Goal: Task Accomplishment & Management: Use online tool/utility

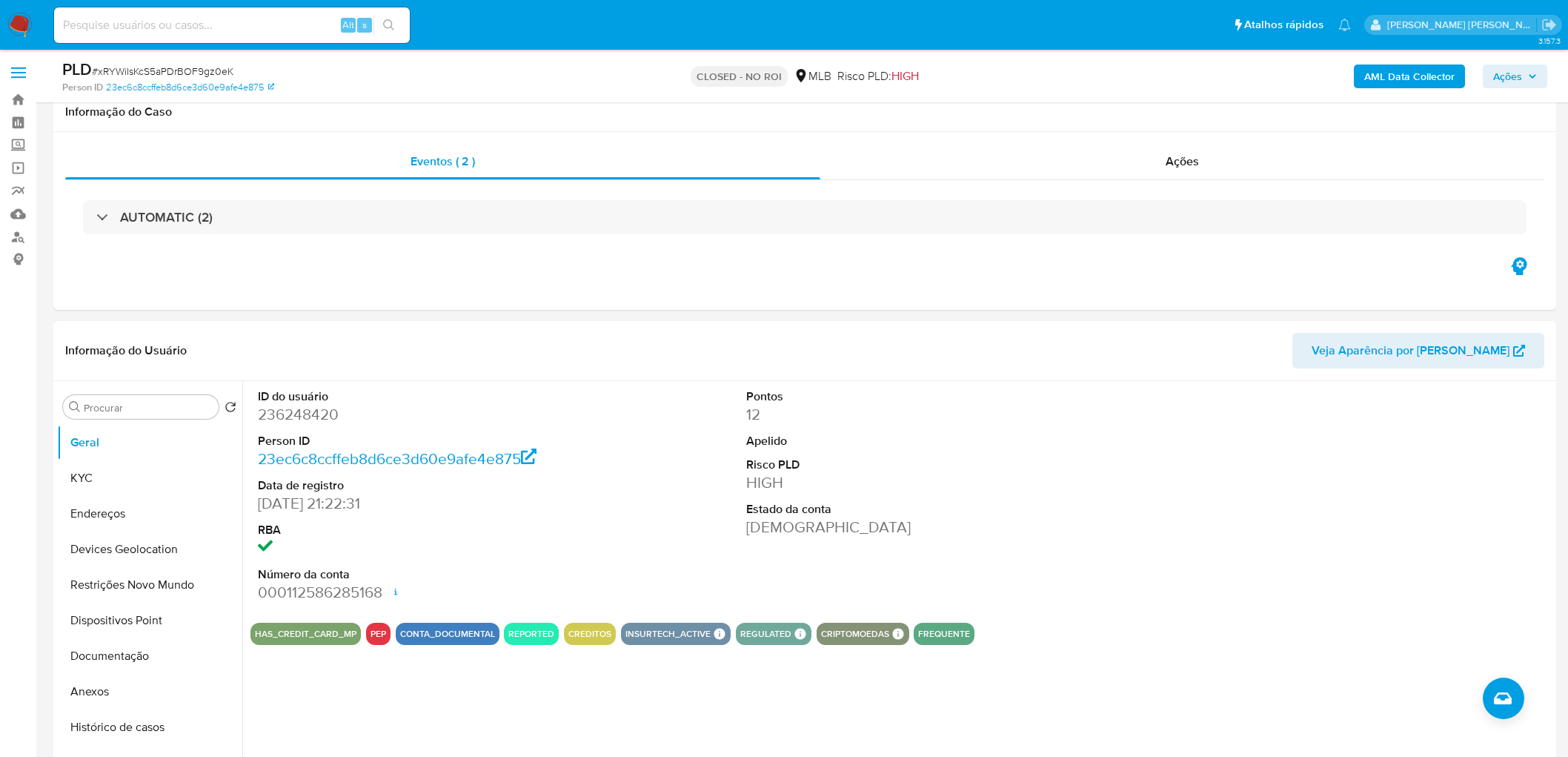
select select "10"
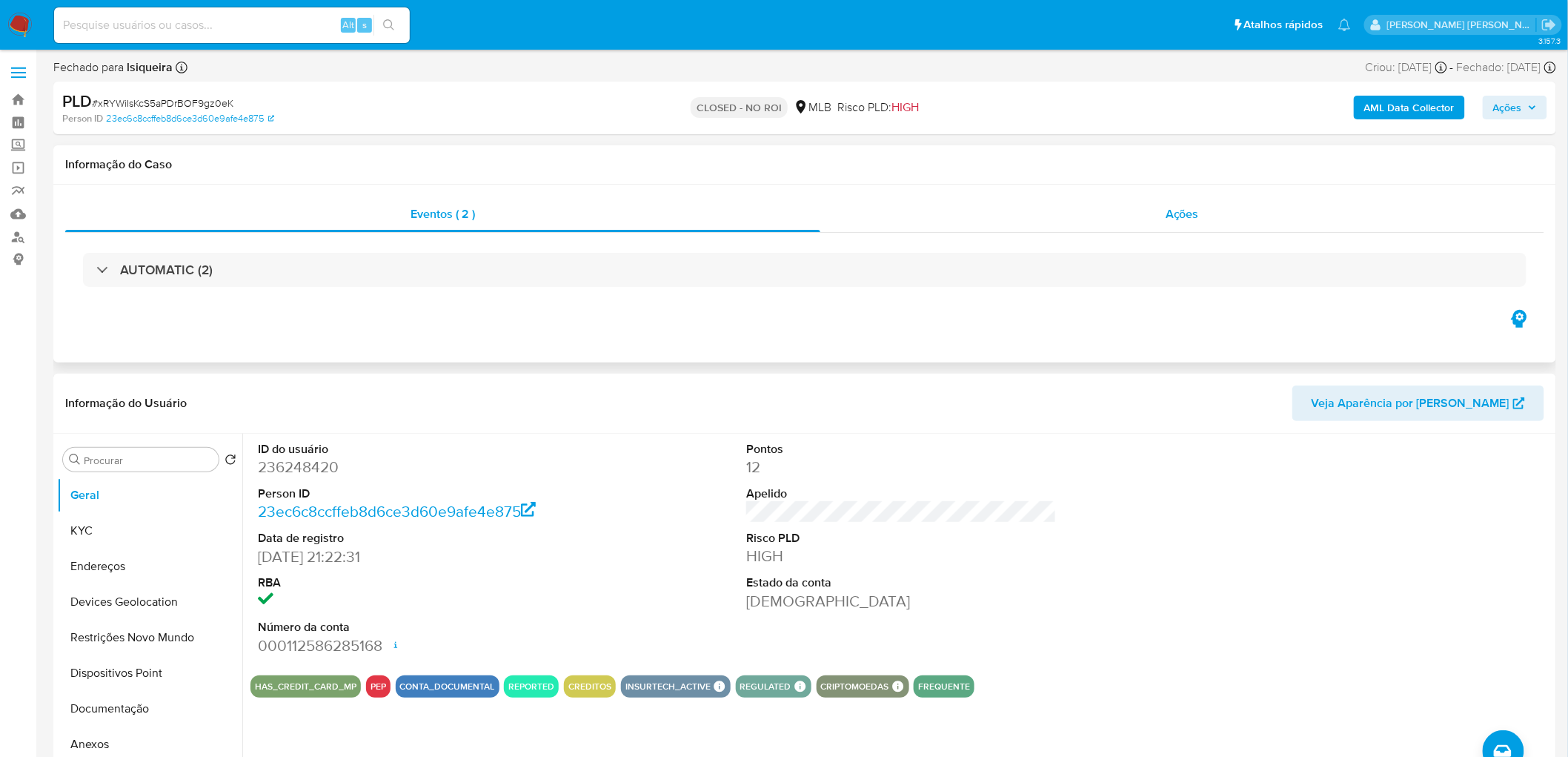
click at [1172, 206] on span "Ações" at bounding box center [1182, 214] width 33 height 17
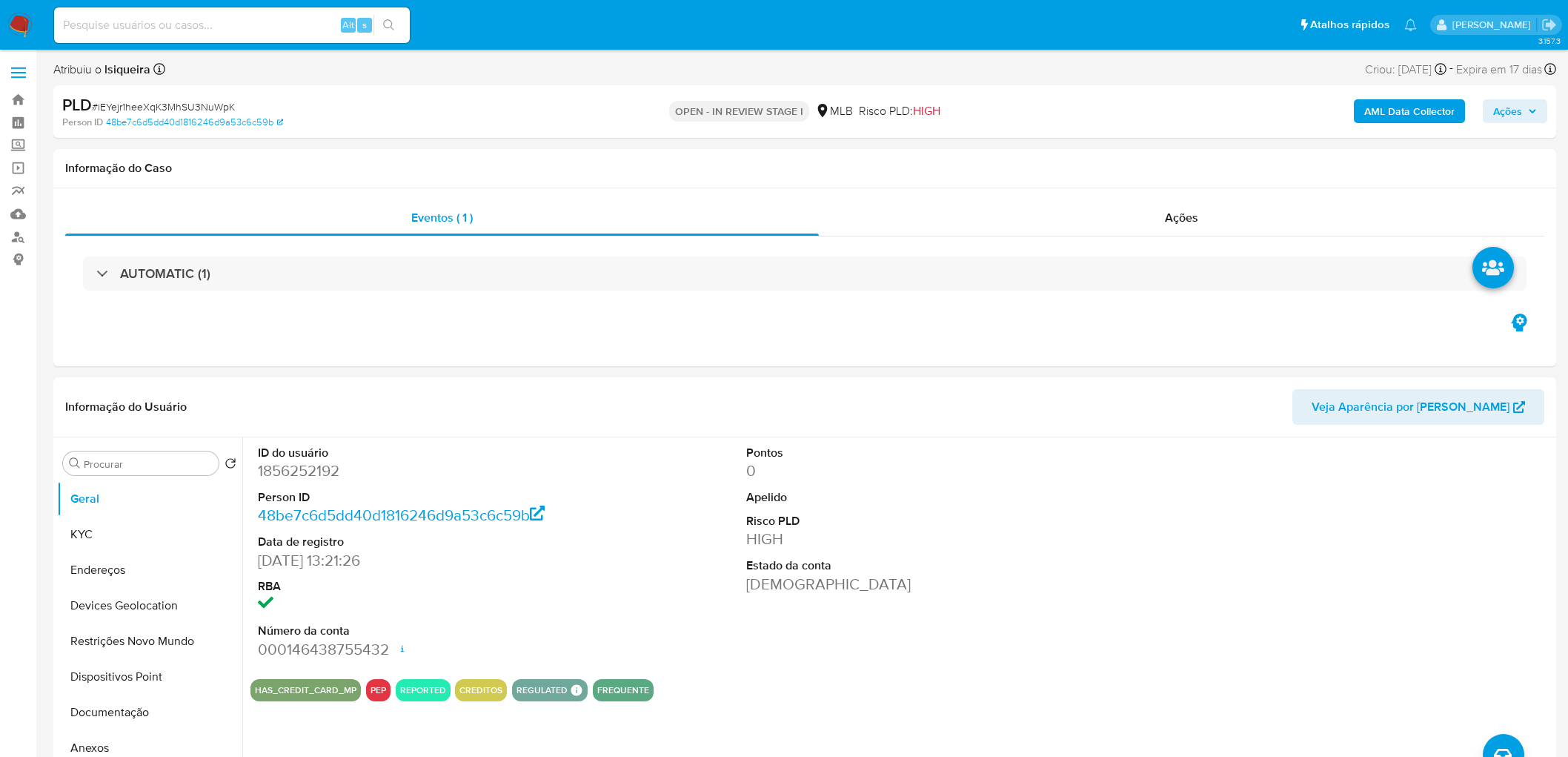
select select "10"
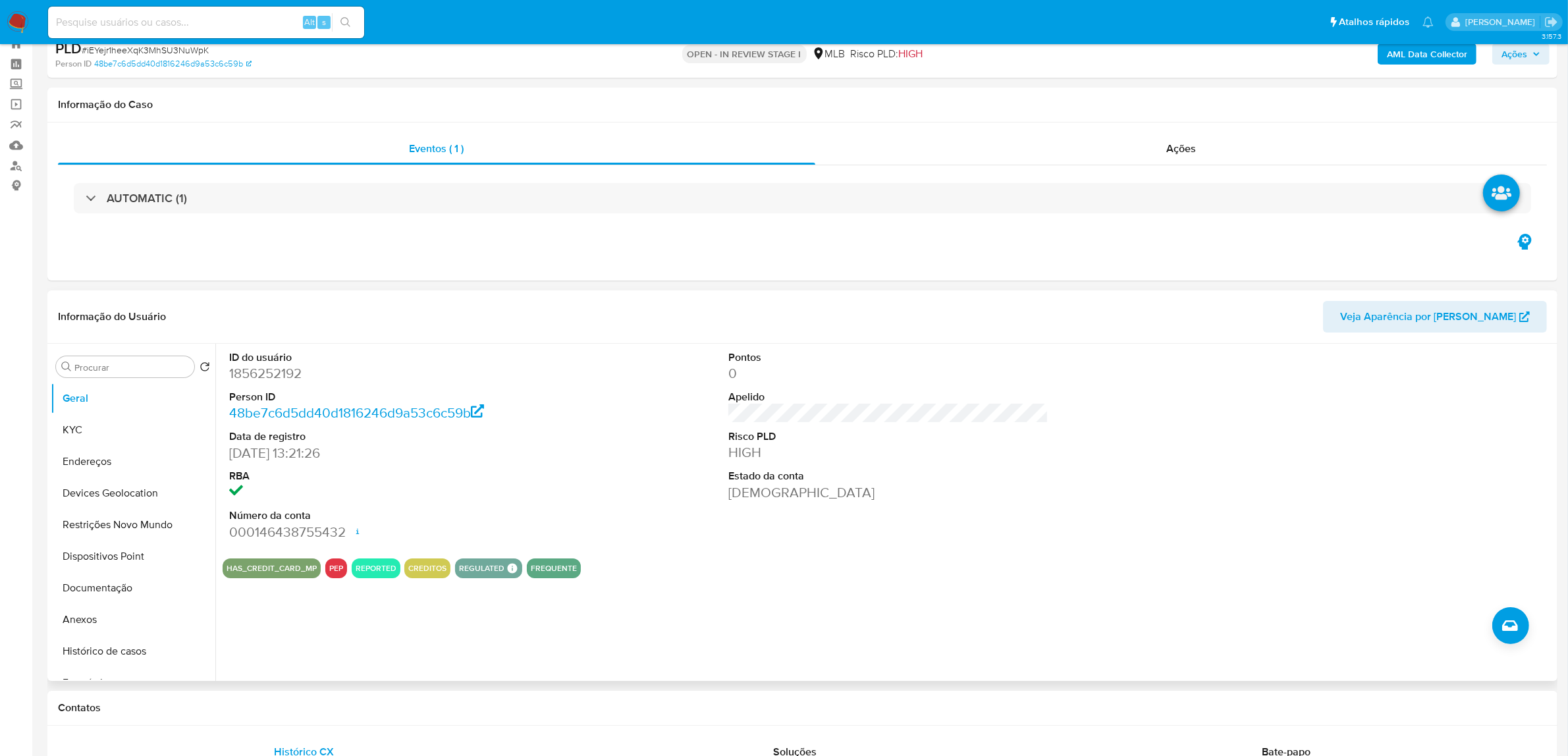
scroll to position [83, 0]
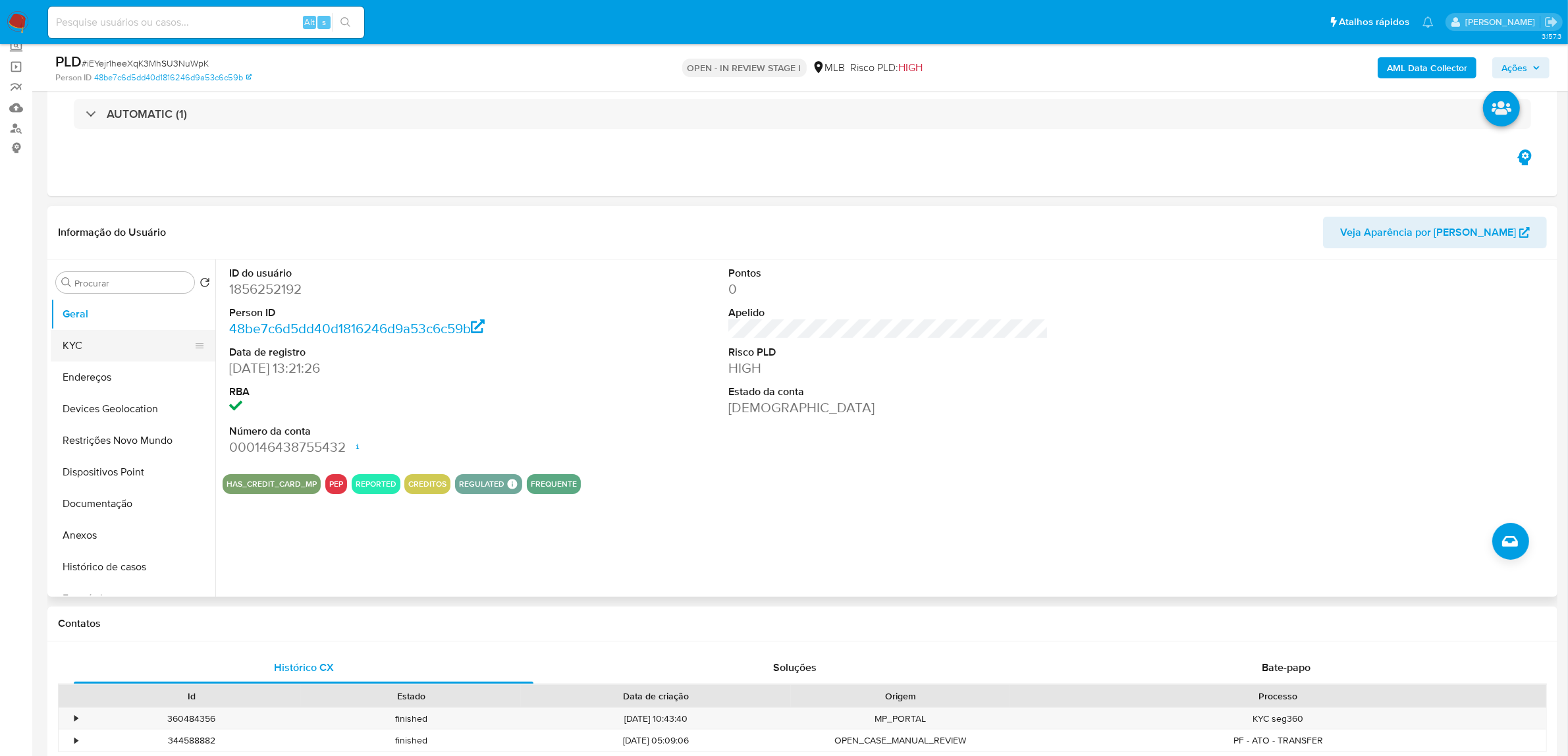
click at [78, 341] on button "KYC" at bounding box center [128, 346] width 154 height 31
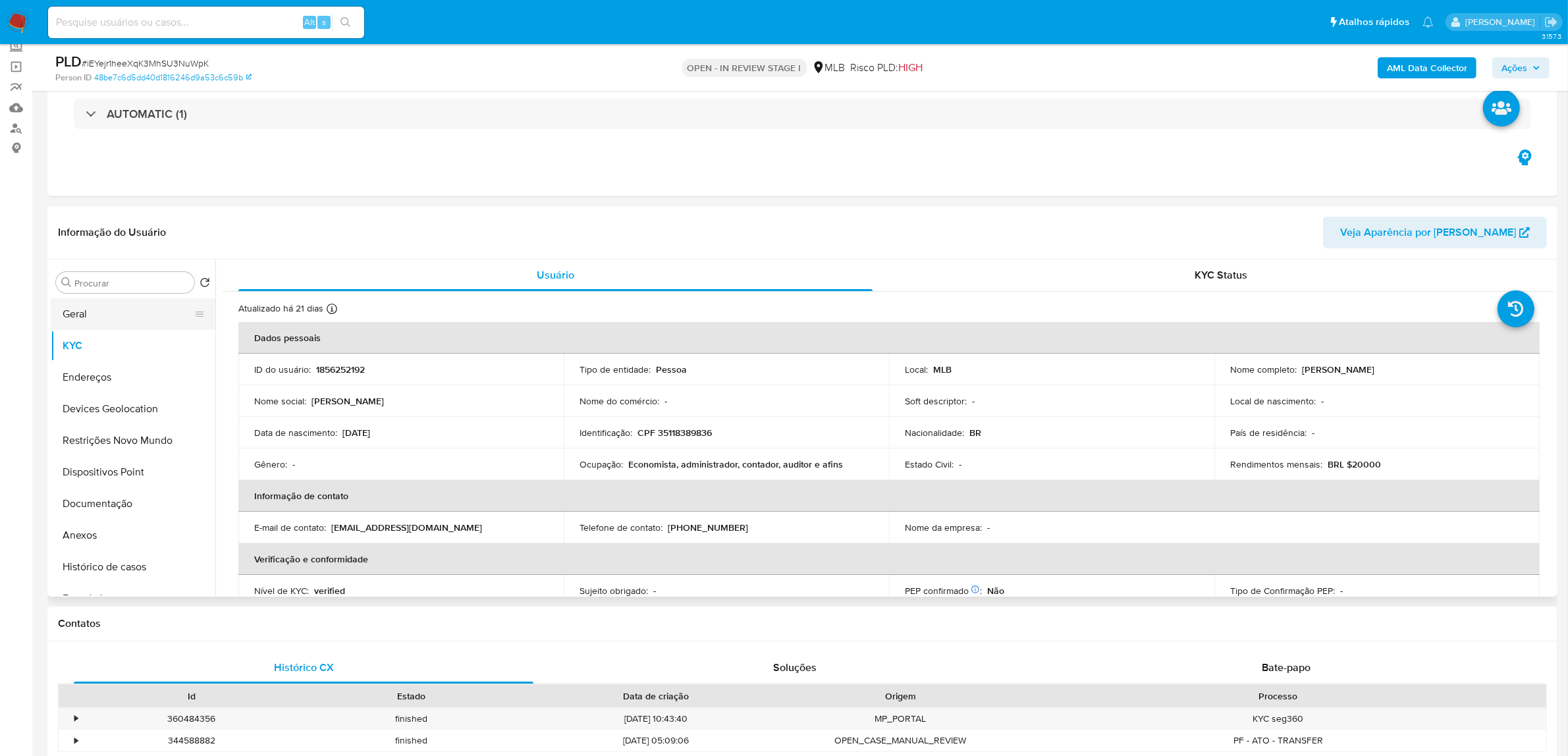
click at [96, 311] on button "Geral" at bounding box center [128, 314] width 154 height 31
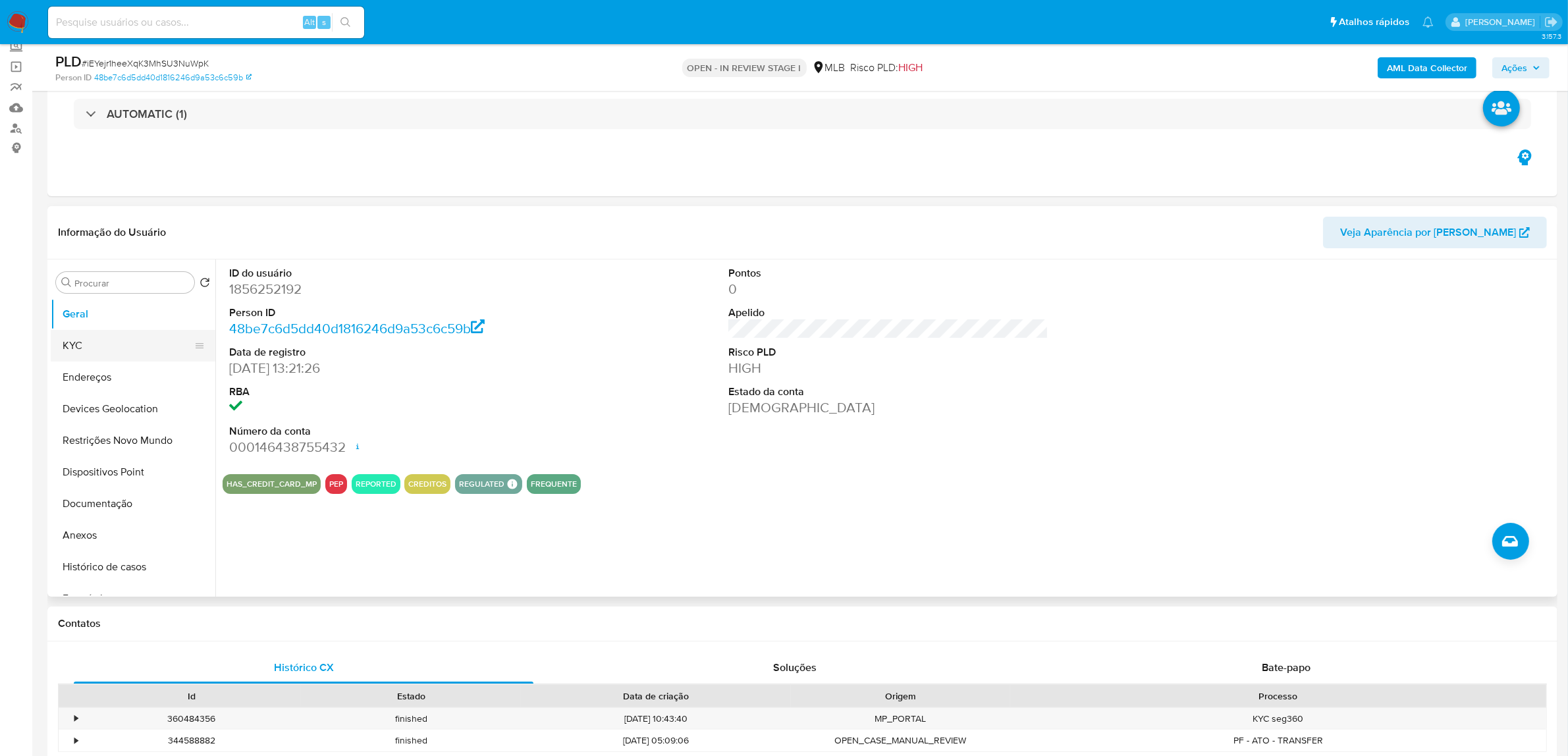
click at [81, 341] on ul "Geral KYC Endereços Devices Geolocation Restrições Novo Mundo Dispositivos Poin…" at bounding box center [132, 447] width 165 height 297
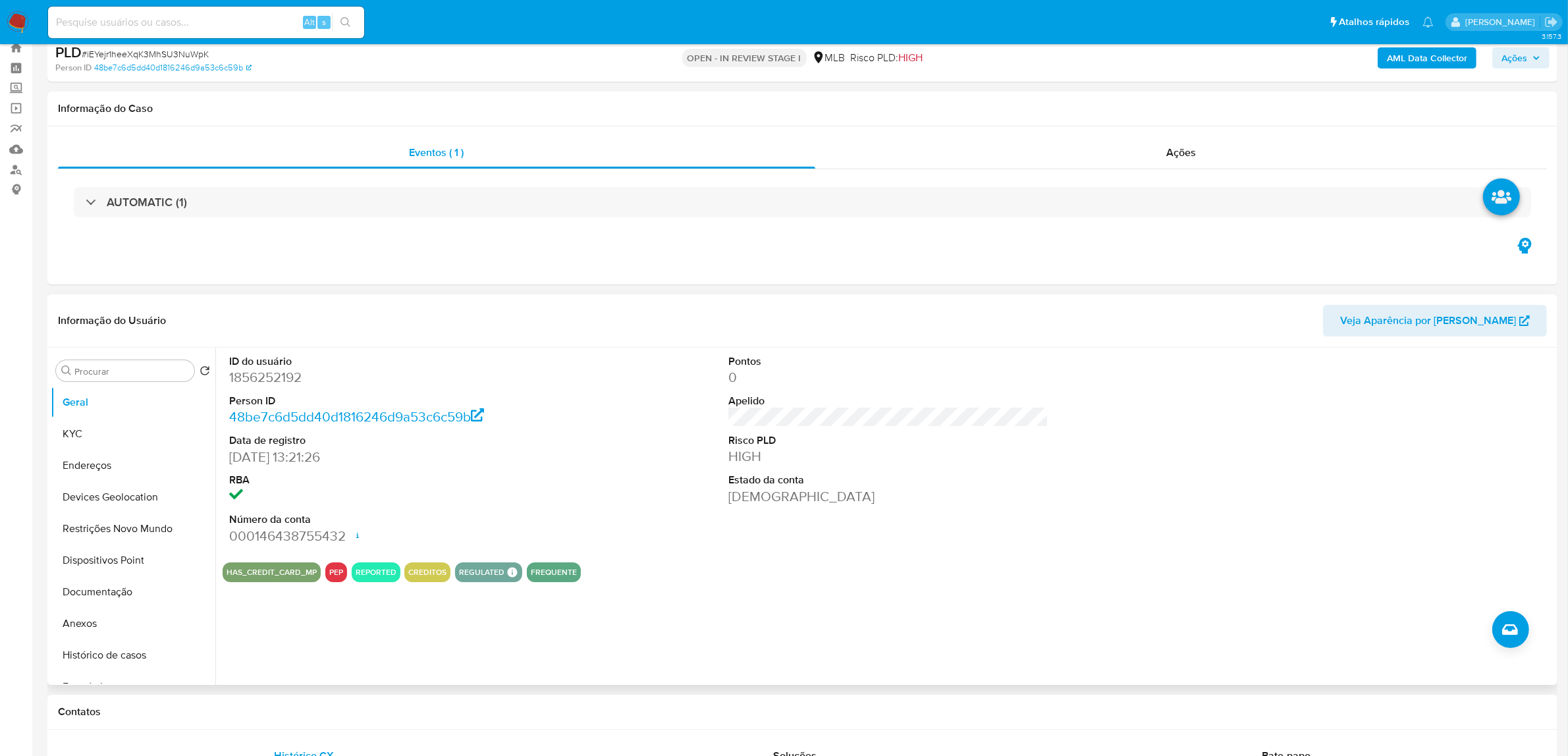
scroll to position [0, 0]
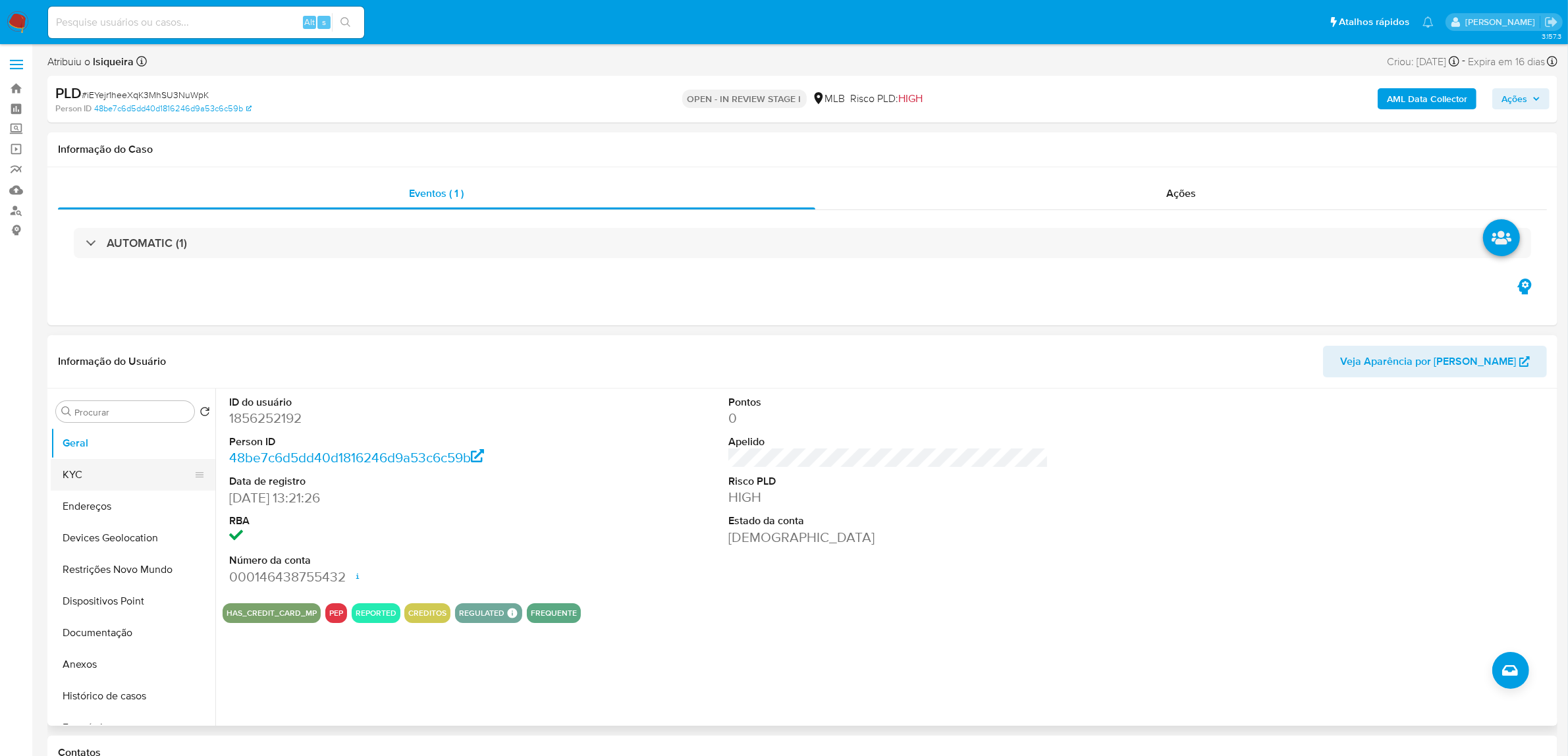
click at [86, 471] on button "KYC" at bounding box center [128, 475] width 154 height 31
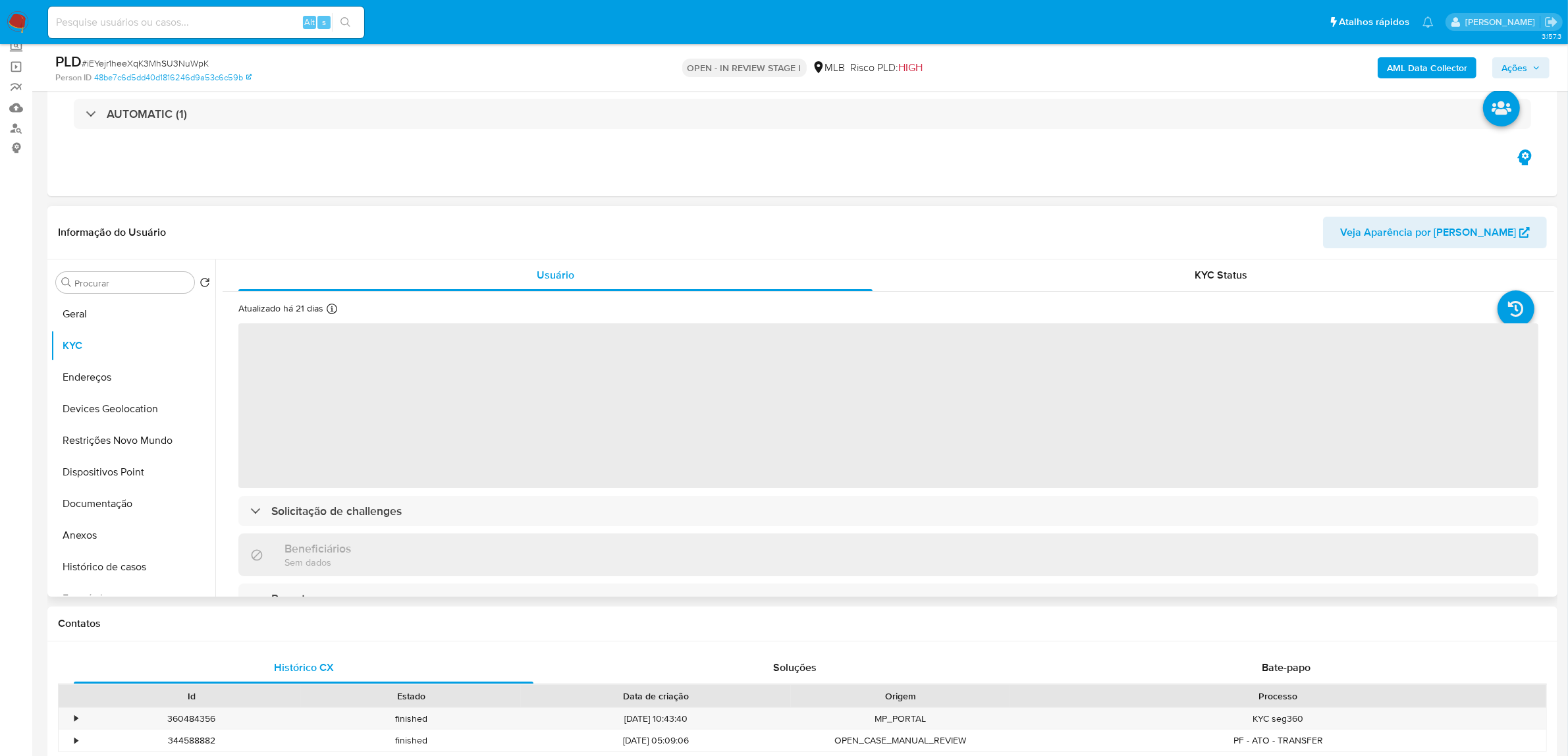
scroll to position [83, 0]
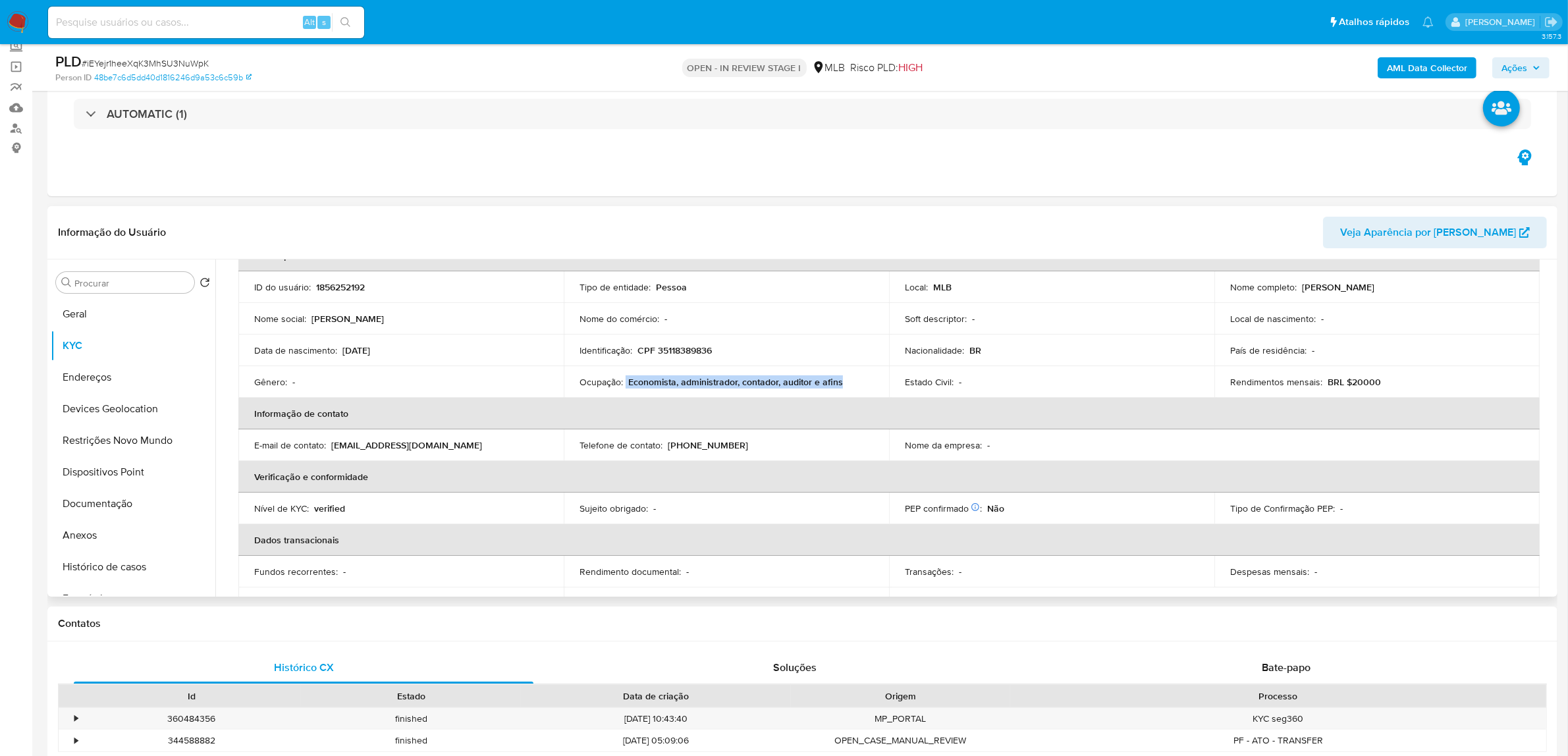
drag, startPoint x: 857, startPoint y: 380, endPoint x: 625, endPoint y: 380, distance: 232.0
click at [625, 380] on div "Ocupação : Economista, administrador, contador, auditor e afins" at bounding box center [726, 382] width 294 height 12
copy div "Economista, administrador, contador, auditor e afins"
click at [109, 505] on button "Documentação" at bounding box center [128, 504] width 154 height 31
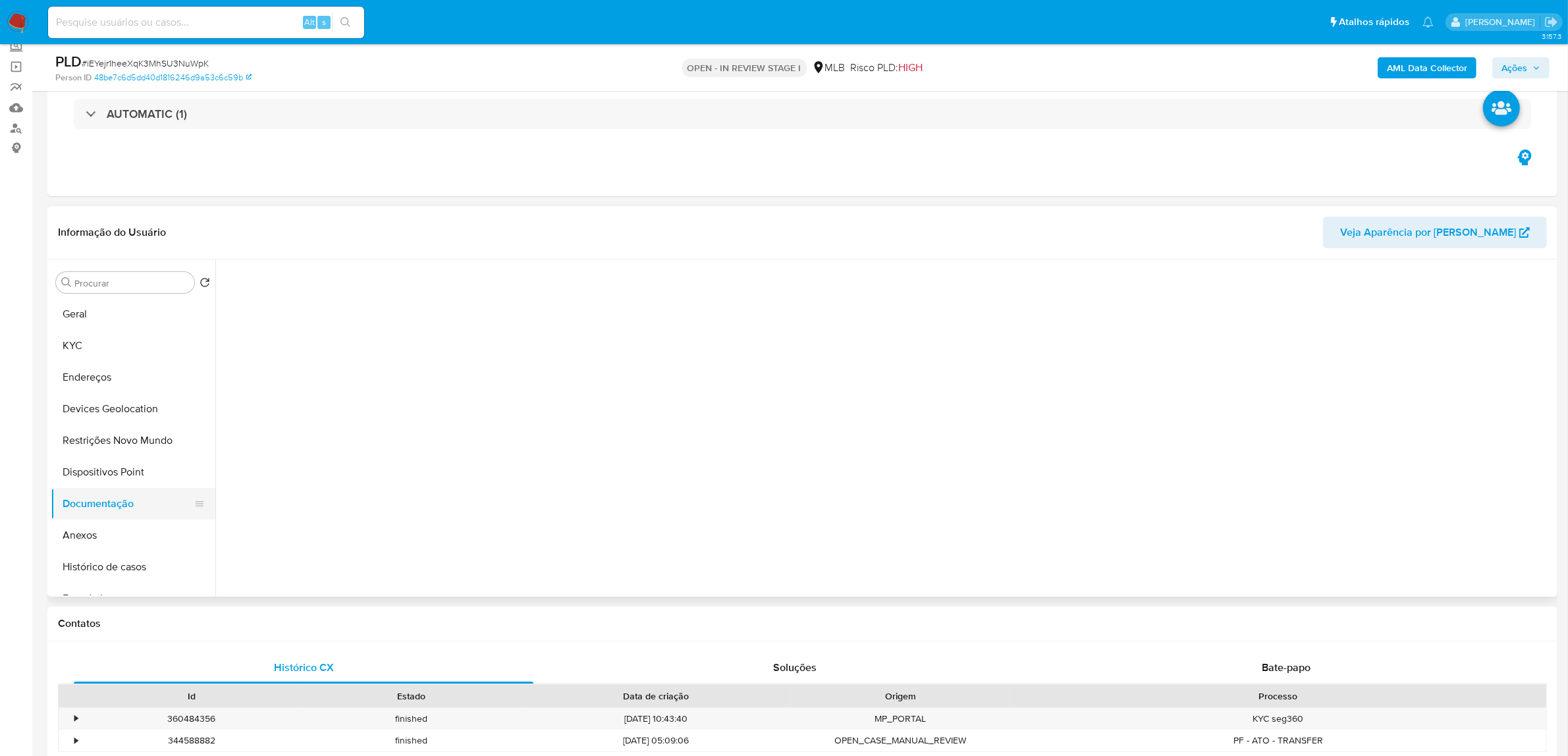
scroll to position [0, 0]
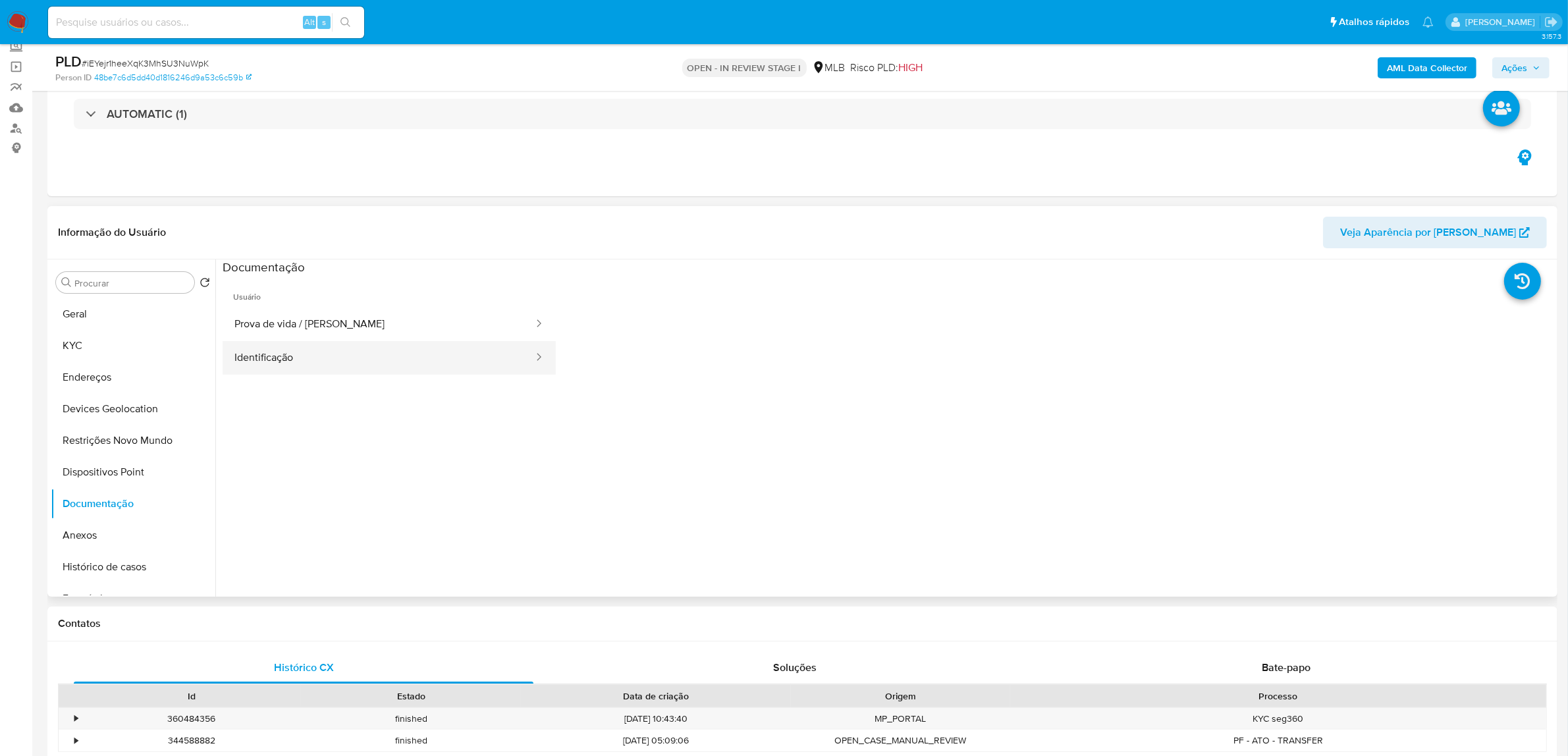
click at [324, 363] on button "Identificação" at bounding box center [378, 358] width 312 height 33
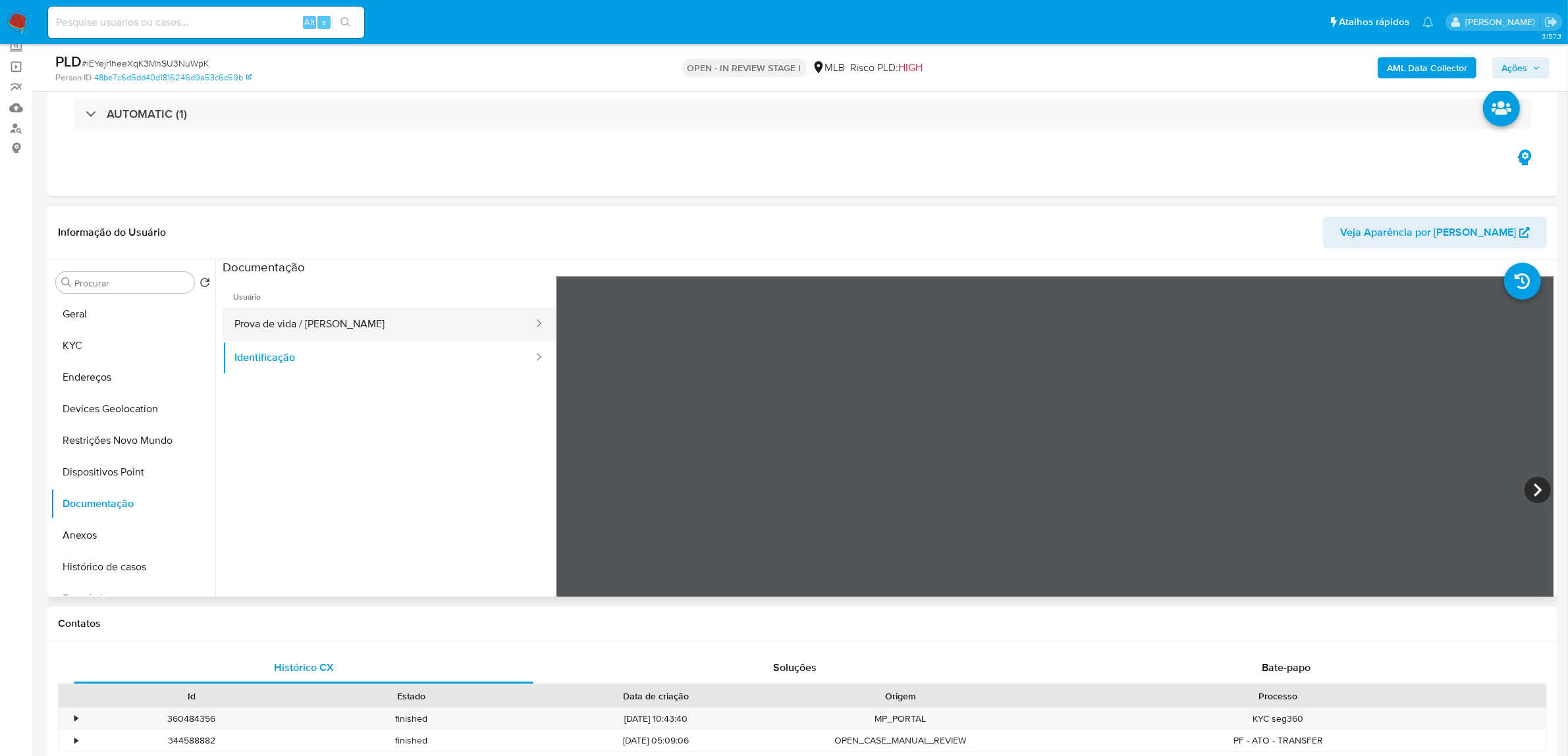
click at [392, 318] on button "Prova de vida / Selfie" at bounding box center [378, 324] width 312 height 33
click at [390, 354] on button "Identificação" at bounding box center [378, 358] width 312 height 33
click at [1393, 491] on div at bounding box center [1055, 492] width 999 height 432
click at [1393, 488] on icon at bounding box center [1537, 490] width 27 height 27
click at [60, 320] on button "Geral" at bounding box center [128, 314] width 154 height 31
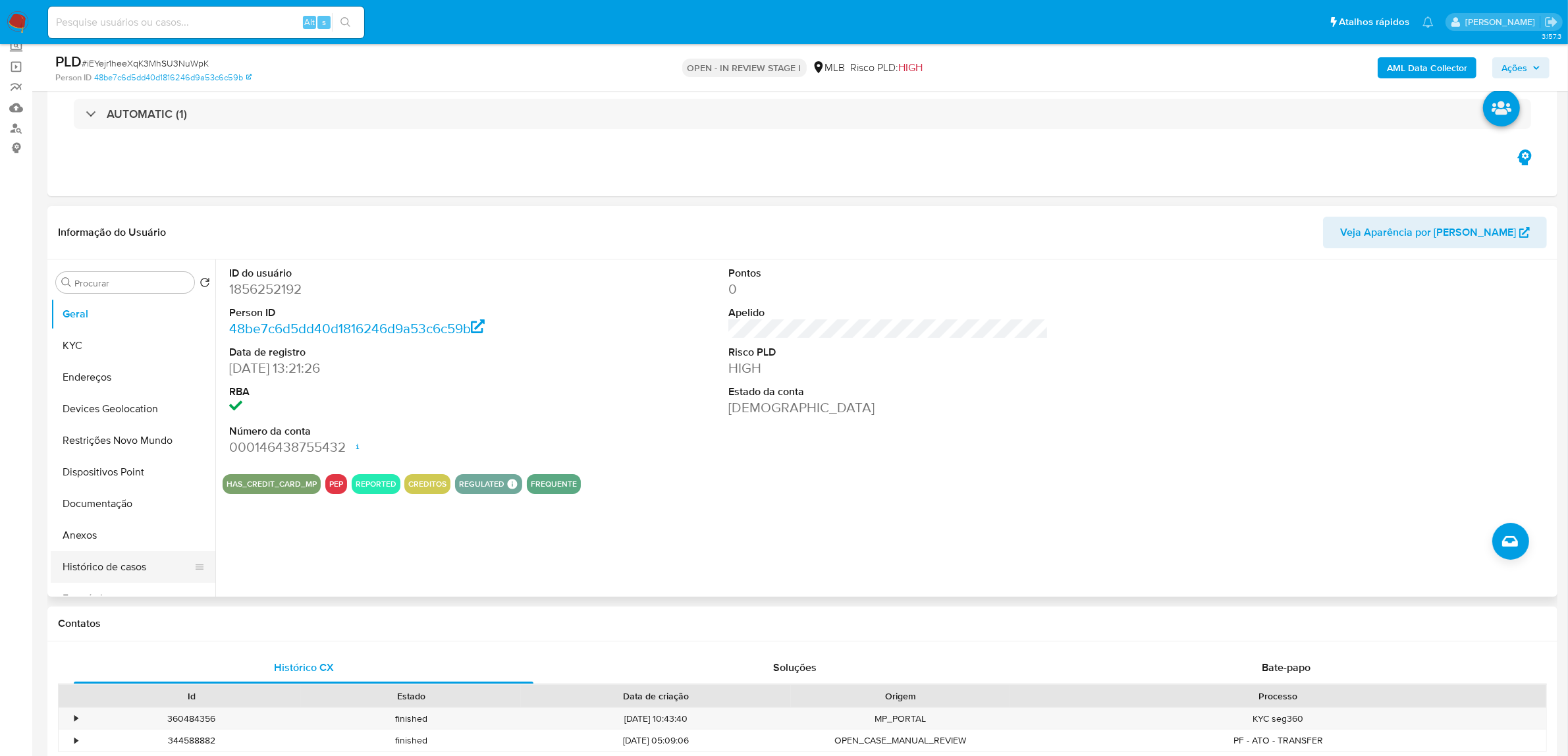
click at [96, 573] on button "Histórico de casos" at bounding box center [128, 567] width 154 height 31
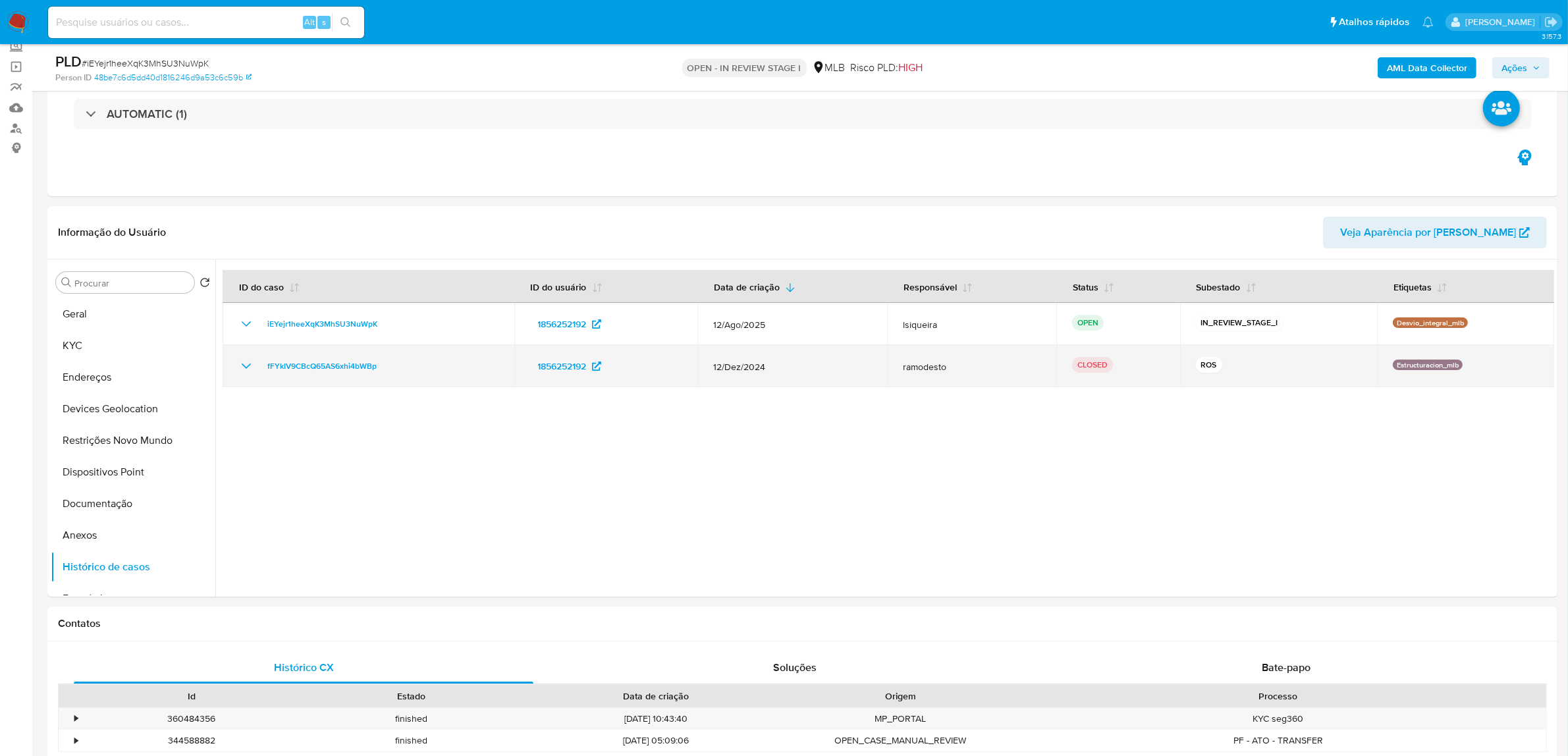
click at [245, 369] on icon "Mostrar/Ocultar" at bounding box center [246, 366] width 16 height 16
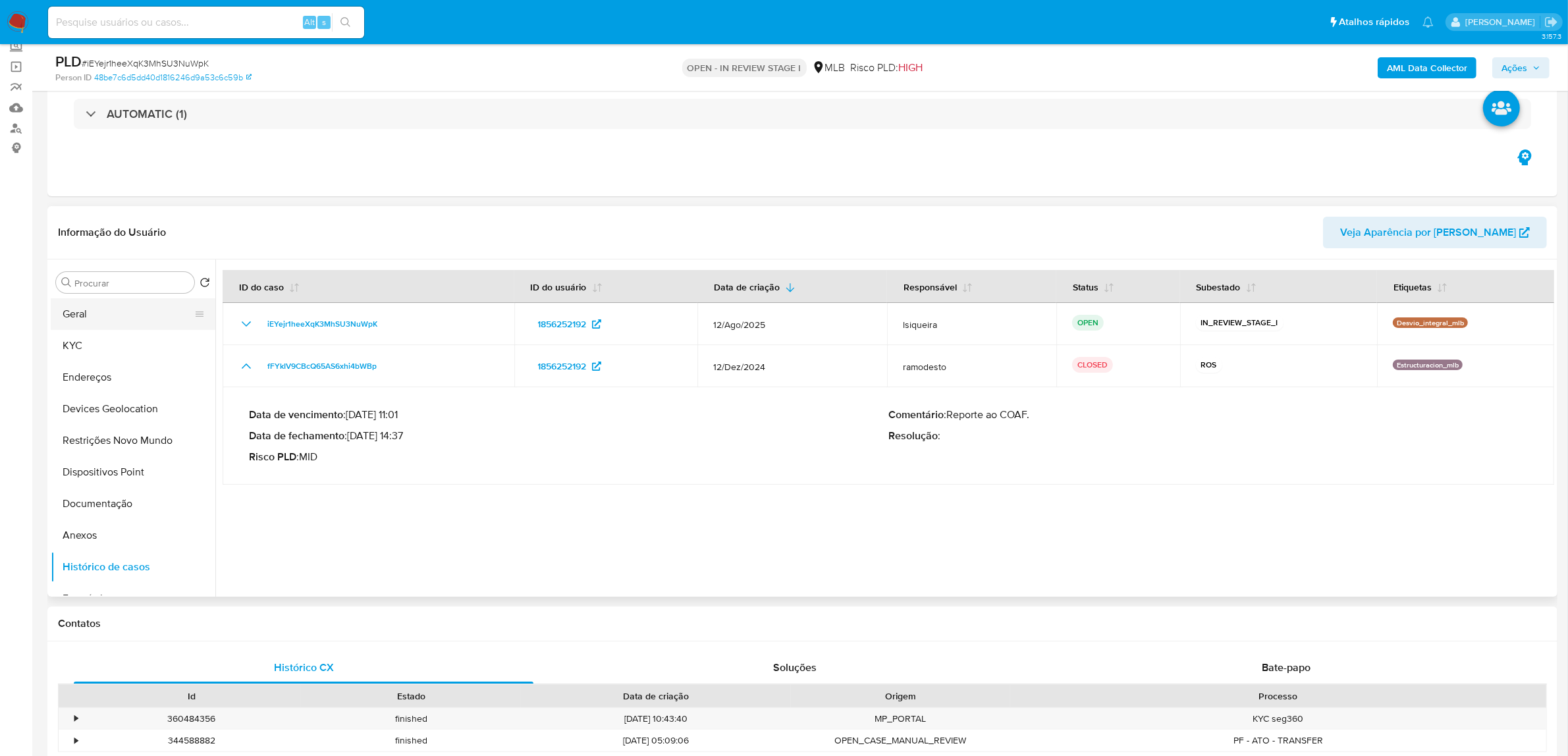
click at [126, 311] on button "Geral" at bounding box center [128, 314] width 154 height 31
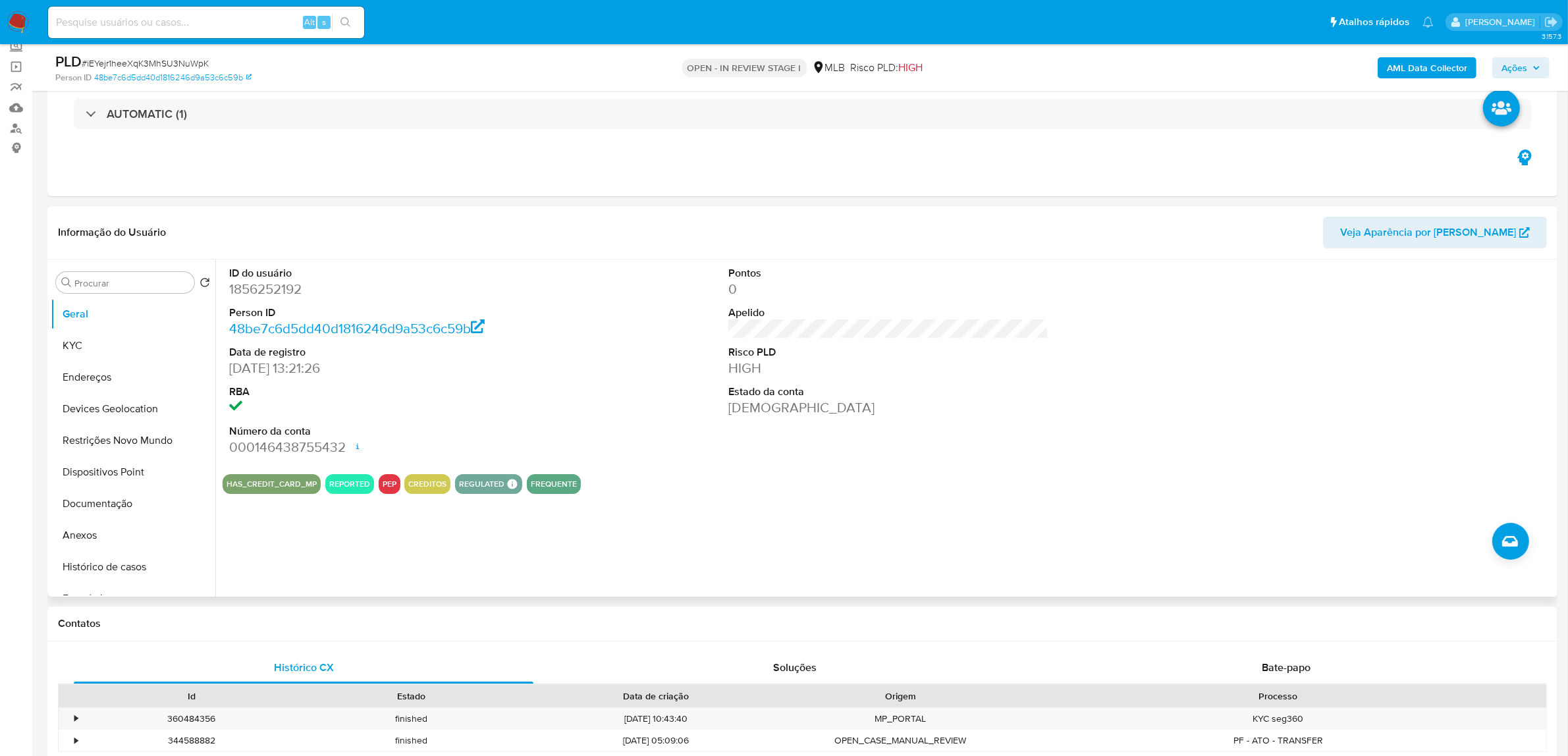
click at [584, 395] on div "ID do usuário 1856252192 Person ID 48be7c6d5dd40d1816246d9a53c6c59b Data de reg…" at bounding box center [888, 361] width 1331 height 204
click at [636, 443] on div "ID do usuário 1856252192 Person ID 48be7c6d5dd40d1816246d9a53c6c59b Data de reg…" at bounding box center [888, 361] width 1331 height 204
click at [99, 340] on button "KYC" at bounding box center [128, 346] width 154 height 31
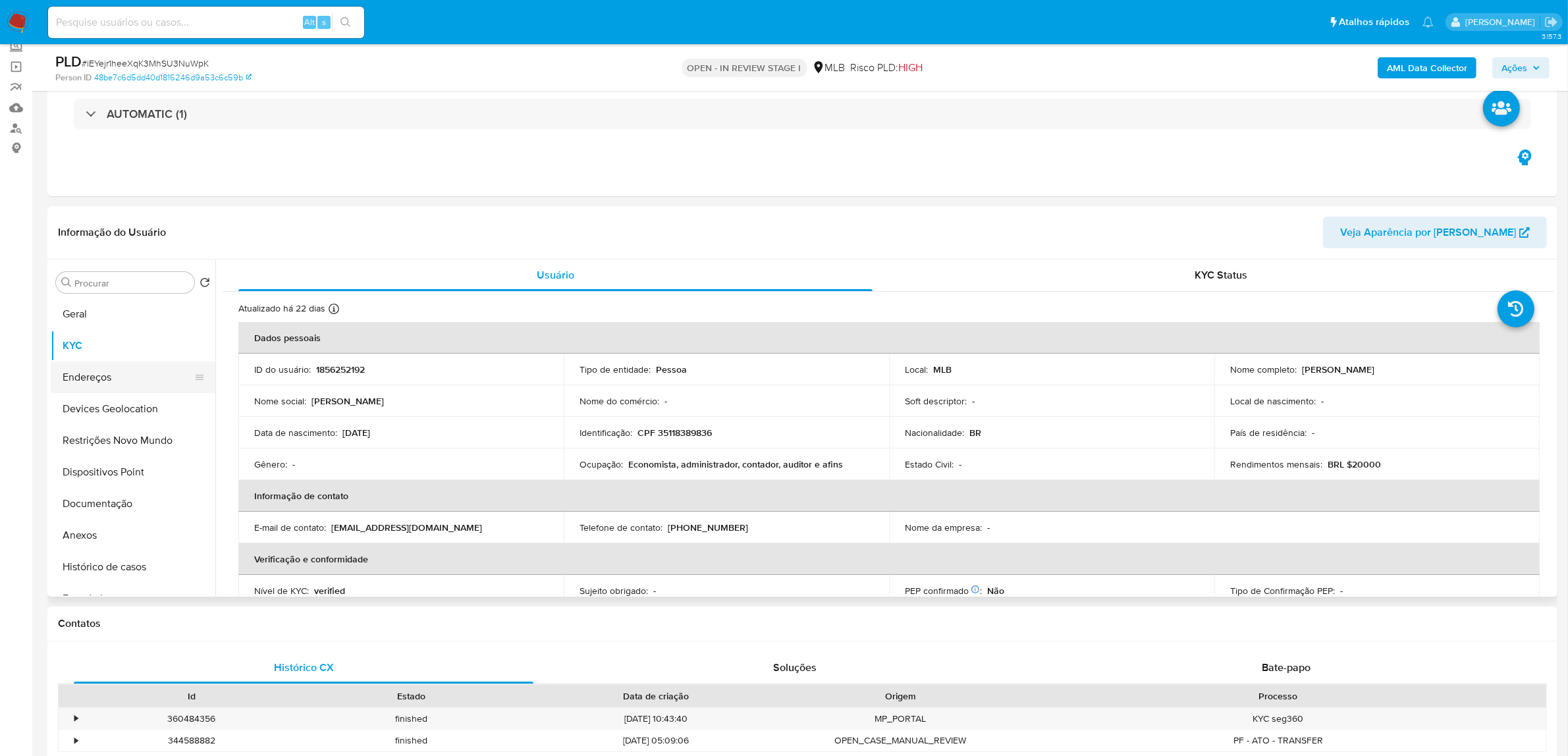
click at [112, 377] on button "Endereços" at bounding box center [128, 378] width 154 height 31
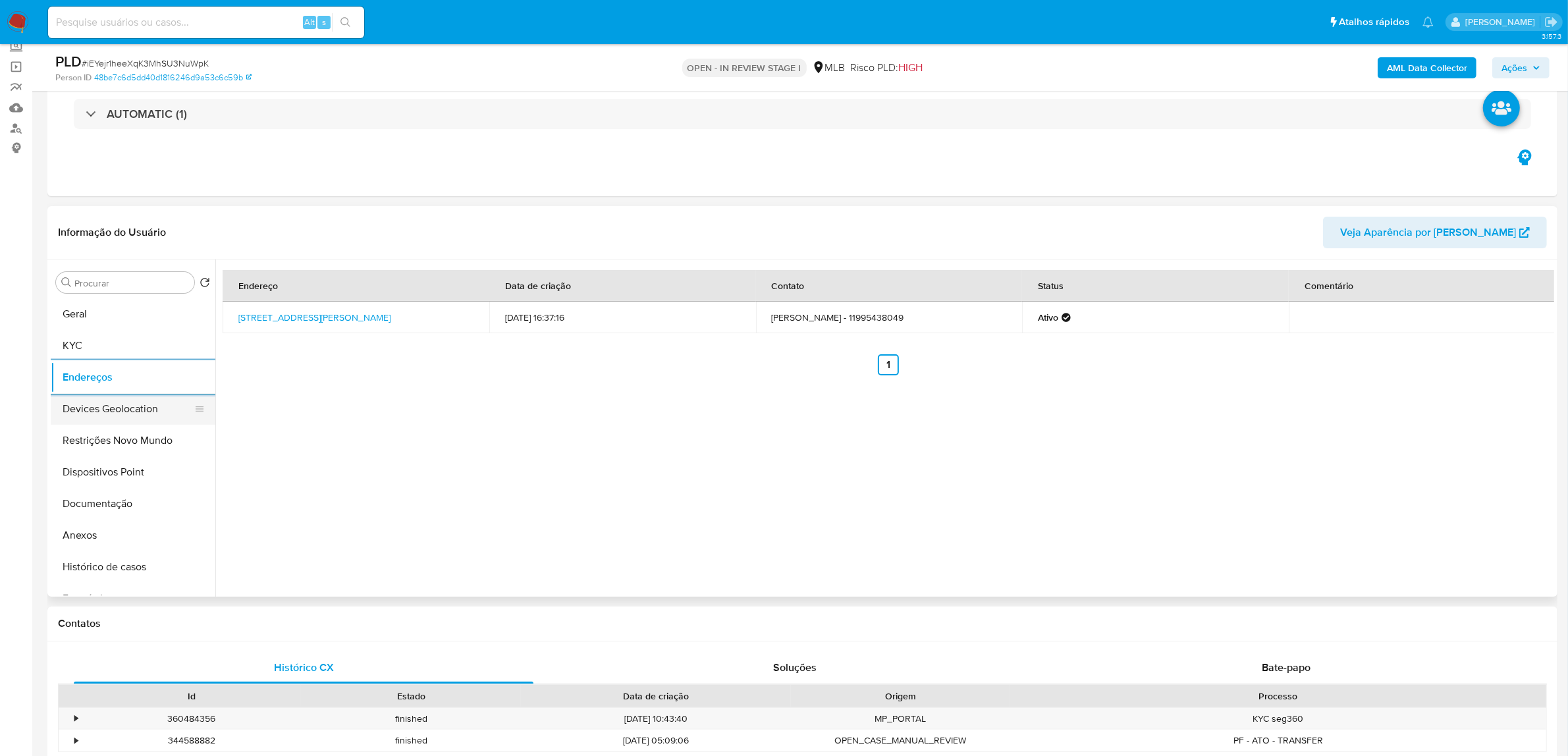
click at [122, 404] on button "Devices Geolocation" at bounding box center [128, 409] width 154 height 31
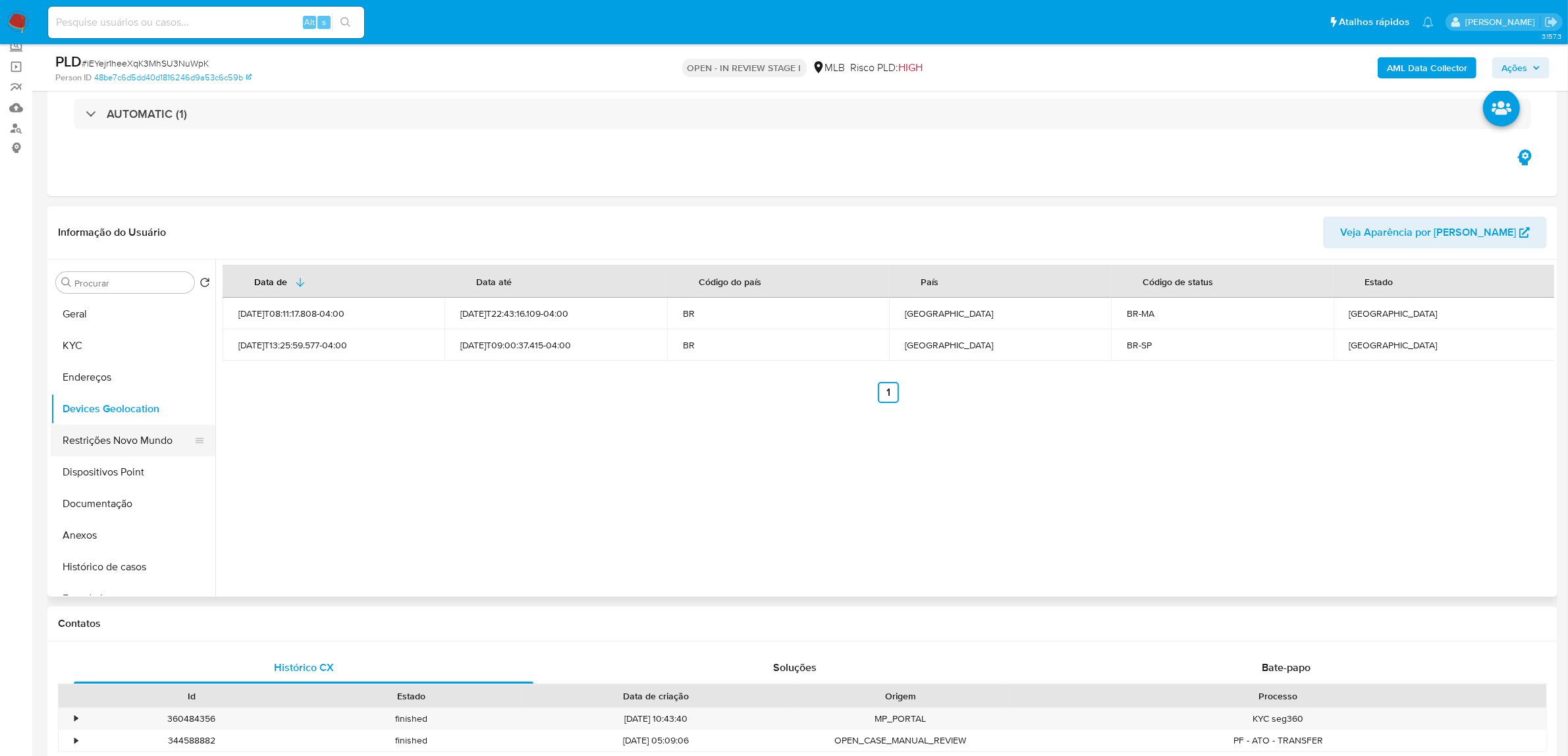
click at [109, 438] on button "Restrições Novo Mundo" at bounding box center [128, 440] width 154 height 31
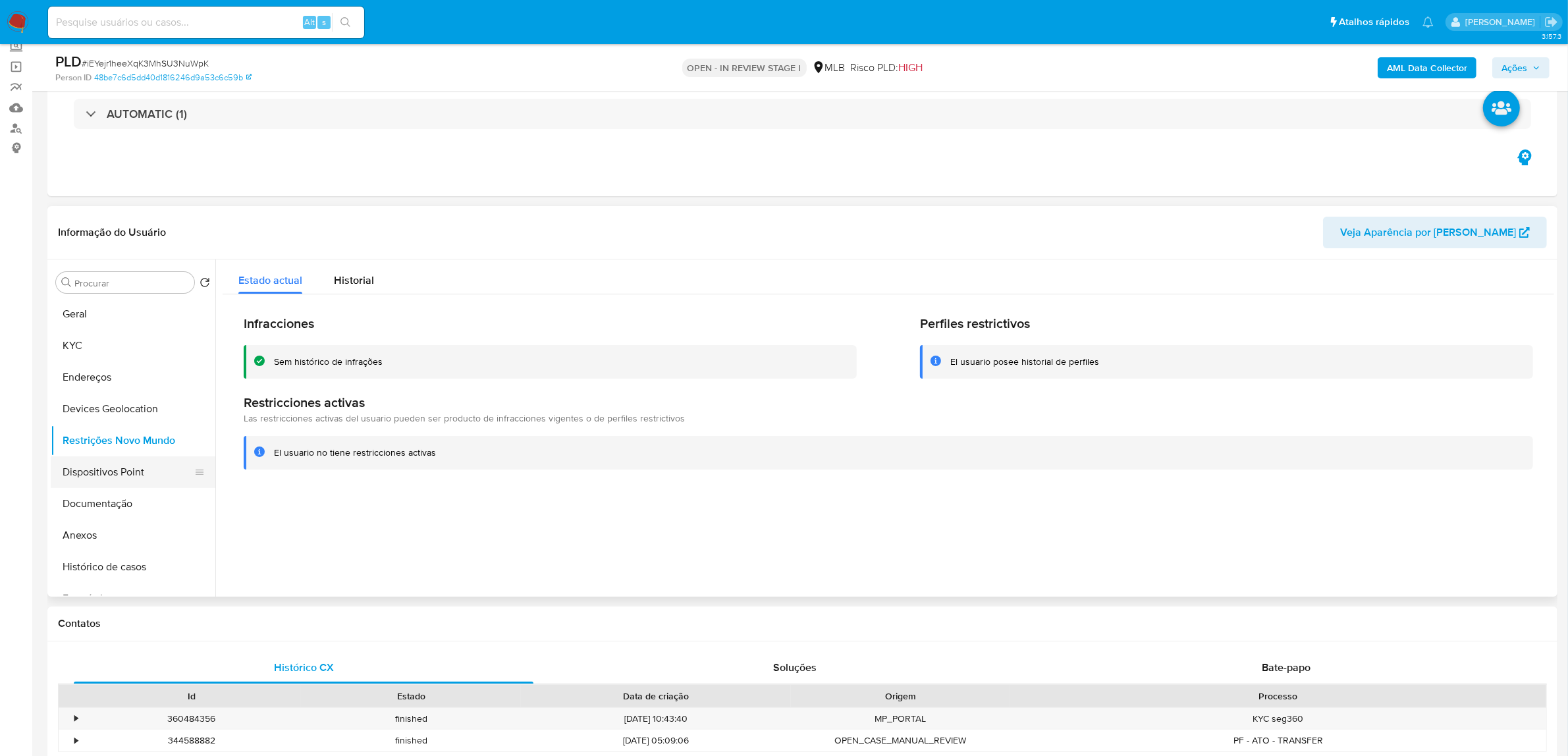
click at [121, 462] on button "Dispositivos Point" at bounding box center [128, 472] width 154 height 31
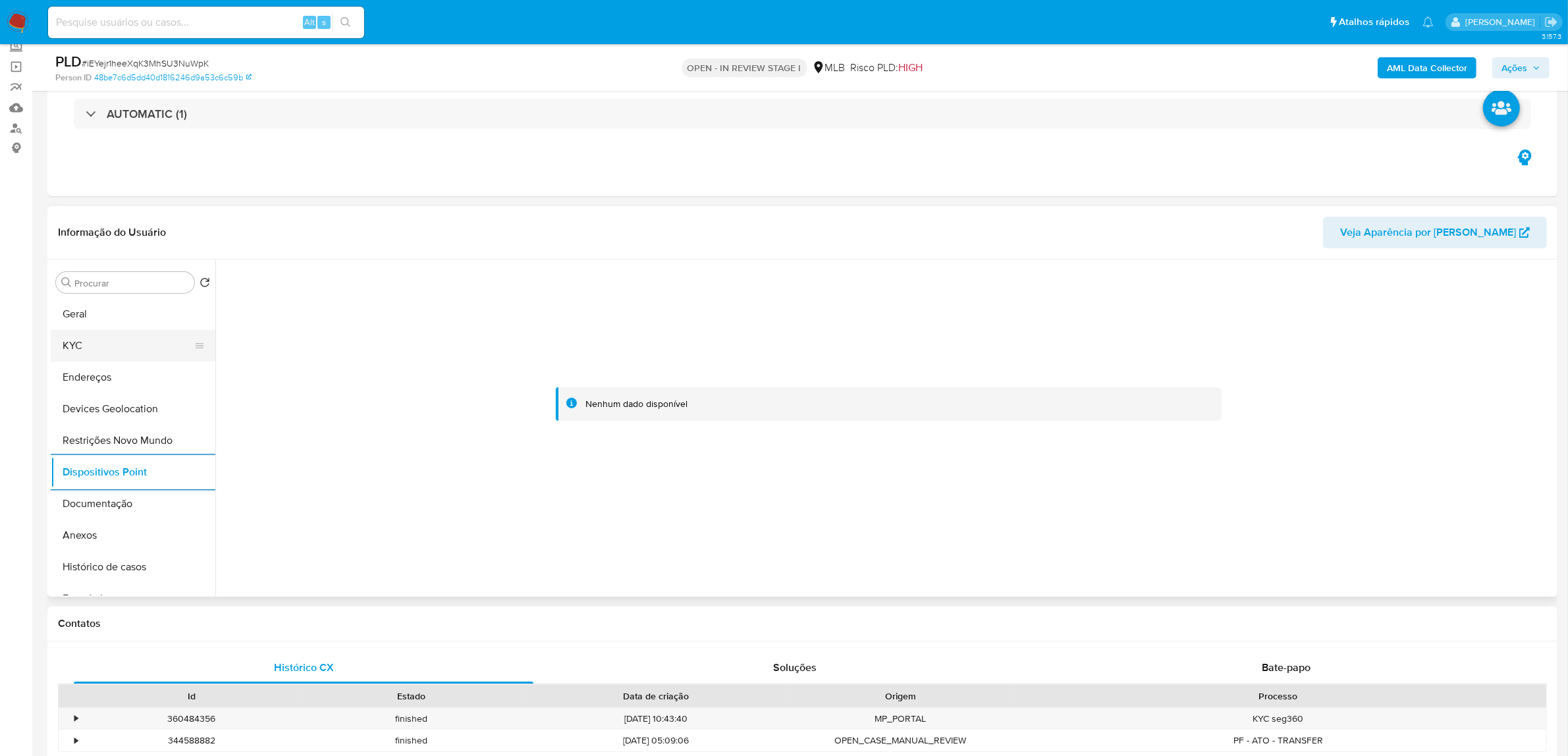
click at [104, 346] on button "KYC" at bounding box center [128, 346] width 154 height 31
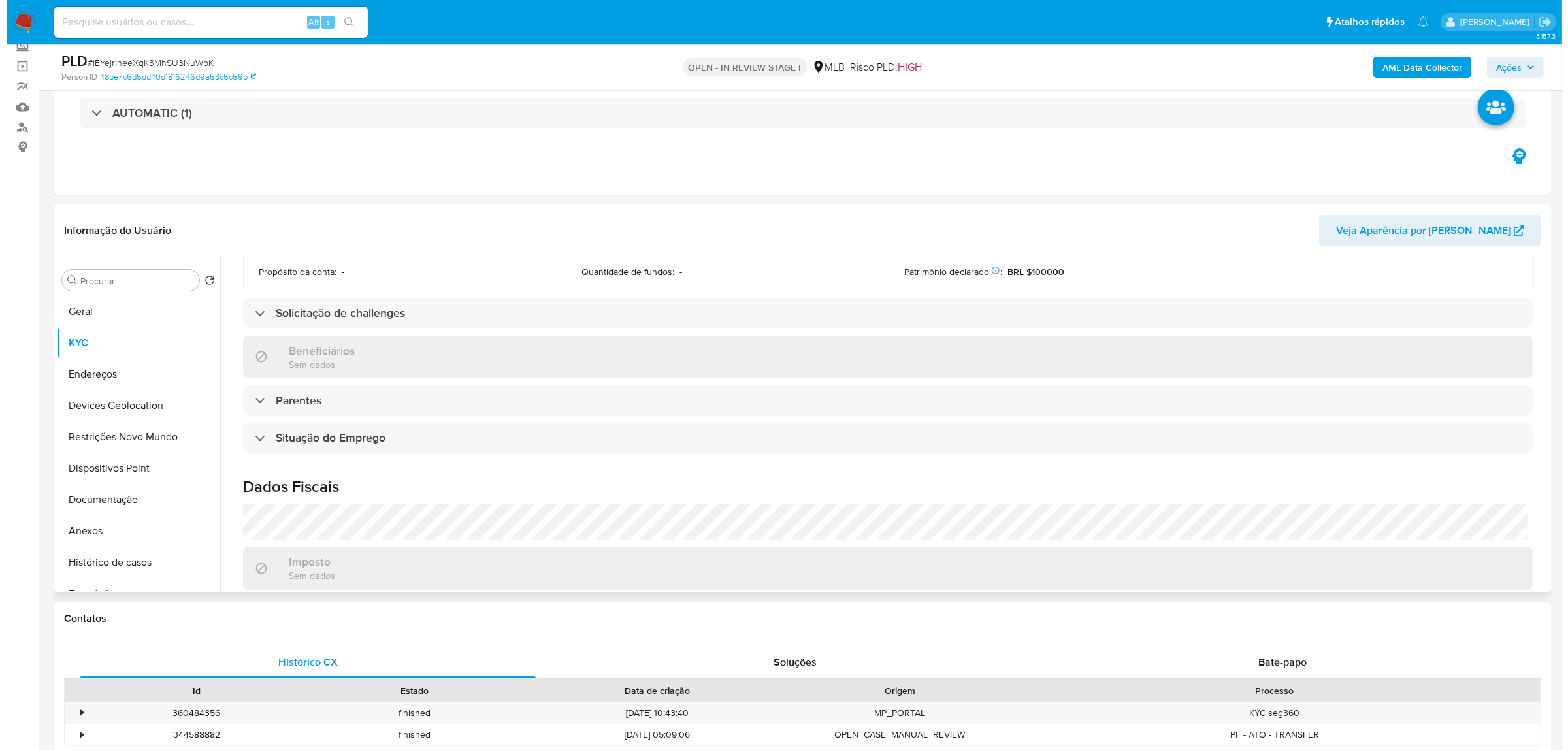
scroll to position [544, 0]
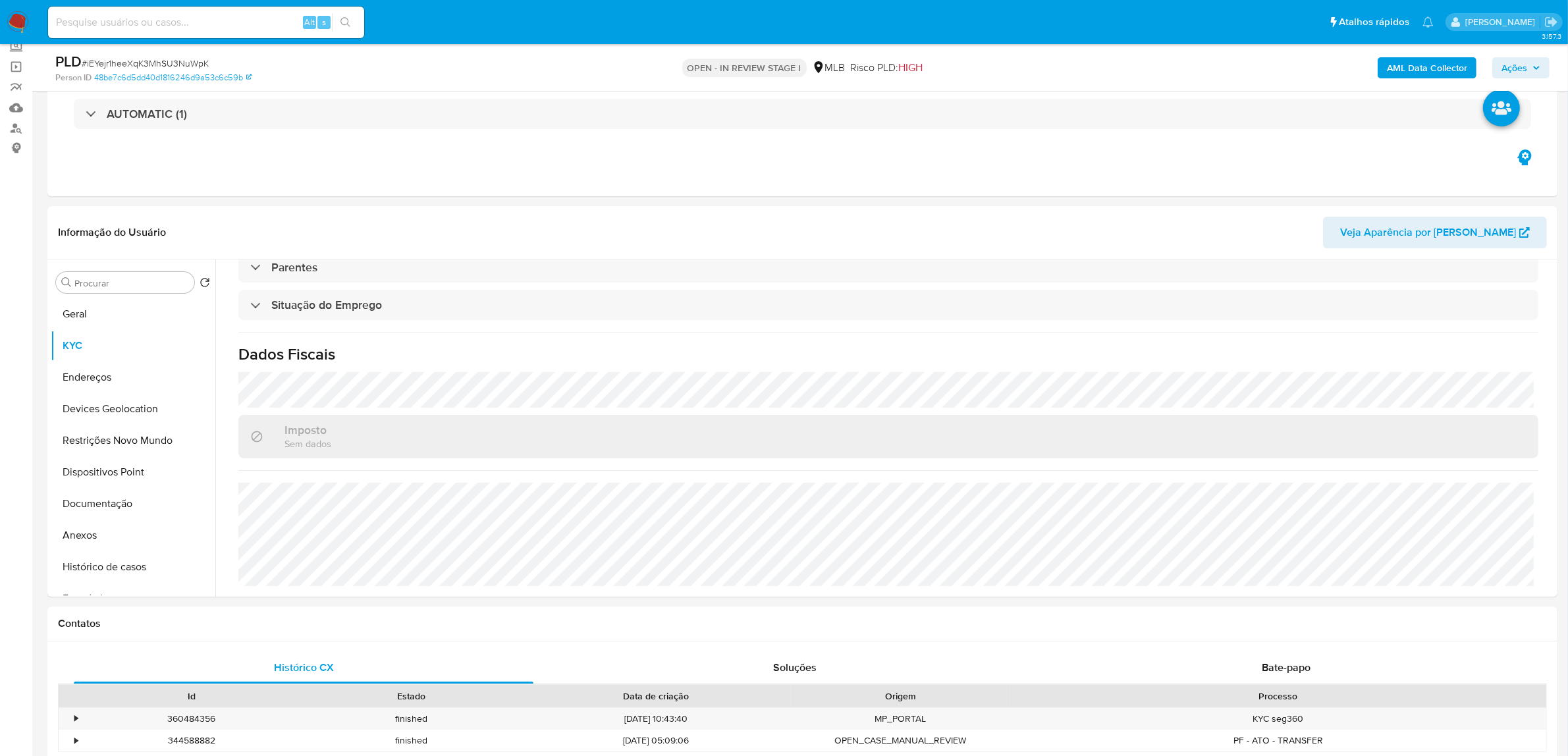
click at [1393, 74] on b "AML Data Collector" at bounding box center [1427, 68] width 81 height 21
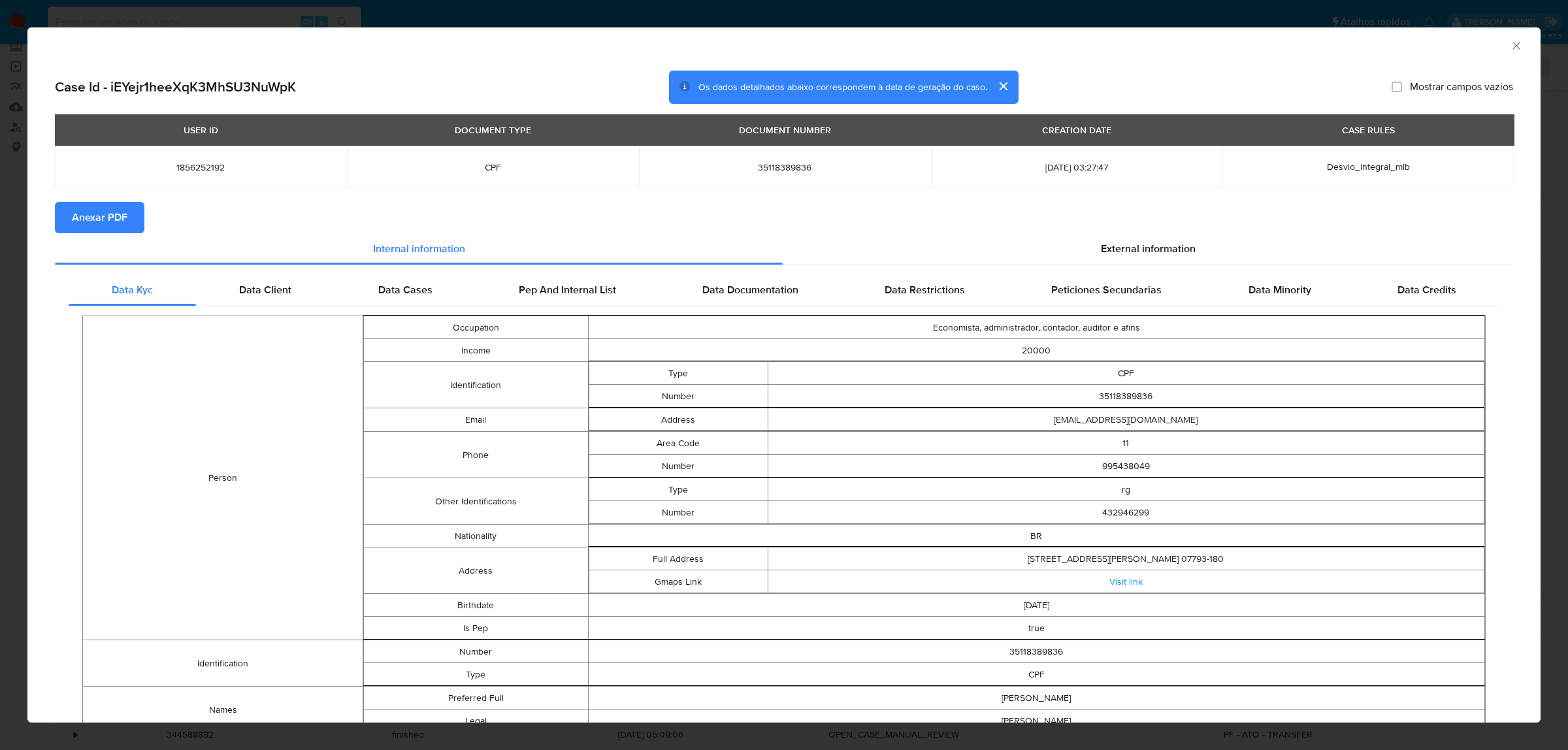
click at [122, 220] on span "Anexar PDF" at bounding box center [100, 217] width 56 height 28
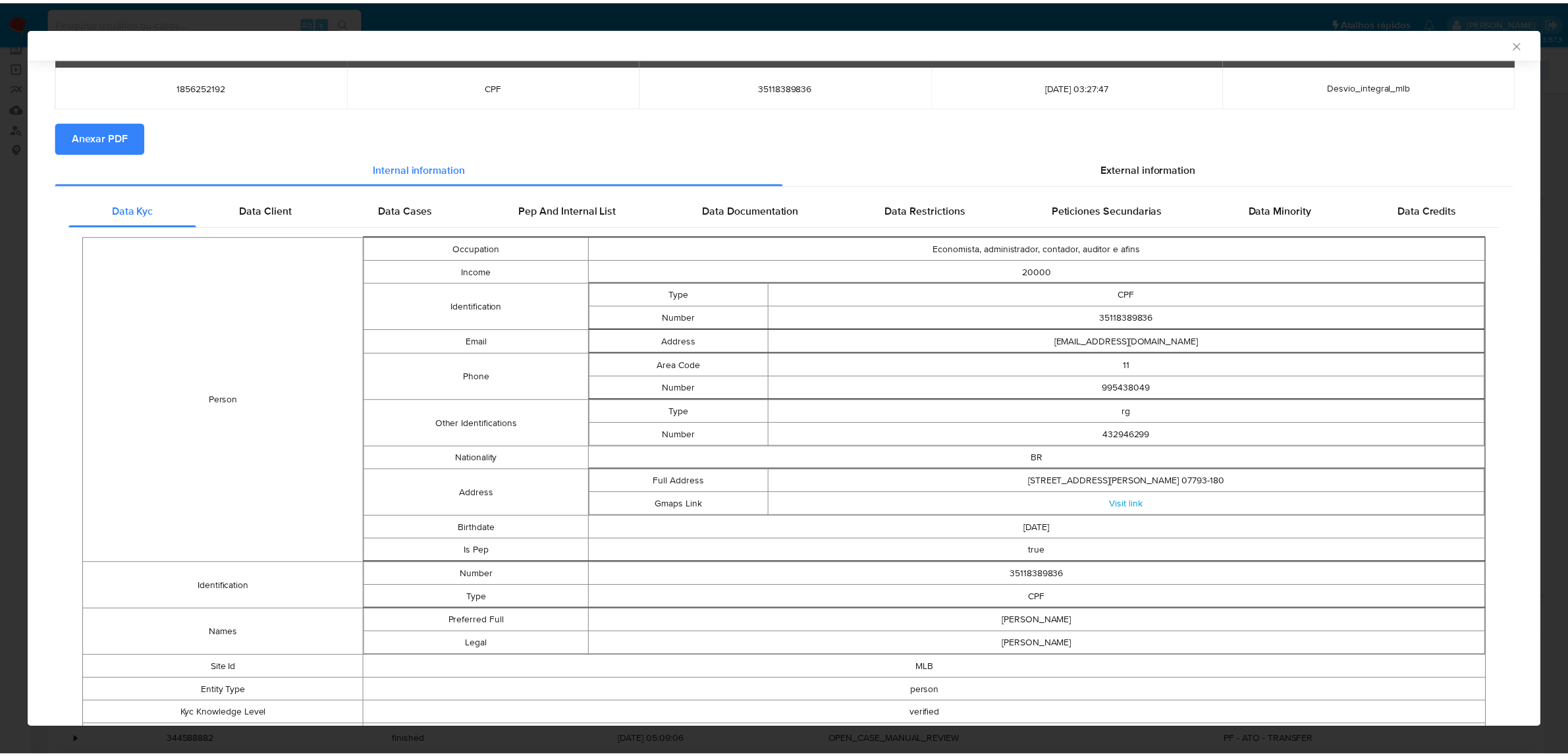
scroll to position [0, 0]
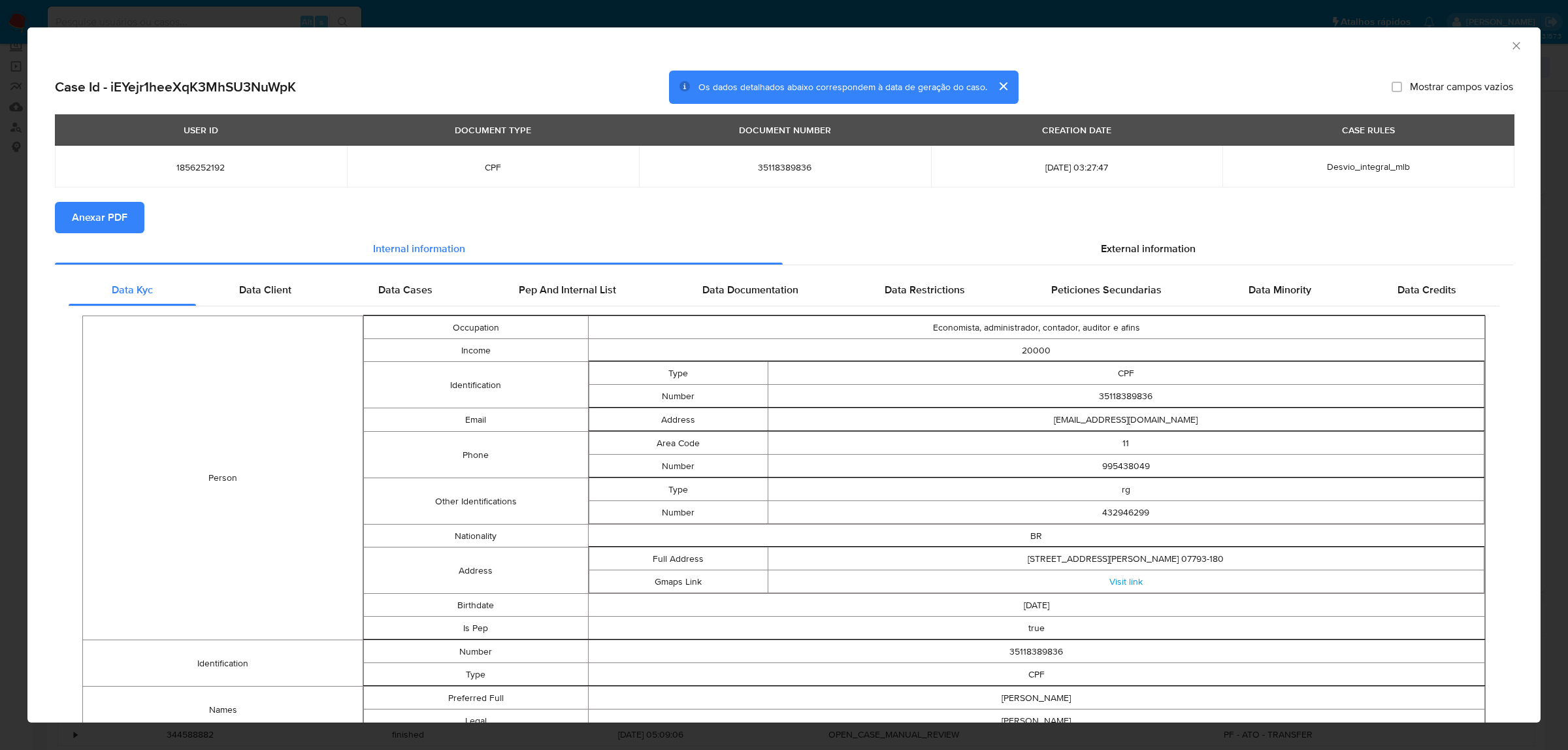
click at [1382, 45] on icon "Fechar a janela" at bounding box center [1516, 45] width 13 height 13
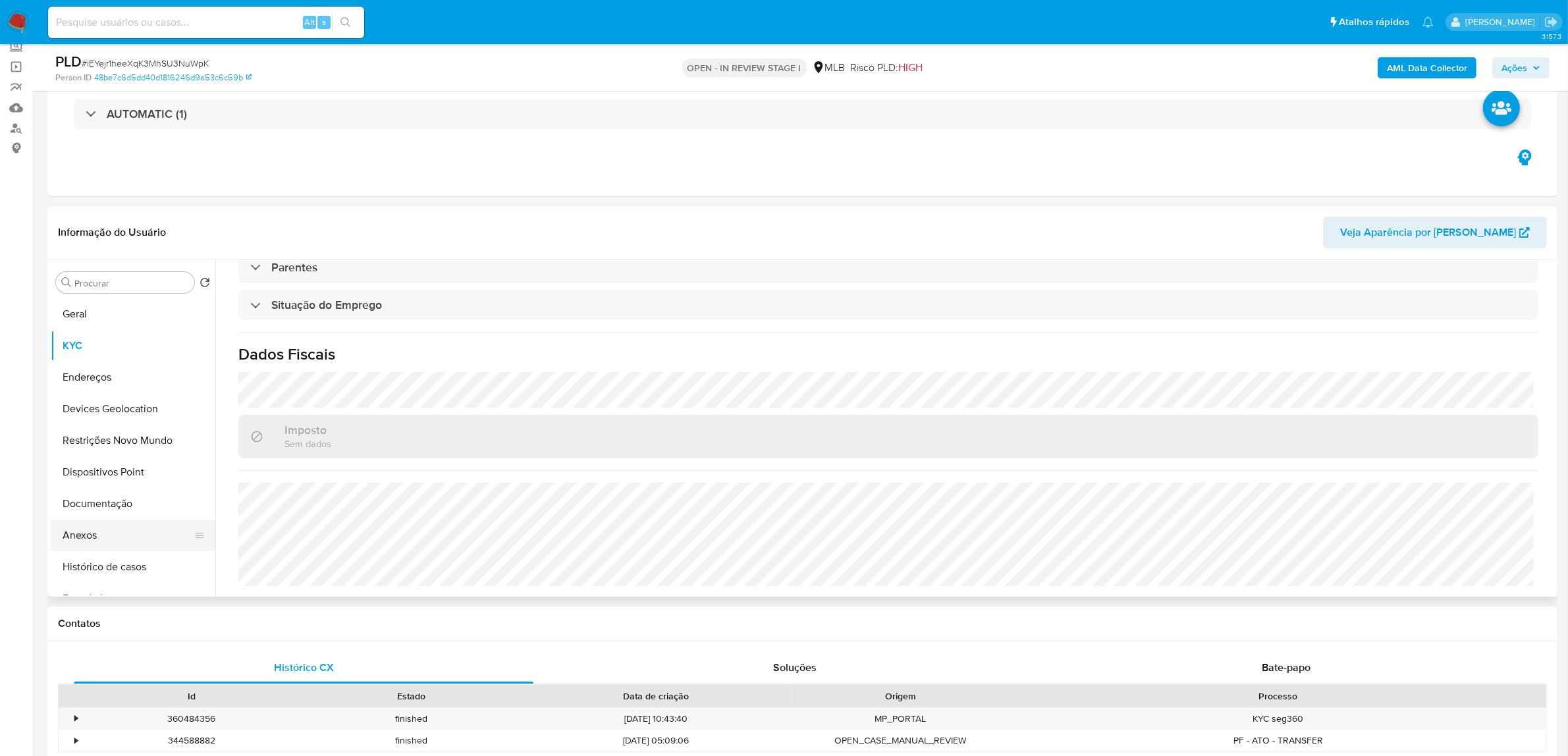
click at [119, 532] on button "Anexos" at bounding box center [128, 535] width 154 height 31
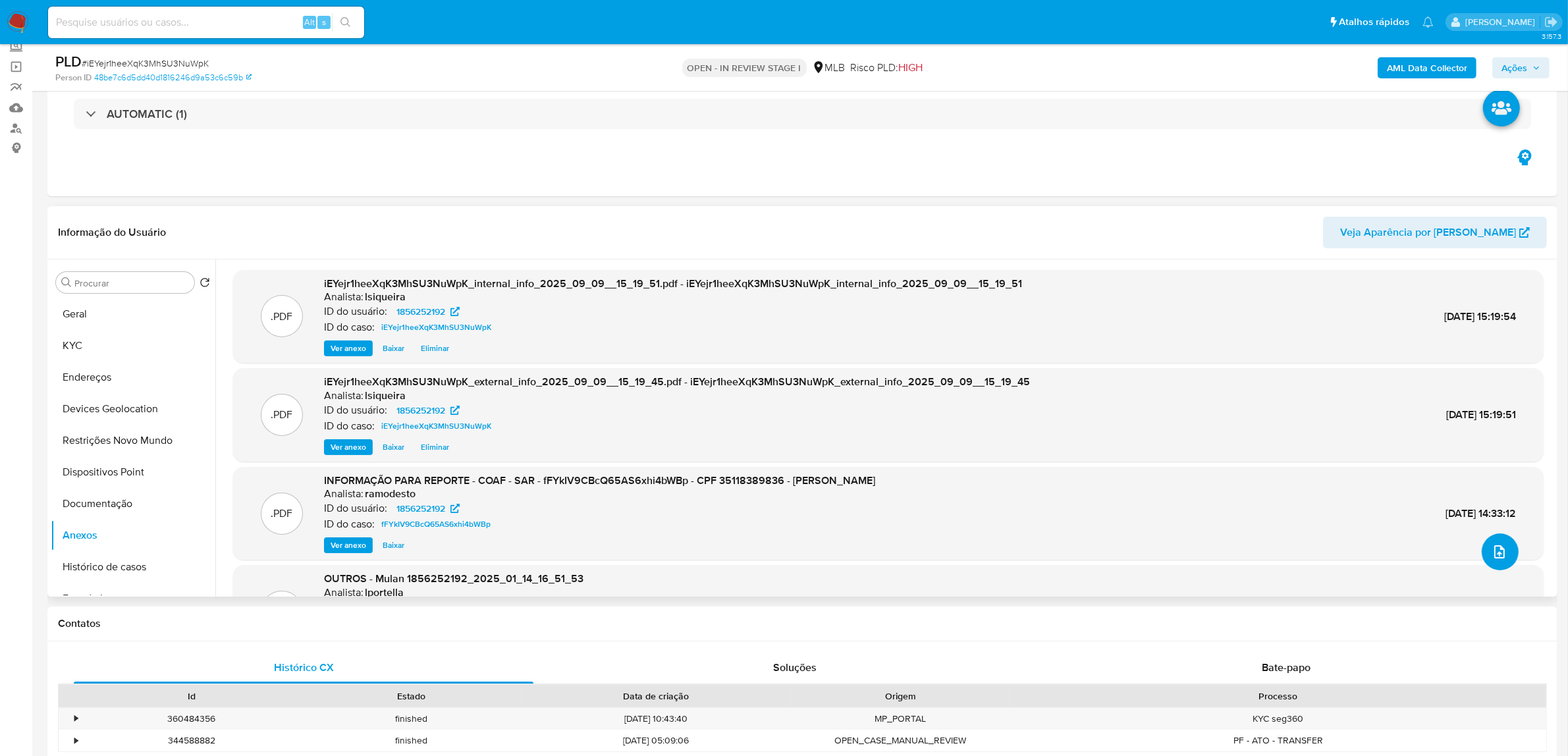
click at [1393, 542] on button "upload-file" at bounding box center [1500, 552] width 37 height 37
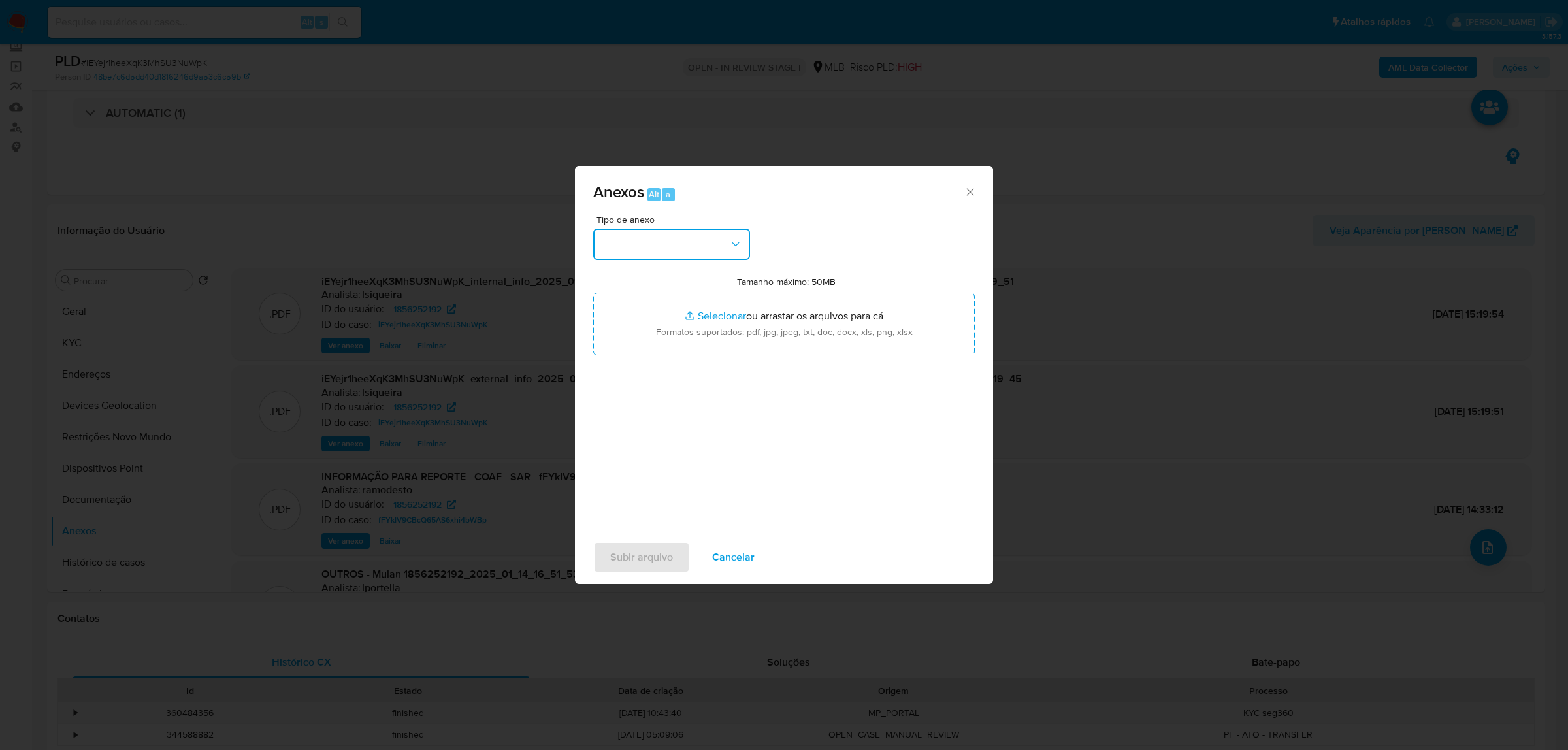
click at [684, 244] on button "button" at bounding box center [672, 245] width 157 height 31
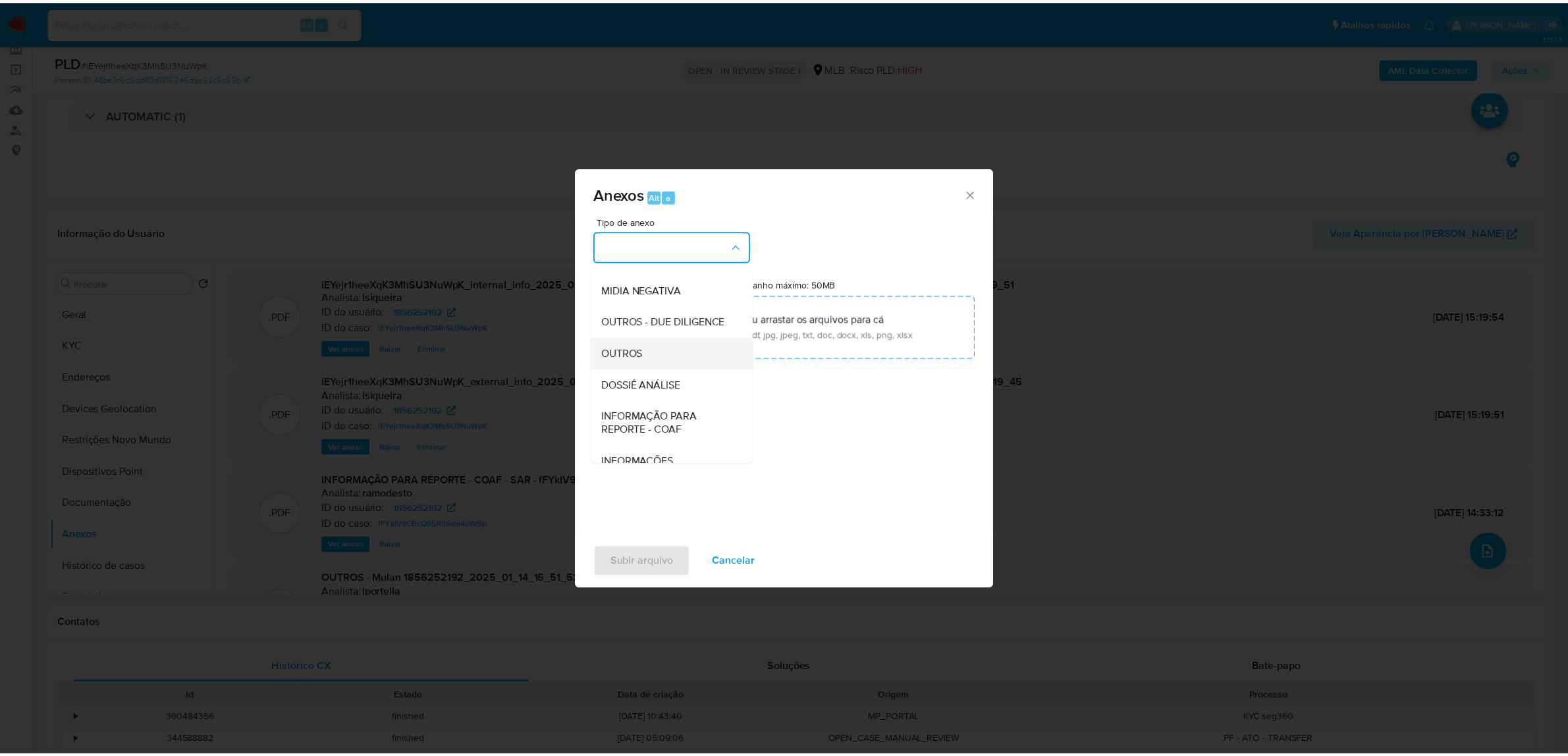
scroll to position [202, 0]
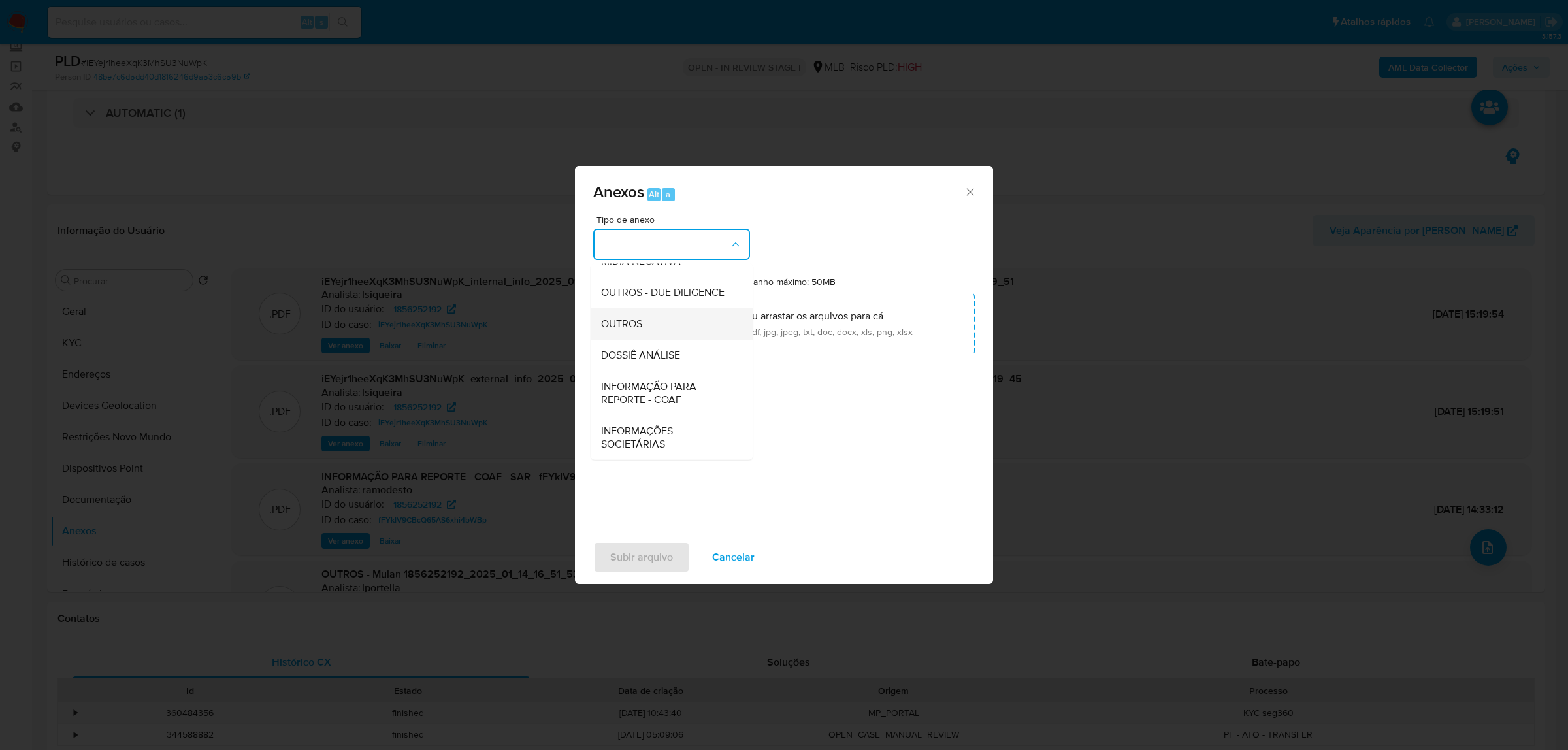
click at [627, 327] on span "OUTROS" at bounding box center [621, 323] width 41 height 13
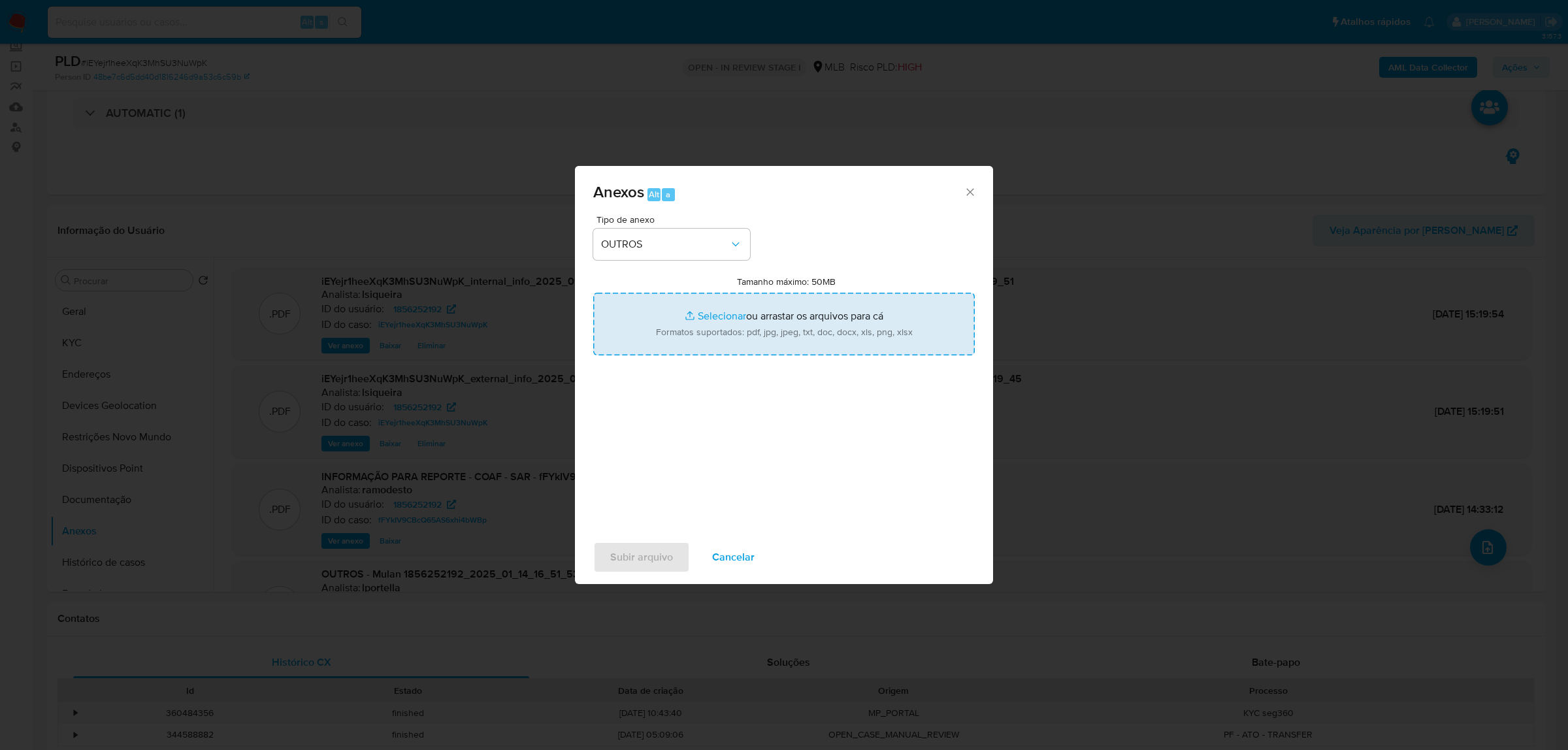
click at [738, 327] on input "Tamanho máximo: 50MB Selecionar arquivos" at bounding box center [784, 324] width 381 height 63
type input "C:\fakepath\Mulan 1856252192_2025_09_09_07_38_49.xlsx"
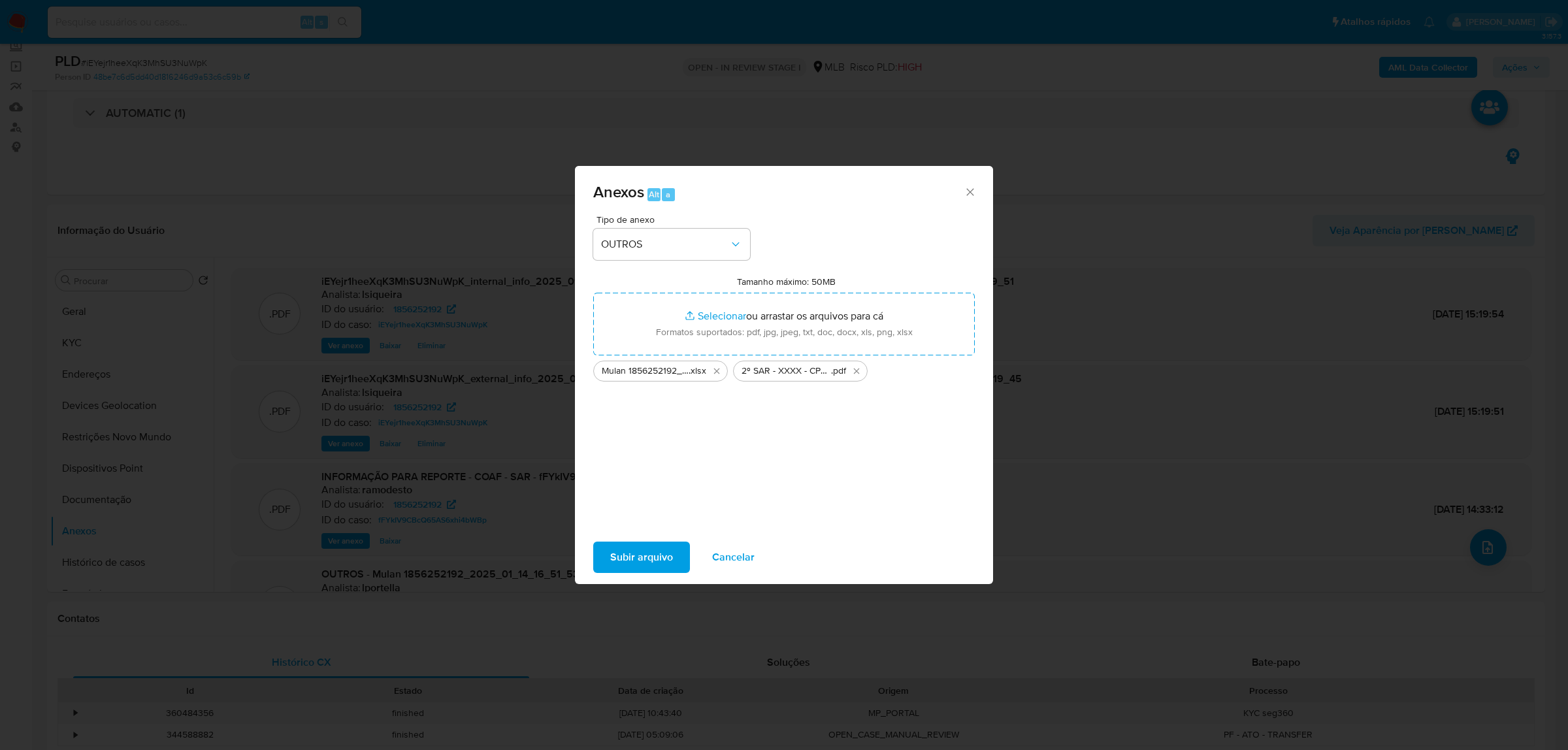
click at [644, 557] on span "Subir arquivo" at bounding box center [641, 558] width 63 height 28
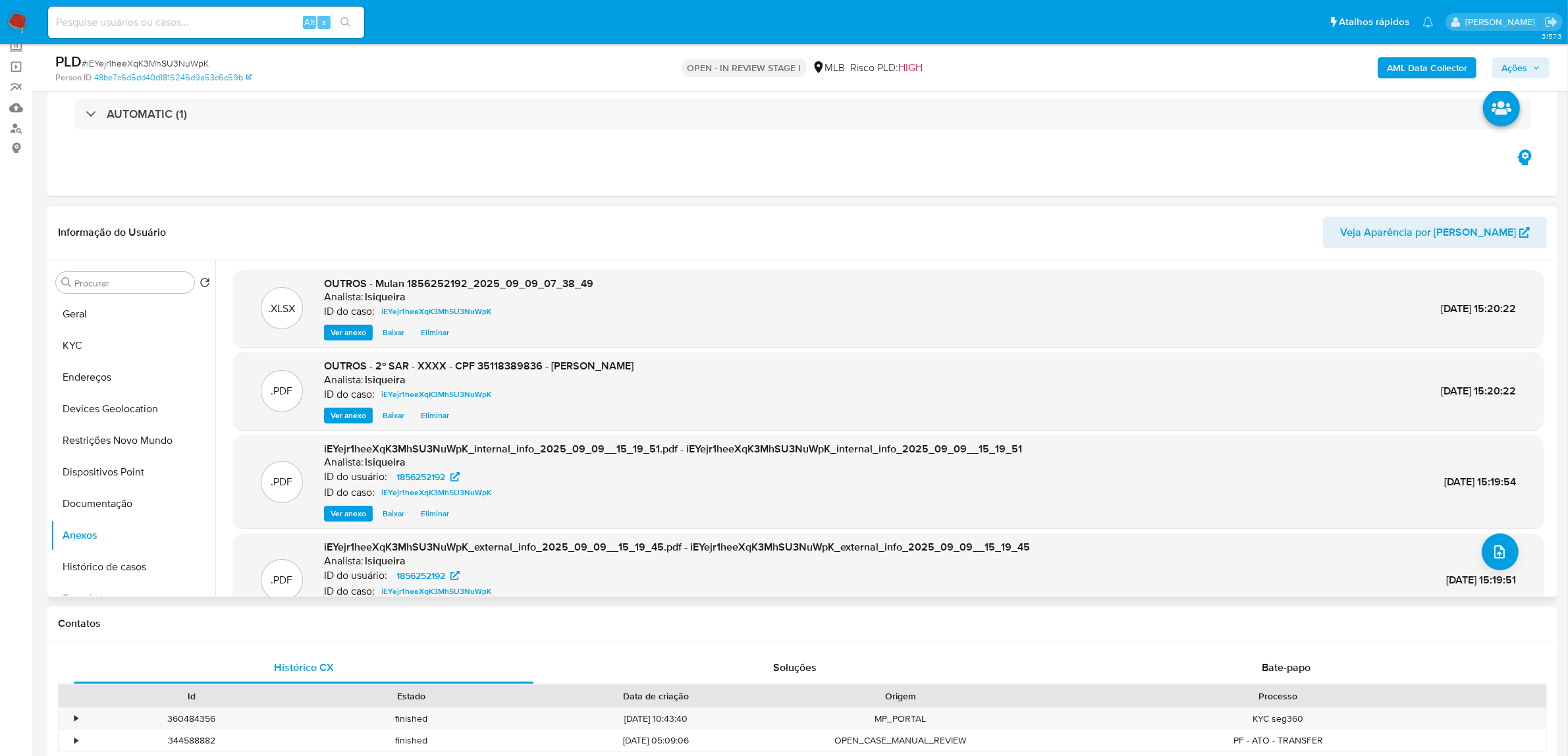
click at [435, 413] on span "Eliminar" at bounding box center [434, 415] width 28 height 13
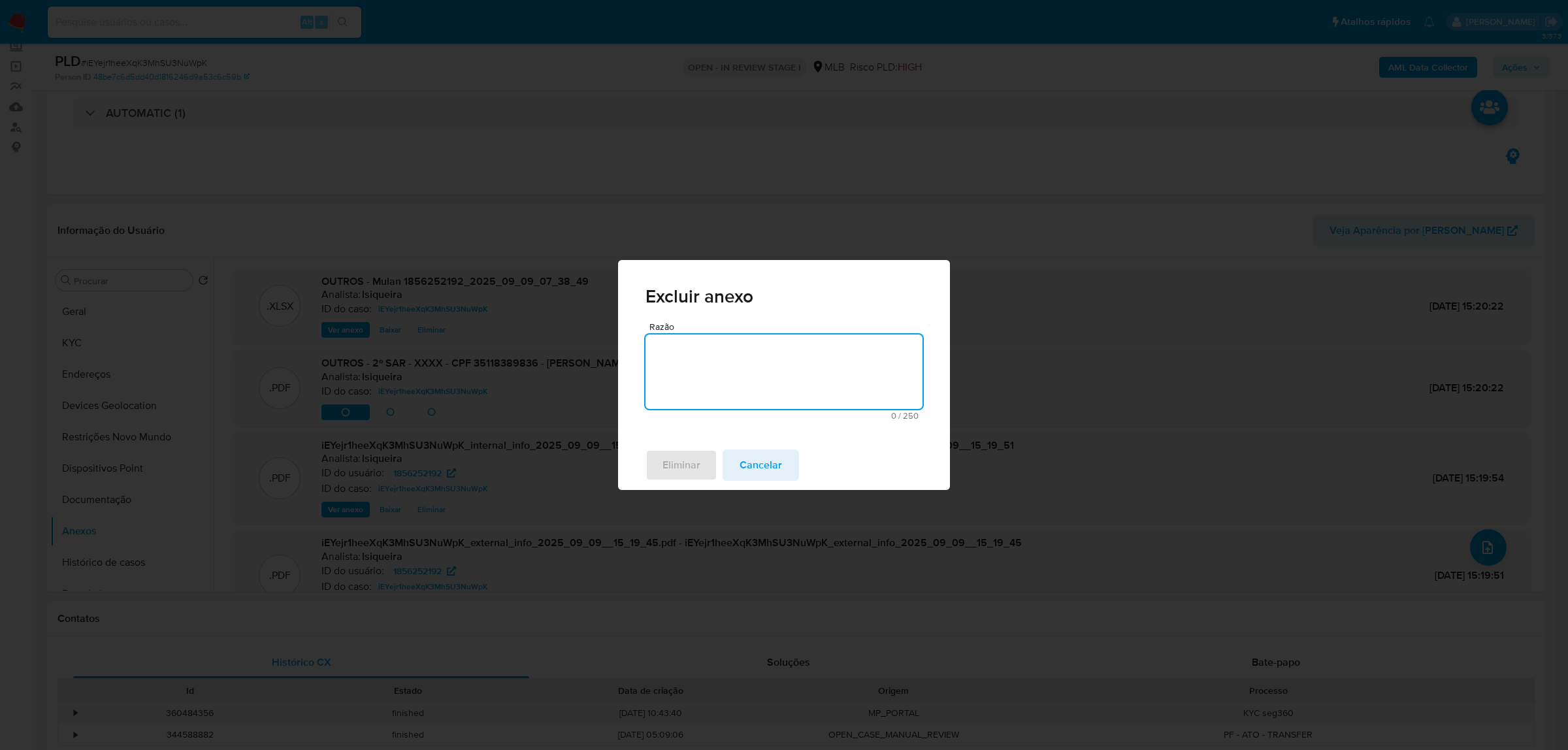
click at [704, 394] on textarea "Razão" at bounding box center [784, 372] width 277 height 75
click at [678, 466] on span "Eliminar" at bounding box center [681, 465] width 38 height 28
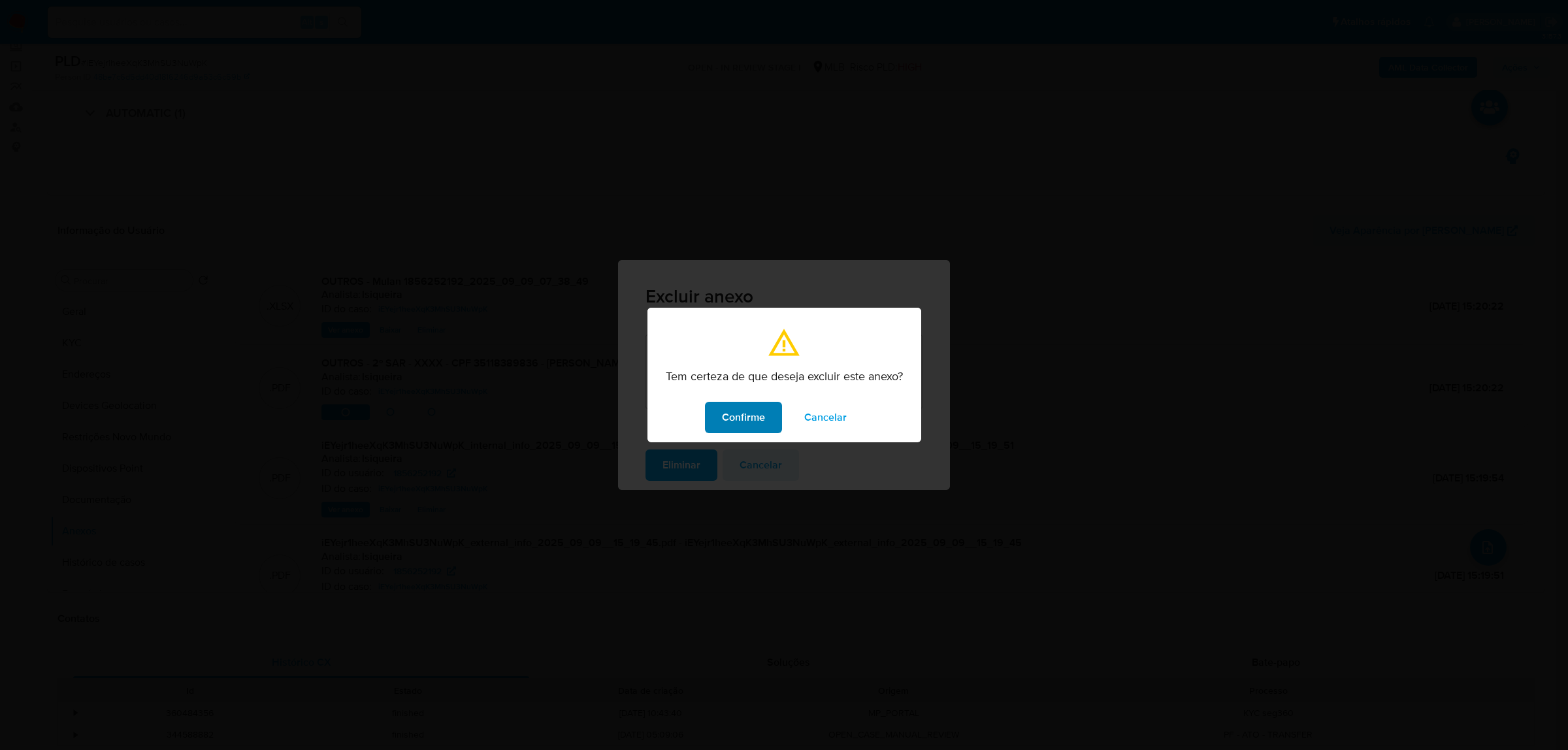
click at [733, 413] on span "Confirme" at bounding box center [744, 417] width 43 height 28
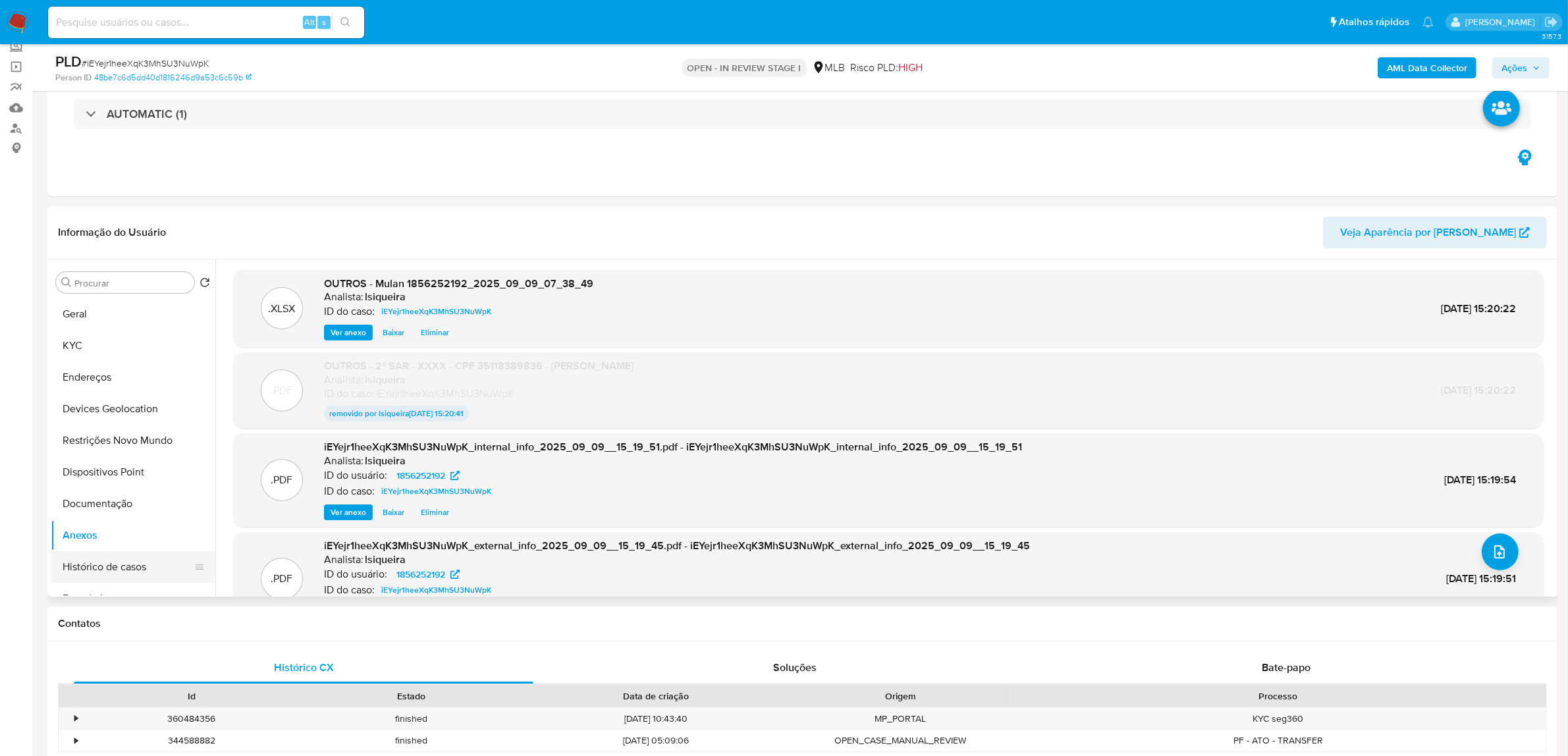
click at [89, 562] on button "Histórico de casos" at bounding box center [128, 567] width 154 height 31
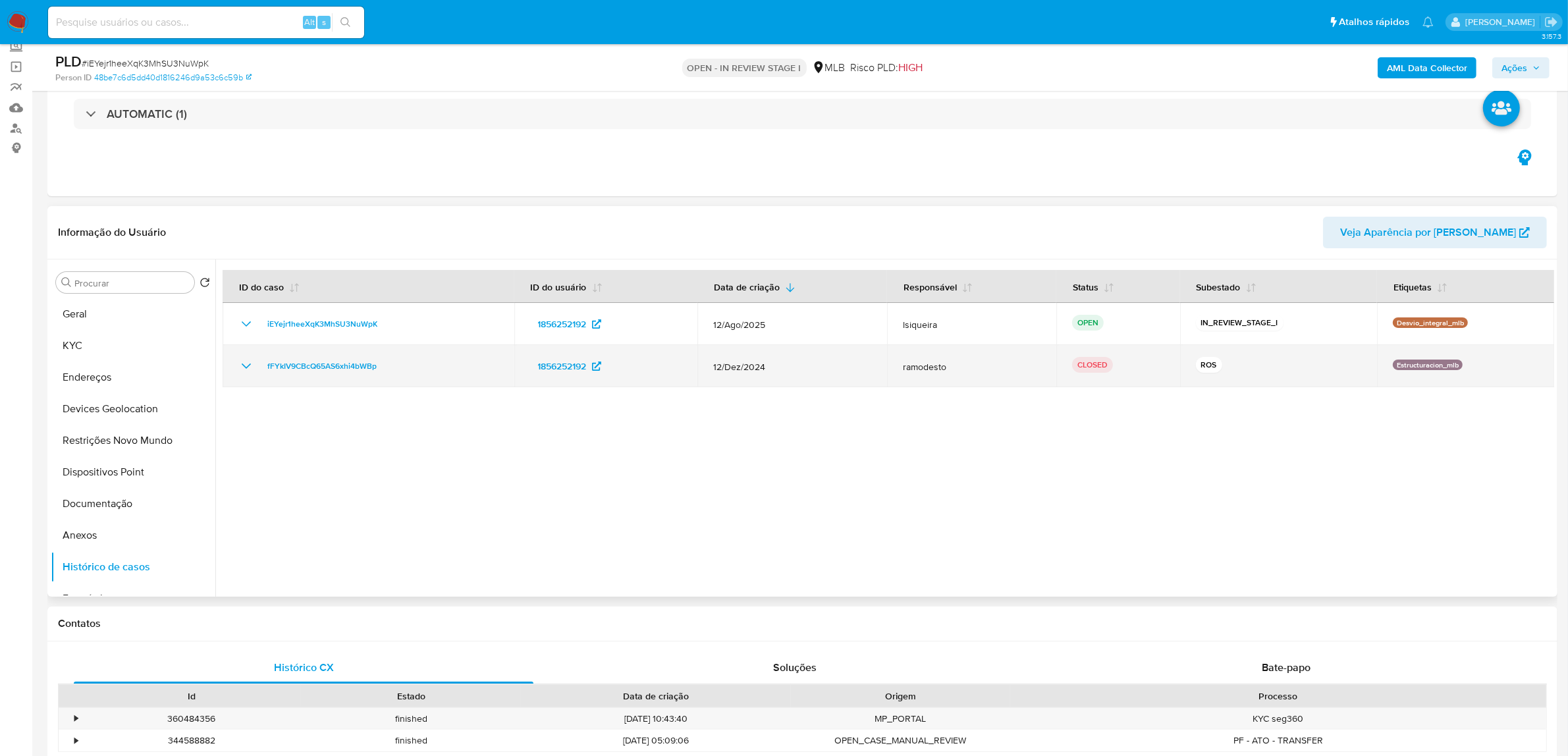
click at [242, 367] on icon "Mostrar/Ocultar" at bounding box center [246, 366] width 16 height 16
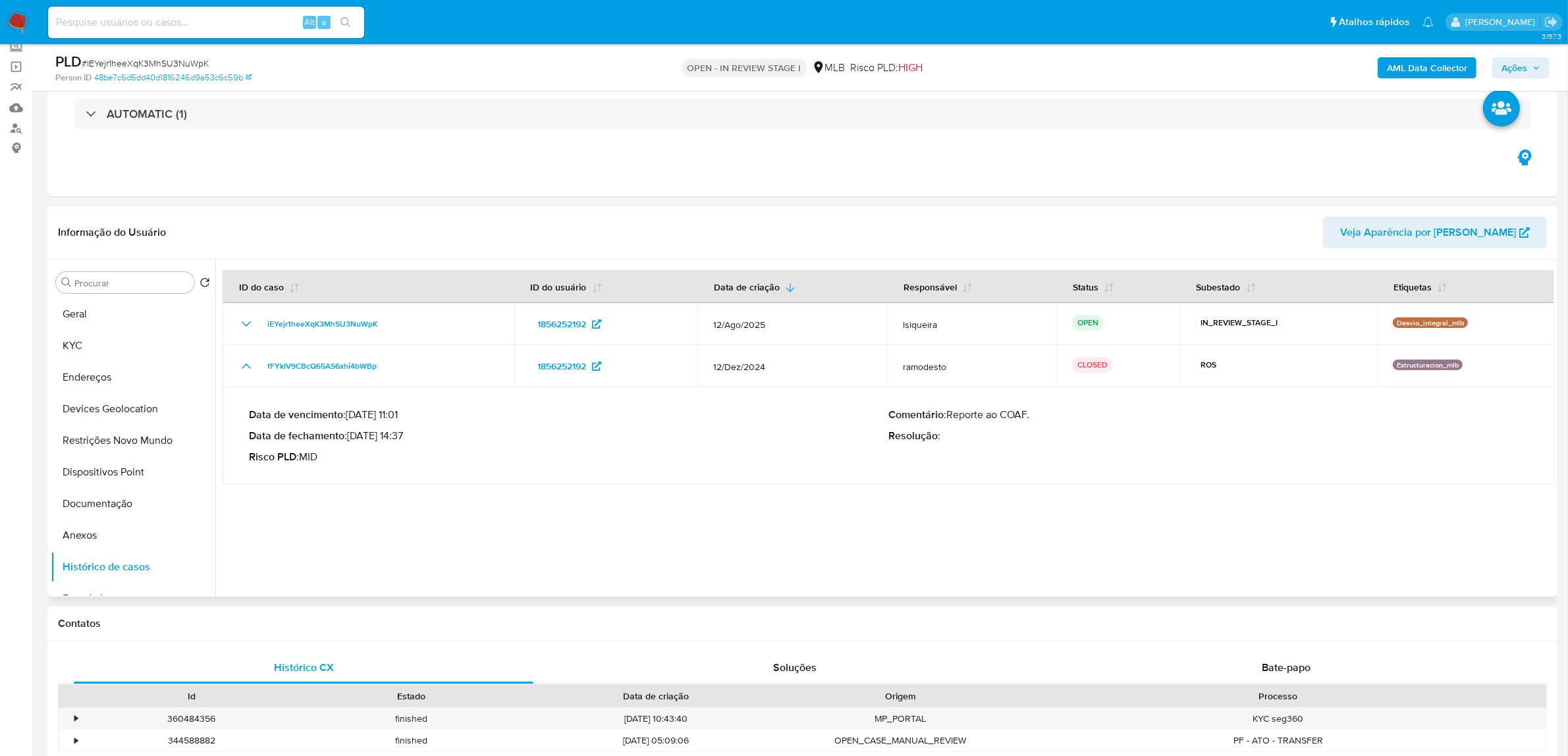
drag, startPoint x: 401, startPoint y: 437, endPoint x: 351, endPoint y: 438, distance: 50.0
click at [351, 438] on p "Data de fechamento : 17/01/2025 14:37" at bounding box center [569, 436] width 640 height 13
click at [89, 529] on button "Anexos" at bounding box center [128, 535] width 154 height 31
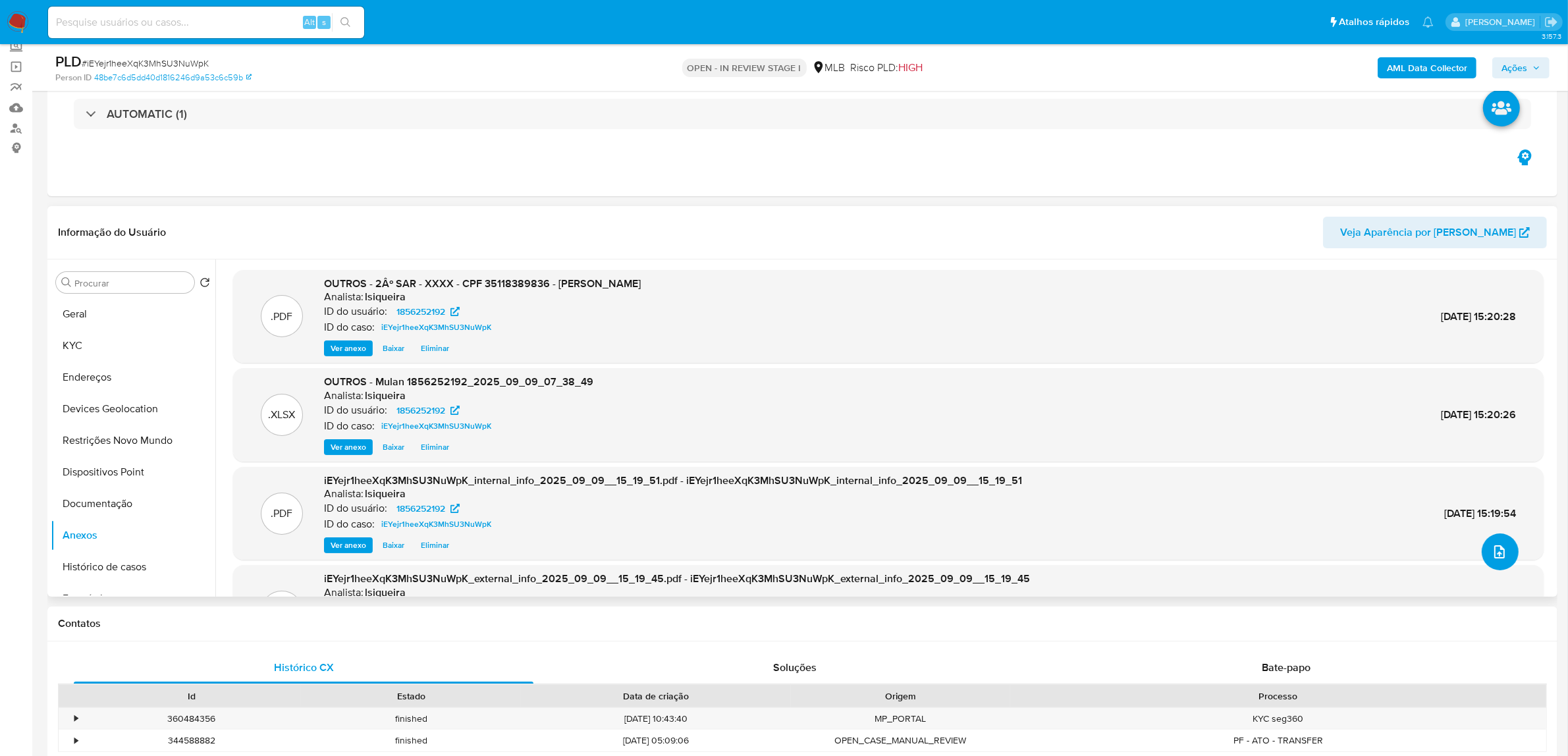
click at [1393, 557] on icon "upload-file" at bounding box center [1499, 552] width 16 height 16
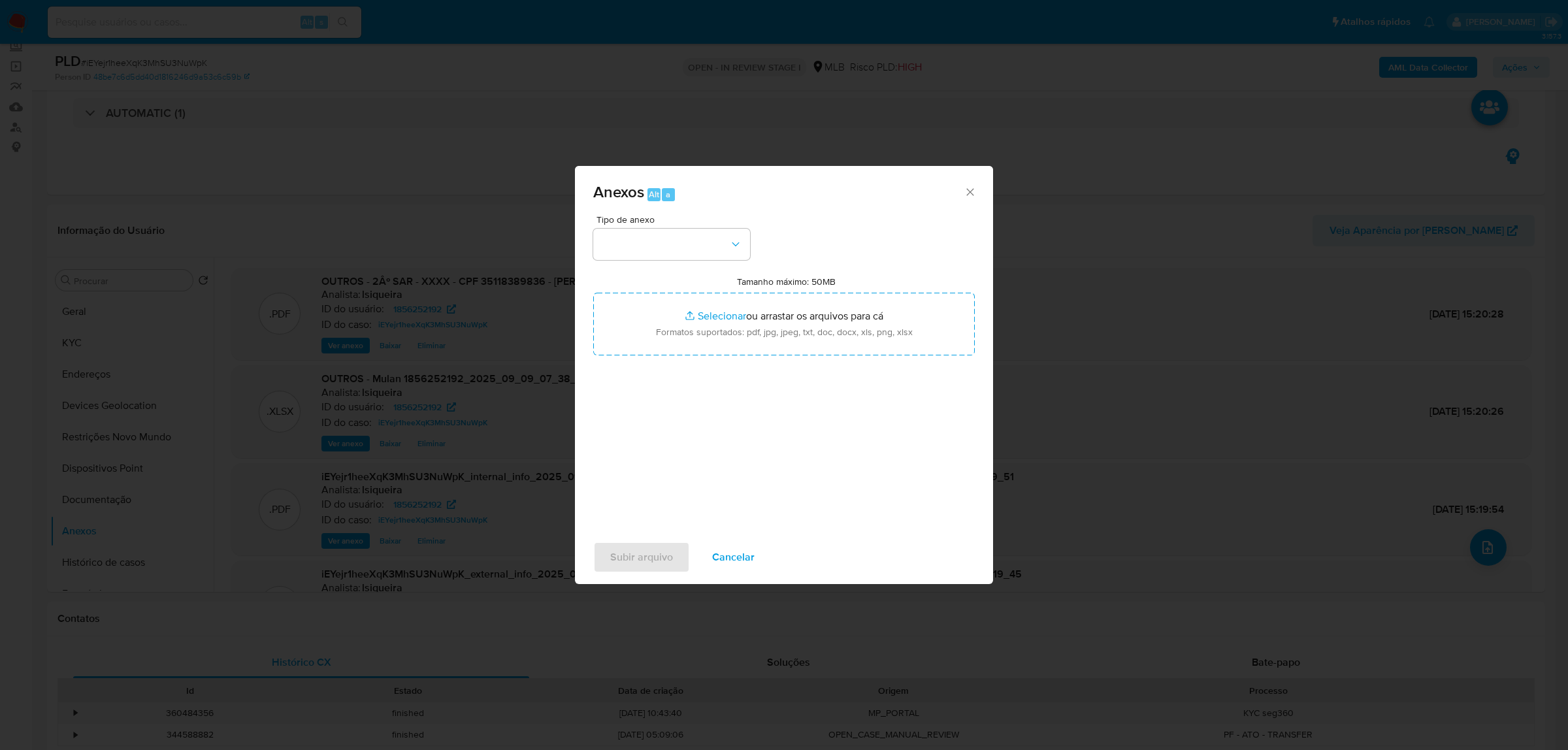
click at [746, 551] on span "Cancelar" at bounding box center [733, 558] width 43 height 28
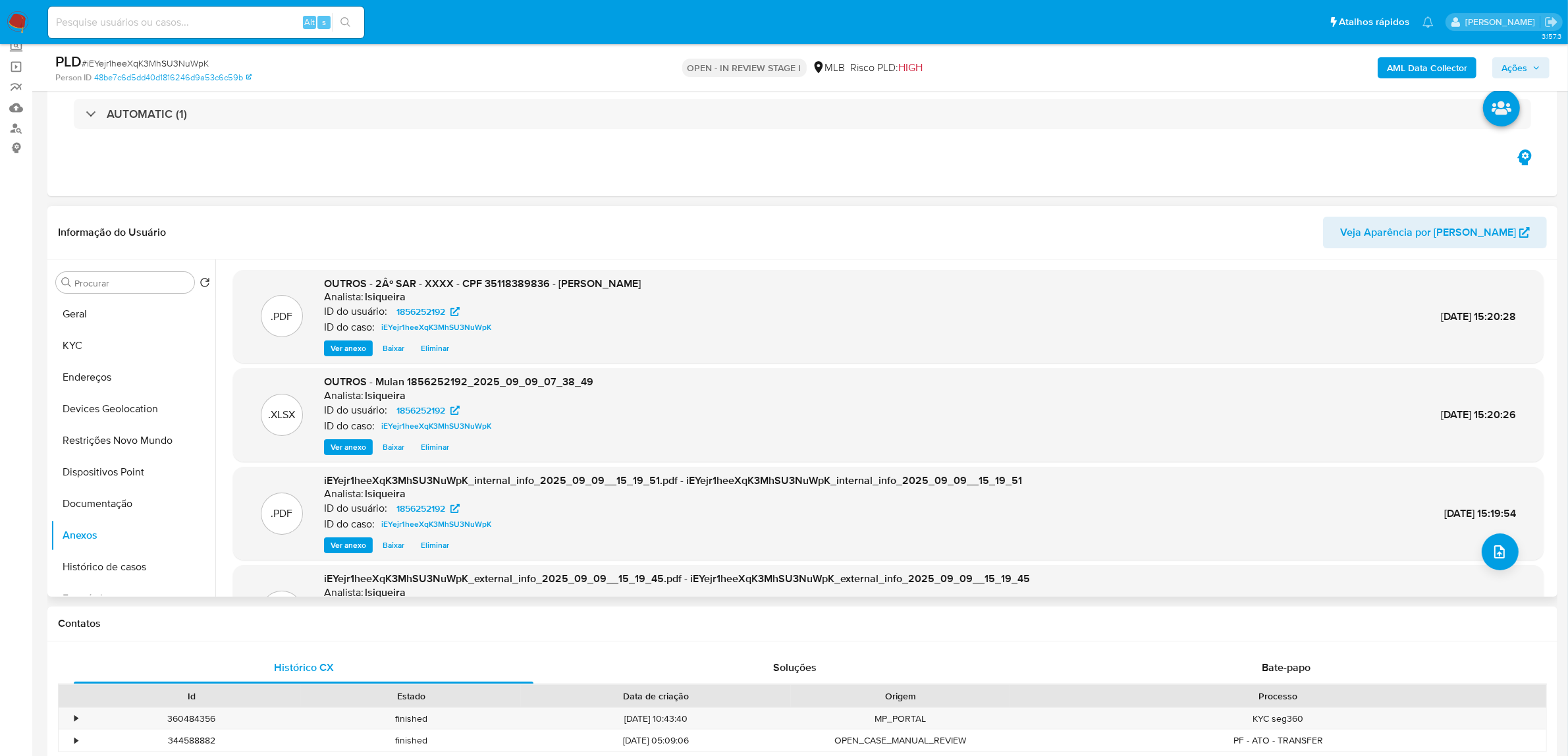
click at [641, 285] on span "OUTROS - 2Âº SAR - XXXX - CPF 35118389836 - VIVIANE ALMEIDA DOS SANTOS" at bounding box center [483, 283] width 317 height 15
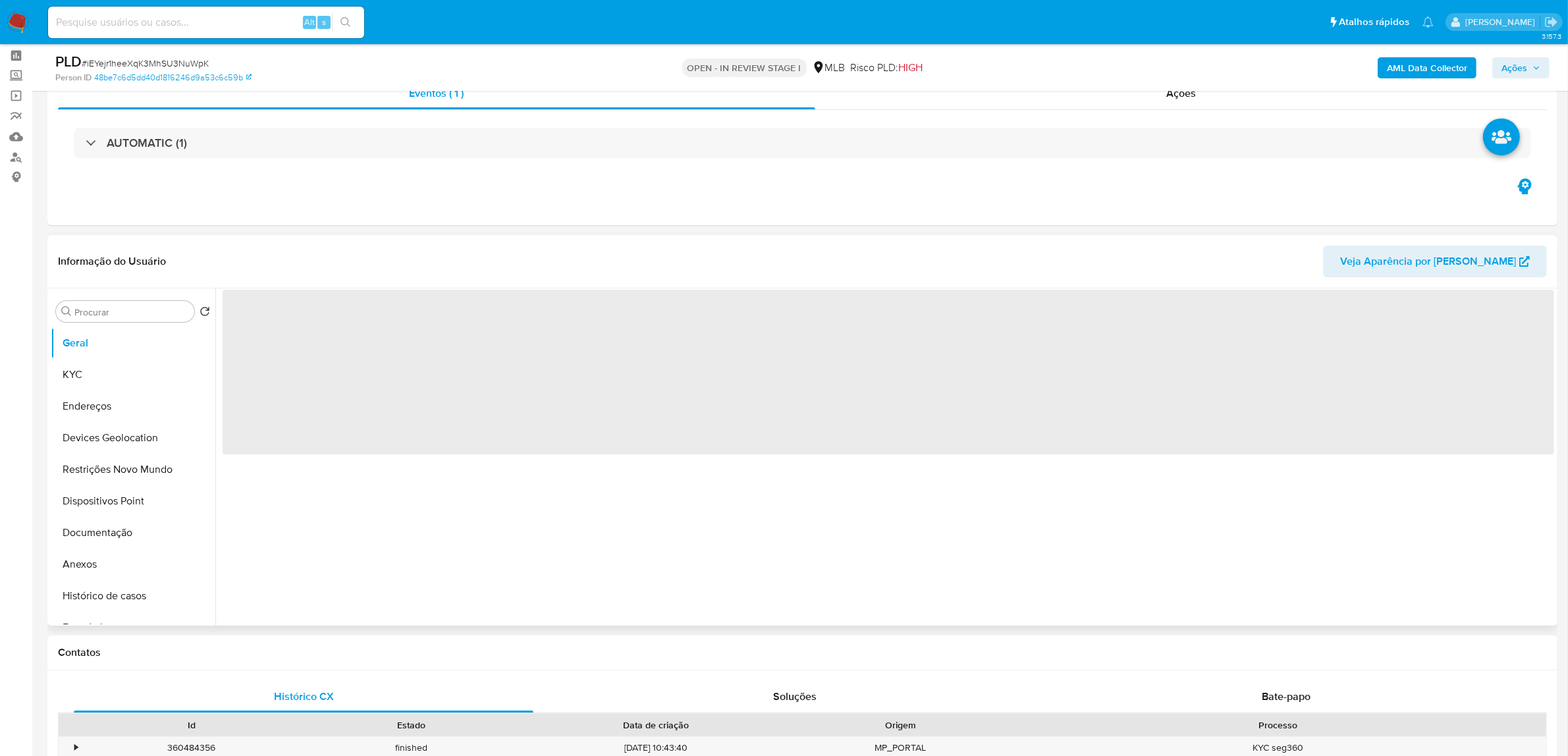
scroll to position [83, 0]
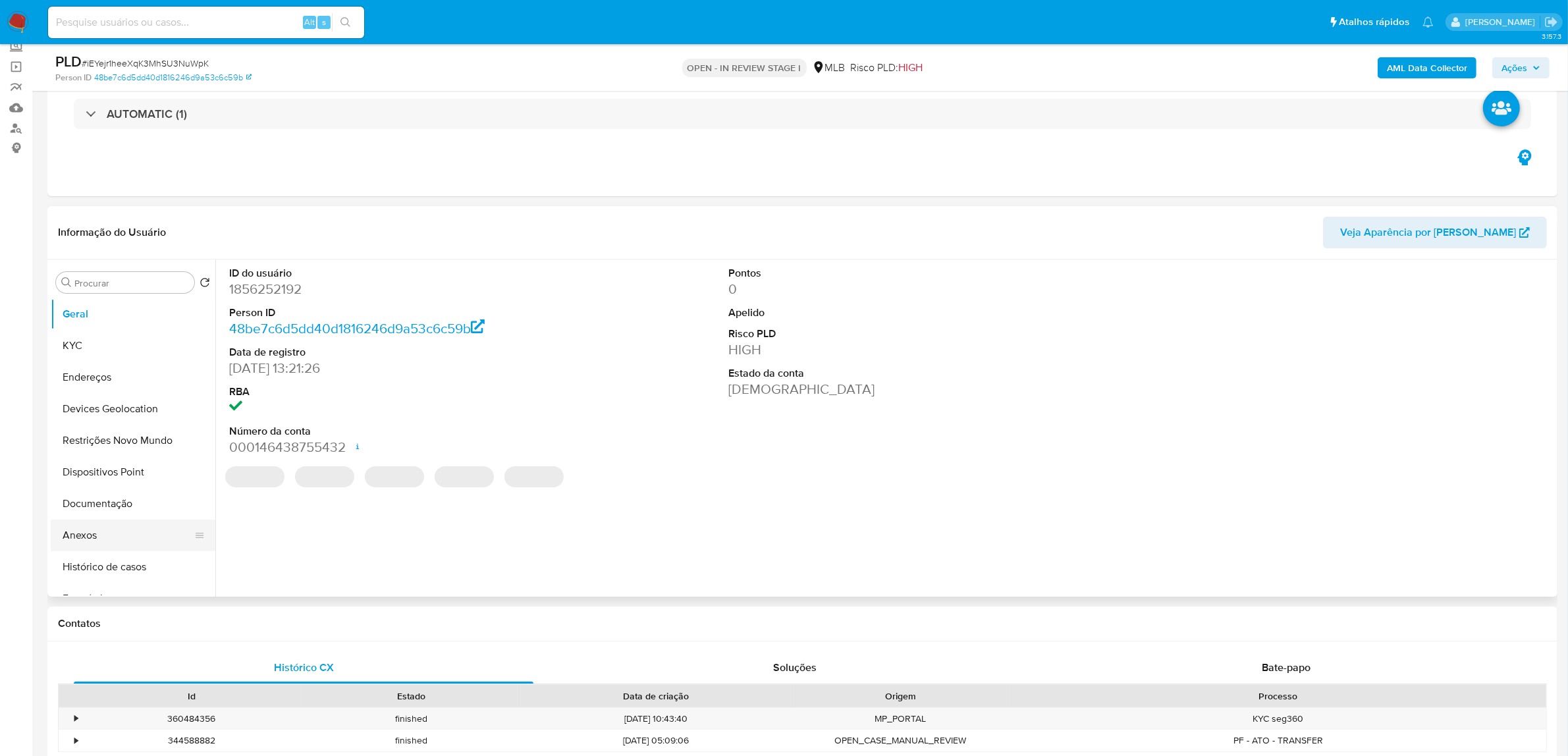
click at [109, 534] on button "Anexos" at bounding box center [128, 535] width 154 height 31
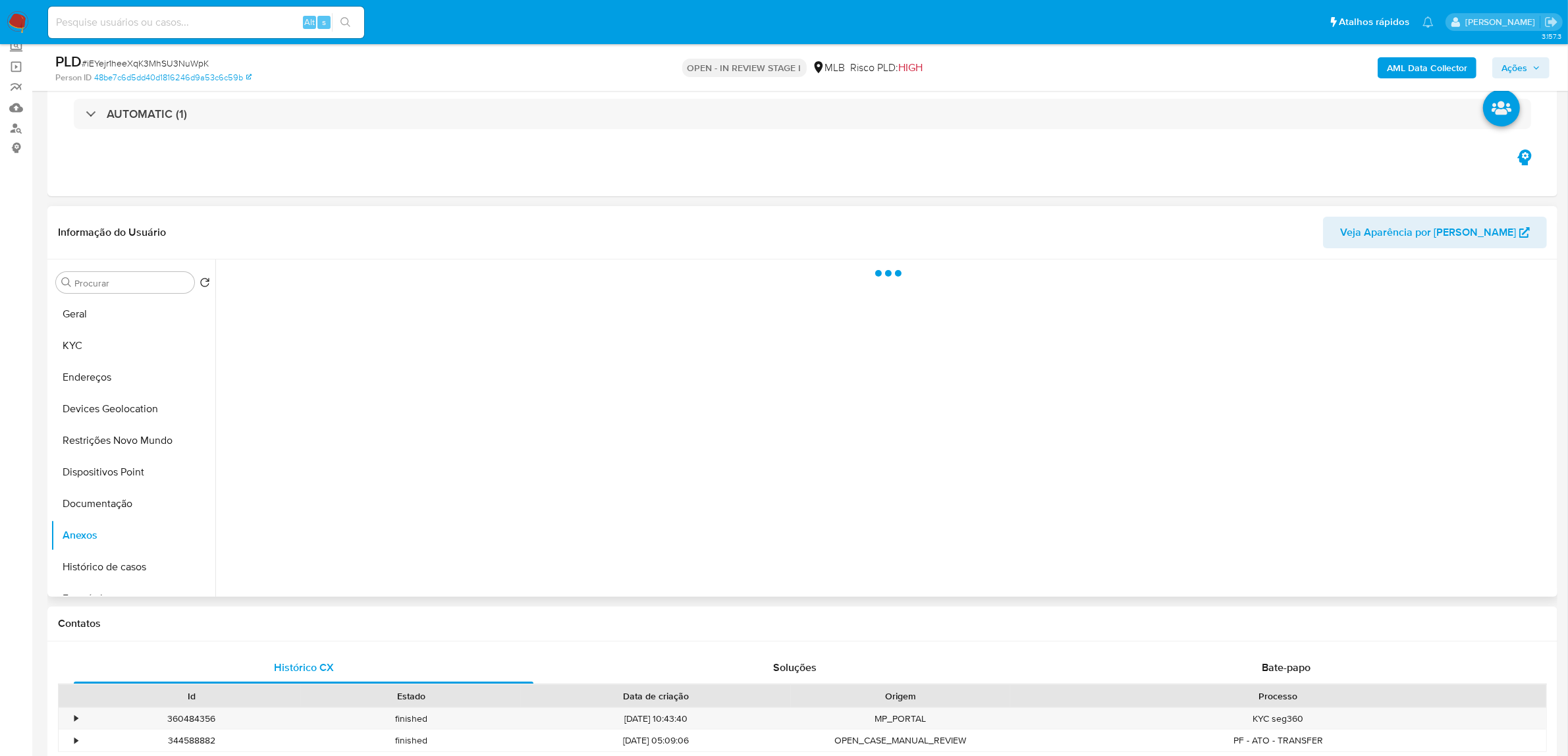
select select "10"
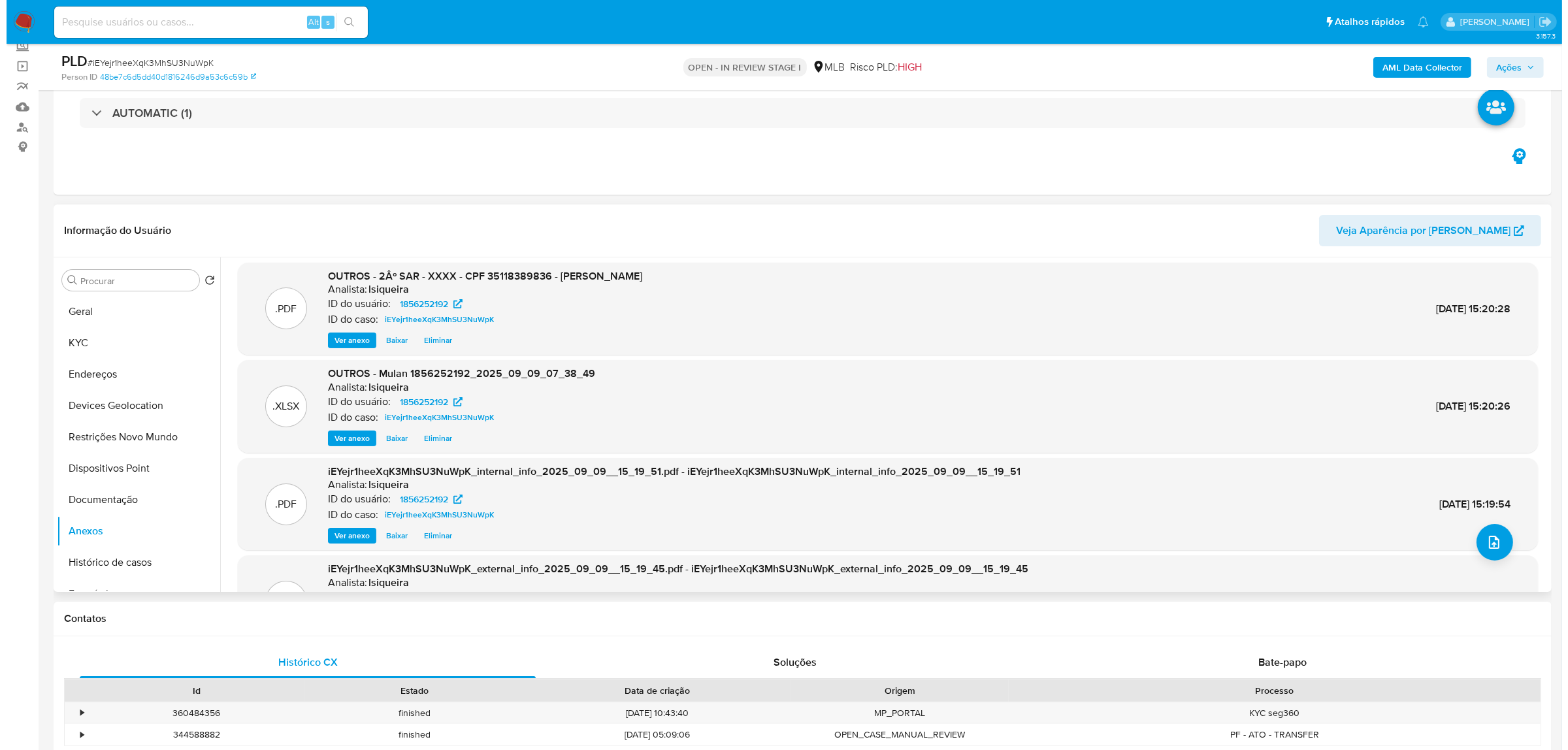
scroll to position [0, 0]
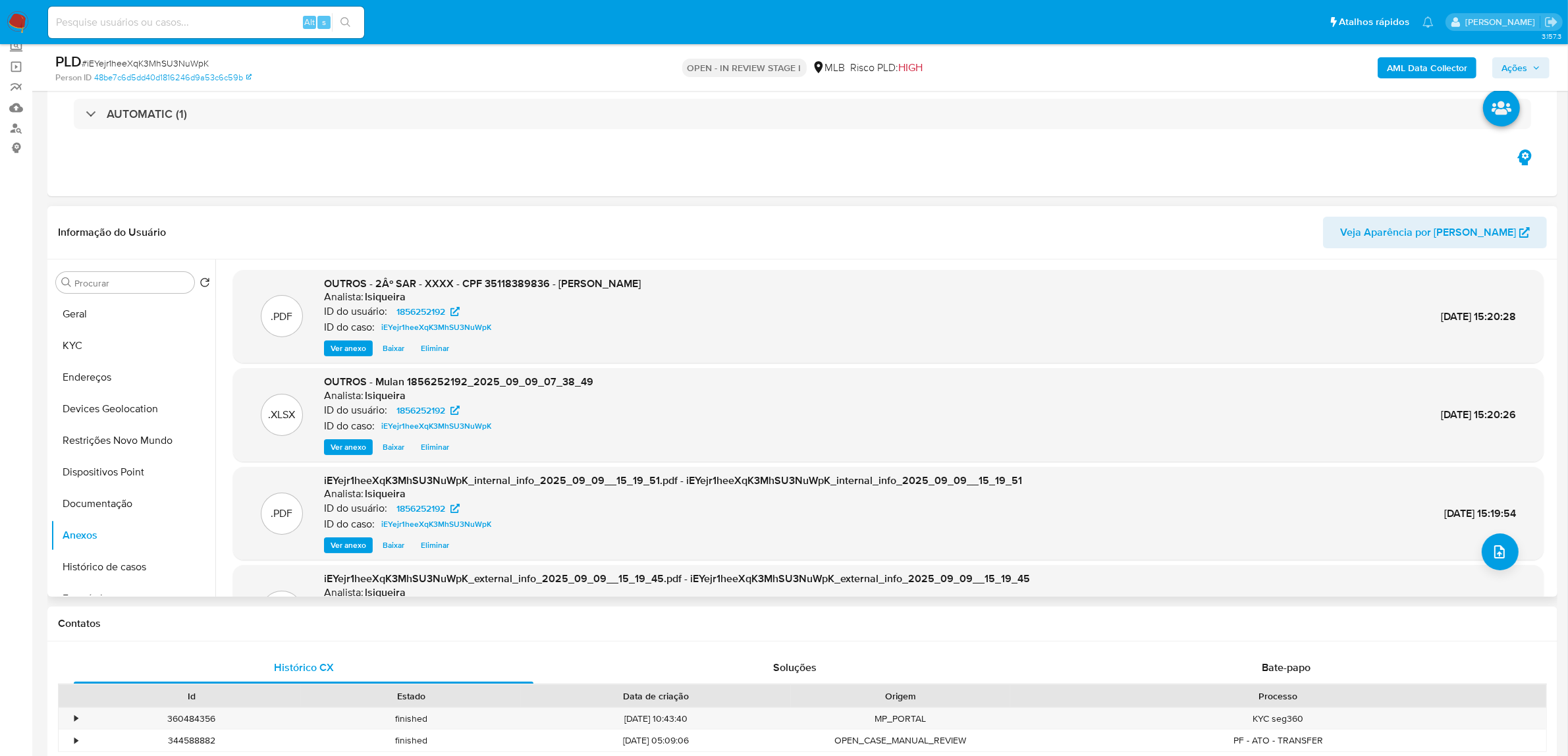
click at [440, 349] on span "Eliminar" at bounding box center [434, 348] width 28 height 13
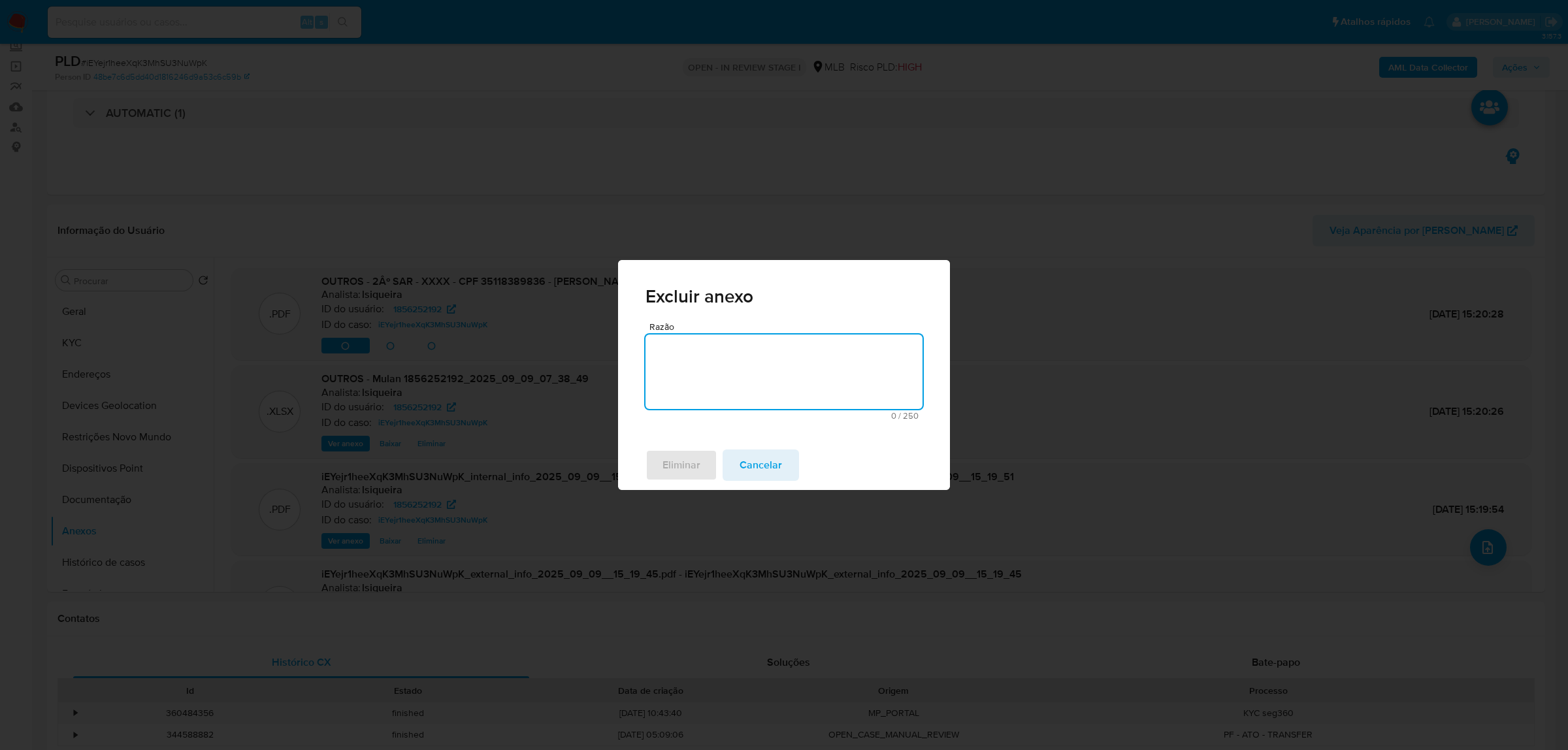
click at [818, 386] on textarea "Razão" at bounding box center [784, 372] width 277 height 75
click at [675, 452] on span "Eliminar" at bounding box center [681, 465] width 38 height 28
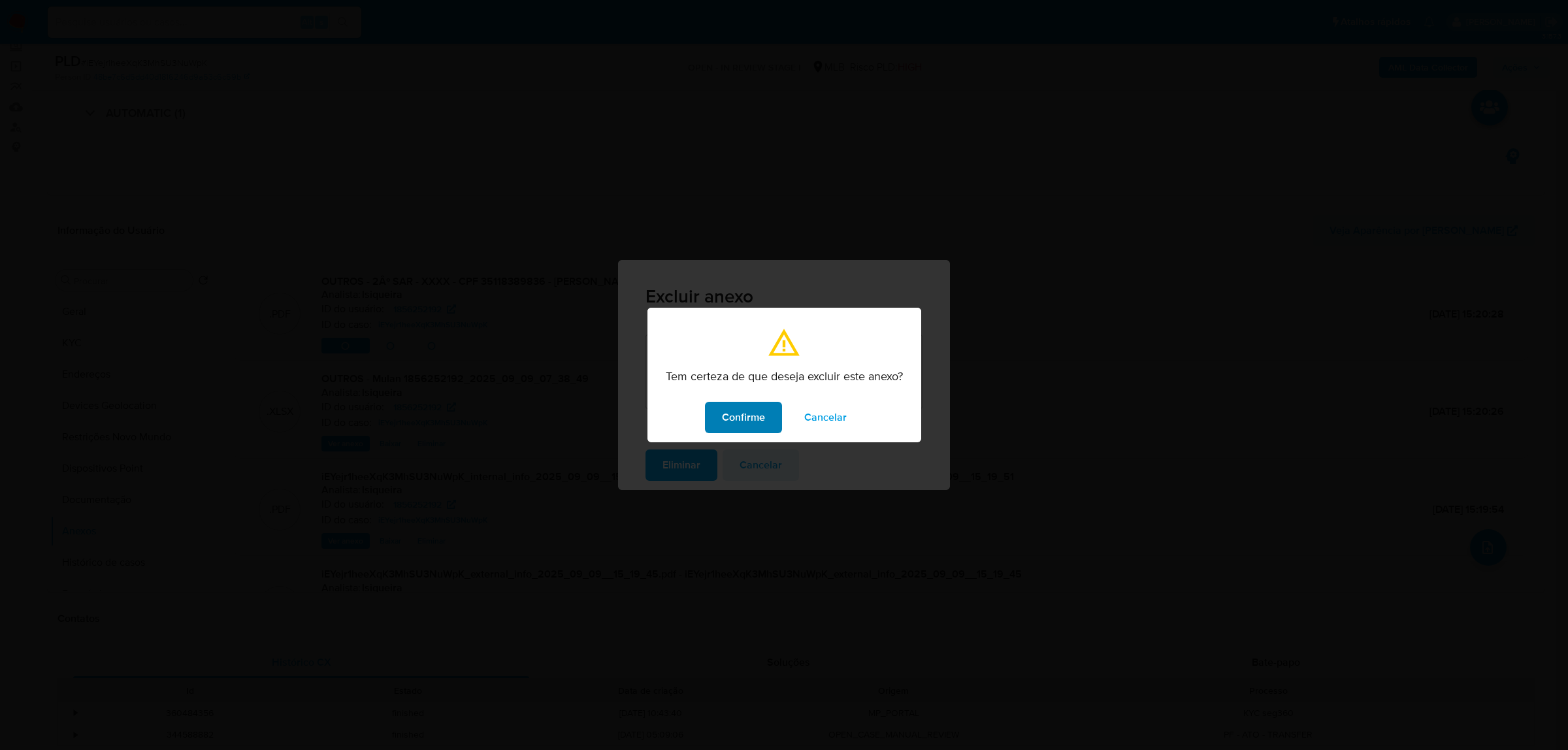
click at [715, 418] on button "Confirme" at bounding box center [744, 417] width 77 height 31
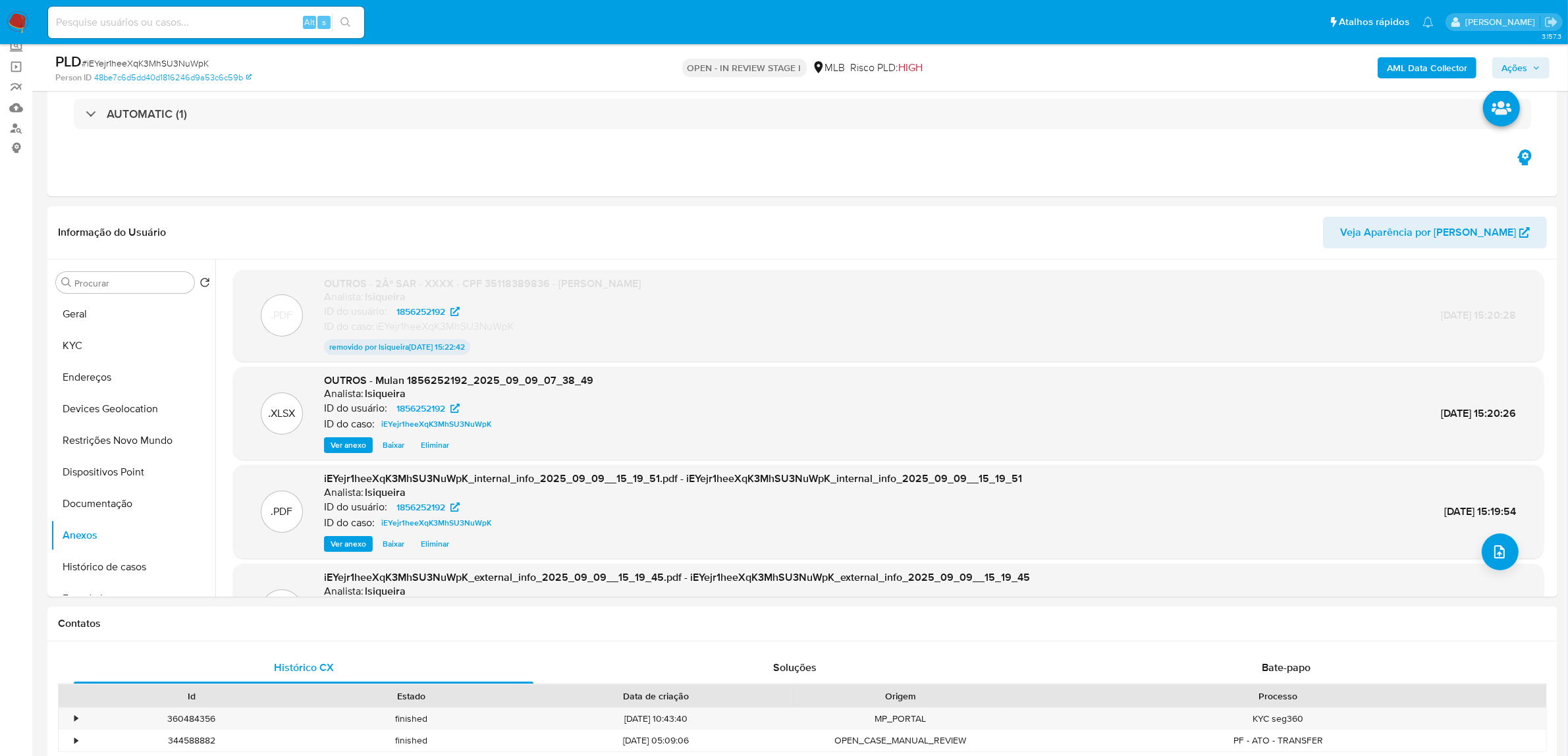
click at [1108, 289] on div ".PDF OUTROS - 2Âº SAR - XXXX - CPF 35118389836 - VIVIANE ALMEIDA DOS SANTOS Ana…" at bounding box center [888, 316] width 1297 height 79
click at [1500, 552] on icon "upload-file" at bounding box center [1499, 552] width 16 height 16
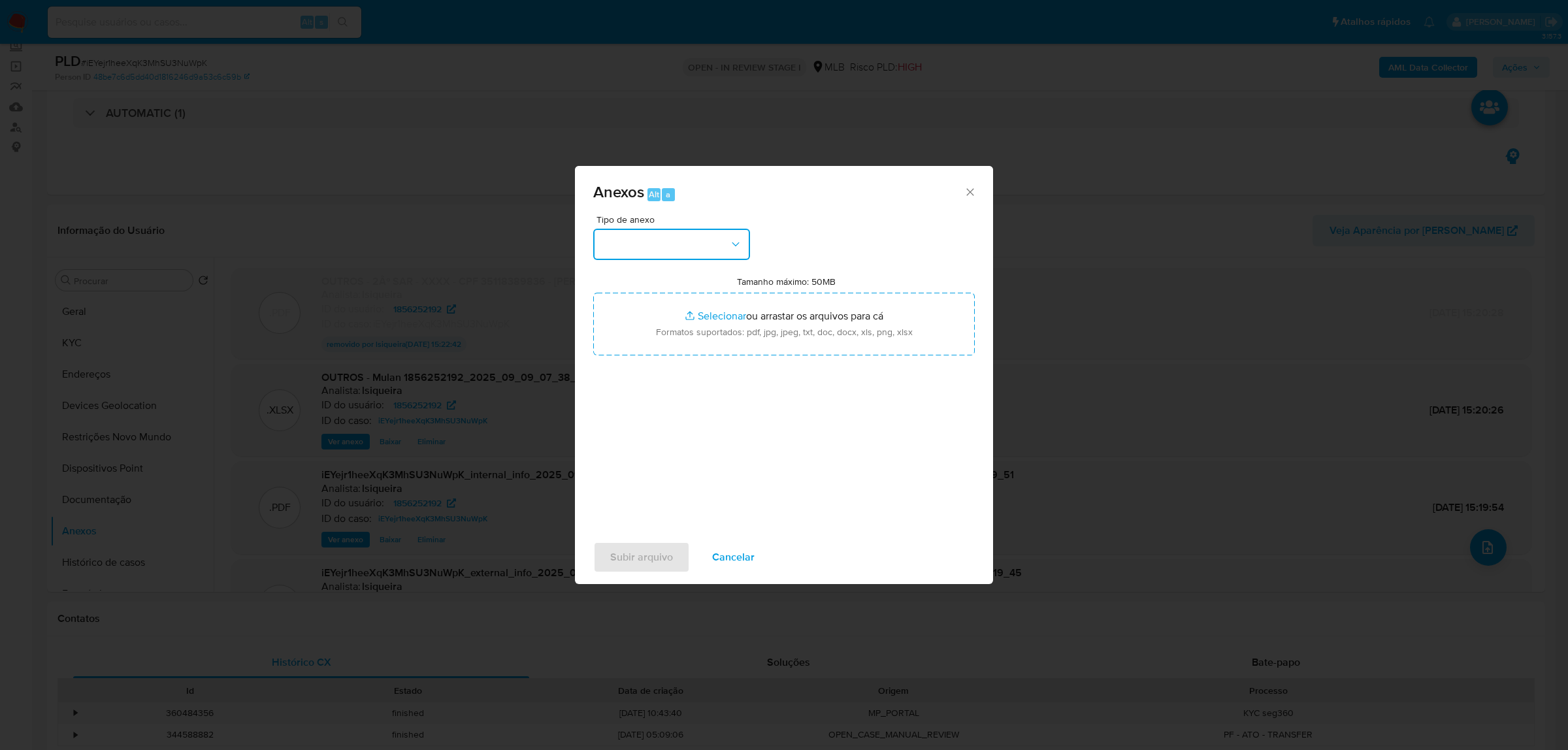
click at [656, 245] on button "button" at bounding box center [672, 245] width 157 height 31
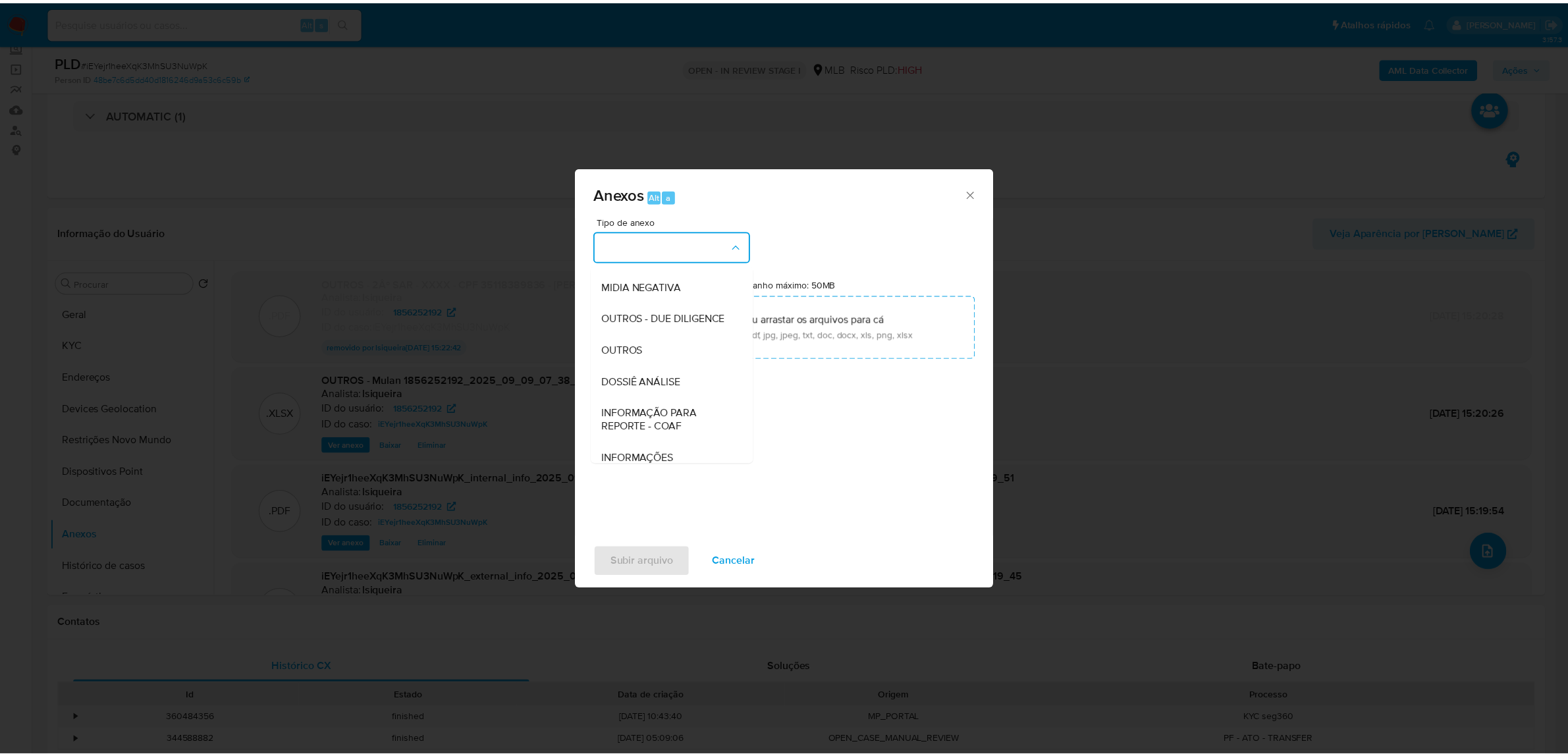
scroll to position [165, 0]
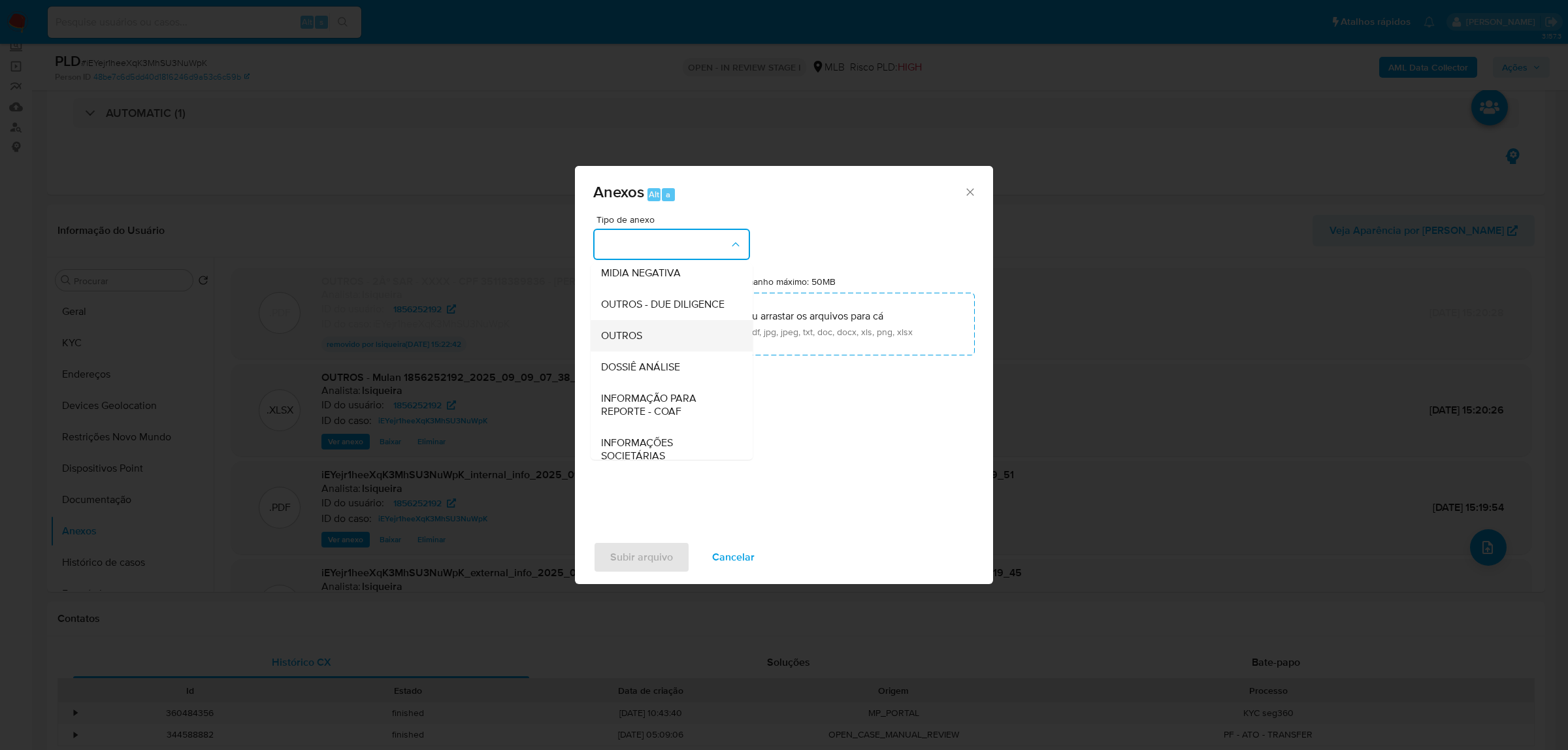
click at [661, 351] on div "OUTROS" at bounding box center [667, 335] width 133 height 31
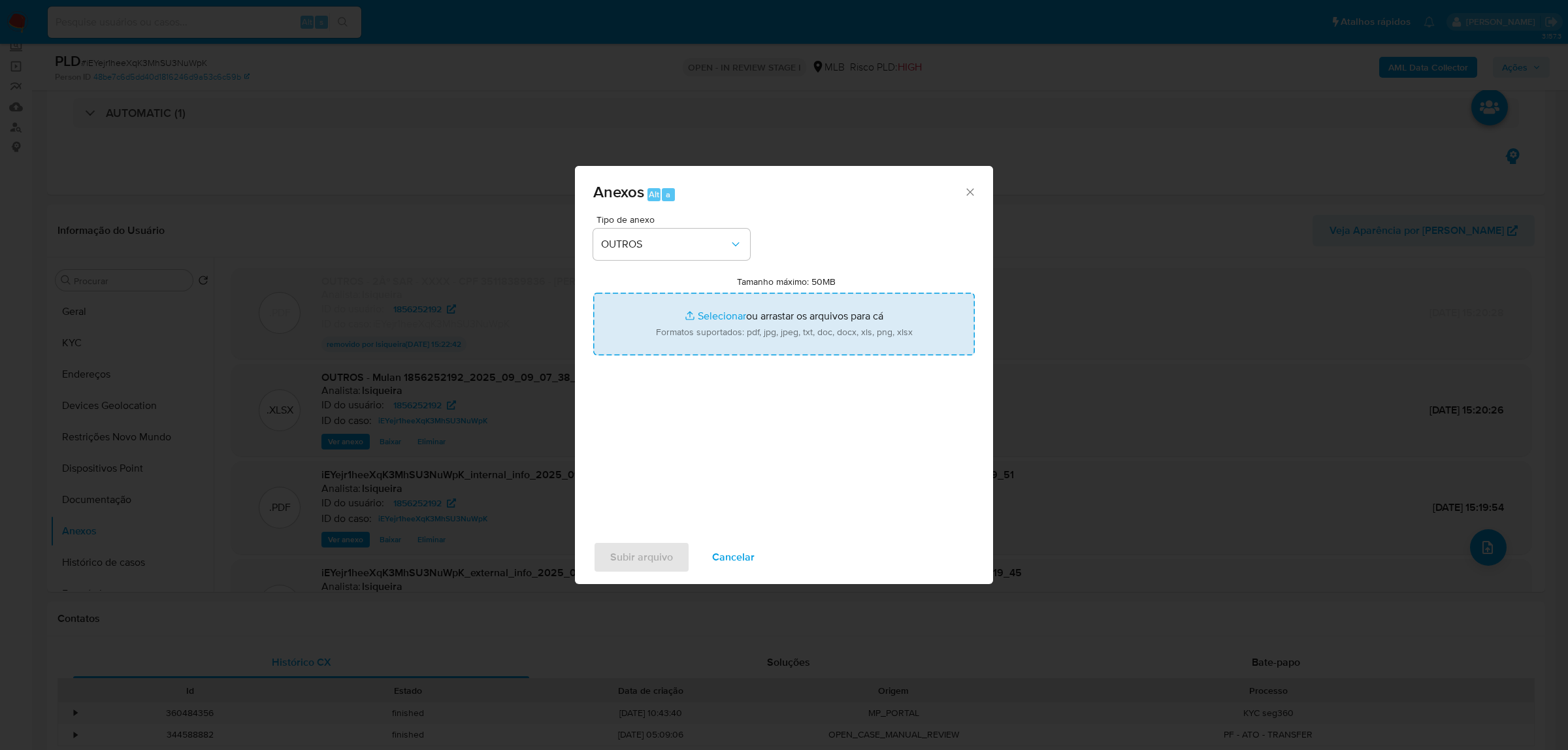
click at [736, 311] on input "Tamanho máximo: 50MB Selecionar arquivos" at bounding box center [784, 324] width 381 height 63
type input "C:\fakepath\2º SAR - XXXX - CPF 35118389836 VIVIANE ALMEIDA DOS SANTOS.pdf"
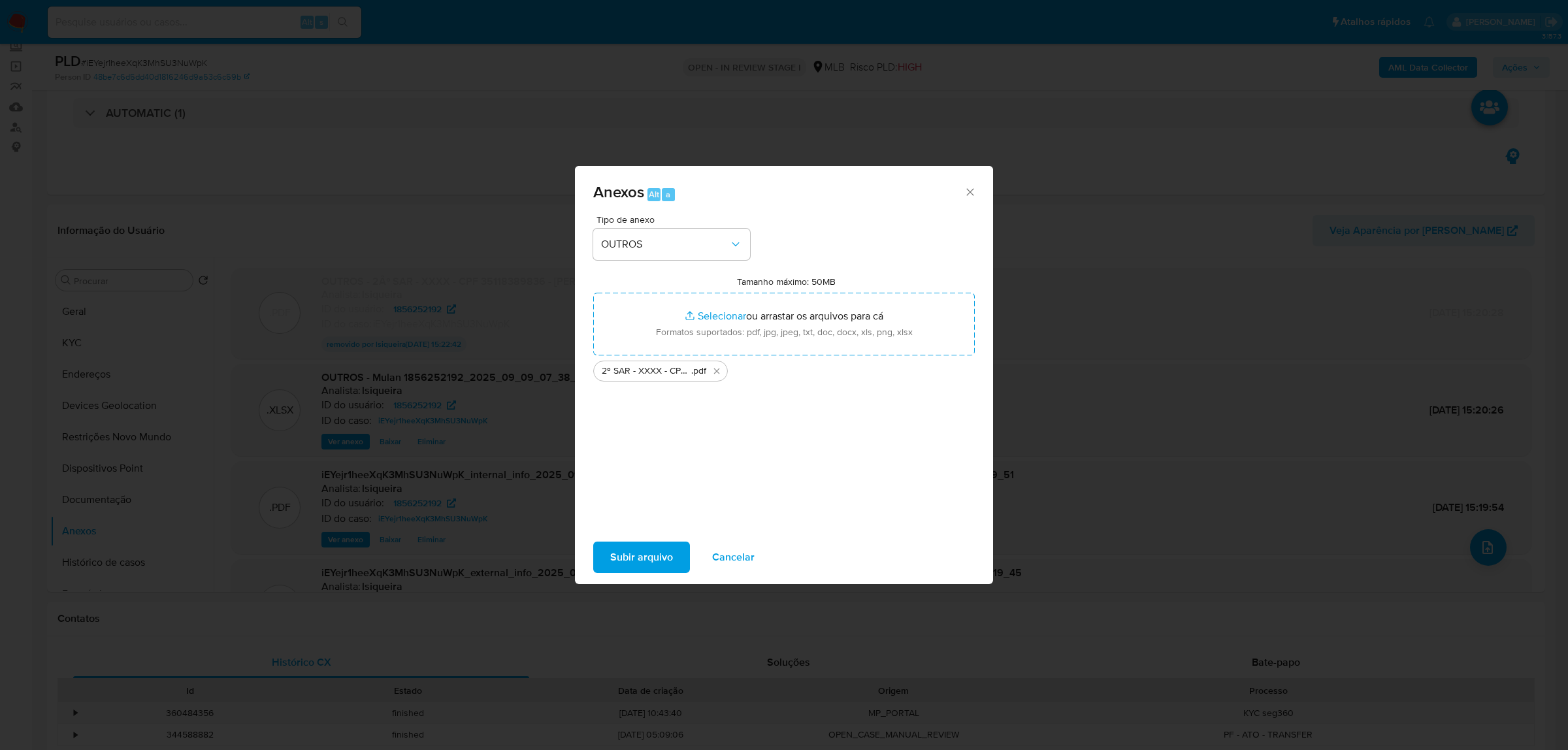
click at [660, 556] on span "Subir arquivo" at bounding box center [641, 558] width 63 height 28
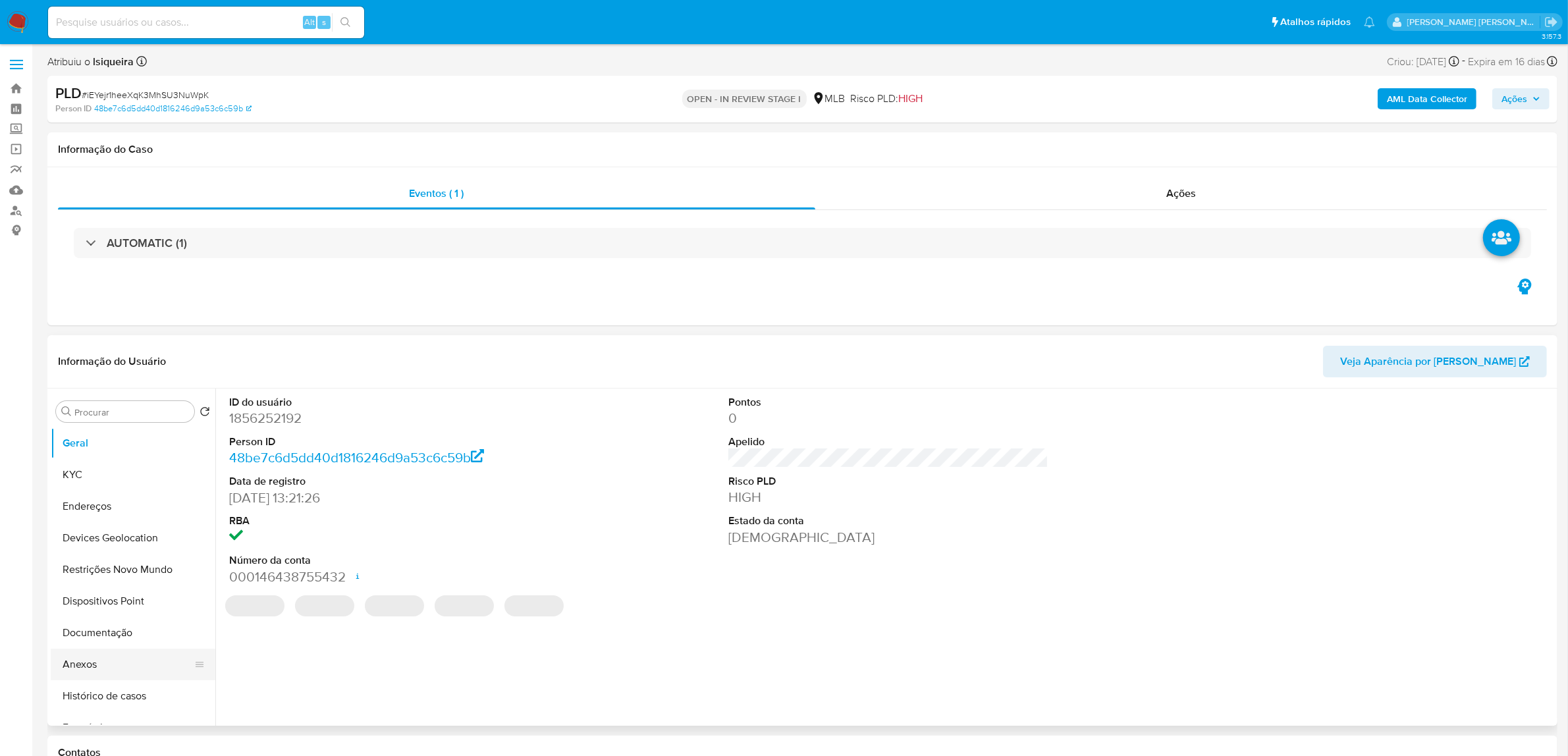
click at [113, 670] on button "Anexos" at bounding box center [128, 664] width 154 height 31
select select "10"
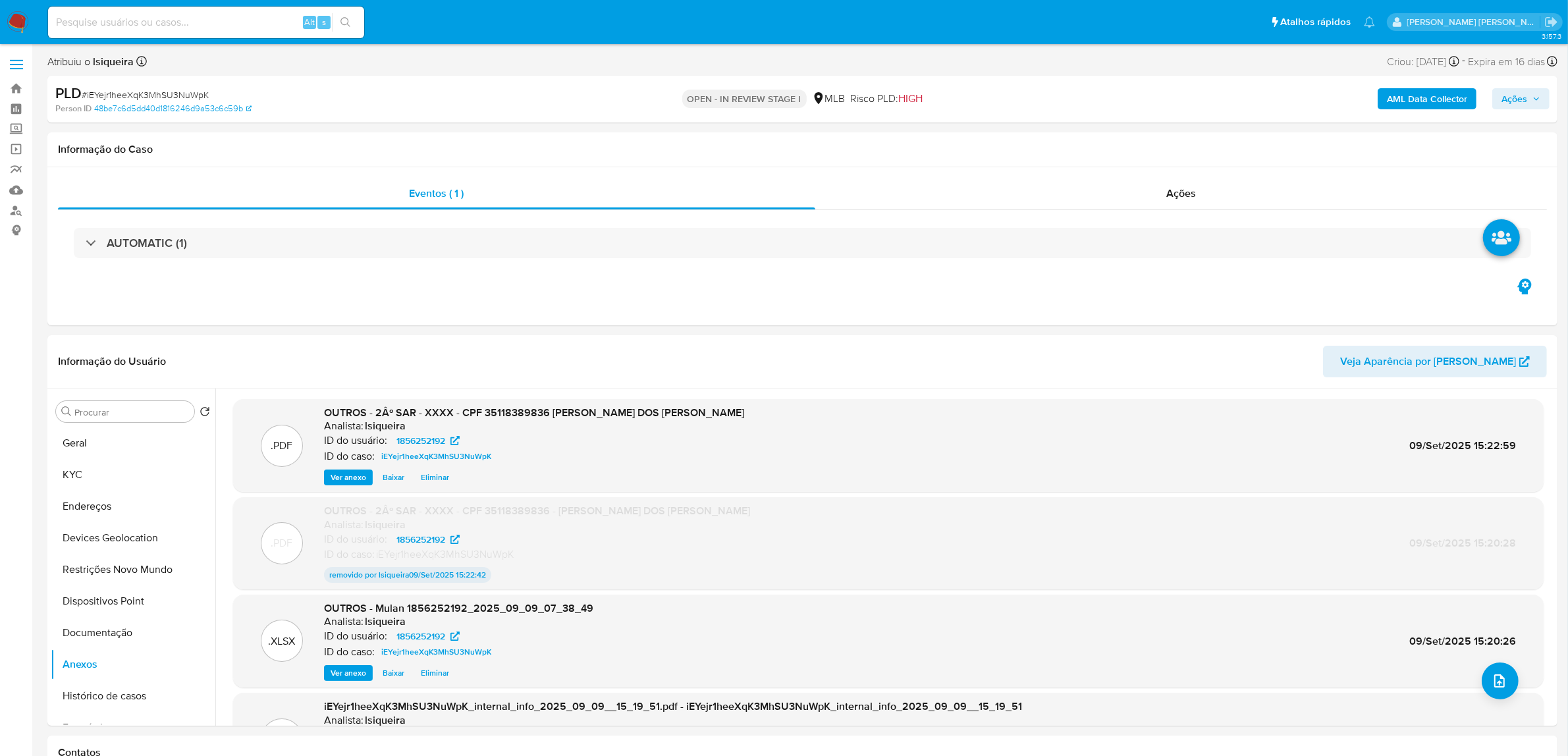
click at [1526, 92] on span "Ações" at bounding box center [1514, 98] width 26 height 21
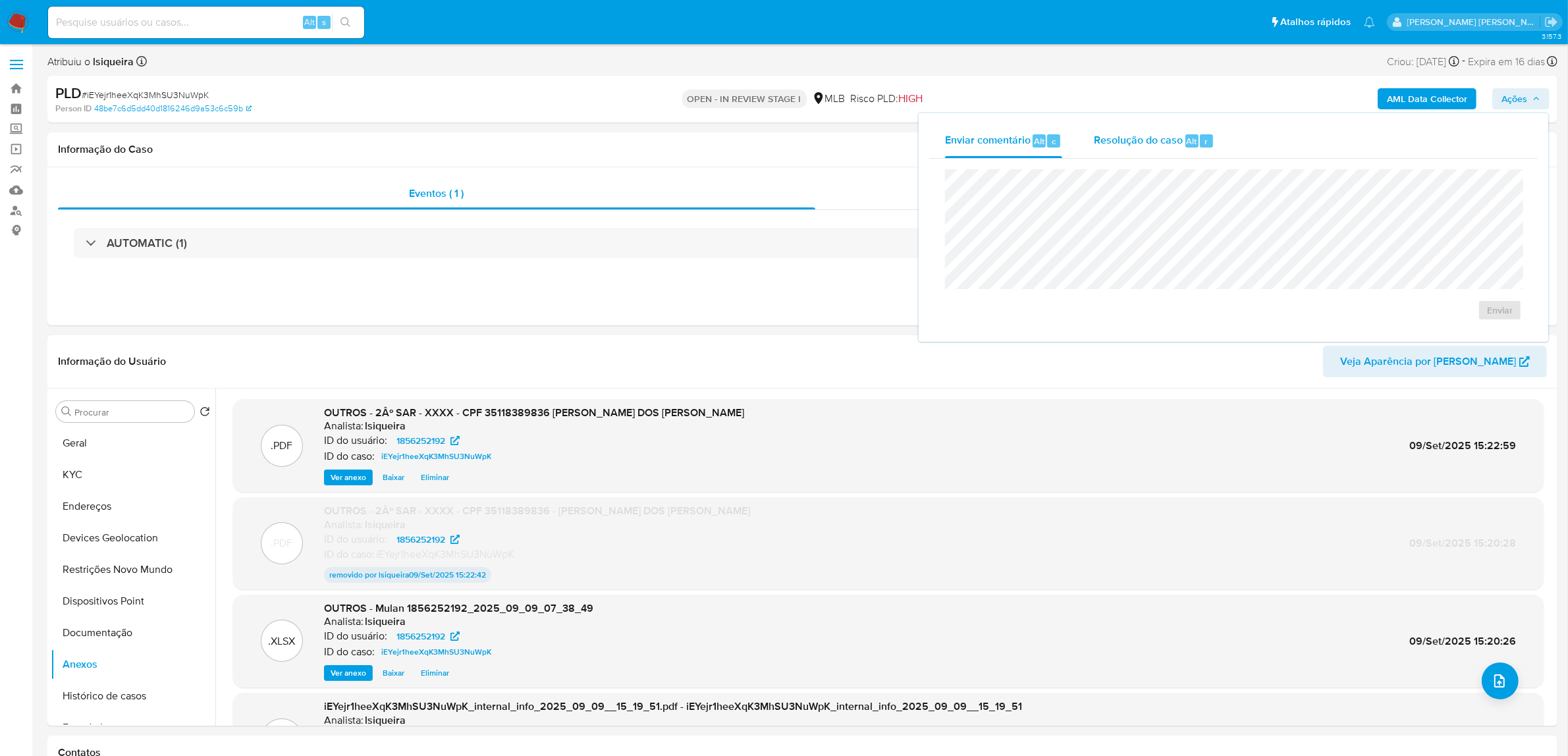
click at [1169, 156] on div "Resolução do caso Alt r" at bounding box center [1154, 141] width 121 height 34
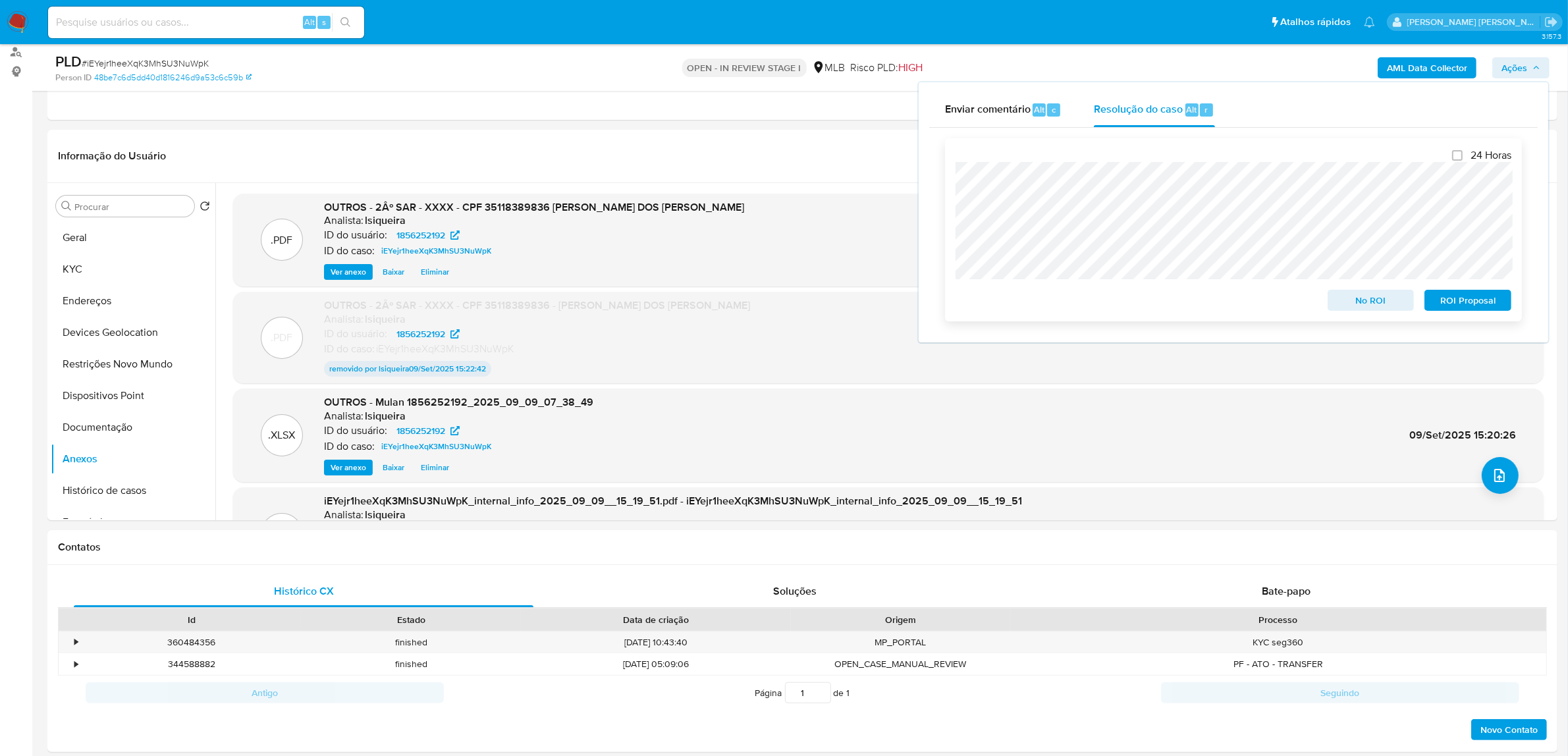
scroll to position [165, 0]
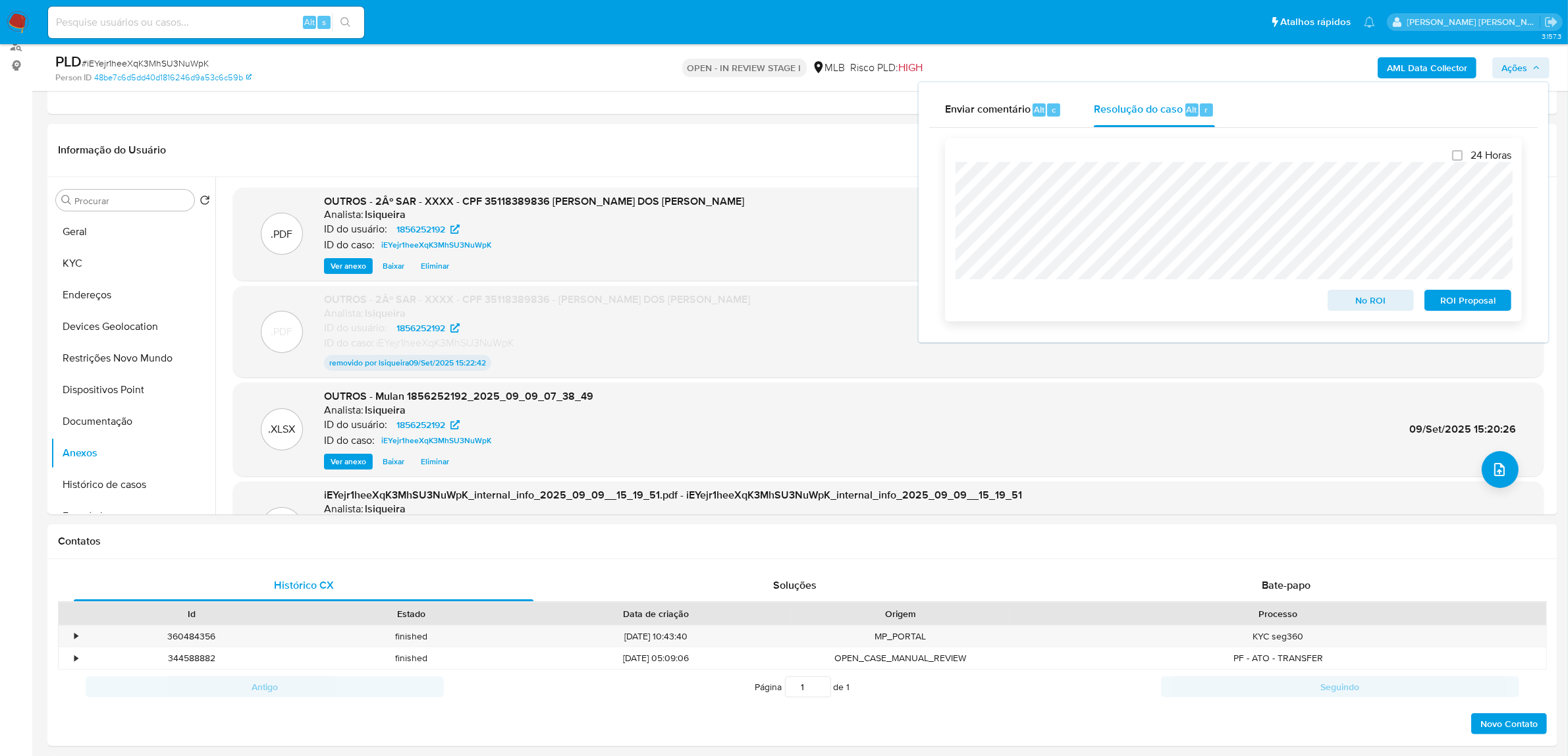
click at [1476, 304] on span "ROI Proposal" at bounding box center [1468, 300] width 68 height 18
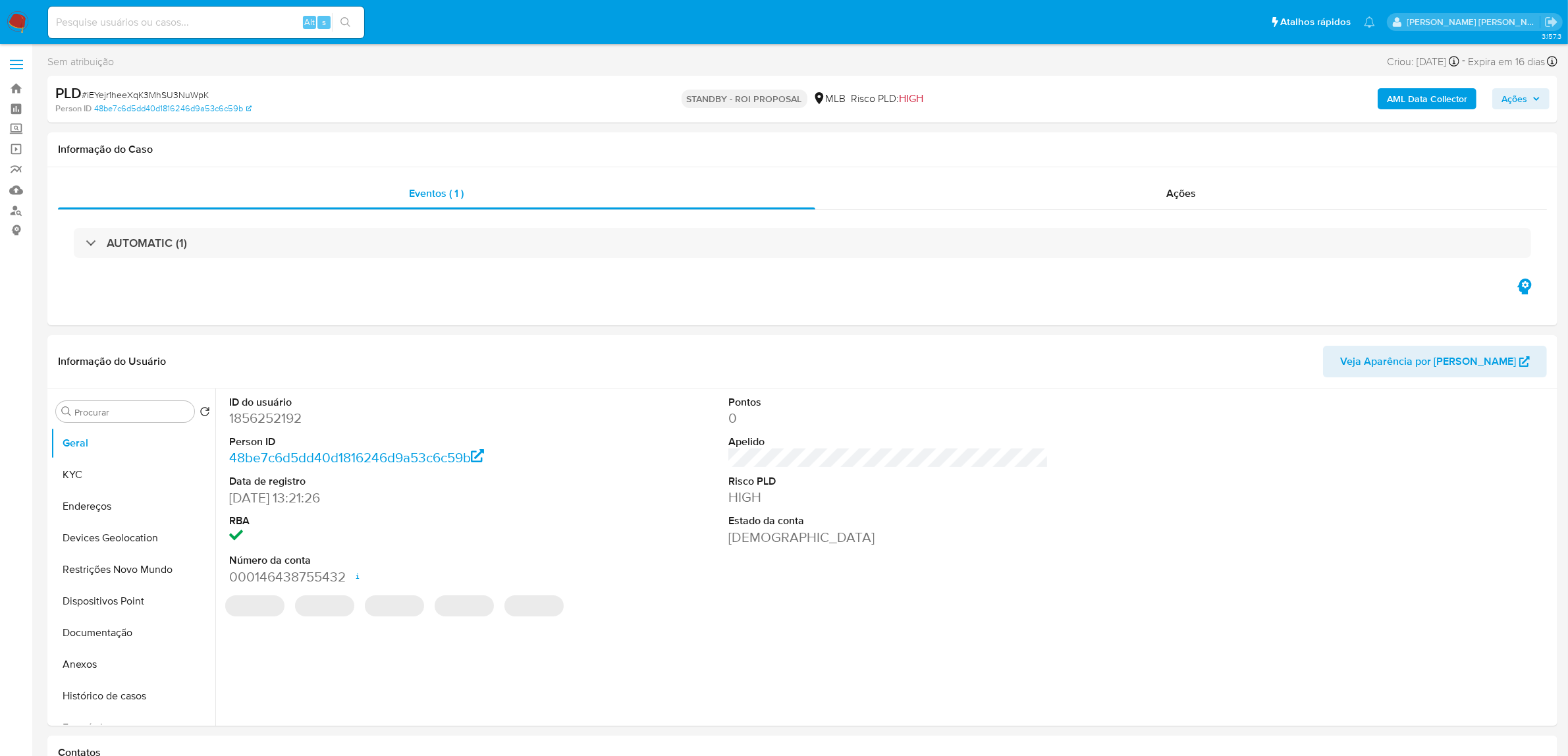
select select "10"
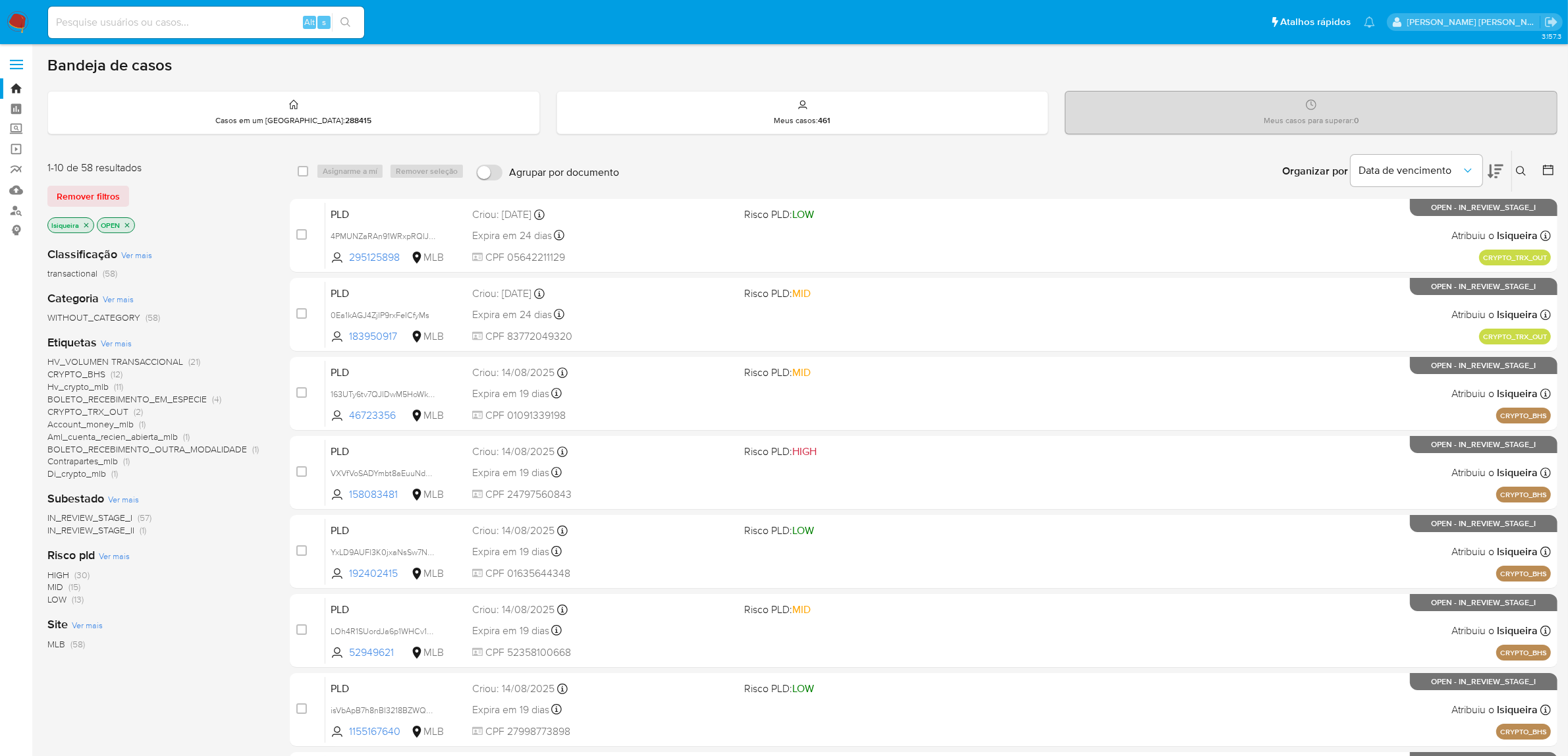
click at [93, 475] on span "Di_crypto_mlb" at bounding box center [76, 473] width 59 height 13
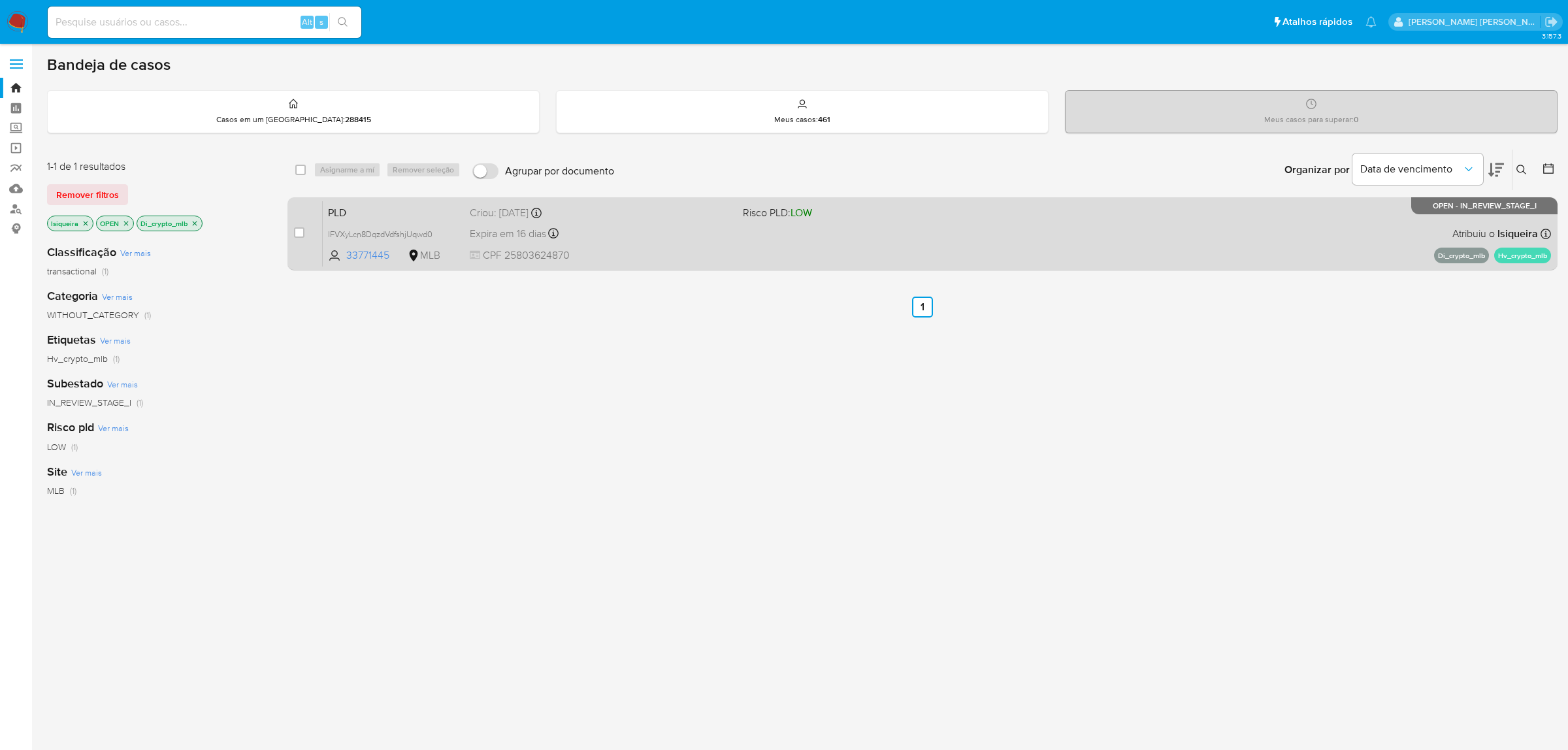
click at [726, 249] on span "CPF 25803624870" at bounding box center [601, 255] width 263 height 14
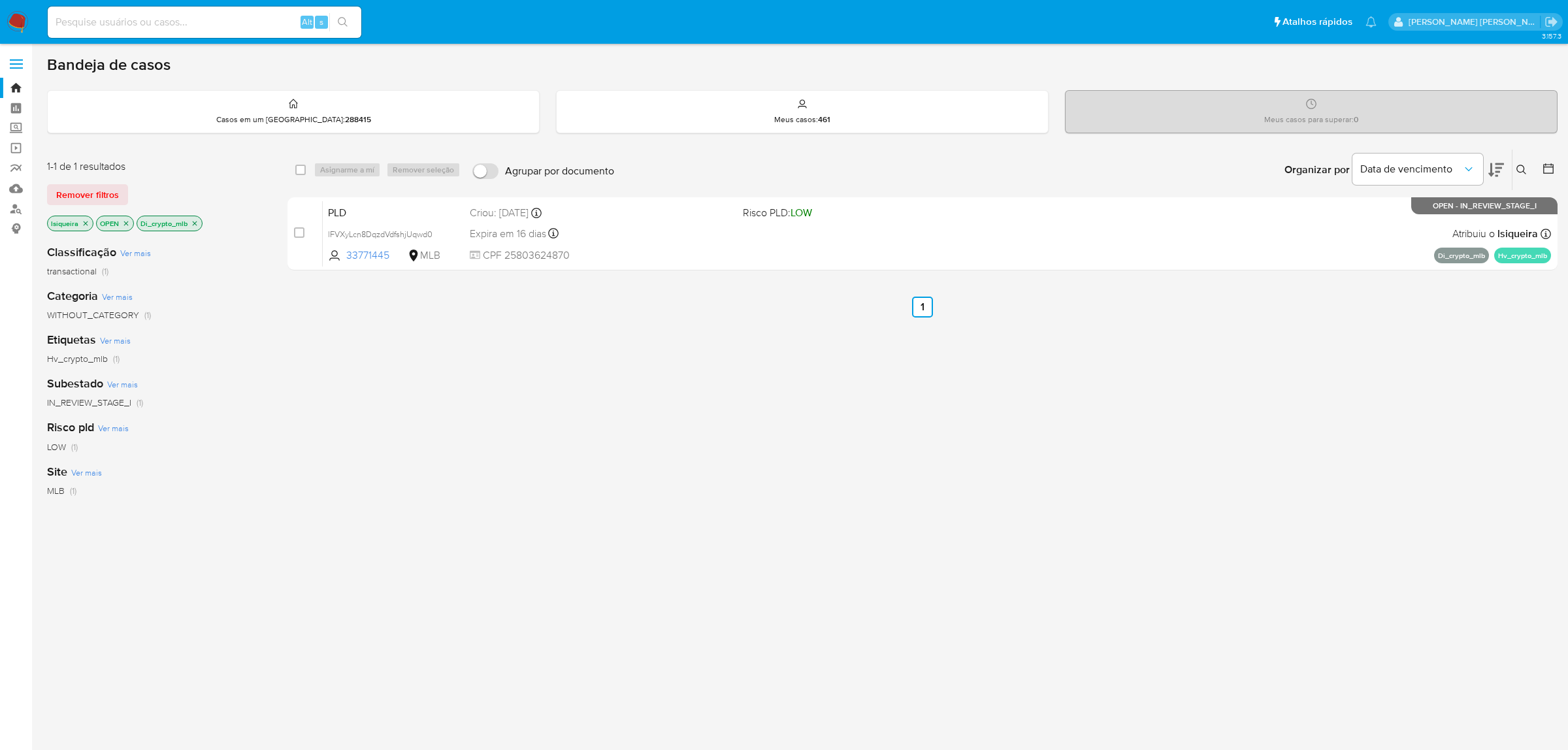
click at [238, 22] on input at bounding box center [204, 22] width 314 height 17
paste input "2266573437"
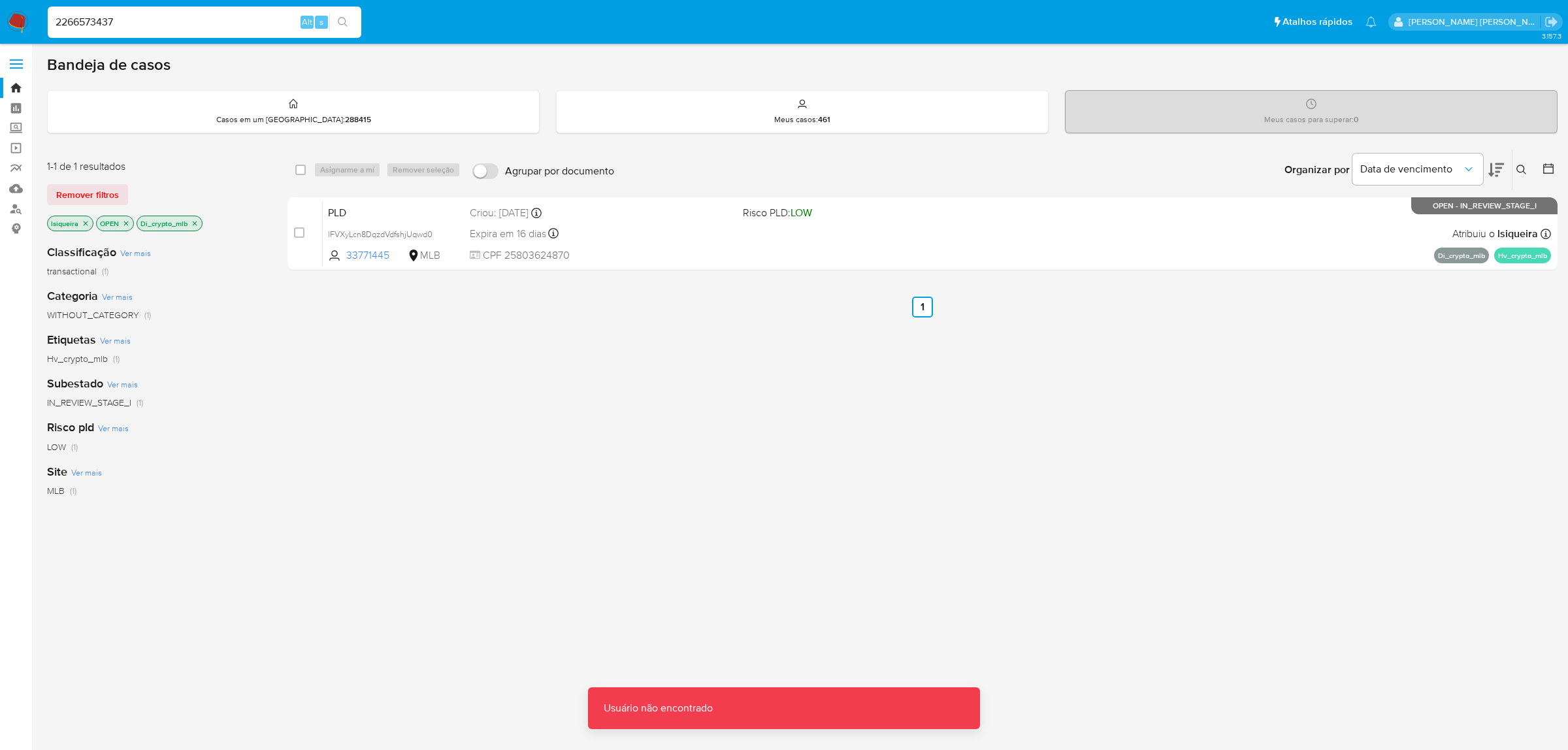
click at [226, 24] on input "2266573437" at bounding box center [204, 22] width 314 height 17
type input "2266573437"
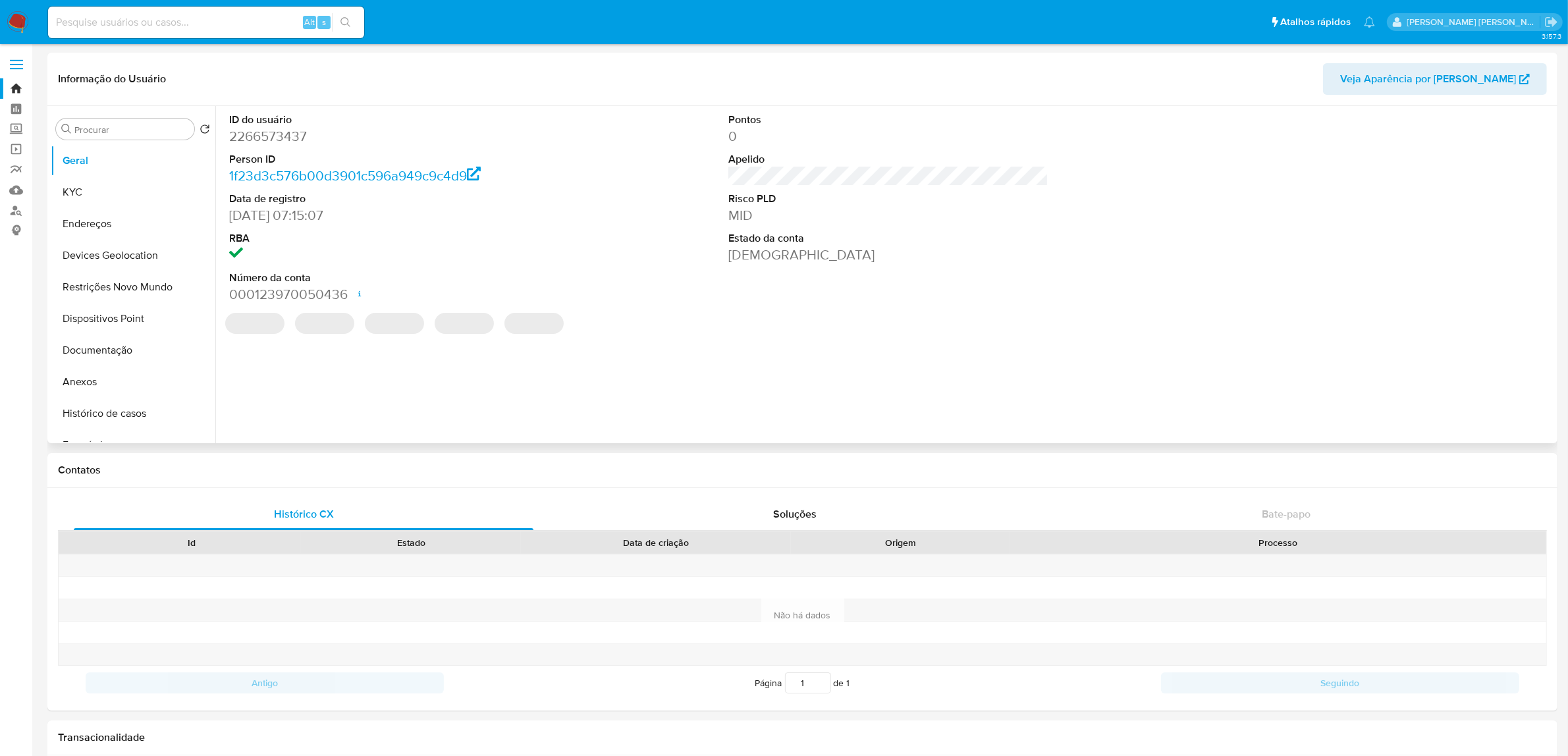
select select "10"
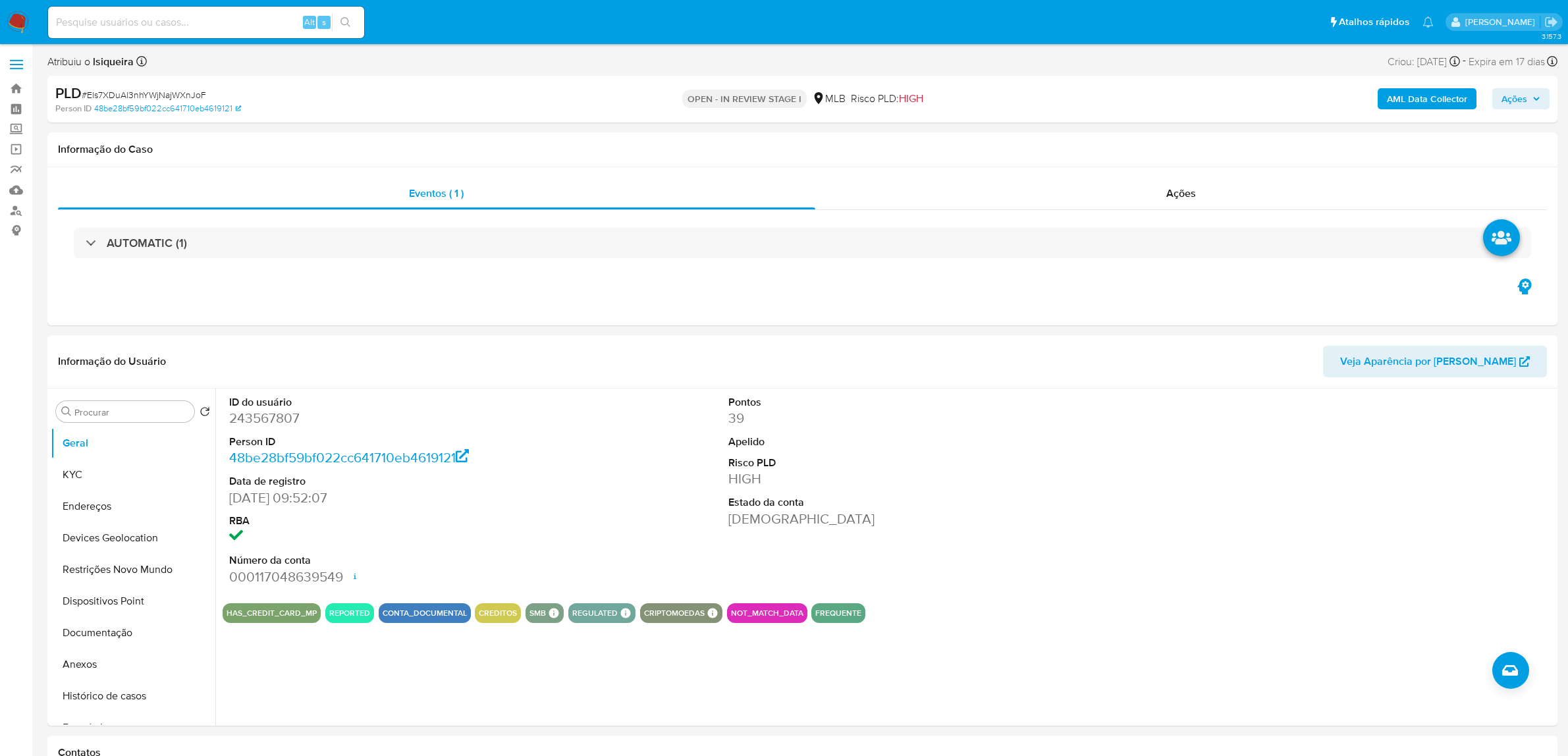
select select "10"
click at [117, 473] on button "KYC" at bounding box center [128, 475] width 154 height 31
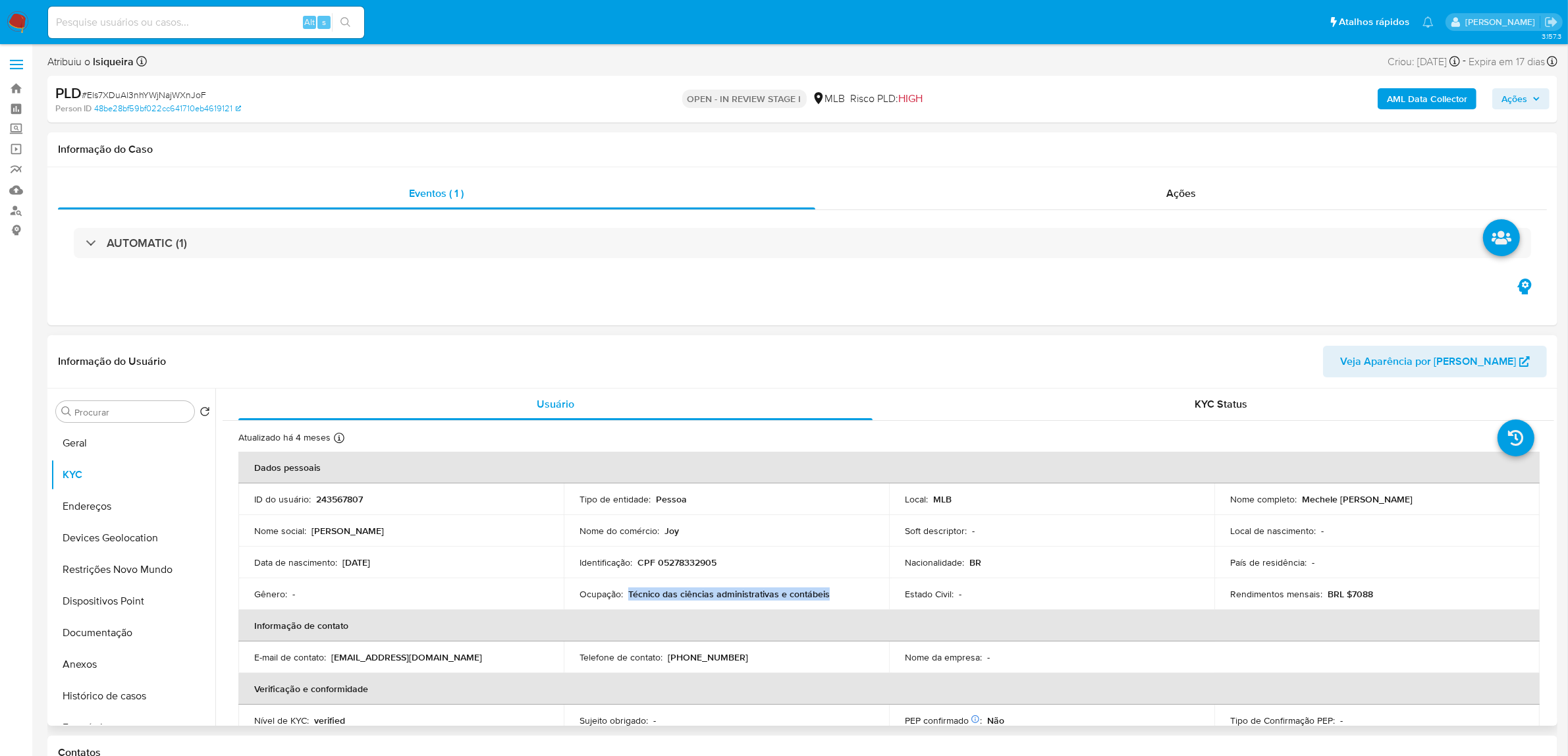
drag, startPoint x: 855, startPoint y: 595, endPoint x: 626, endPoint y: 589, distance: 229.1
click at [626, 589] on div "Ocupação : Técnico das ciências administrativas e contábeis" at bounding box center [726, 593] width 294 height 12
copy p "Técnico das ciências administrativas e contábeis"
click at [100, 629] on button "Documentação" at bounding box center [128, 633] width 154 height 31
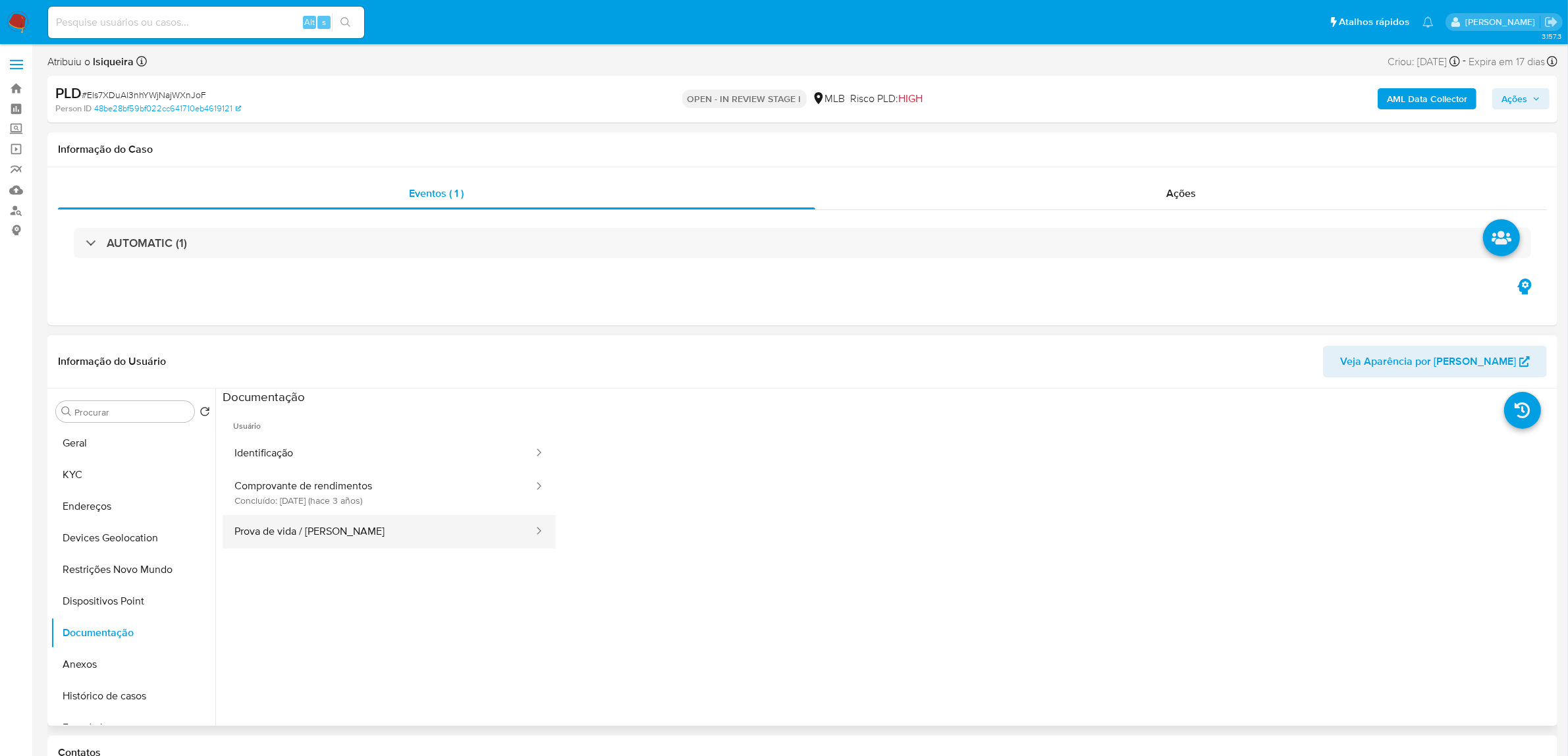
click at [328, 535] on button "Prova de vida / Selfie" at bounding box center [378, 531] width 312 height 33
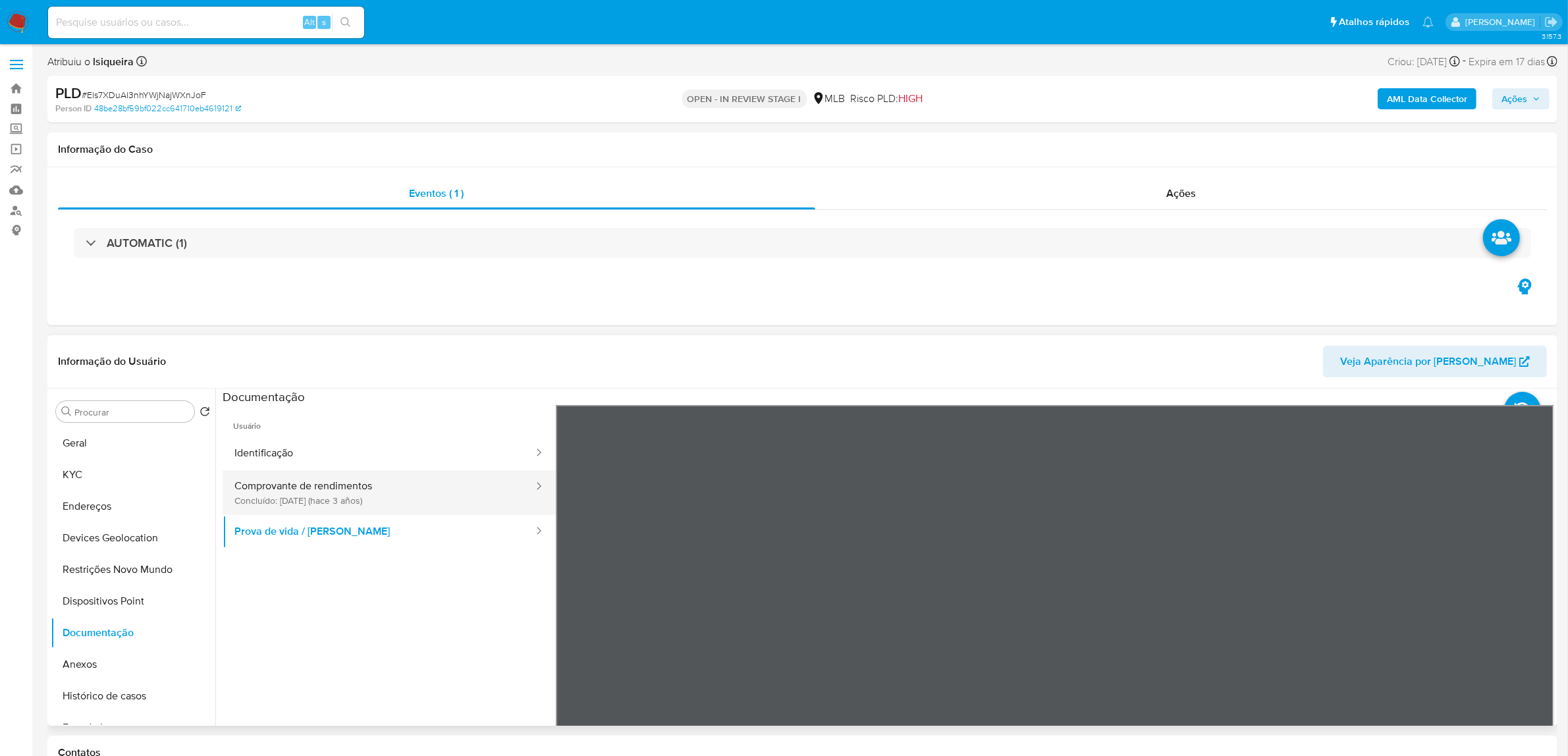
click at [361, 479] on button "Comprovante de rendimentos Concluído: 02/01/2023 (hace 3 años)" at bounding box center [378, 493] width 312 height 45
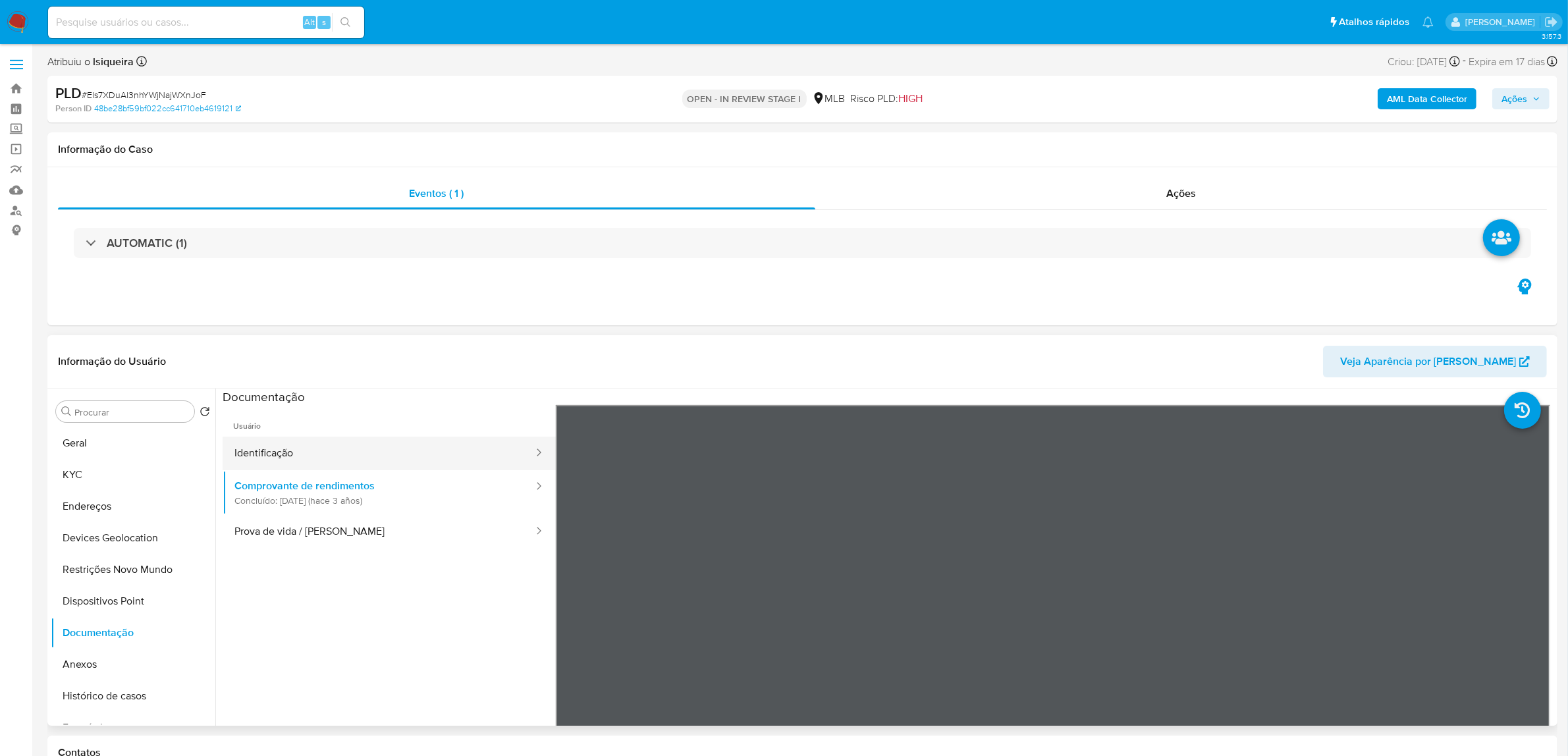
click at [468, 451] on button "Identificação" at bounding box center [378, 453] width 312 height 33
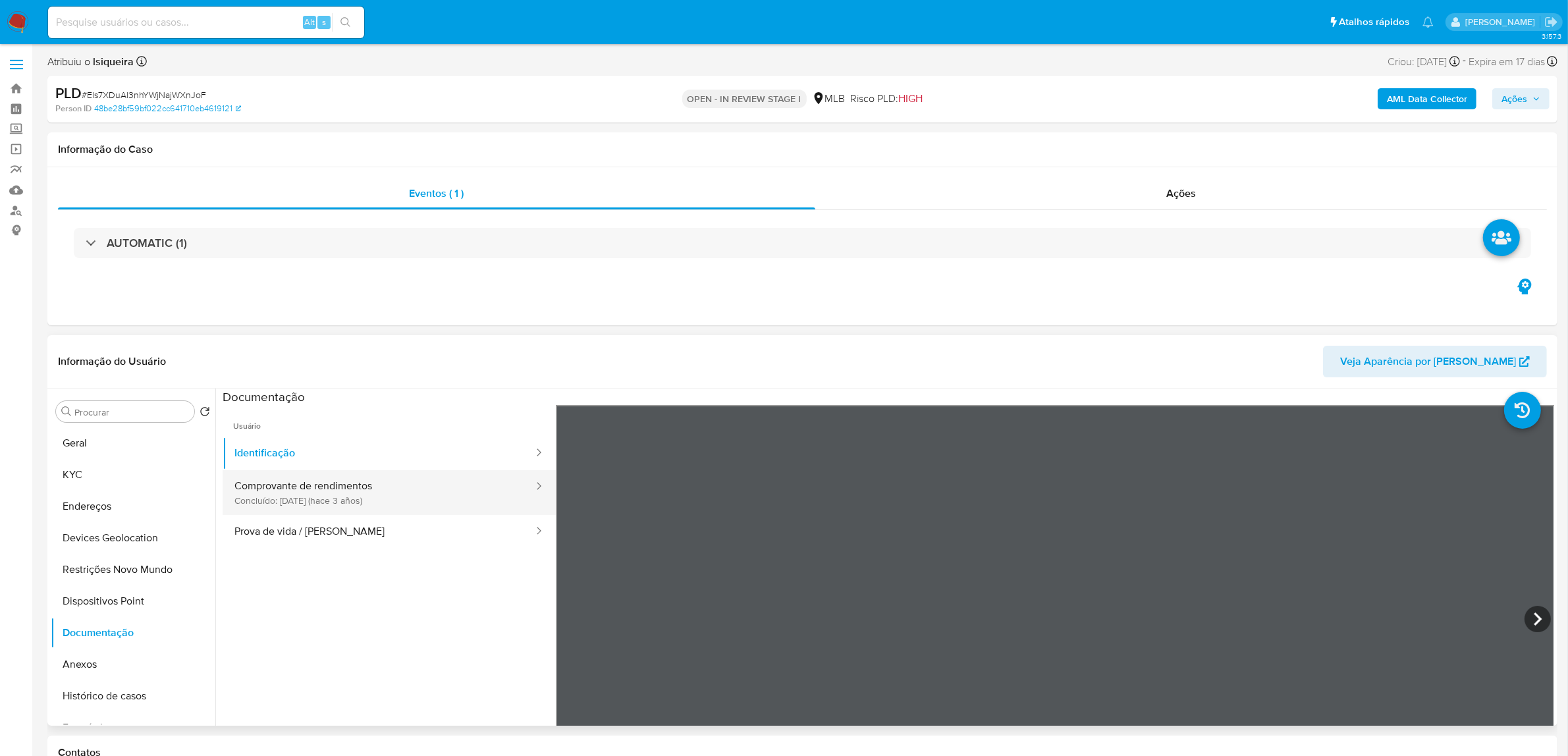
click at [453, 494] on button "Comprovante de rendimentos Concluído: 02/01/2023 (hace 3 años)" at bounding box center [378, 493] width 312 height 45
drag, startPoint x: 275, startPoint y: 449, endPoint x: 330, endPoint y: 491, distance: 69.2
click at [279, 449] on button "Identificação" at bounding box center [378, 453] width 312 height 33
click at [397, 484] on button "Comprovante de rendimentos Concluído: 02/01/2023 (hace 3 años)" at bounding box center [378, 493] width 312 height 45
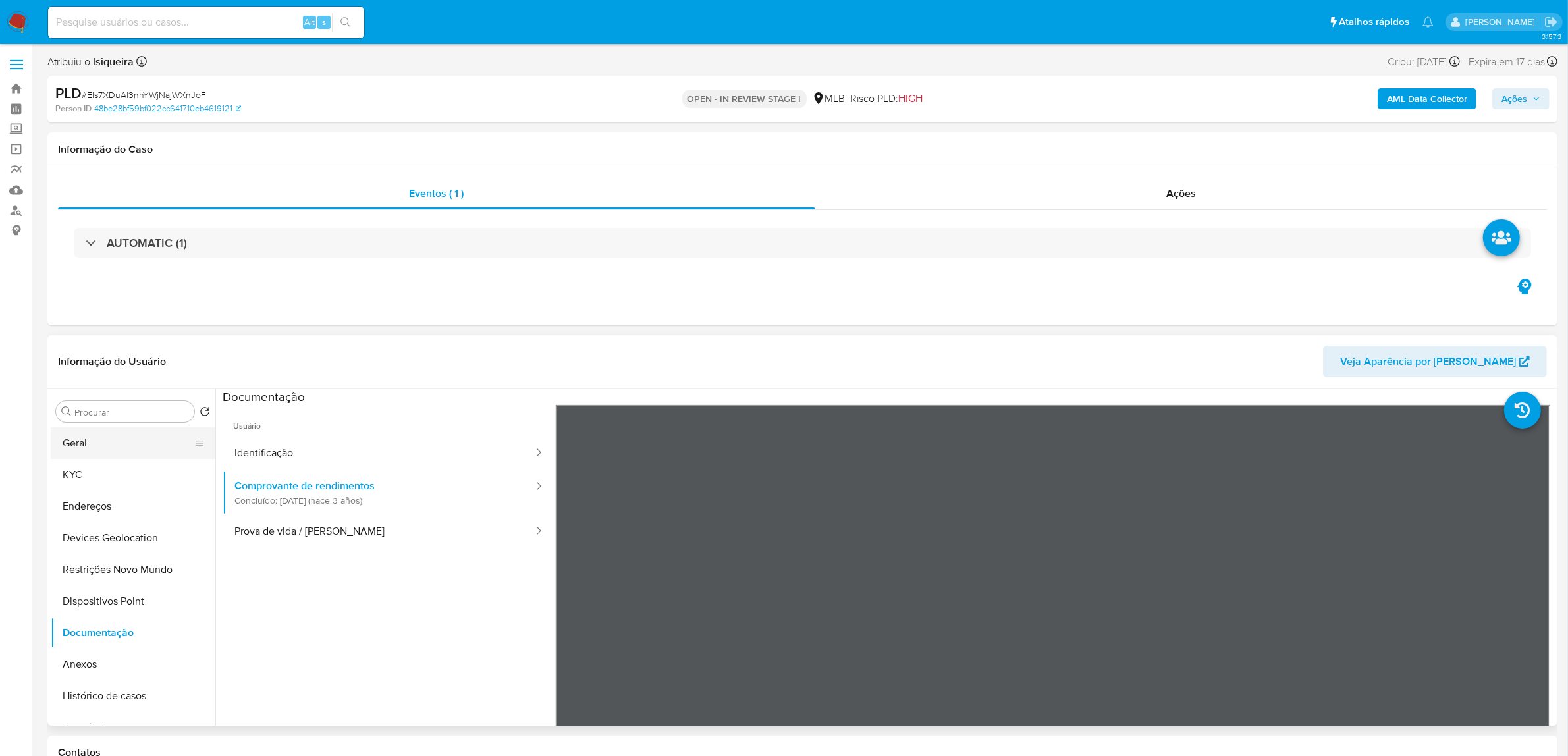
click at [128, 445] on button "Geral" at bounding box center [128, 443] width 154 height 31
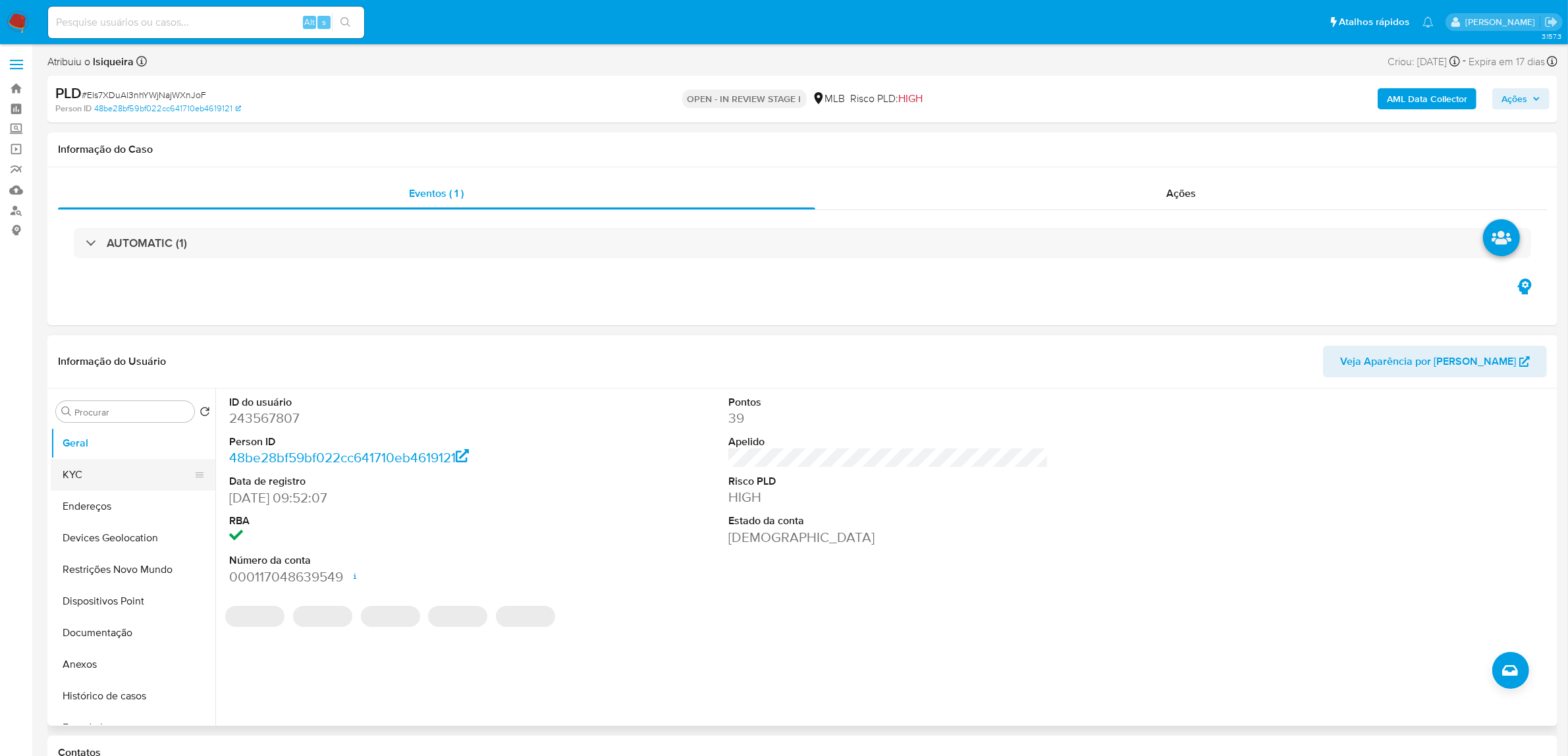
click at [74, 481] on button "KYC" at bounding box center [128, 475] width 154 height 31
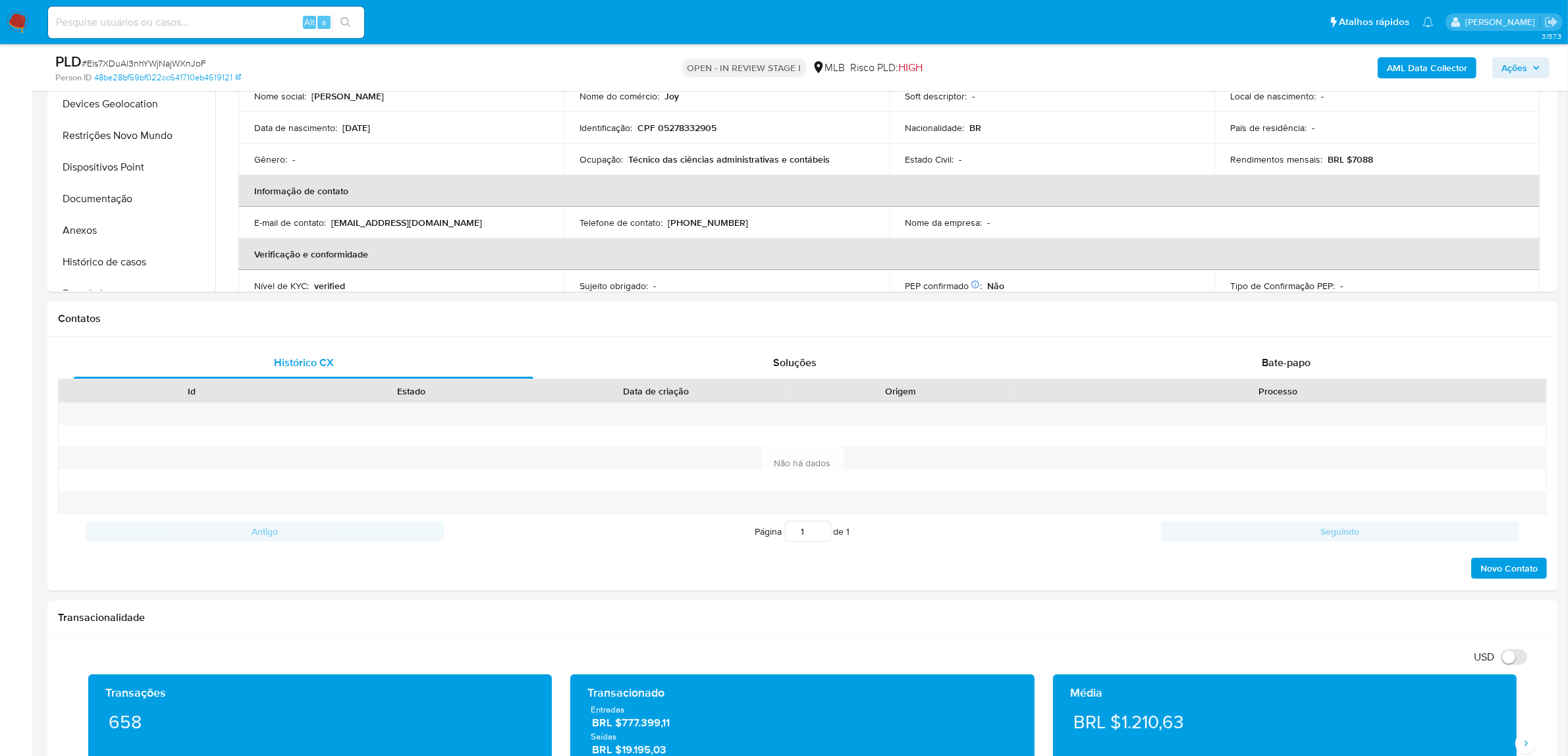
scroll to position [741, 0]
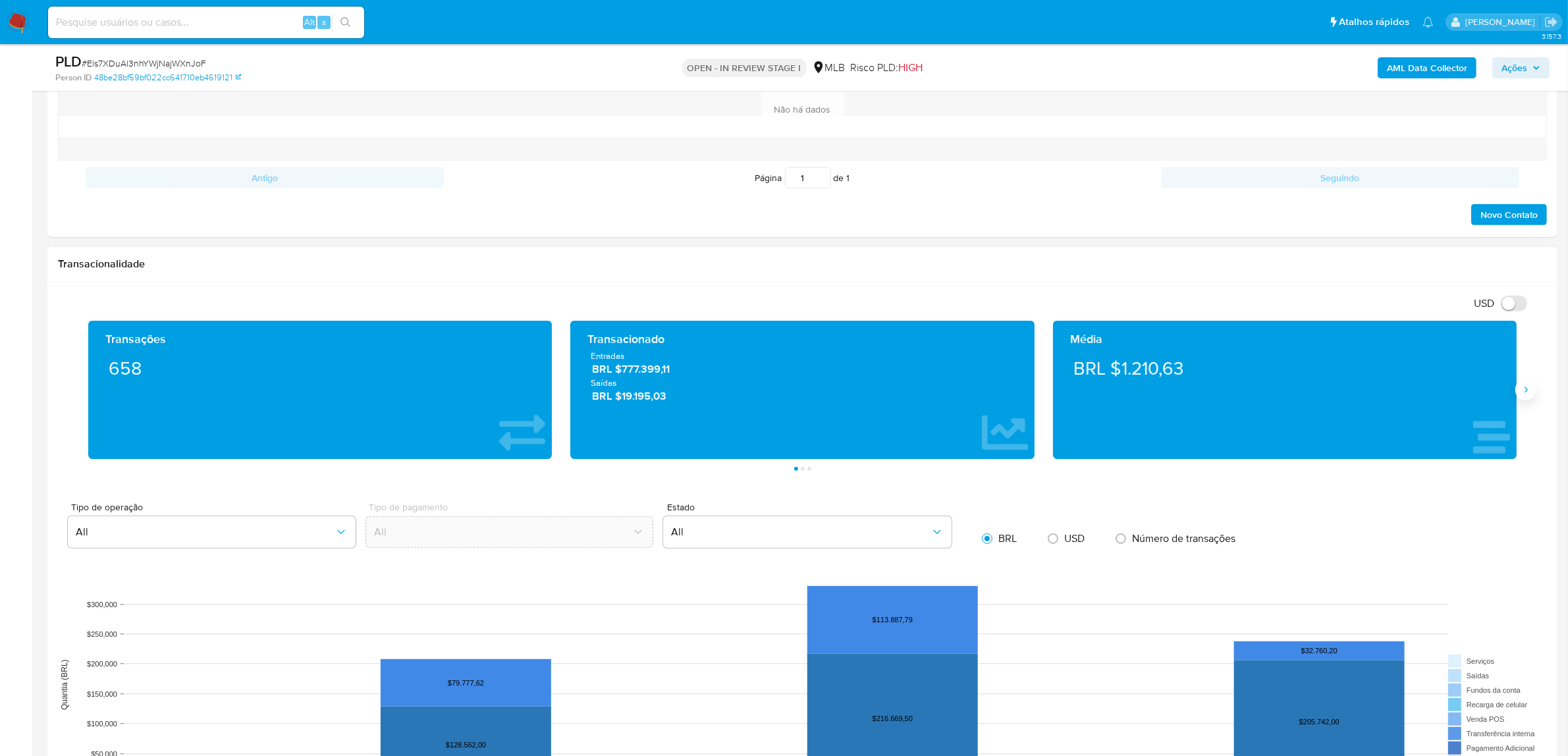
click at [1528, 392] on icon "Siguiente" at bounding box center [1525, 389] width 10 height 10
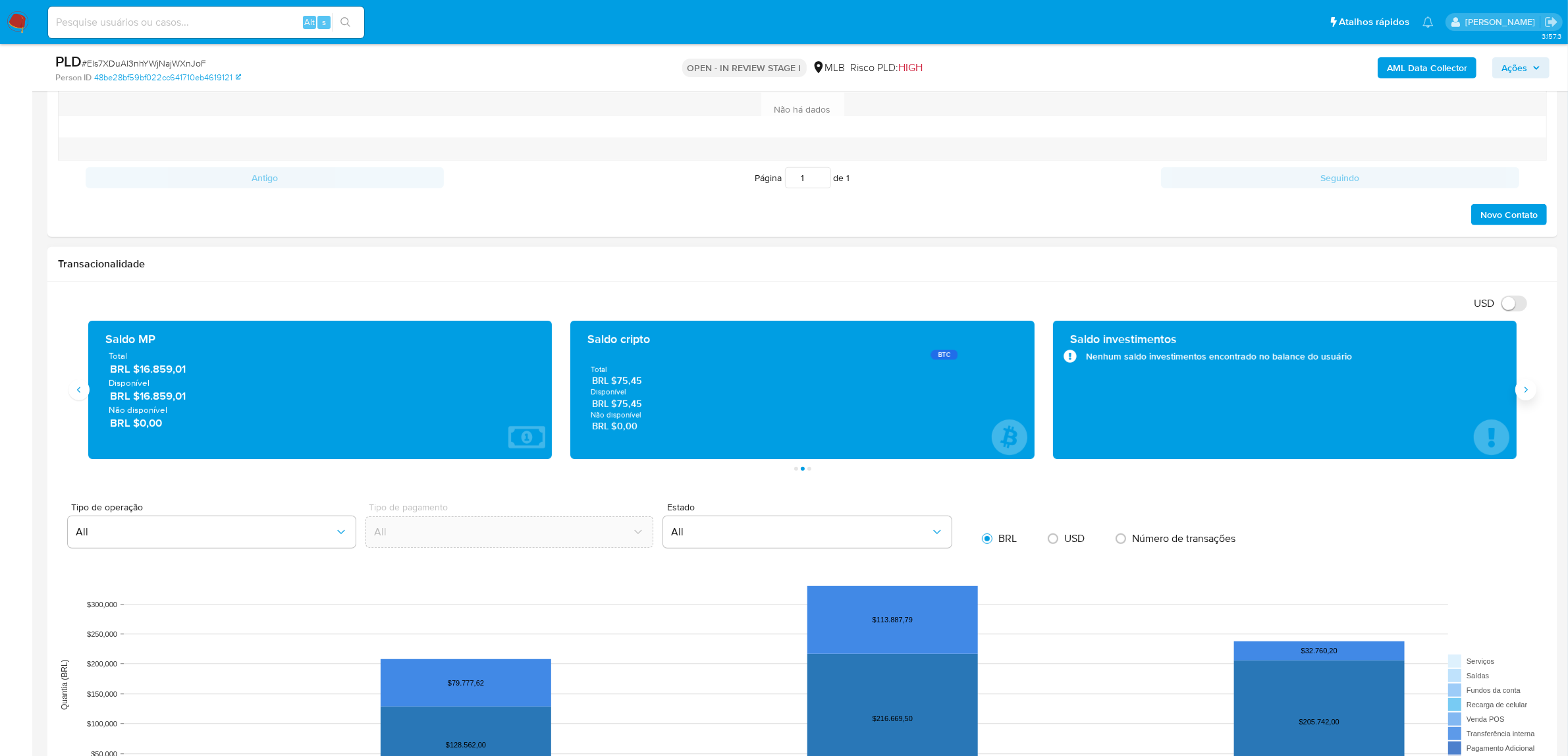
click at [1528, 392] on icon "Siguiente" at bounding box center [1525, 389] width 10 height 10
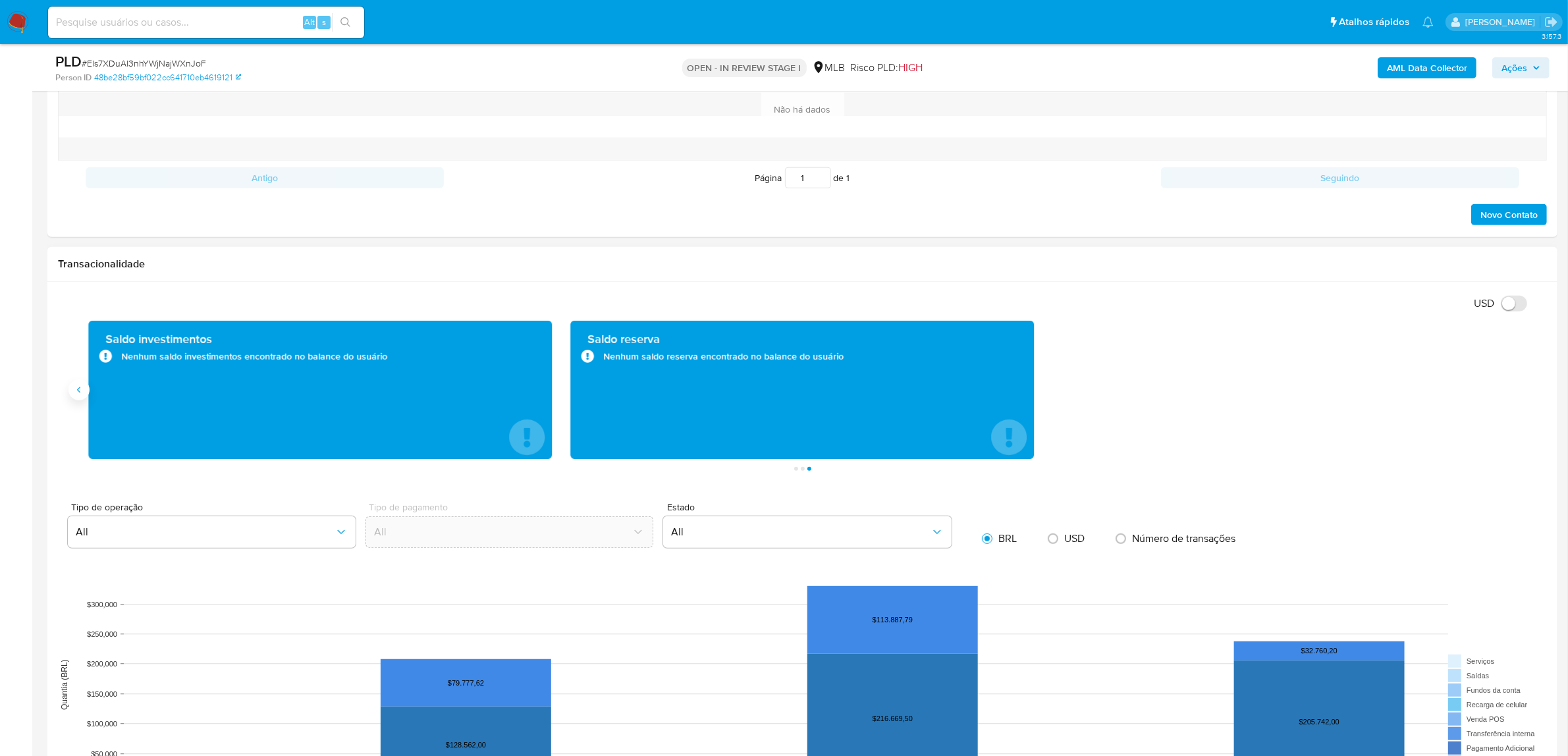
click at [74, 392] on icon "Anterior" at bounding box center [79, 389] width 10 height 10
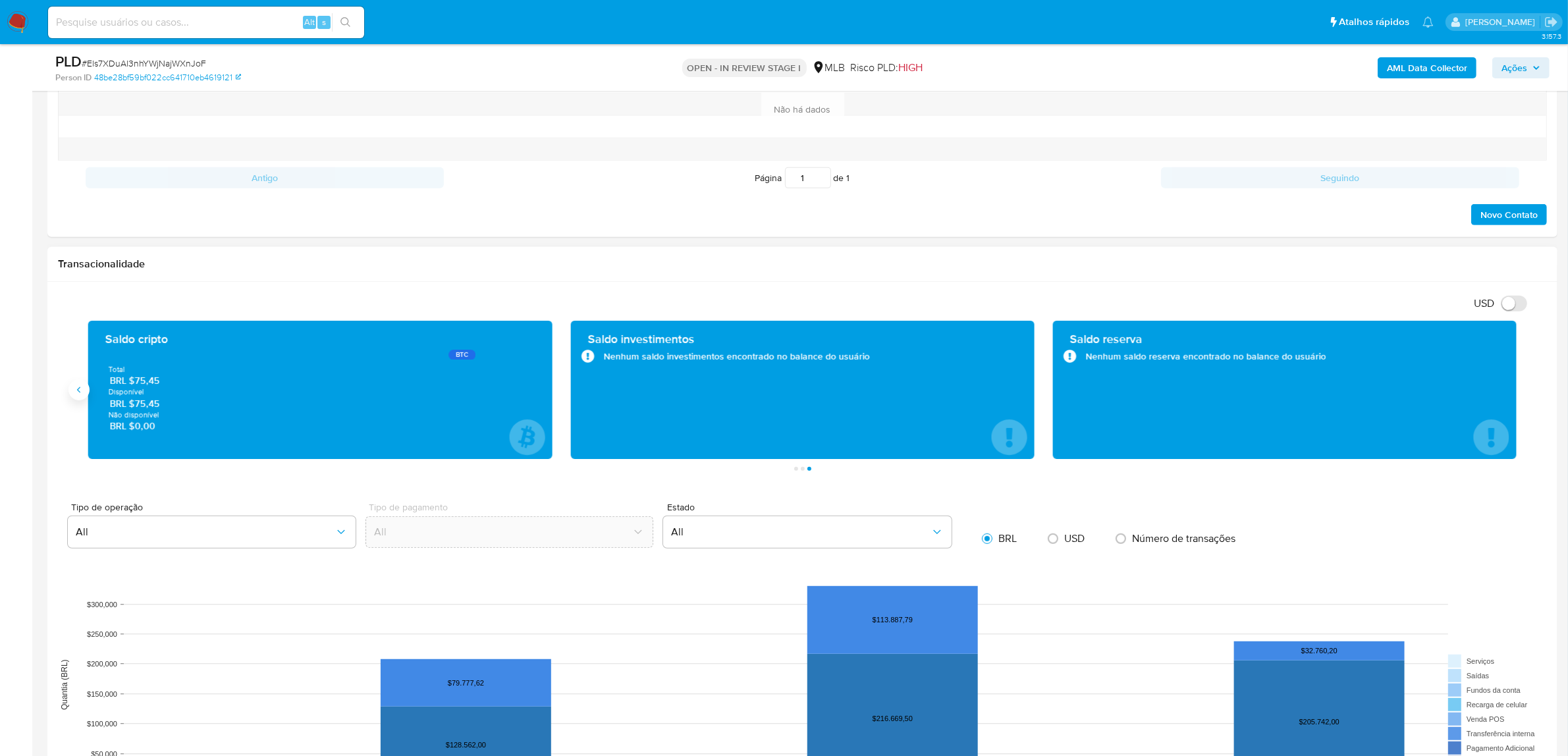
click at [74, 392] on icon "Anterior" at bounding box center [79, 389] width 10 height 10
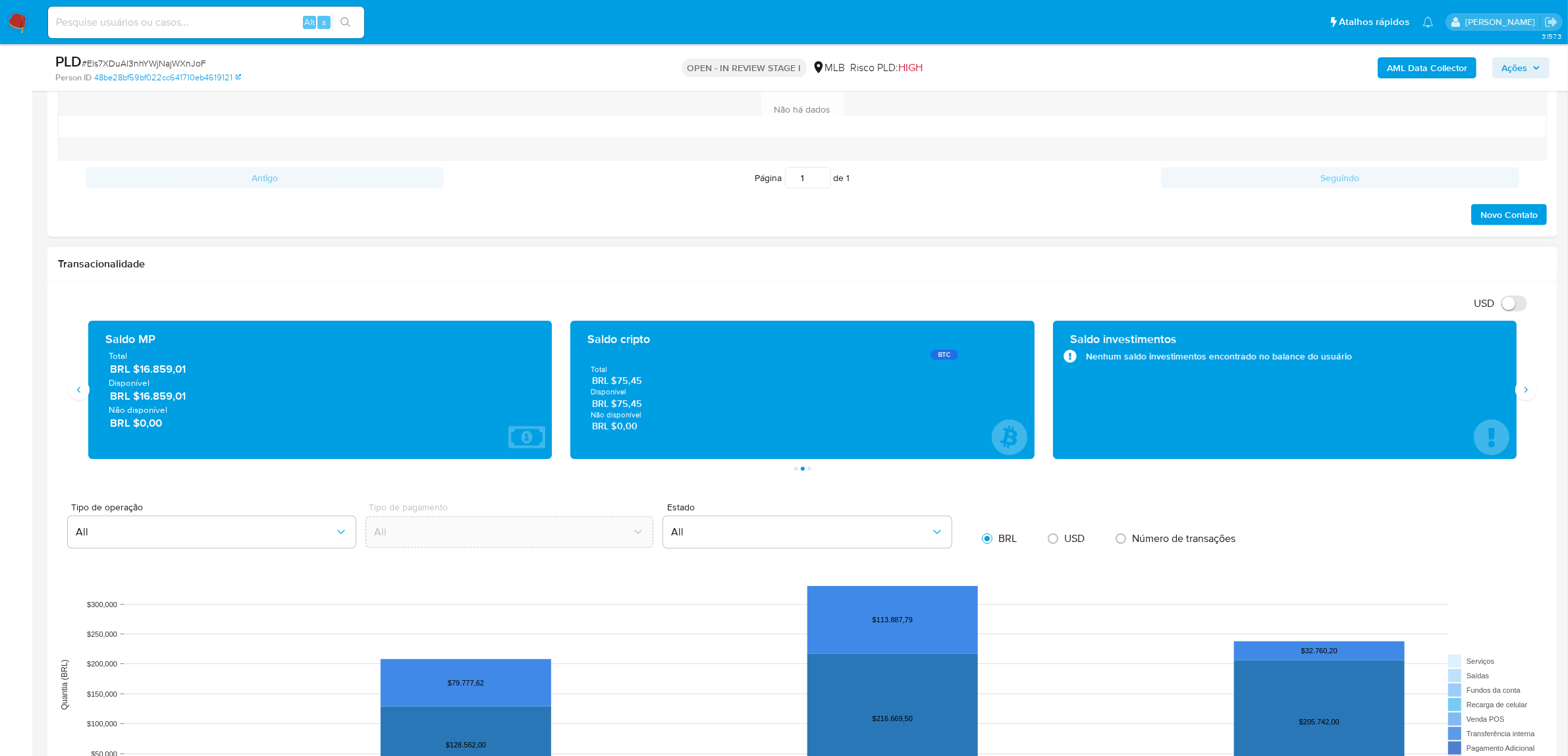
drag, startPoint x: 195, startPoint y: 371, endPoint x: 140, endPoint y: 367, distance: 55.1
click at [140, 367] on span "BRL $16.859,01" at bounding box center [321, 369] width 422 height 15
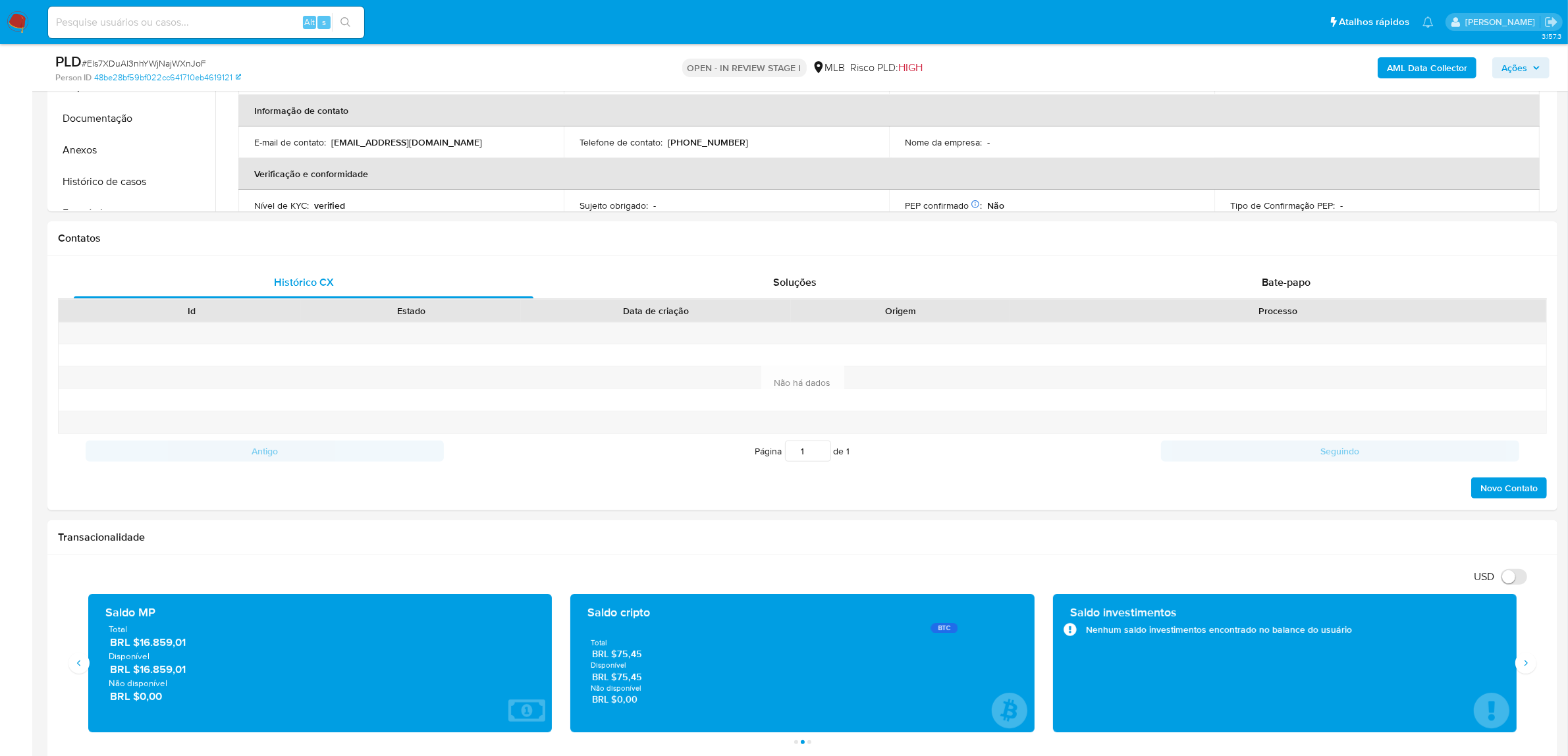
scroll to position [412, 0]
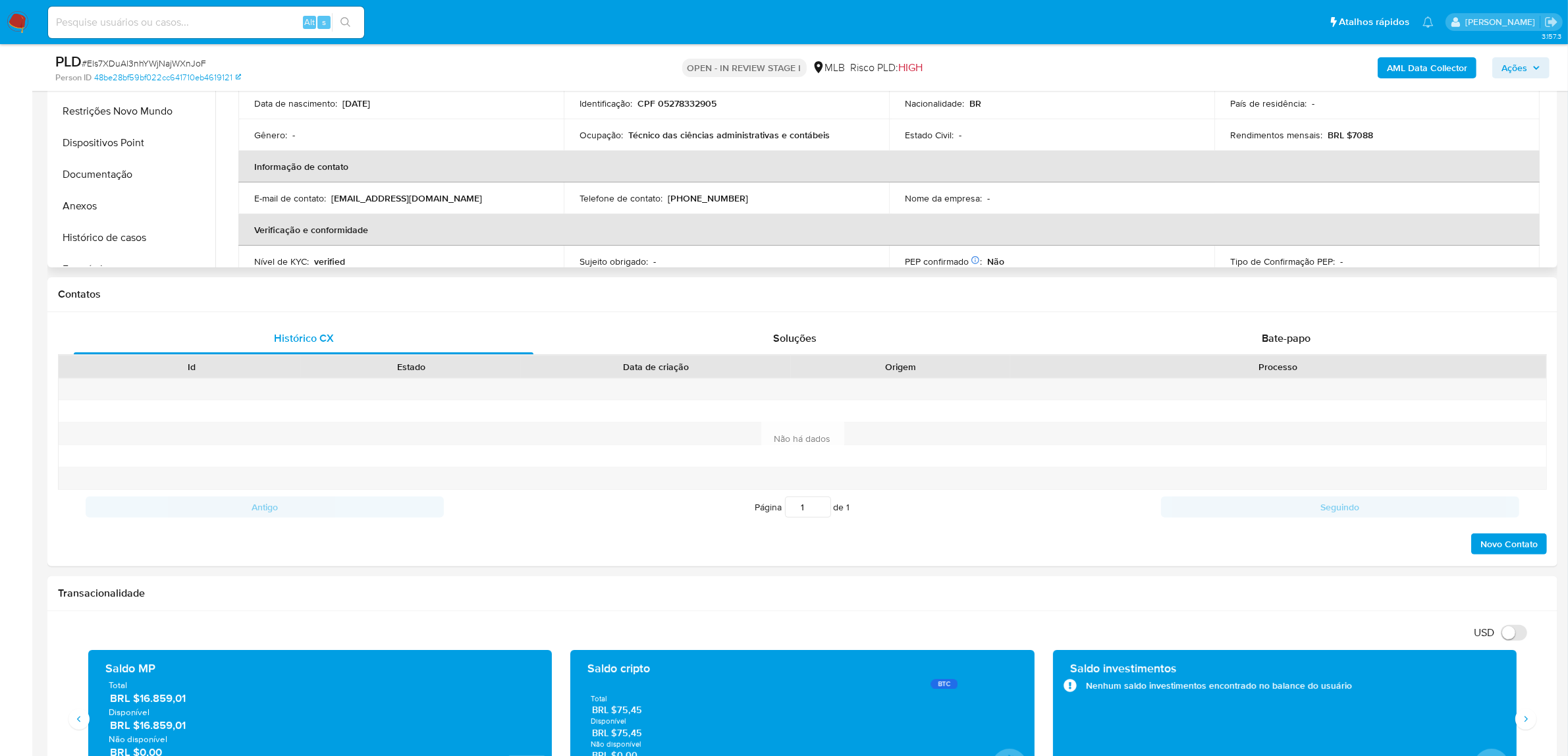
drag, startPoint x: 114, startPoint y: 229, endPoint x: 239, endPoint y: 260, distance: 128.8
click at [122, 229] on button "Histórico de casos" at bounding box center [132, 238] width 165 height 31
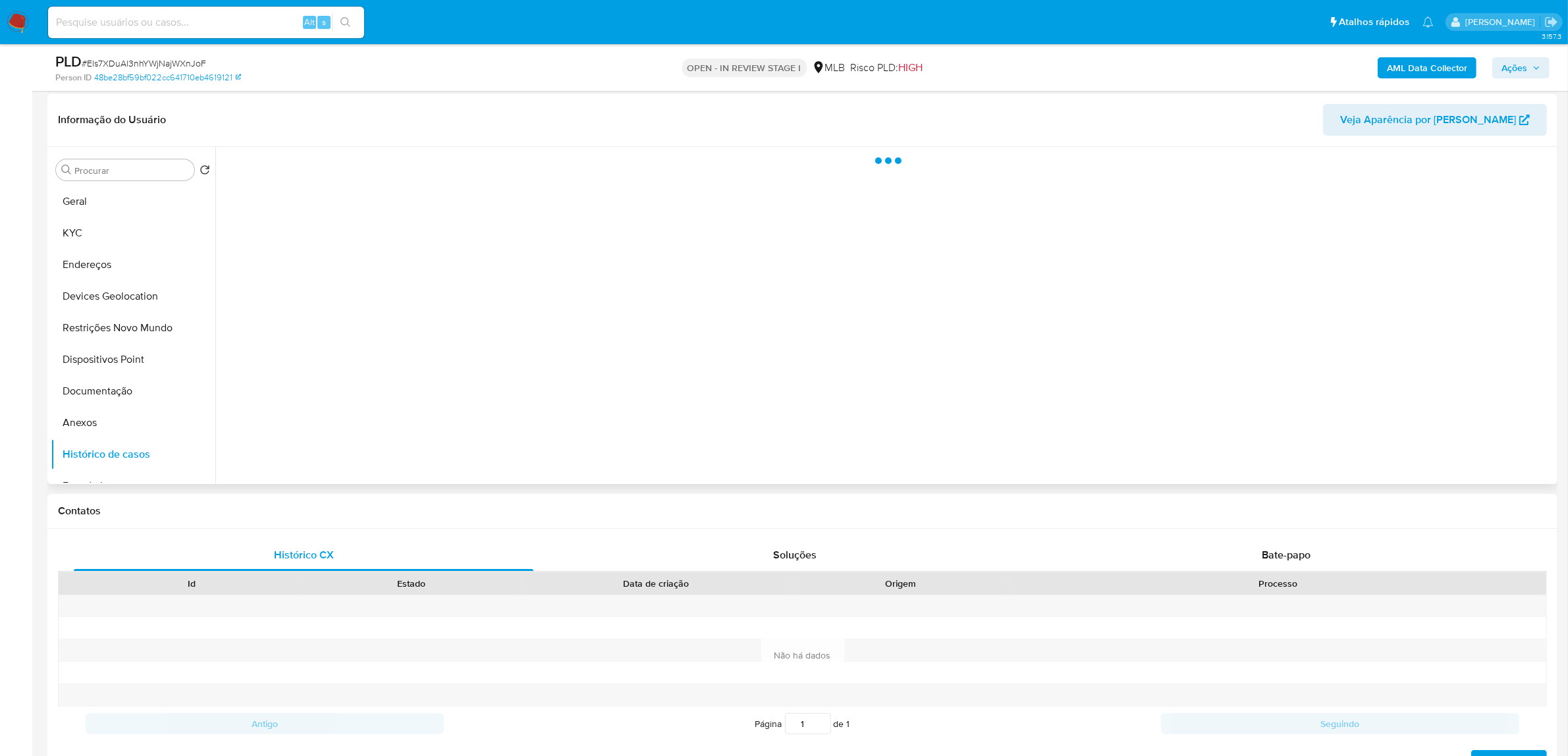
scroll to position [0, 0]
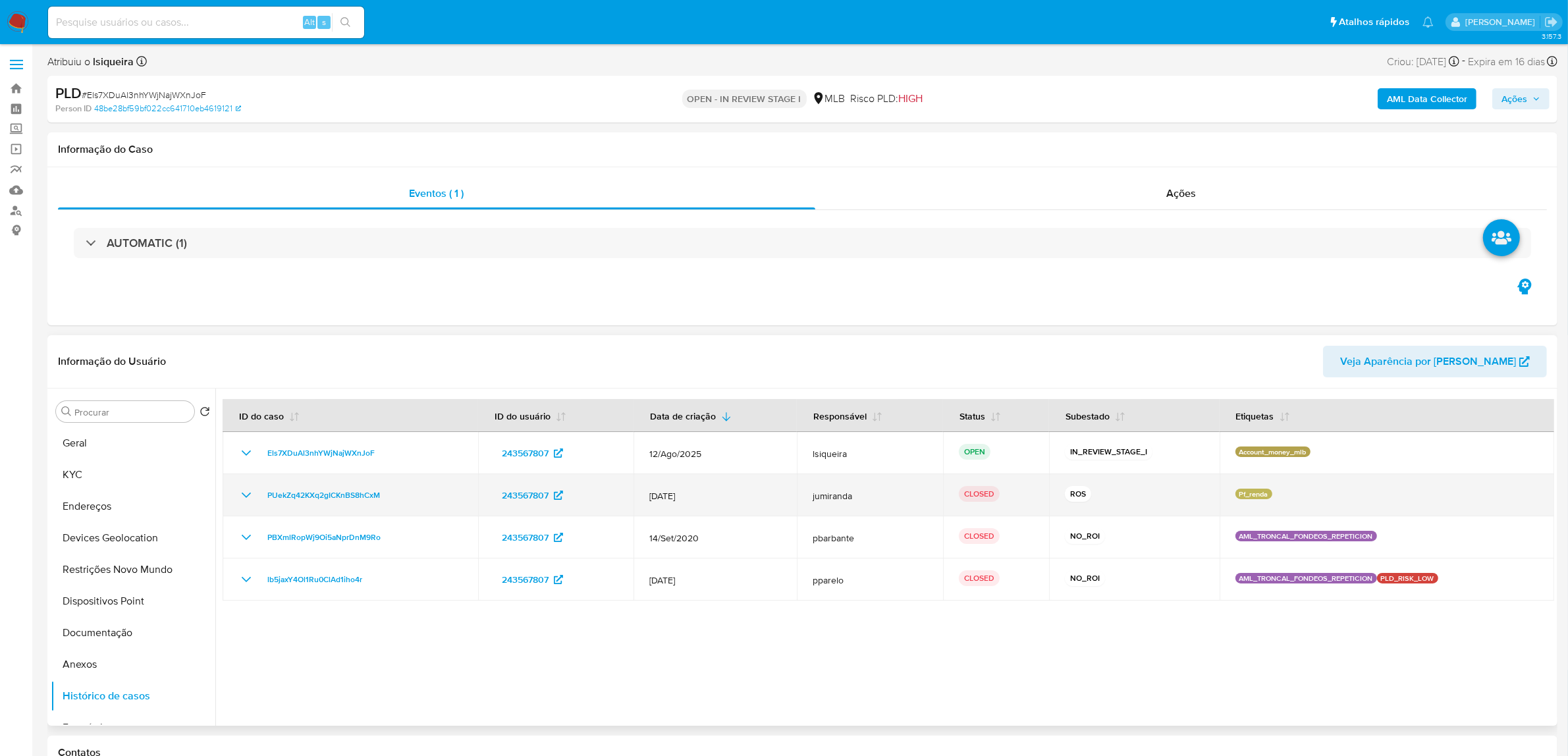
click at [246, 494] on icon "Mostrar/Ocultar" at bounding box center [246, 495] width 16 height 16
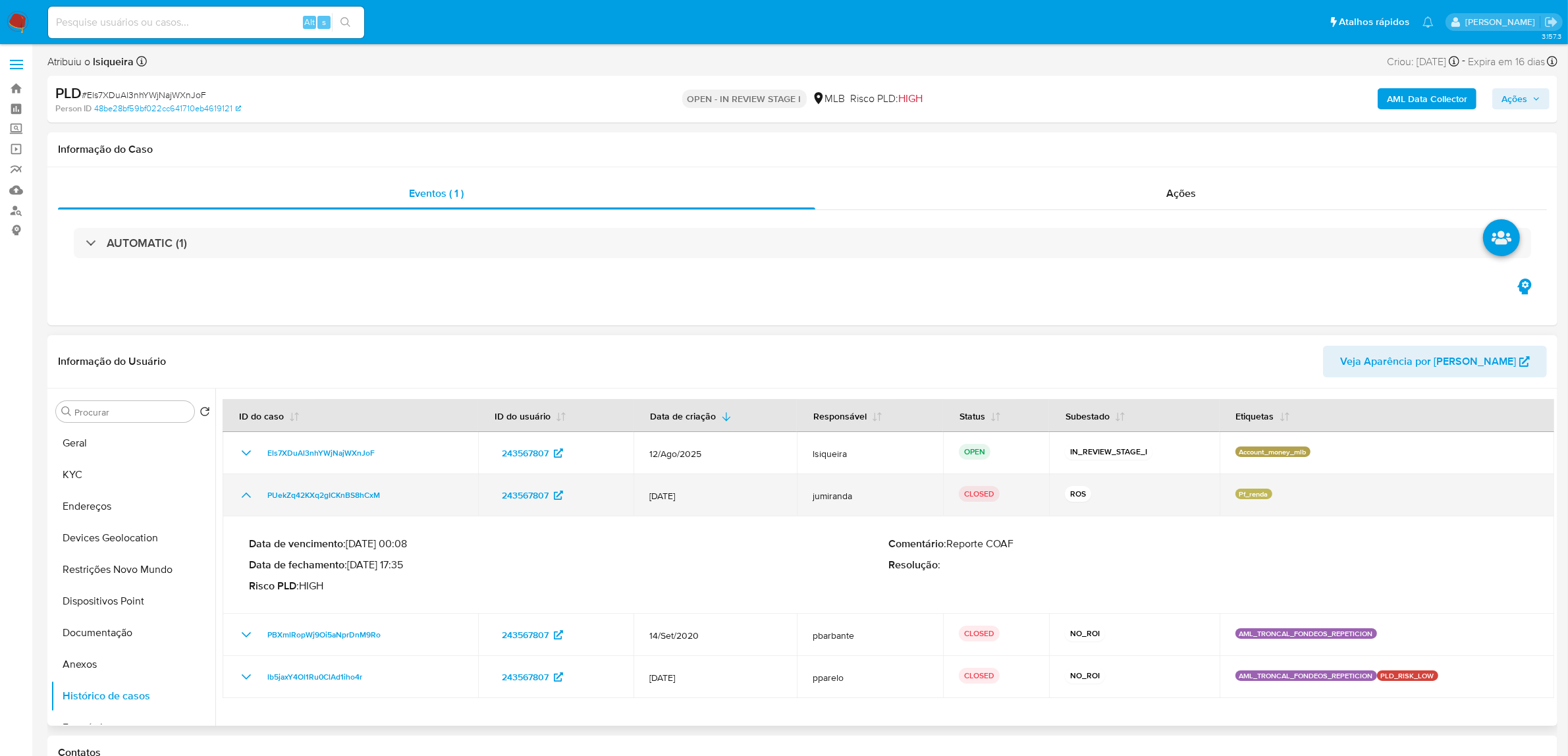
click at [246, 494] on icon "Mostrar/Ocultar" at bounding box center [246, 496] width 10 height 5
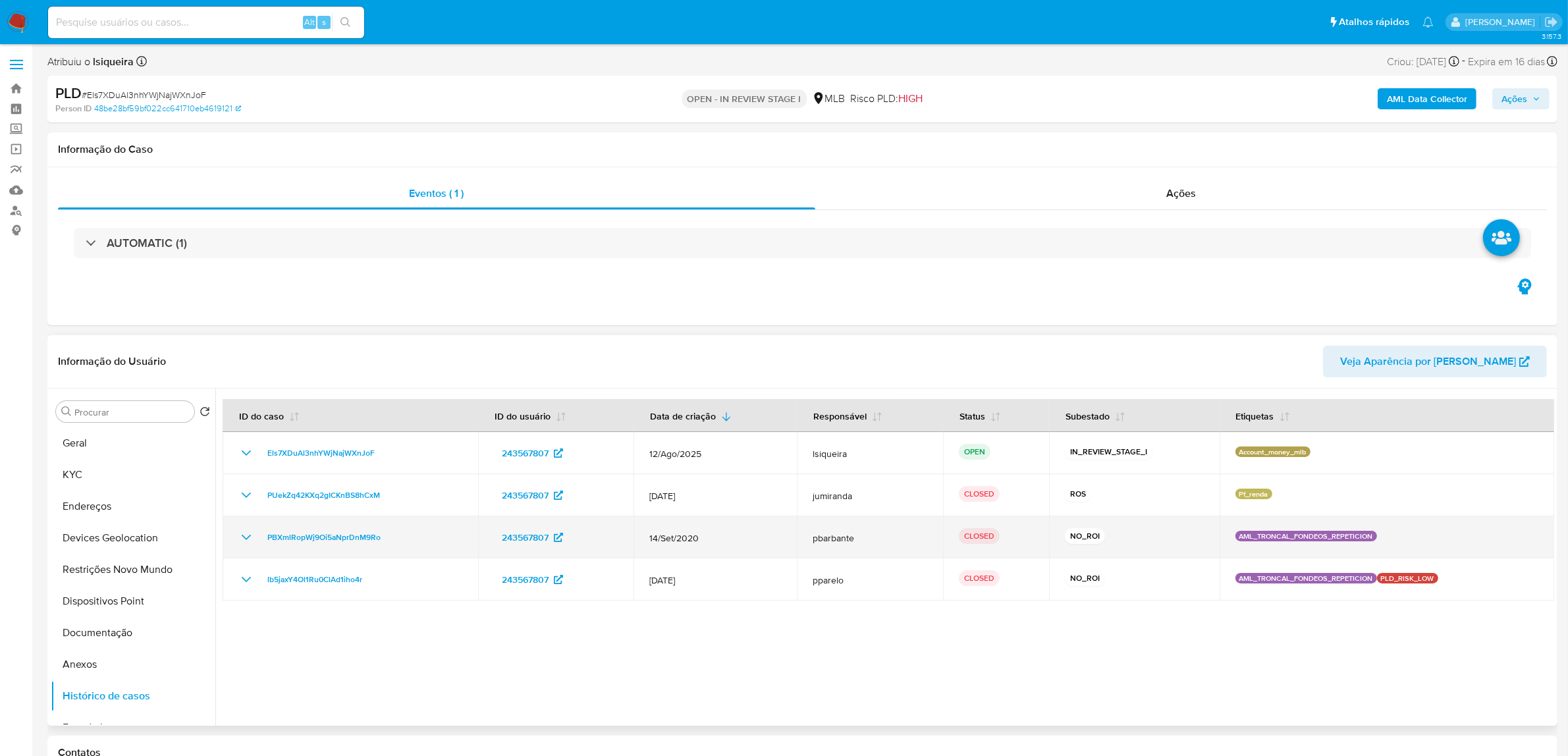
click at [242, 538] on icon "Mostrar/Ocultar" at bounding box center [246, 537] width 16 height 16
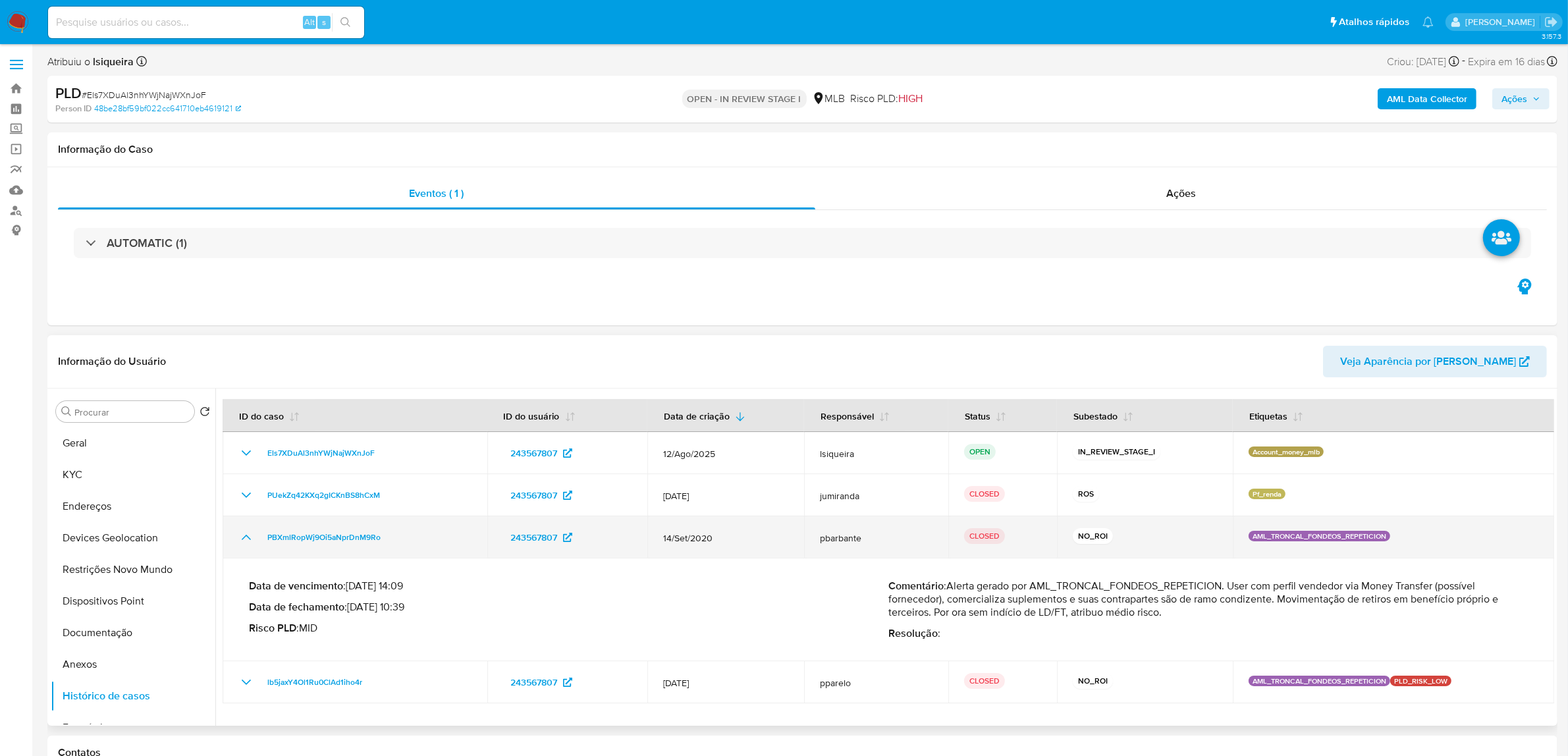
click at [242, 538] on icon "Mostrar/Ocultar" at bounding box center [246, 537] width 16 height 16
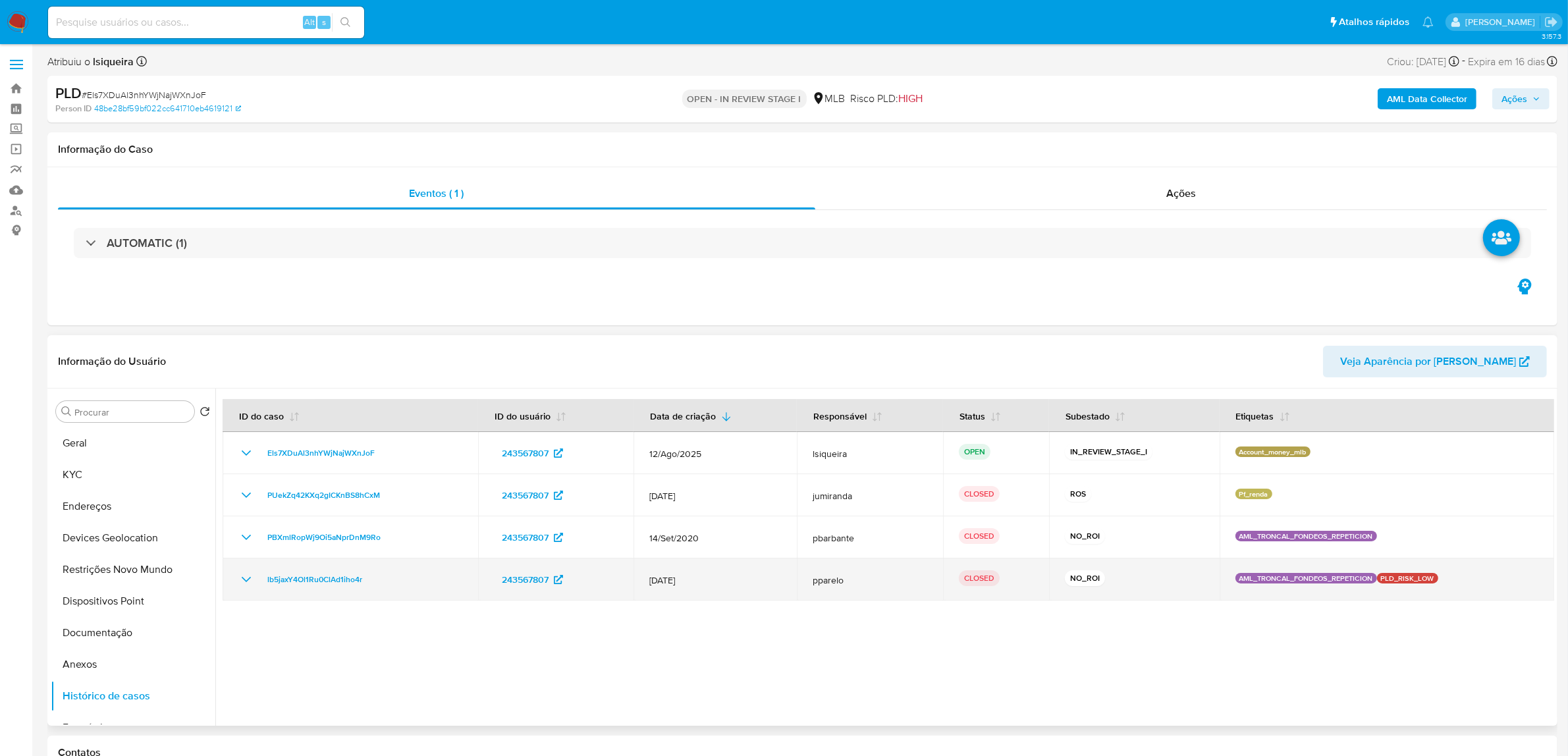
click at [242, 580] on icon "Mostrar/Ocultar" at bounding box center [246, 580] width 10 height 5
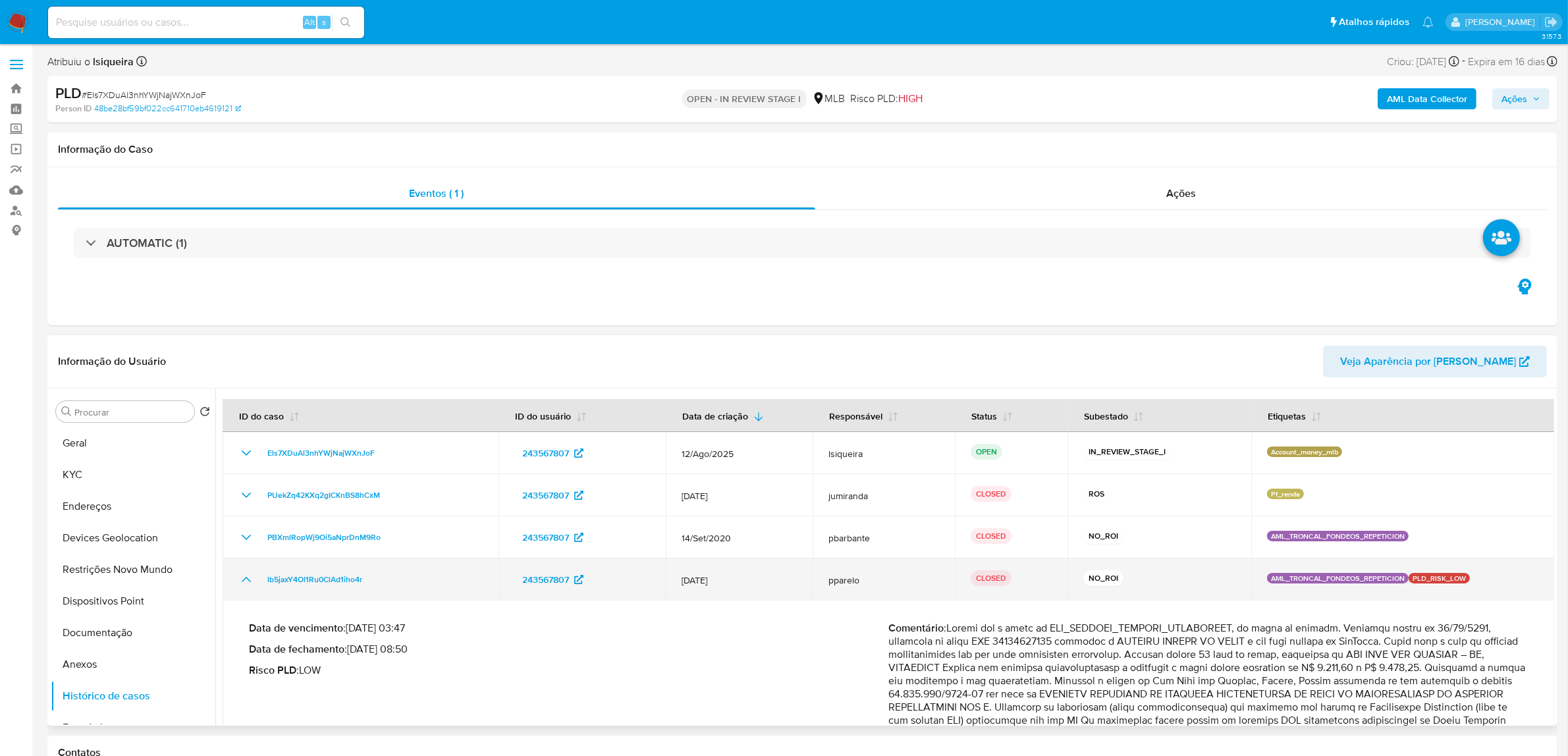
click at [245, 584] on icon "Mostrar/Ocultar" at bounding box center [246, 579] width 16 height 16
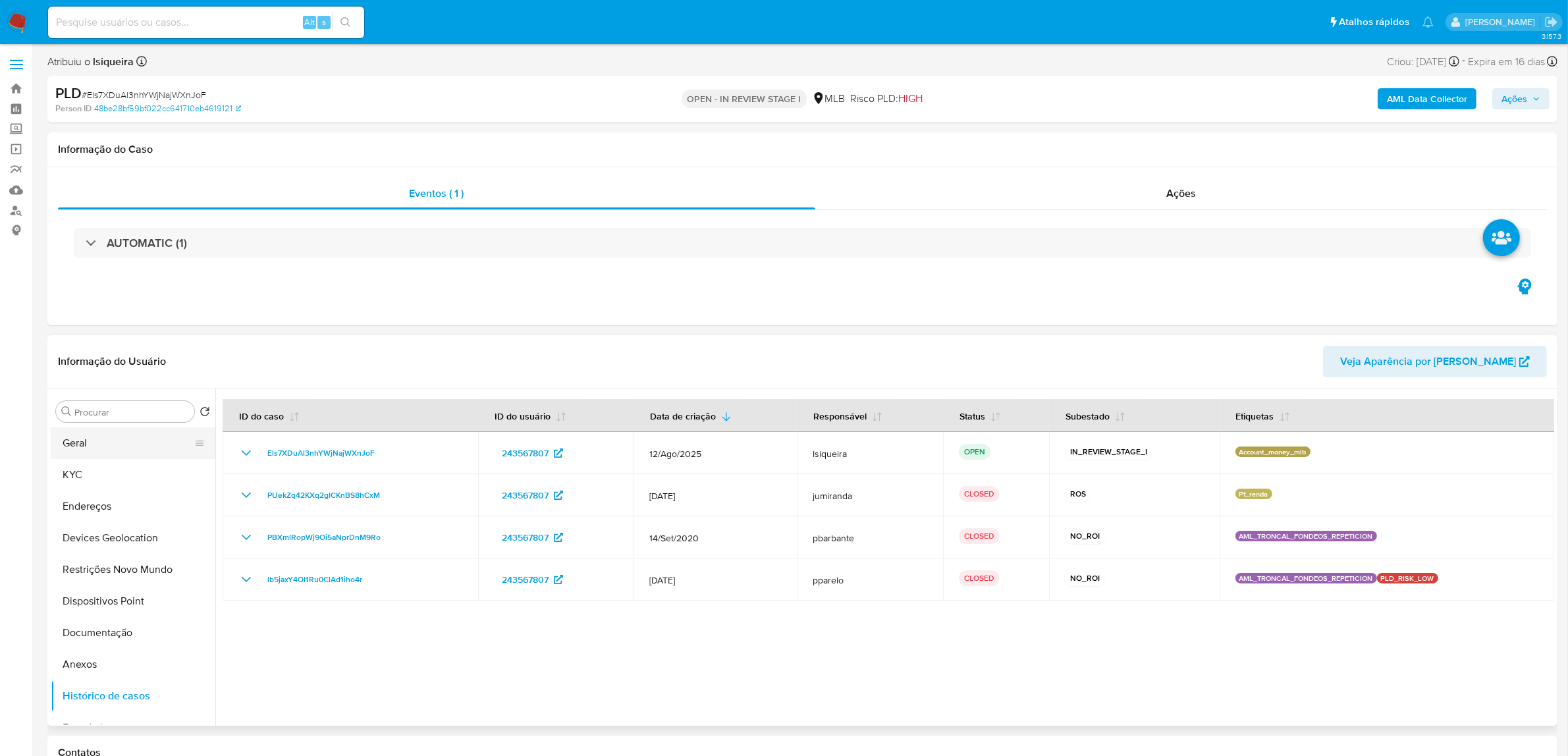
click at [107, 452] on button "Geral" at bounding box center [128, 443] width 154 height 31
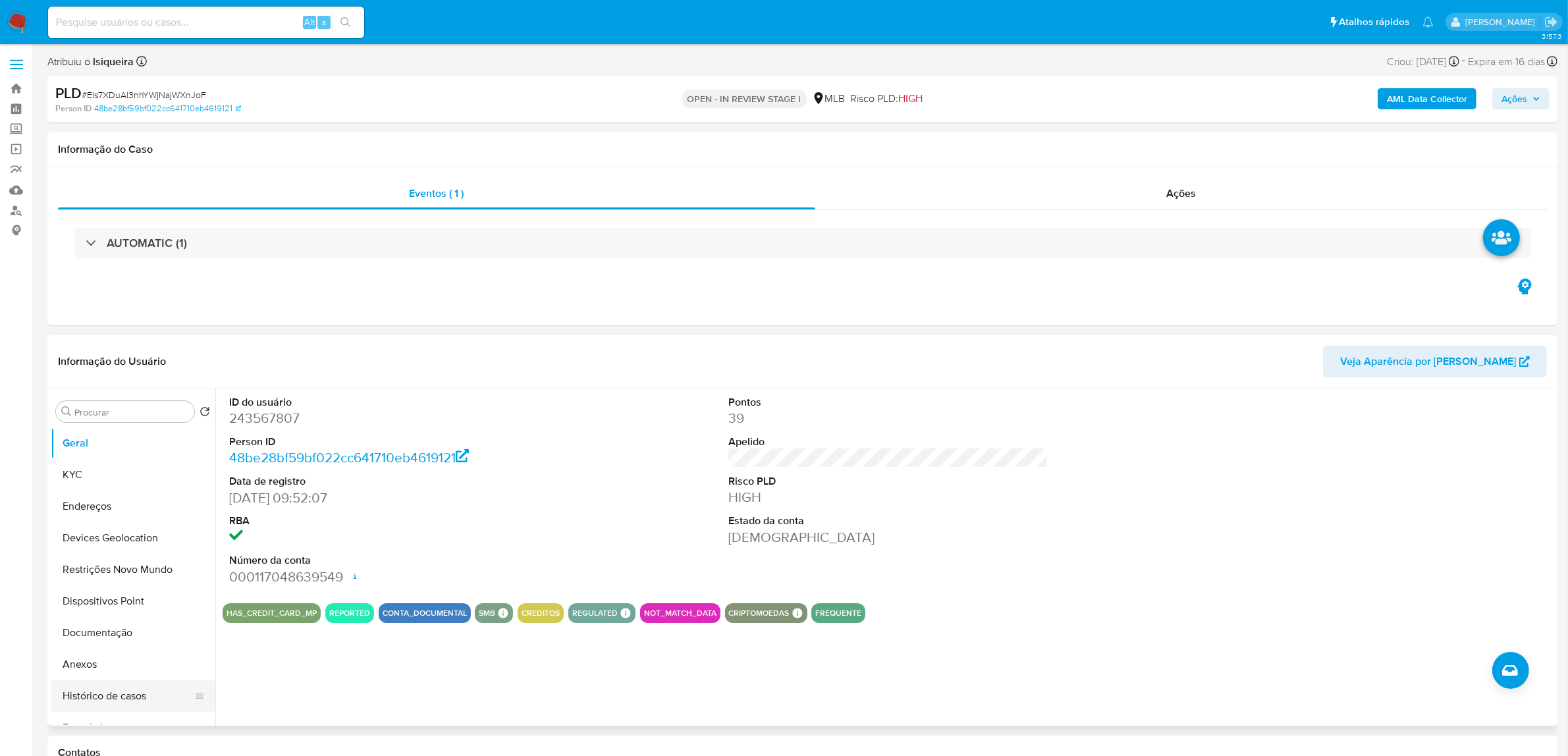
click at [113, 694] on button "Histórico de casos" at bounding box center [128, 696] width 154 height 31
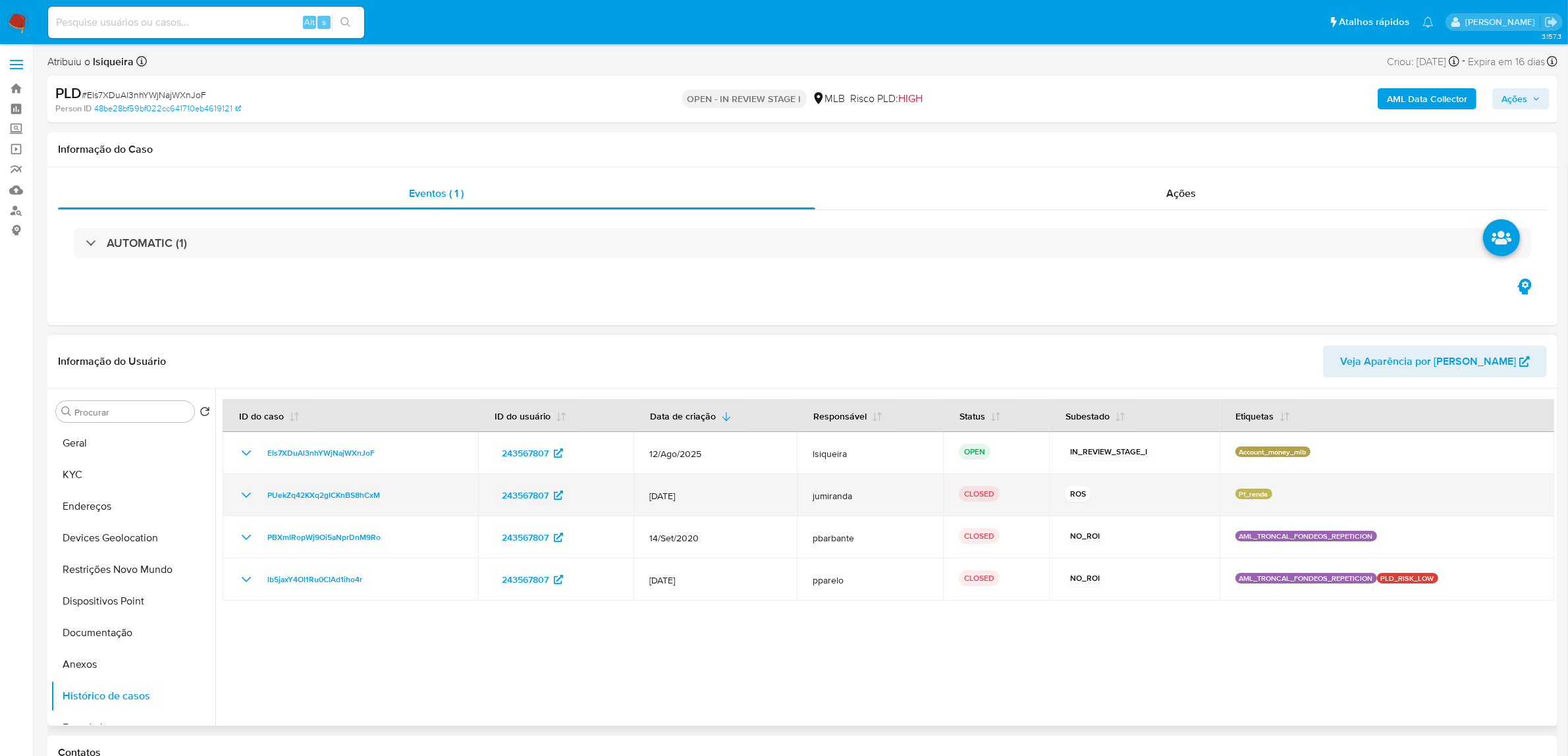
click at [245, 502] on icon "Mostrar/Ocultar" at bounding box center [246, 495] width 16 height 16
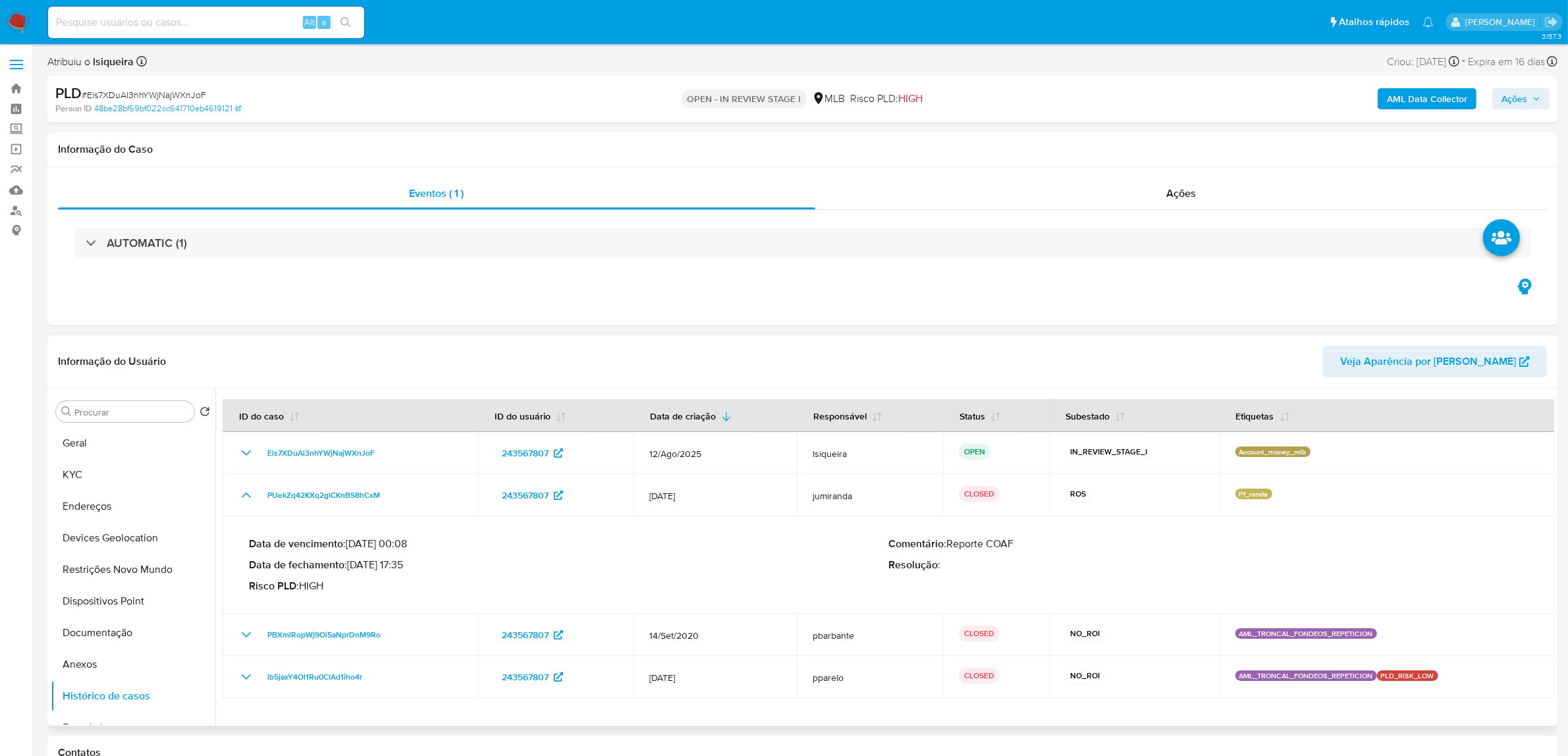
drag, startPoint x: 406, startPoint y: 564, endPoint x: 354, endPoint y: 559, distance: 52.2
click at [354, 559] on p "Data de fechamento : 30/01/2025 17:35" at bounding box center [569, 565] width 640 height 13
click at [87, 466] on button "KYC" at bounding box center [128, 475] width 154 height 31
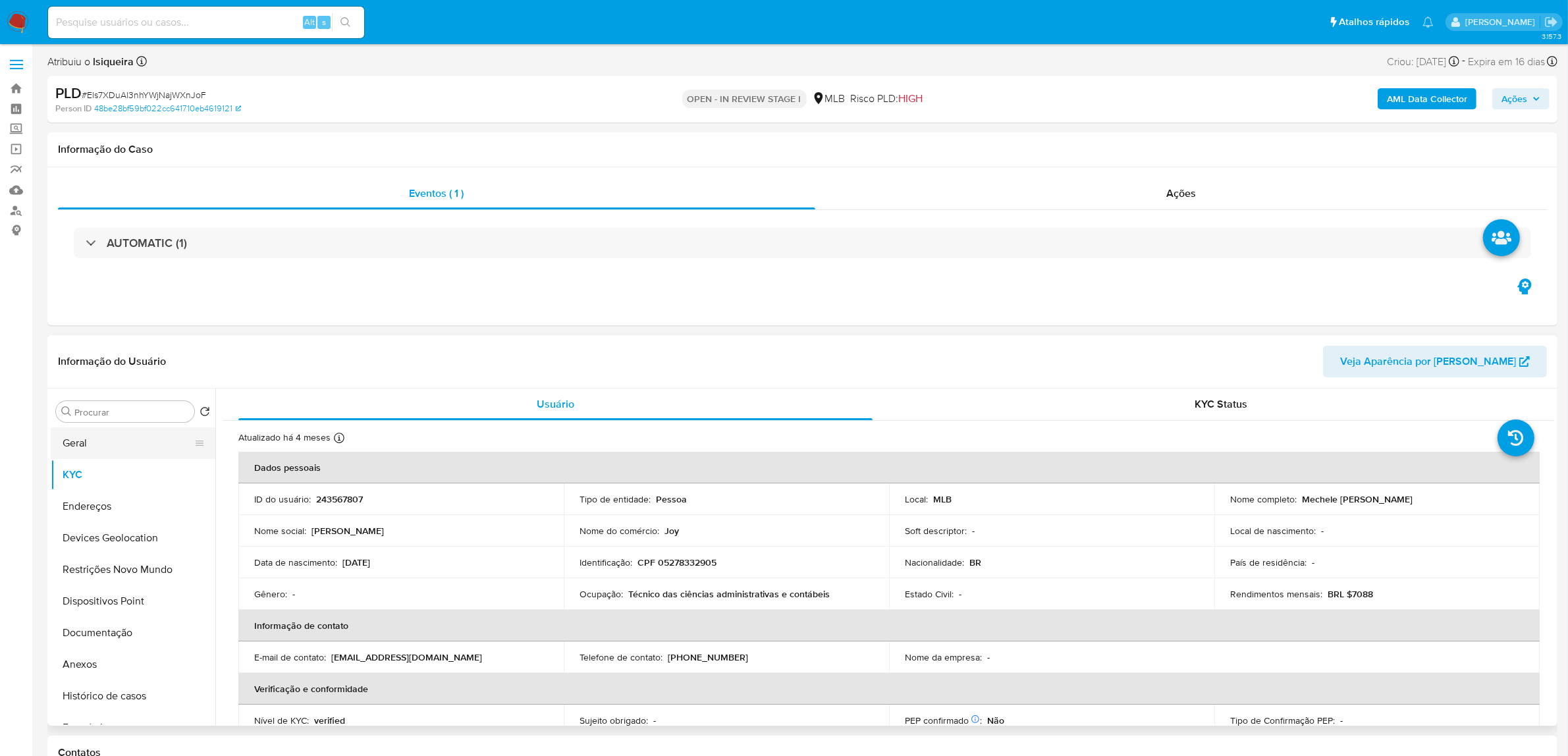
click at [130, 433] on button "Geral" at bounding box center [128, 443] width 154 height 31
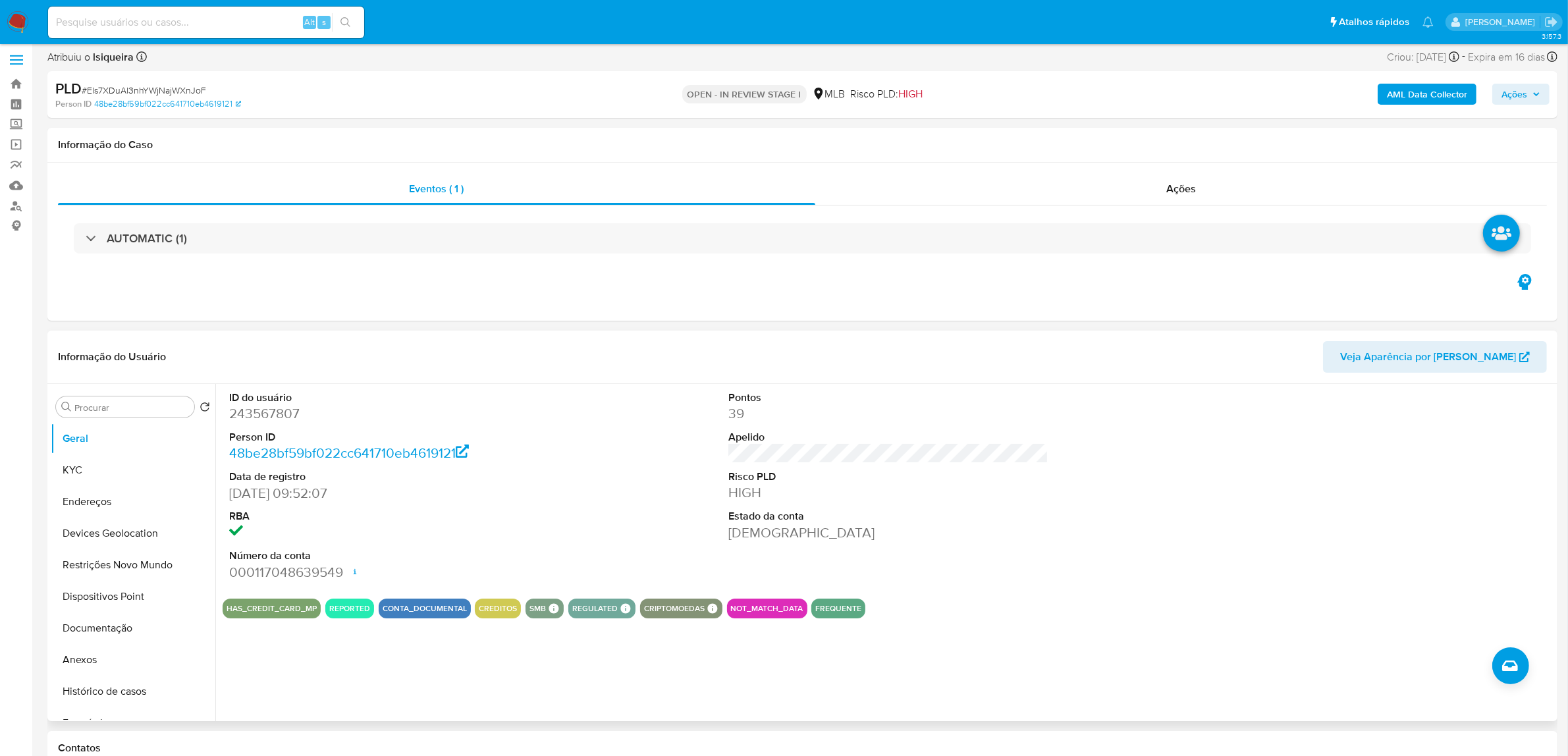
scroll to position [83, 0]
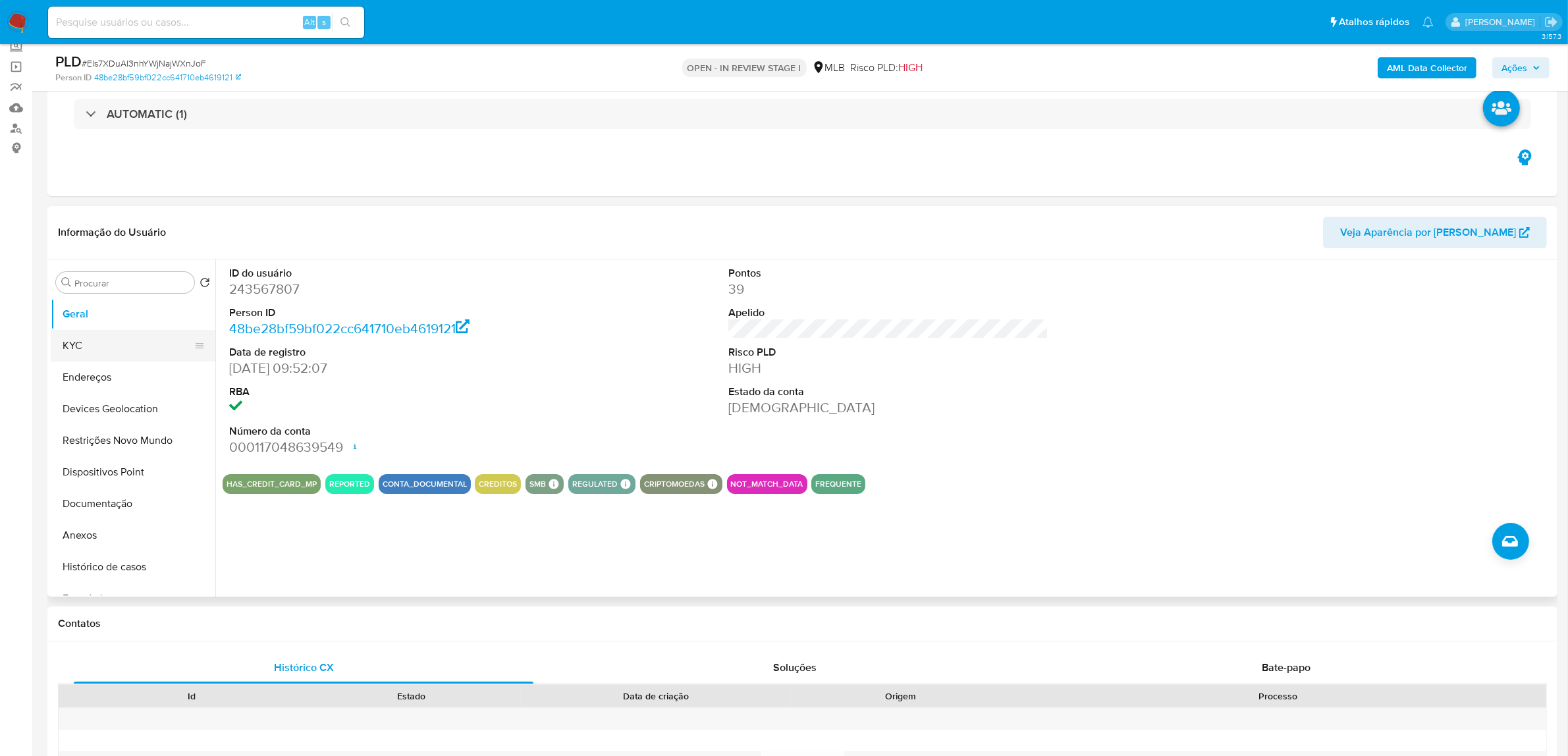
click at [103, 343] on button "KYC" at bounding box center [128, 346] width 154 height 31
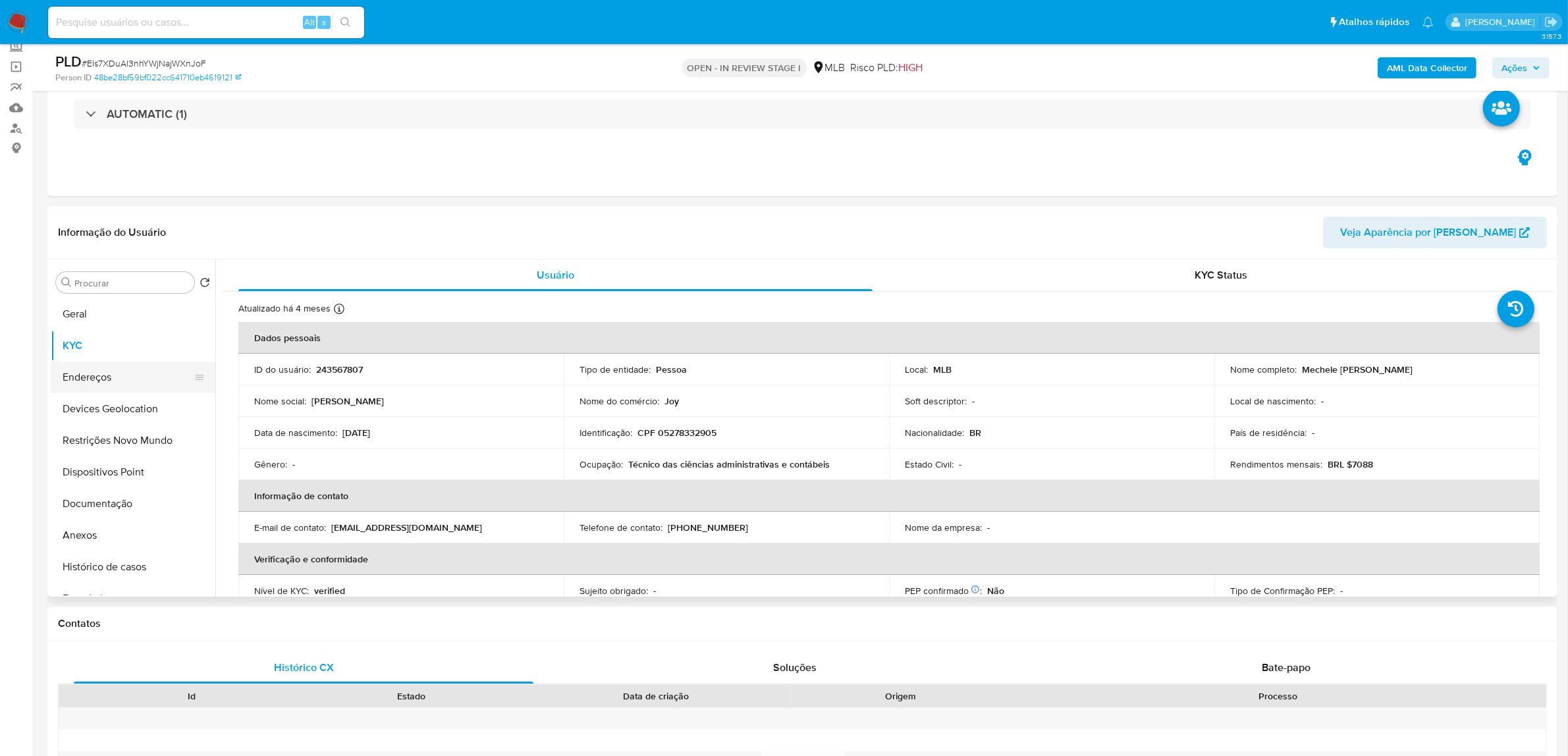
click at [113, 373] on button "Endereços" at bounding box center [128, 378] width 154 height 31
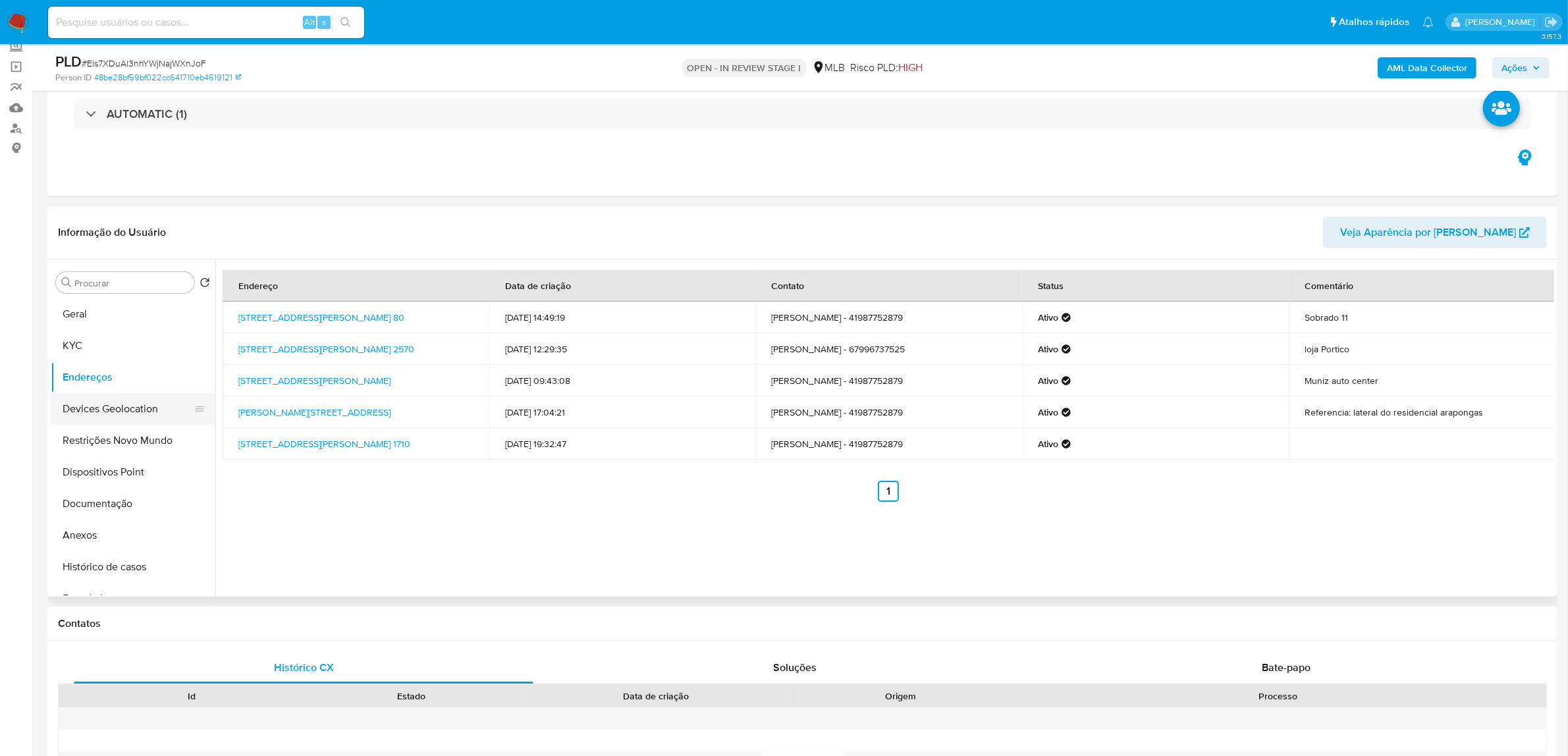
click at [87, 405] on button "Devices Geolocation" at bounding box center [128, 409] width 154 height 31
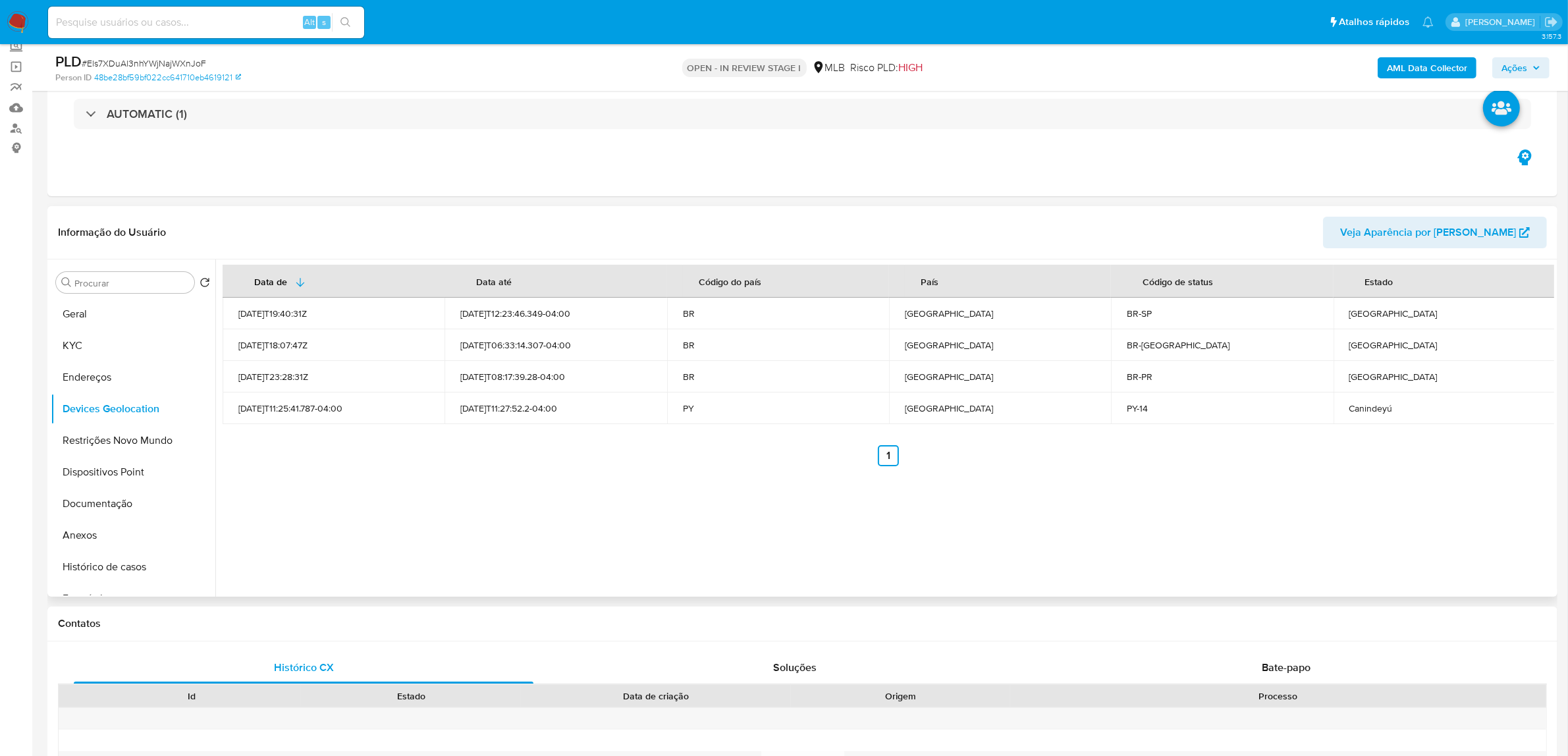
click at [484, 494] on div "Data de Data até Código do país País Código de status Estado 2021-09-14T19:40:3…" at bounding box center [884, 428] width 1339 height 337
click at [481, 497] on div "Data de Data até Código do país País Código de status Estado 2021-09-14T19:40:3…" at bounding box center [884, 428] width 1339 height 337
click at [527, 504] on div "Data de Data até Código do país País Código de status Estado 2021-09-14T19:40:3…" at bounding box center [884, 428] width 1339 height 337
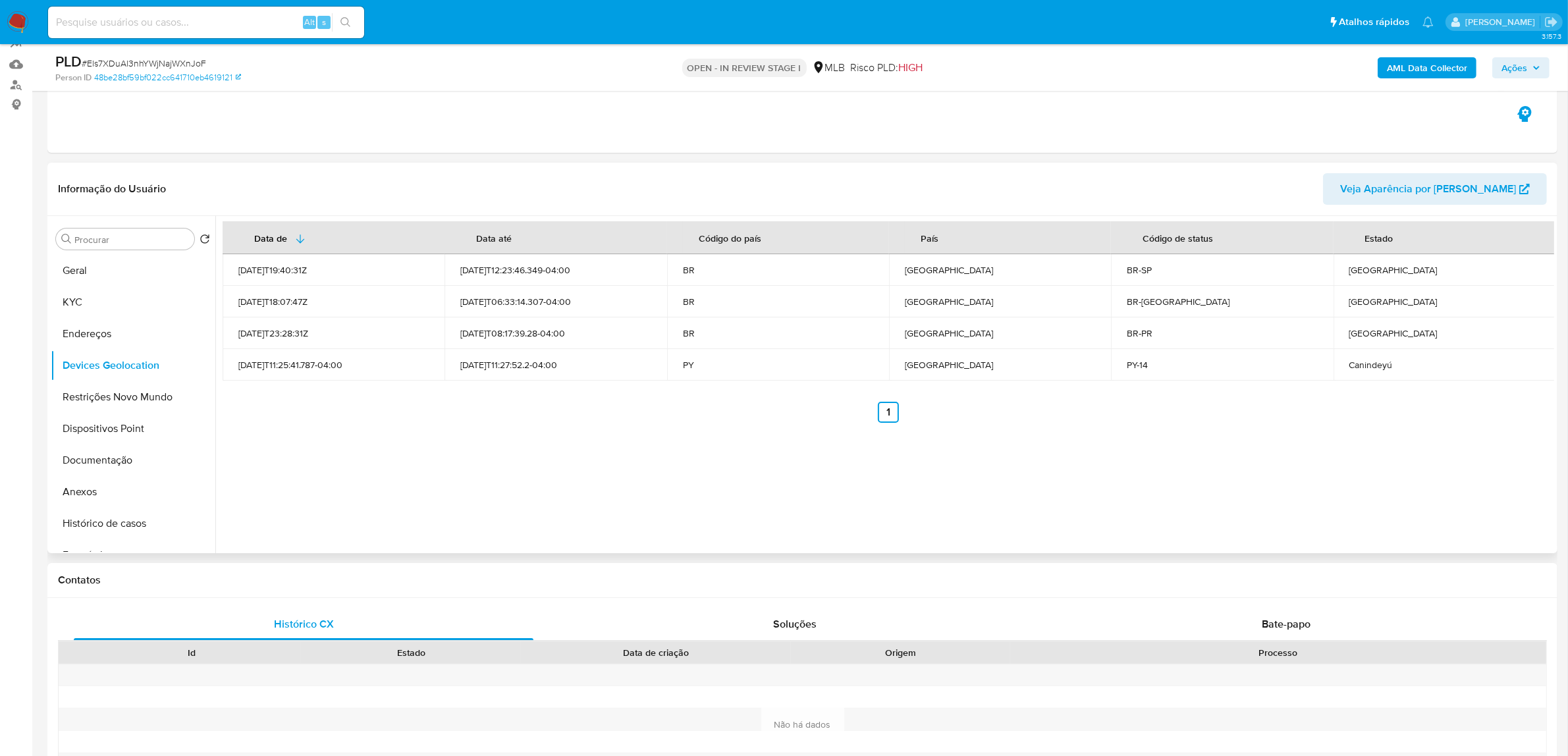
scroll to position [165, 0]
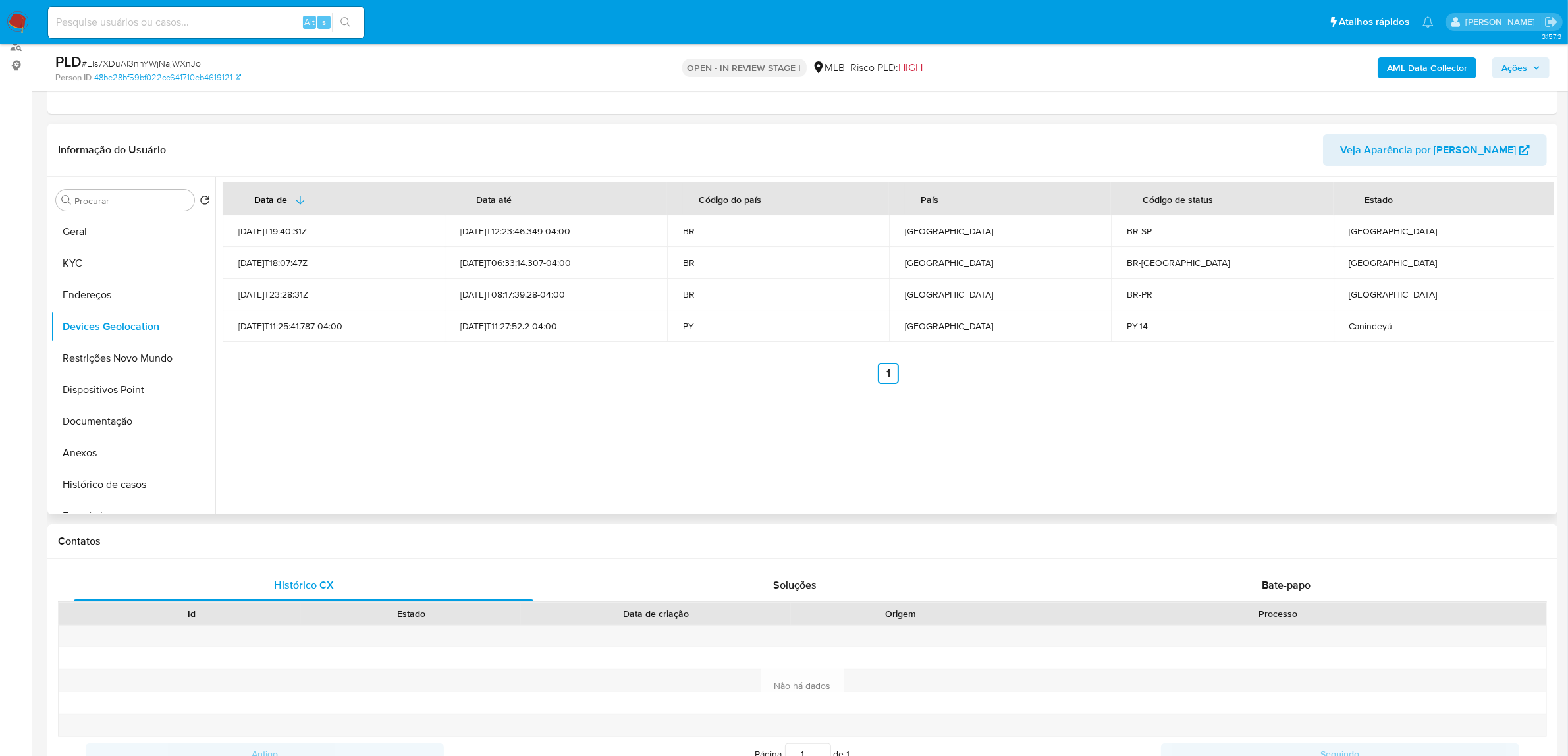
click at [538, 461] on div "Data de Data até Código do país País Código de status Estado 2021-09-14T19:40:3…" at bounding box center [884, 346] width 1339 height 337
click at [479, 446] on div "Data de Data até Código do país País Código de status Estado 2021-09-14T19:40:3…" at bounding box center [884, 346] width 1339 height 337
click at [137, 361] on button "Restrições Novo Mundo" at bounding box center [128, 359] width 154 height 31
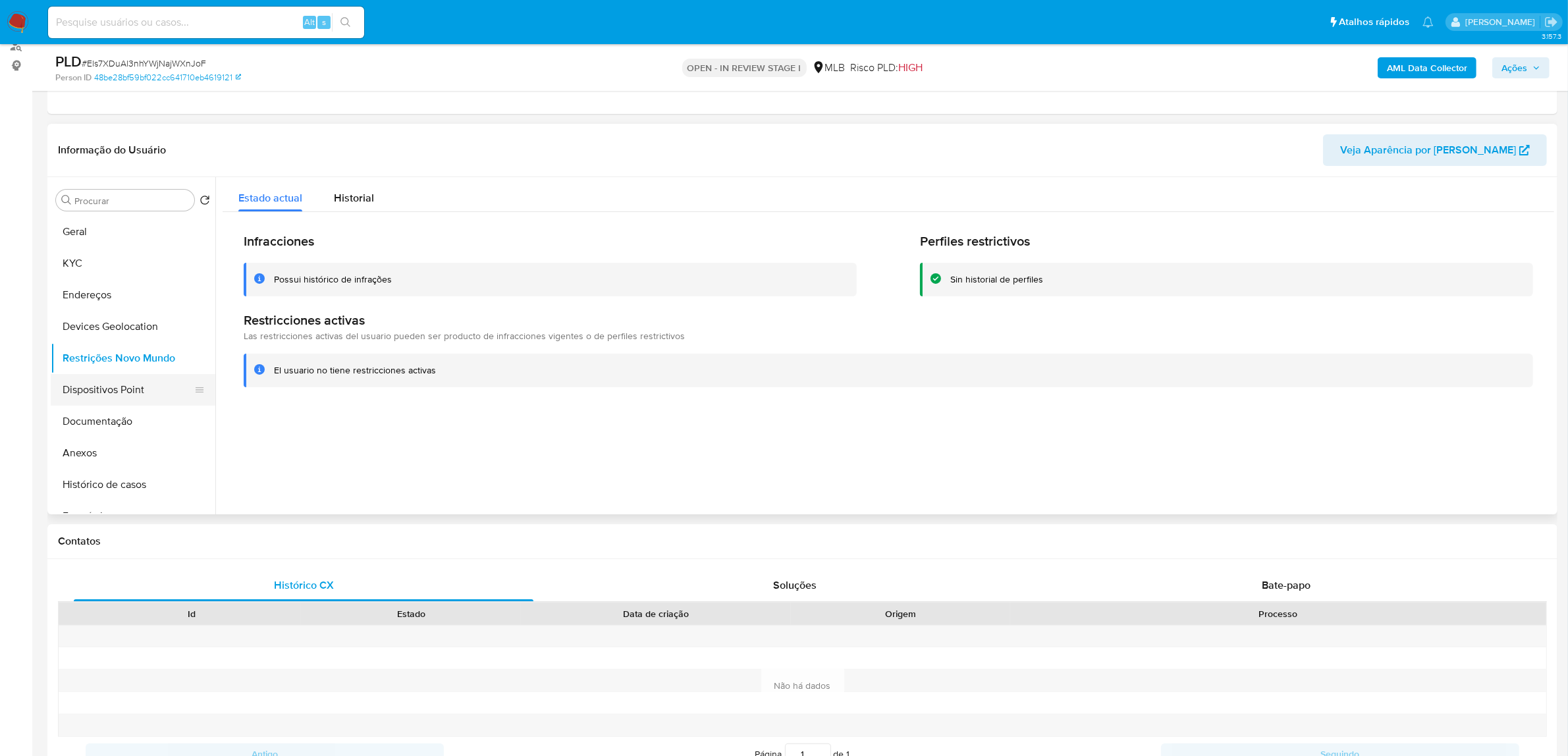
click at [117, 381] on button "Dispositivos Point" at bounding box center [128, 390] width 154 height 31
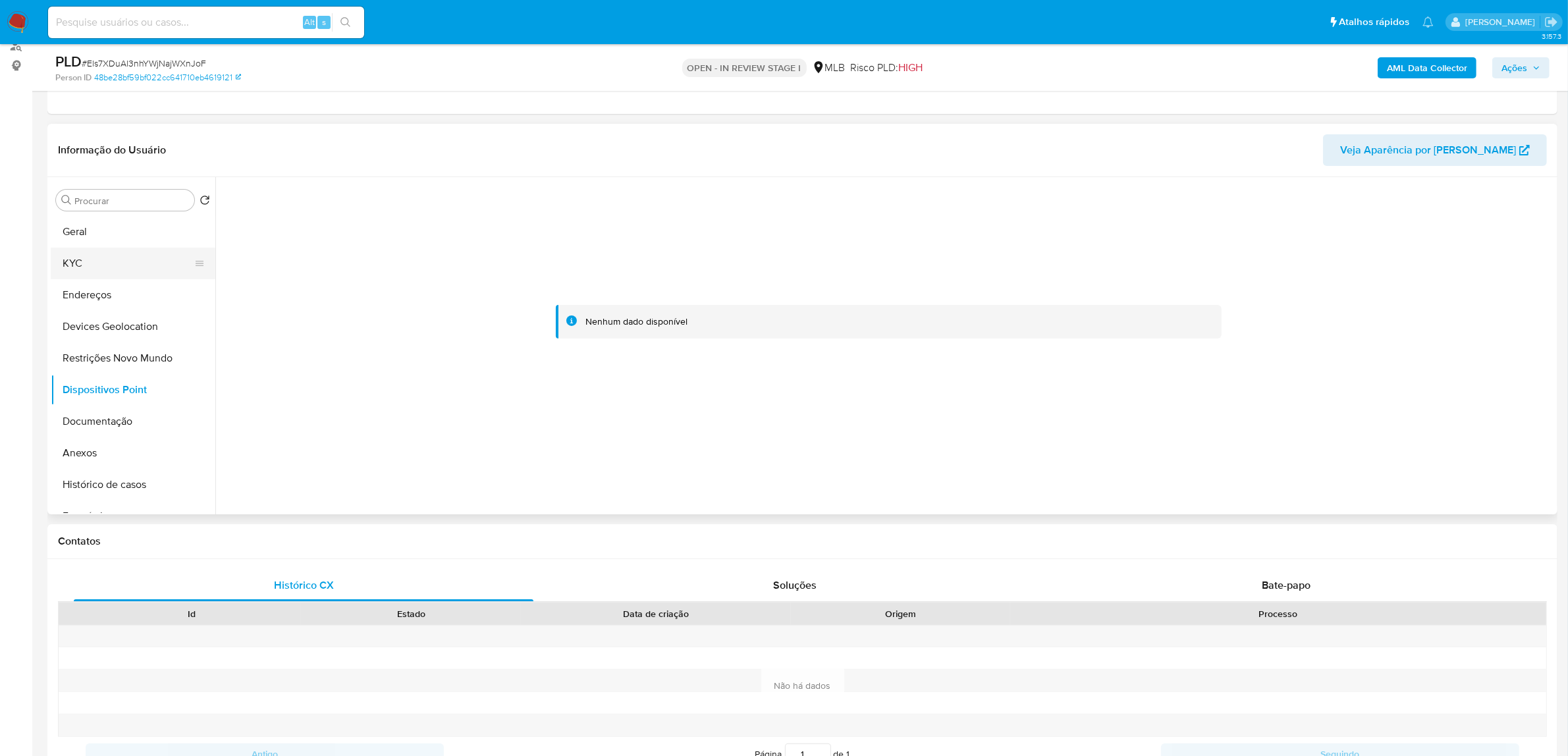
click at [122, 264] on button "KYC" at bounding box center [128, 264] width 154 height 31
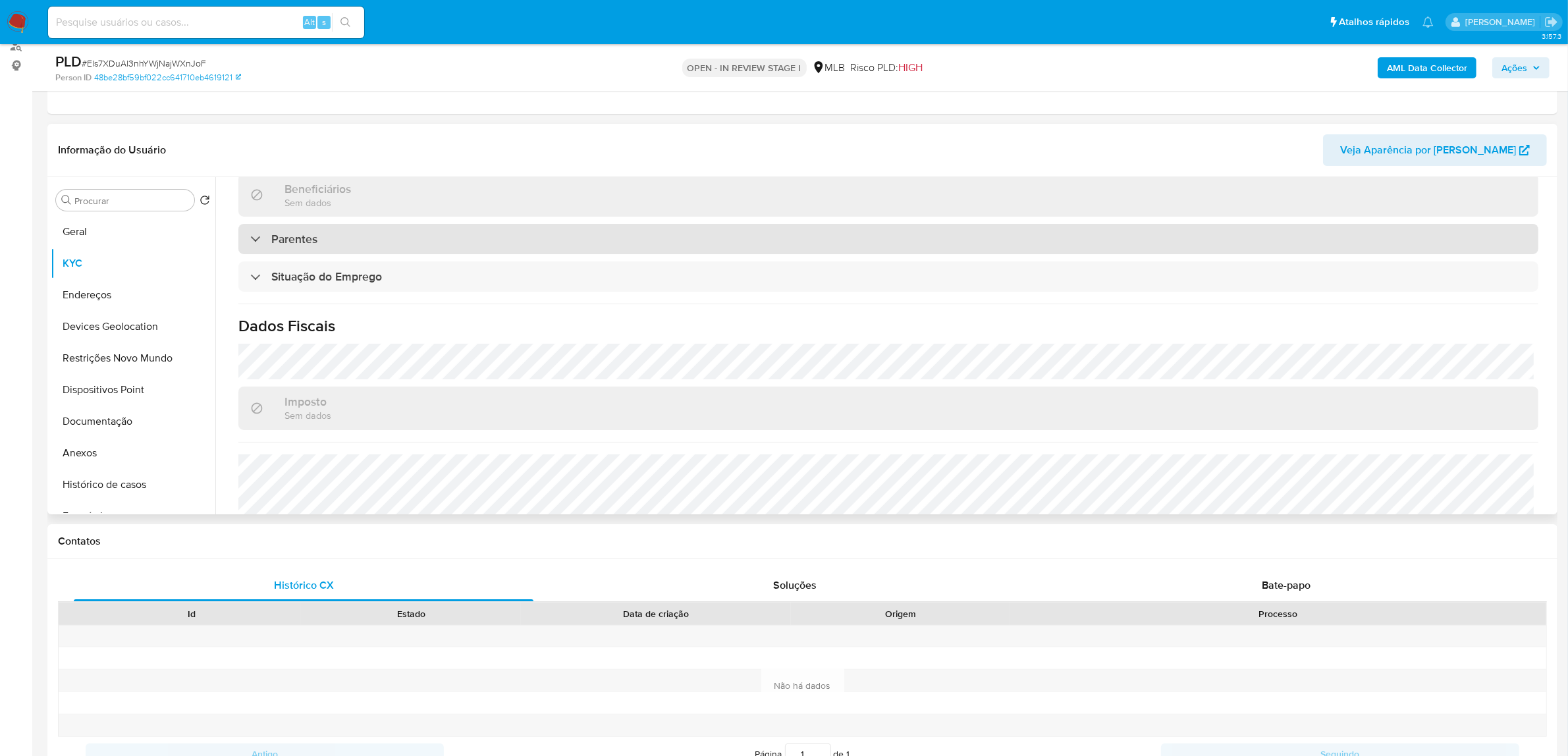
scroll to position [548, 0]
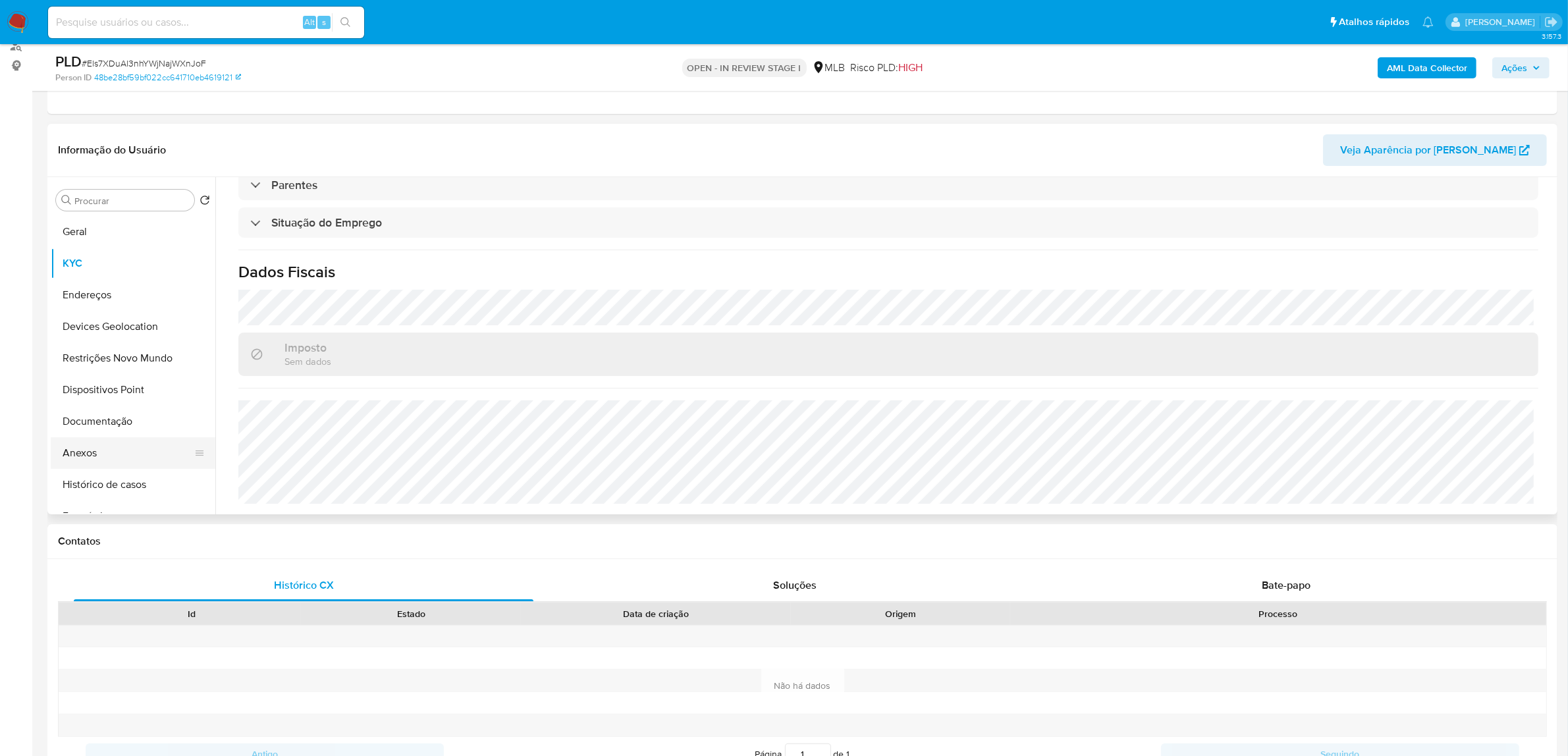
click at [94, 448] on button "Anexos" at bounding box center [128, 453] width 154 height 31
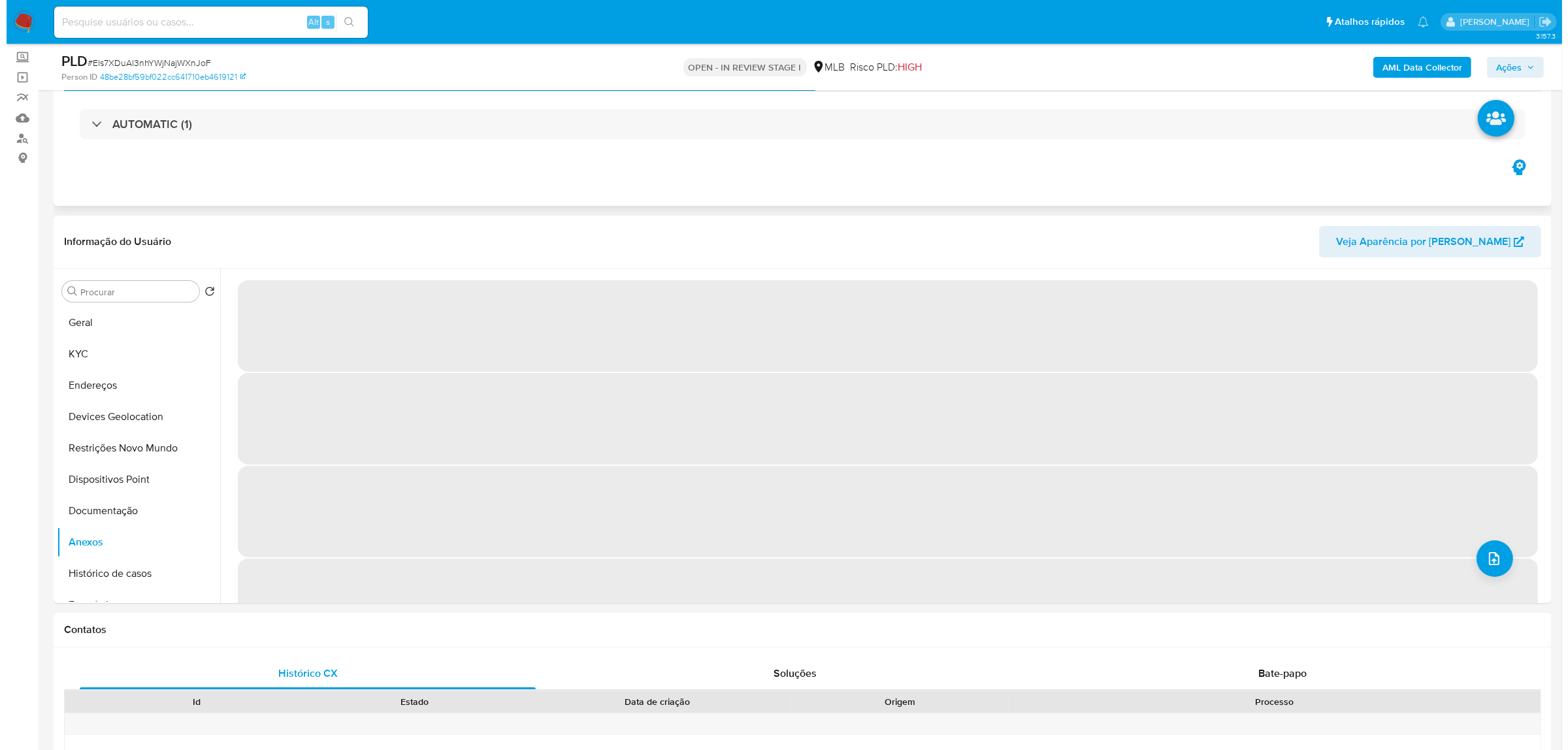
scroll to position [82, 0]
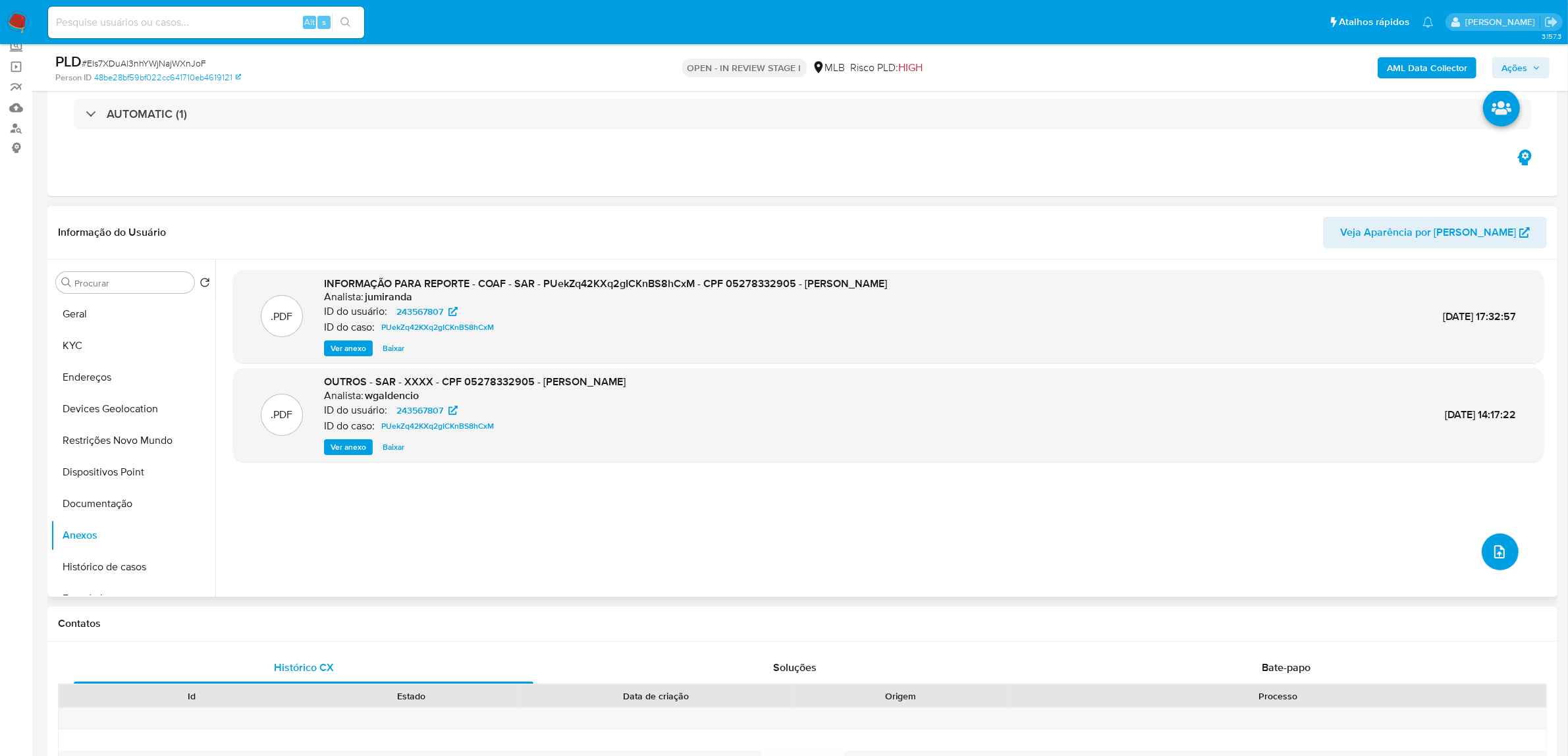
click at [1507, 549] on button "upload-file" at bounding box center [1500, 552] width 37 height 37
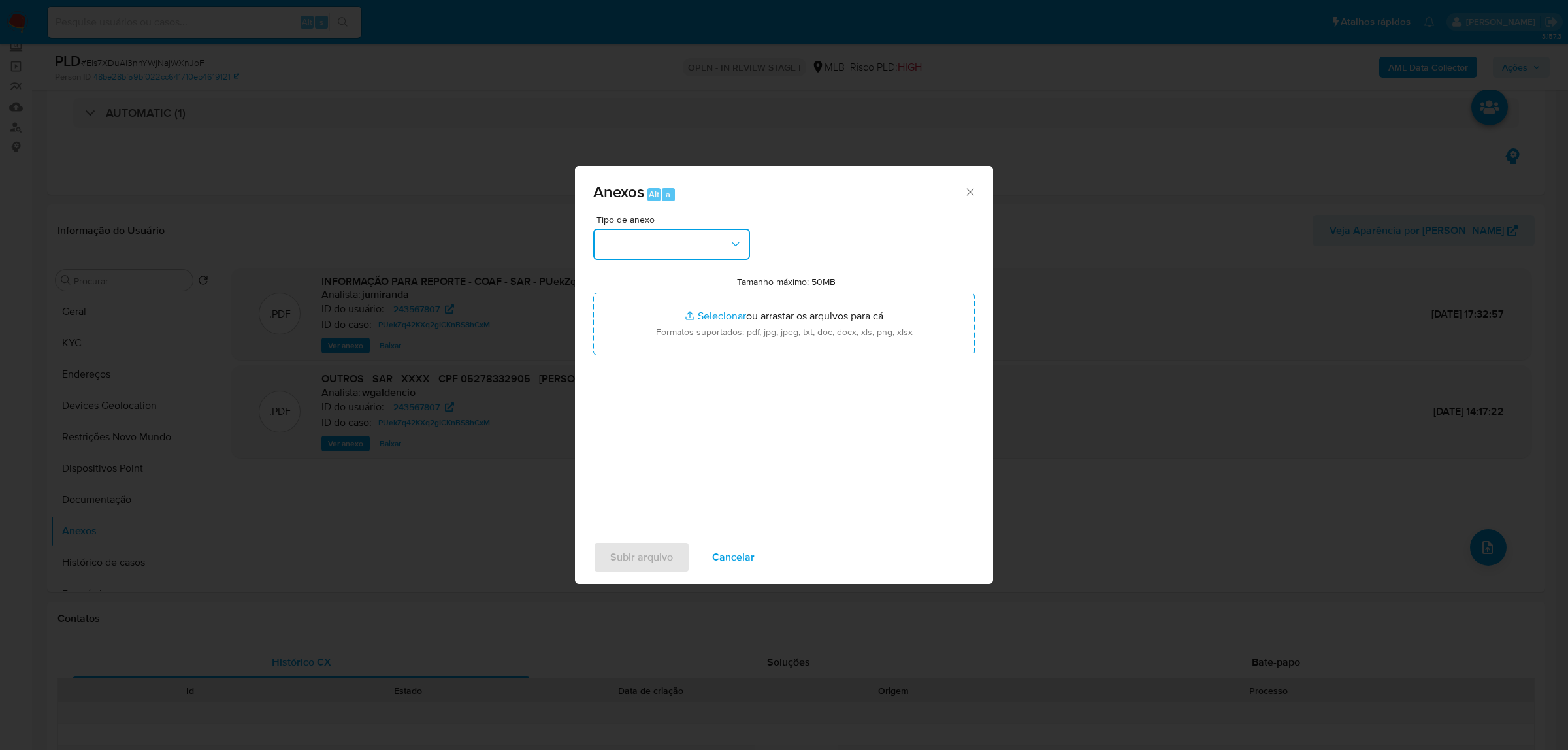
click at [715, 256] on button "button" at bounding box center [672, 245] width 157 height 31
click at [631, 423] on span "OUTROS" at bounding box center [621, 417] width 41 height 13
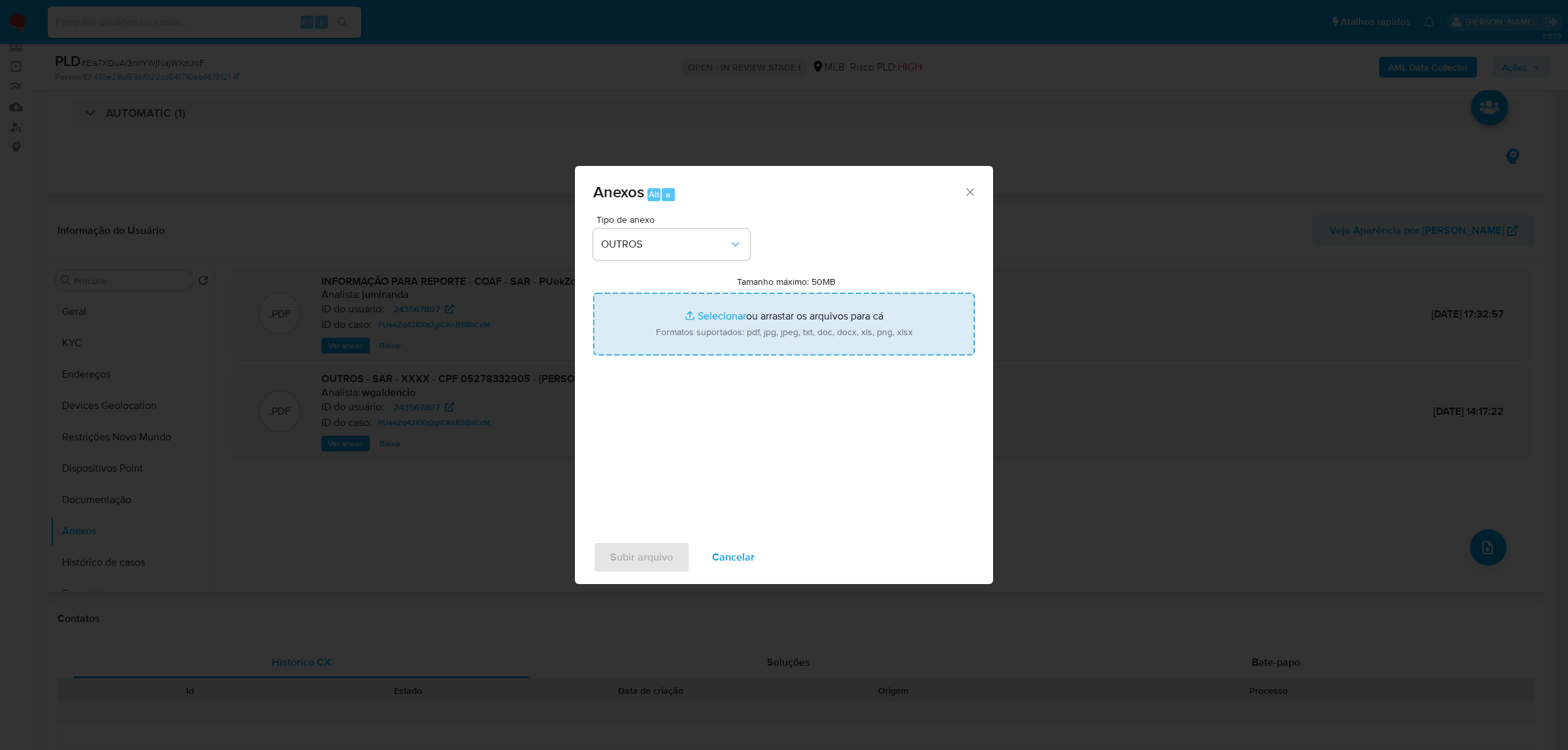
click at [675, 334] on input "Tamanho máximo: 50MB Selecionar arquivos" at bounding box center [784, 324] width 381 height 63
type input "C:\fakepath\Mulan 243567807_2025_09_09_07_39_31.xlsx"
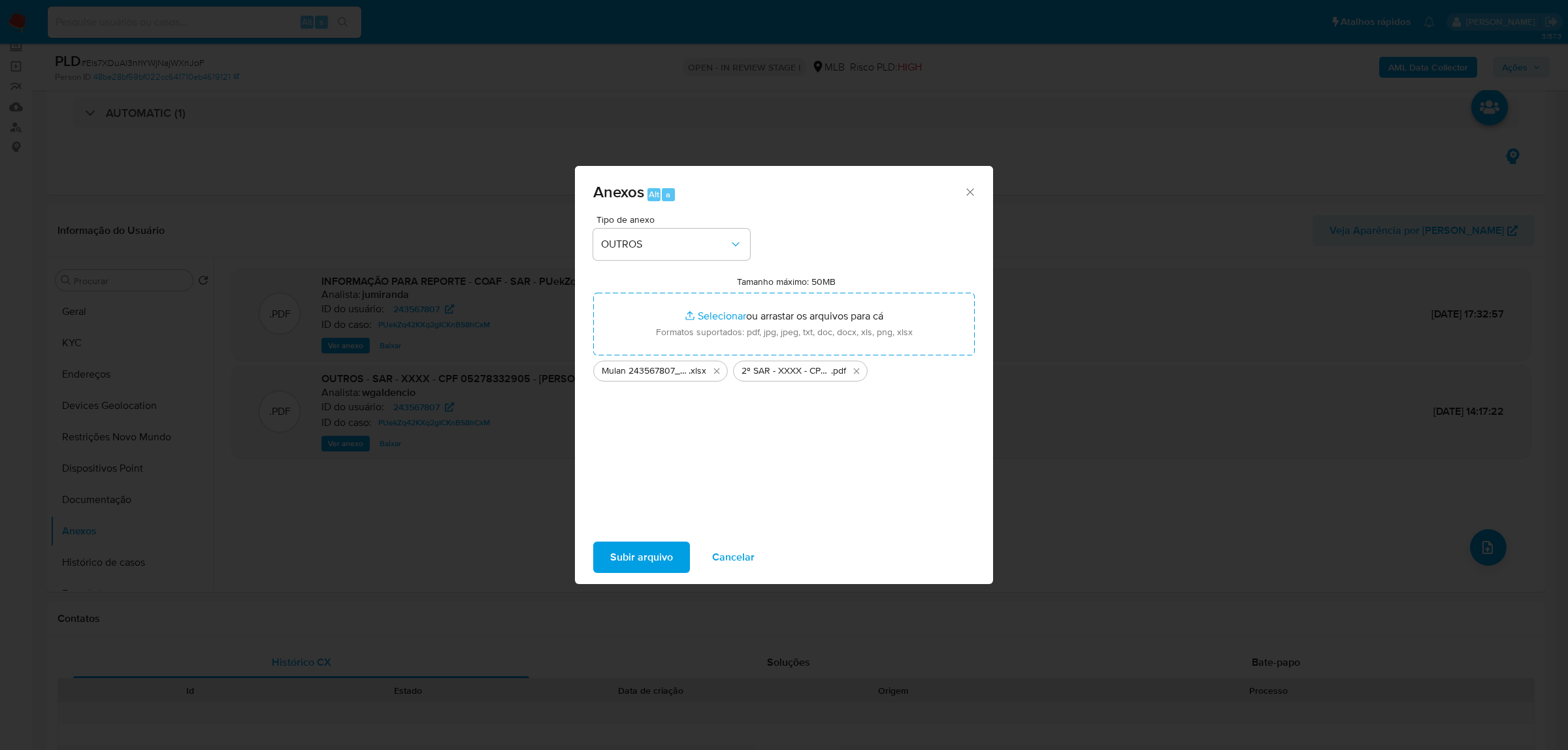
click at [666, 558] on span "Subir arquivo" at bounding box center [641, 558] width 63 height 28
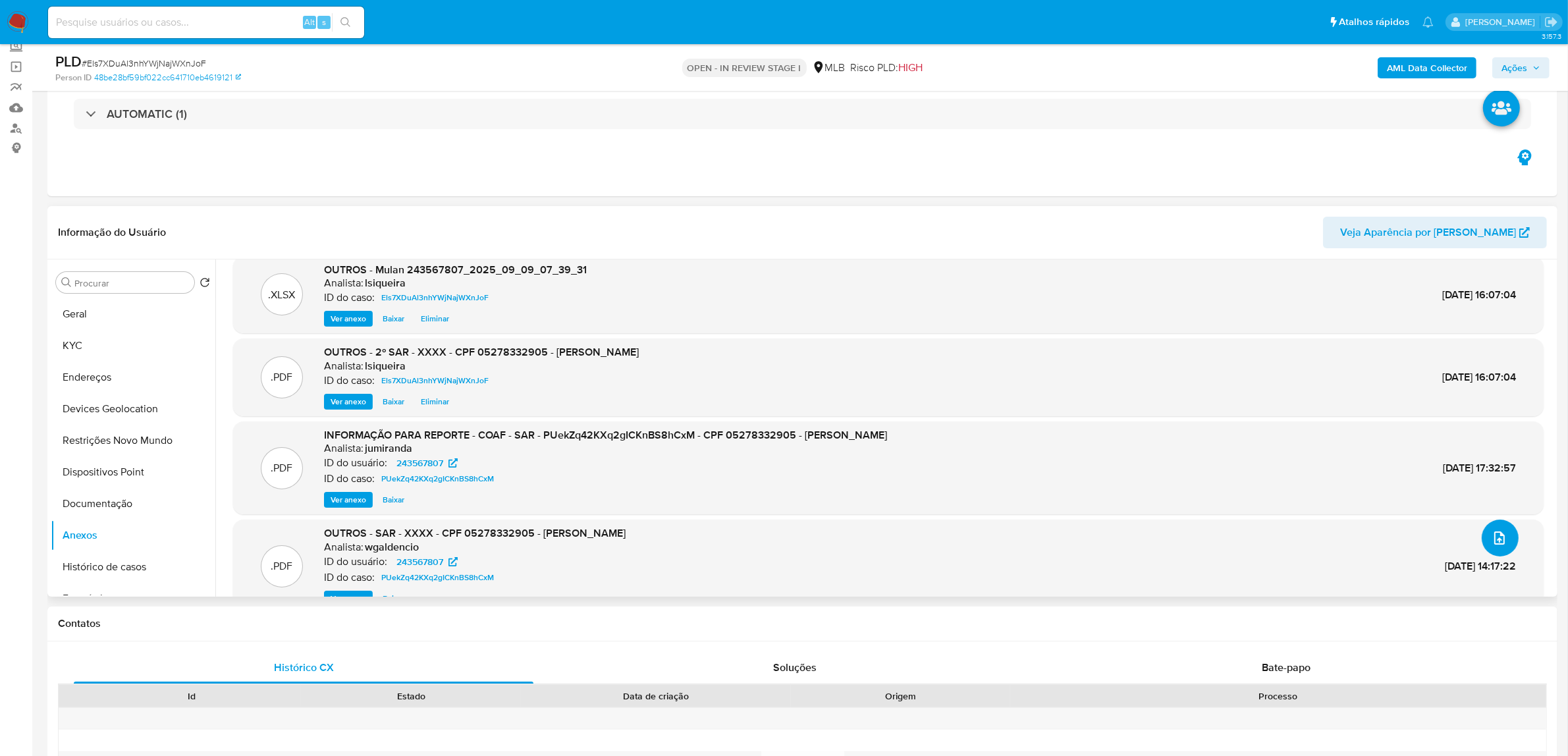
scroll to position [0, 0]
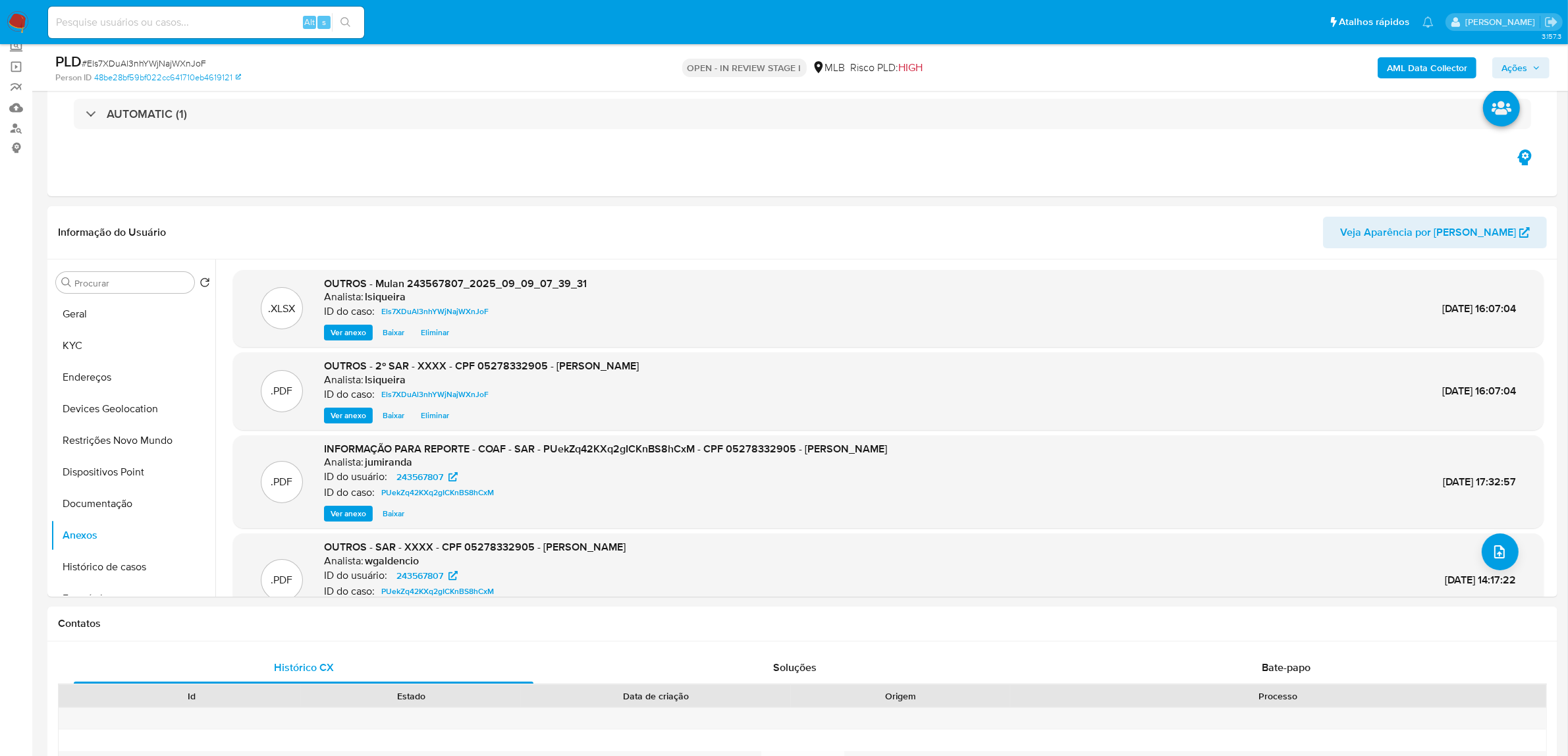
click at [1530, 64] on span "Ações" at bounding box center [1520, 68] width 39 height 18
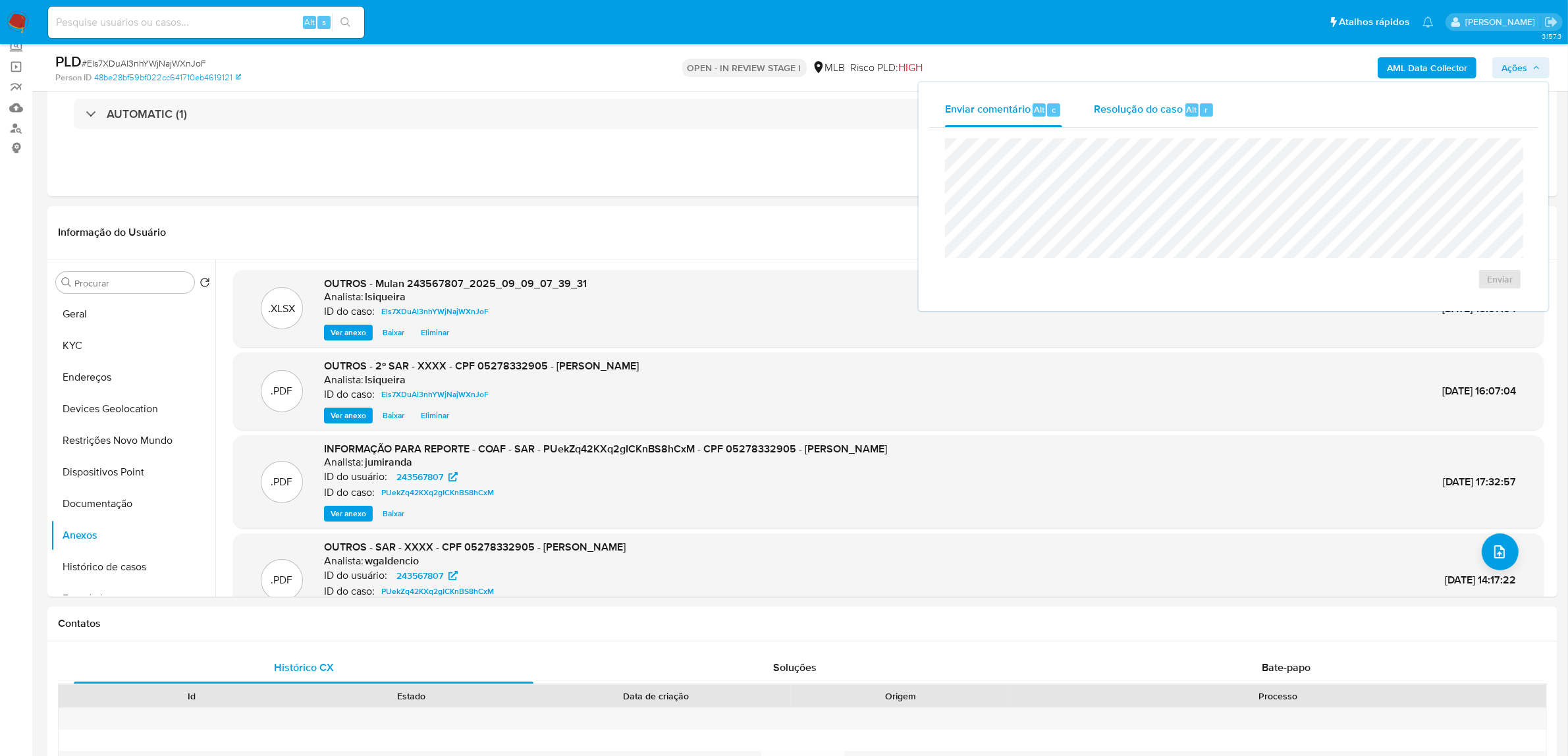
click at [1140, 112] on span "Resolução do caso" at bounding box center [1138, 109] width 89 height 15
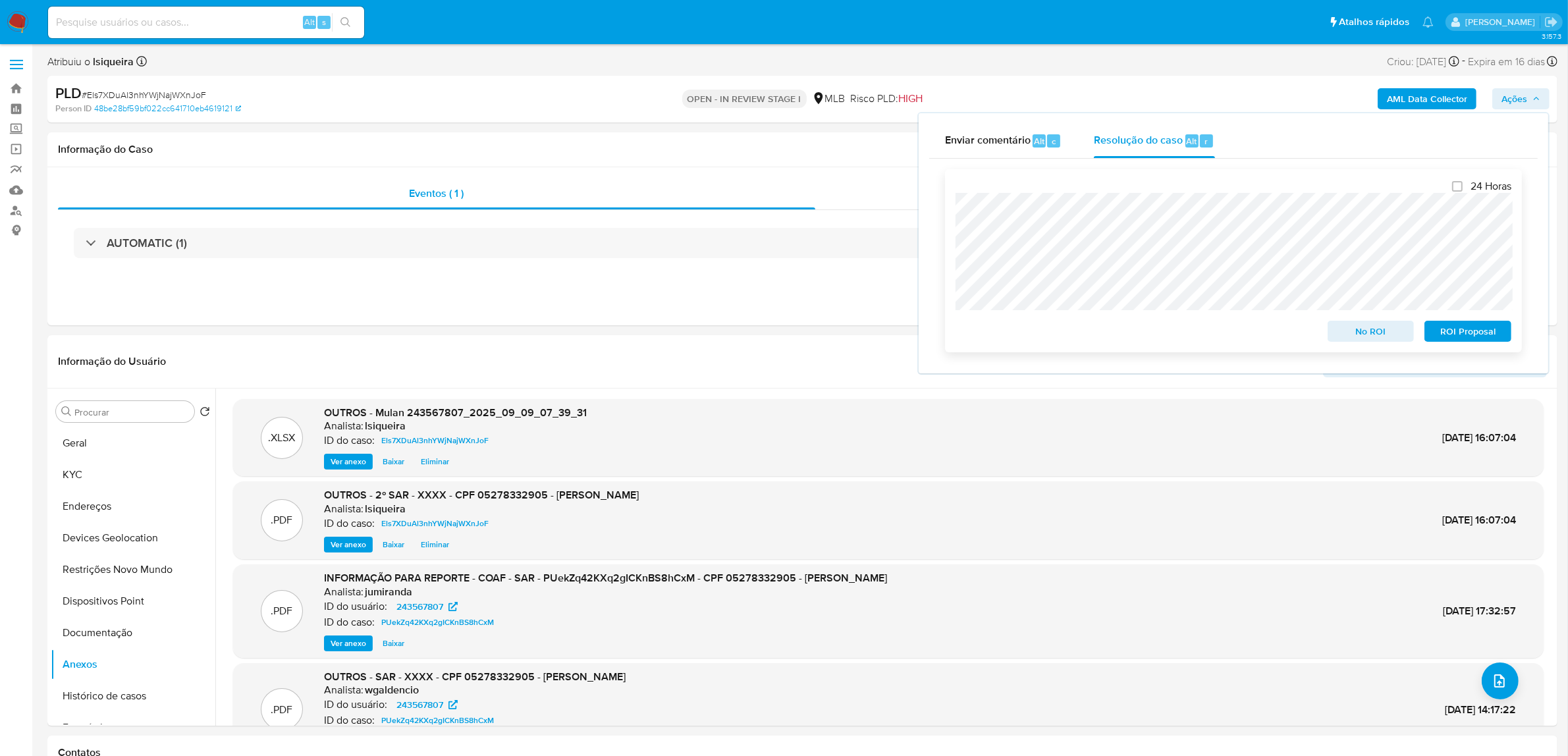
click at [1455, 329] on span "ROI Proposal" at bounding box center [1468, 331] width 68 height 18
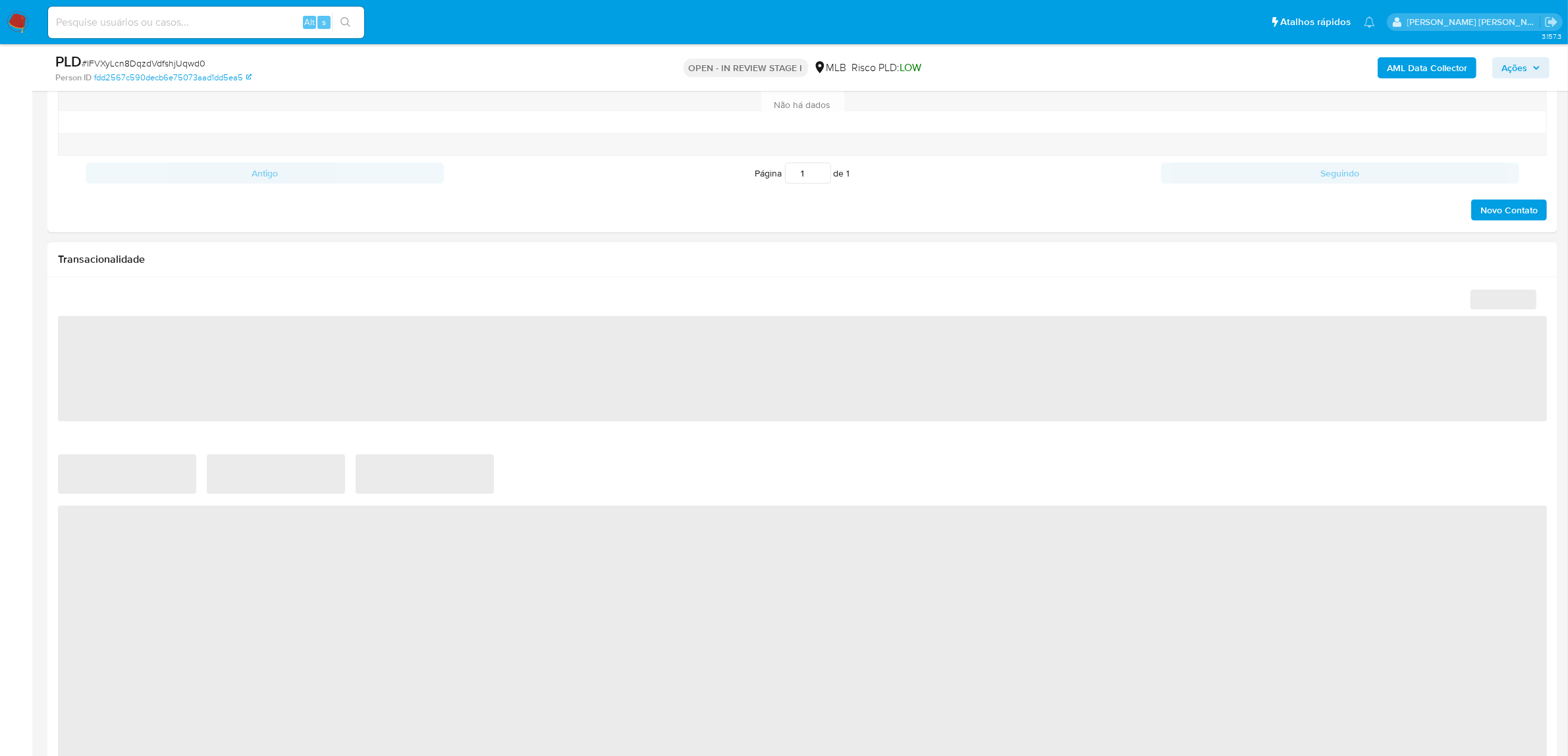
select select "10"
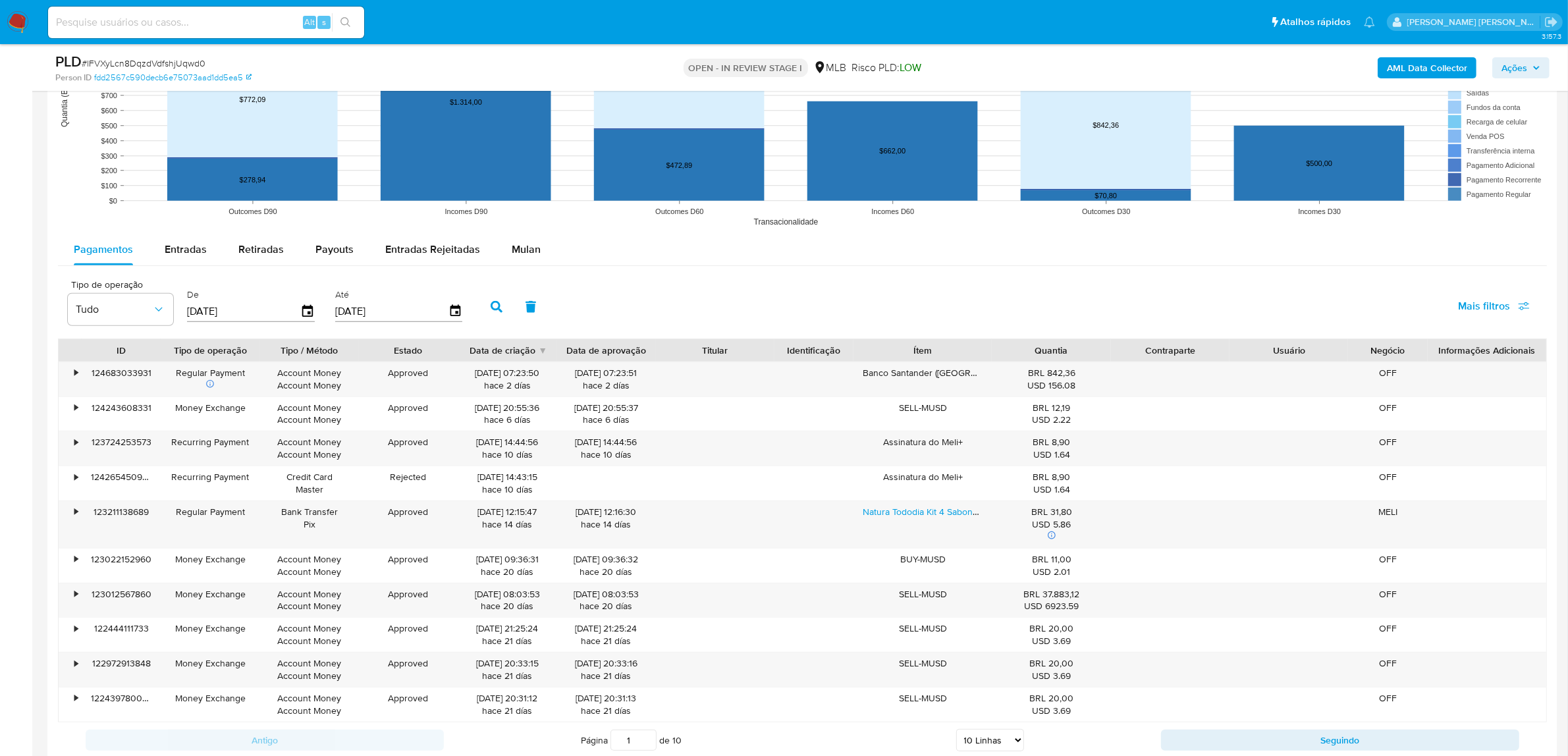
scroll to position [1153, 0]
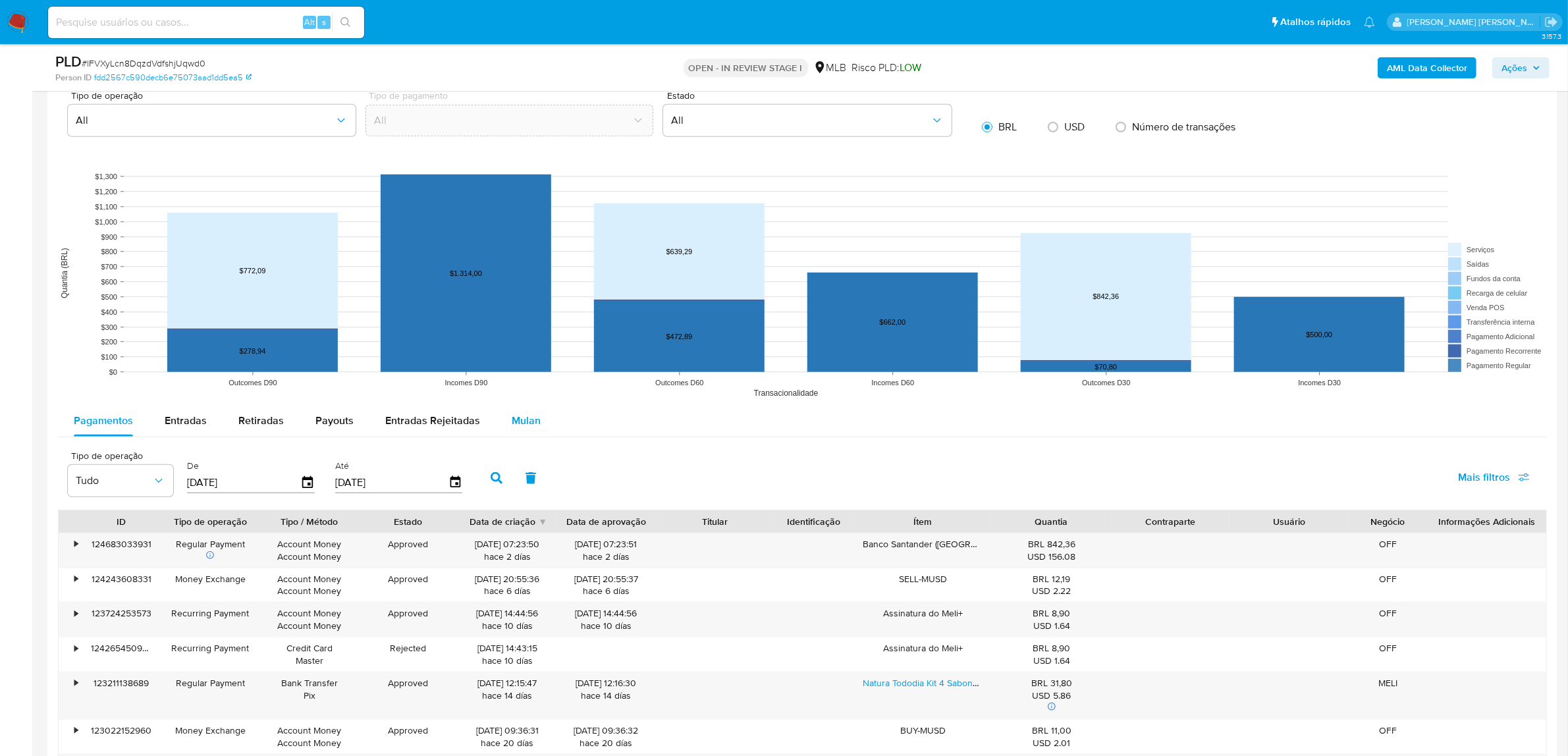
click at [518, 416] on span "Mulan" at bounding box center [526, 421] width 29 height 15
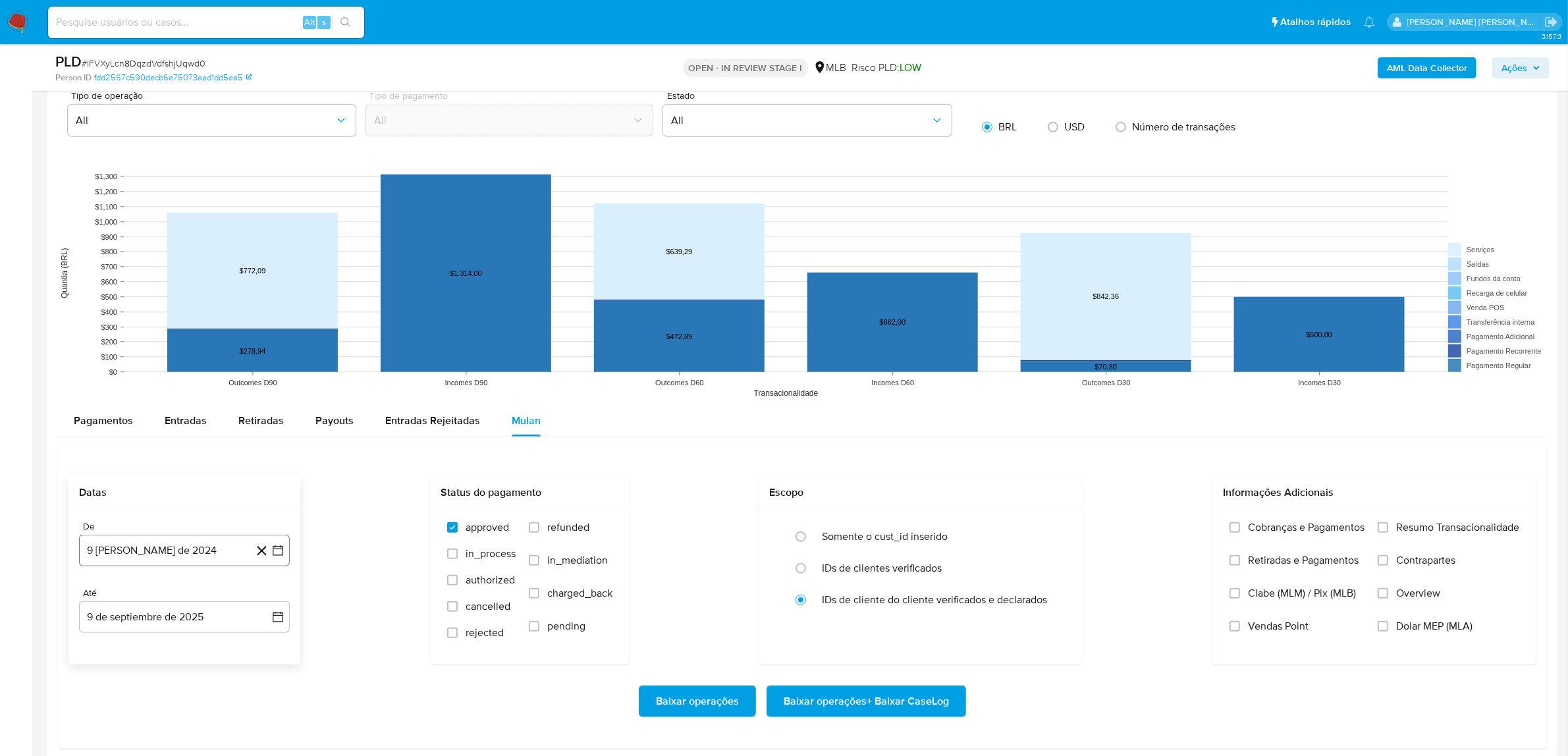
click at [126, 551] on button "9 [PERSON_NAME] de 2024" at bounding box center [184, 550] width 211 height 31
click at [176, 344] on span "agosto 2024" at bounding box center [178, 350] width 60 height 13
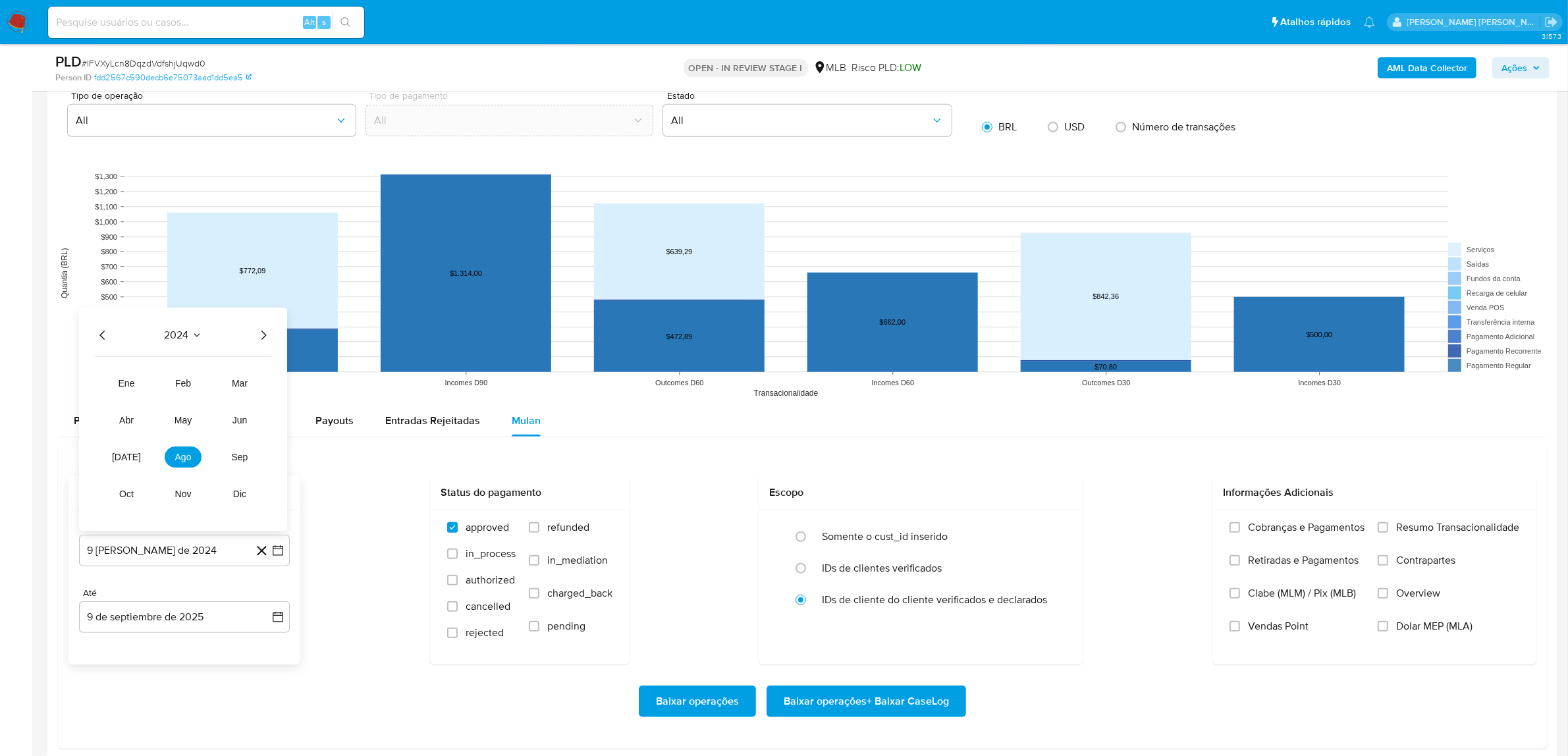
click at [261, 340] on icon "Año siguiente" at bounding box center [264, 335] width 5 height 10
click at [112, 455] on button "[DATE]" at bounding box center [126, 457] width 37 height 21
click at [135, 400] on button "1" at bounding box center [131, 399] width 21 height 21
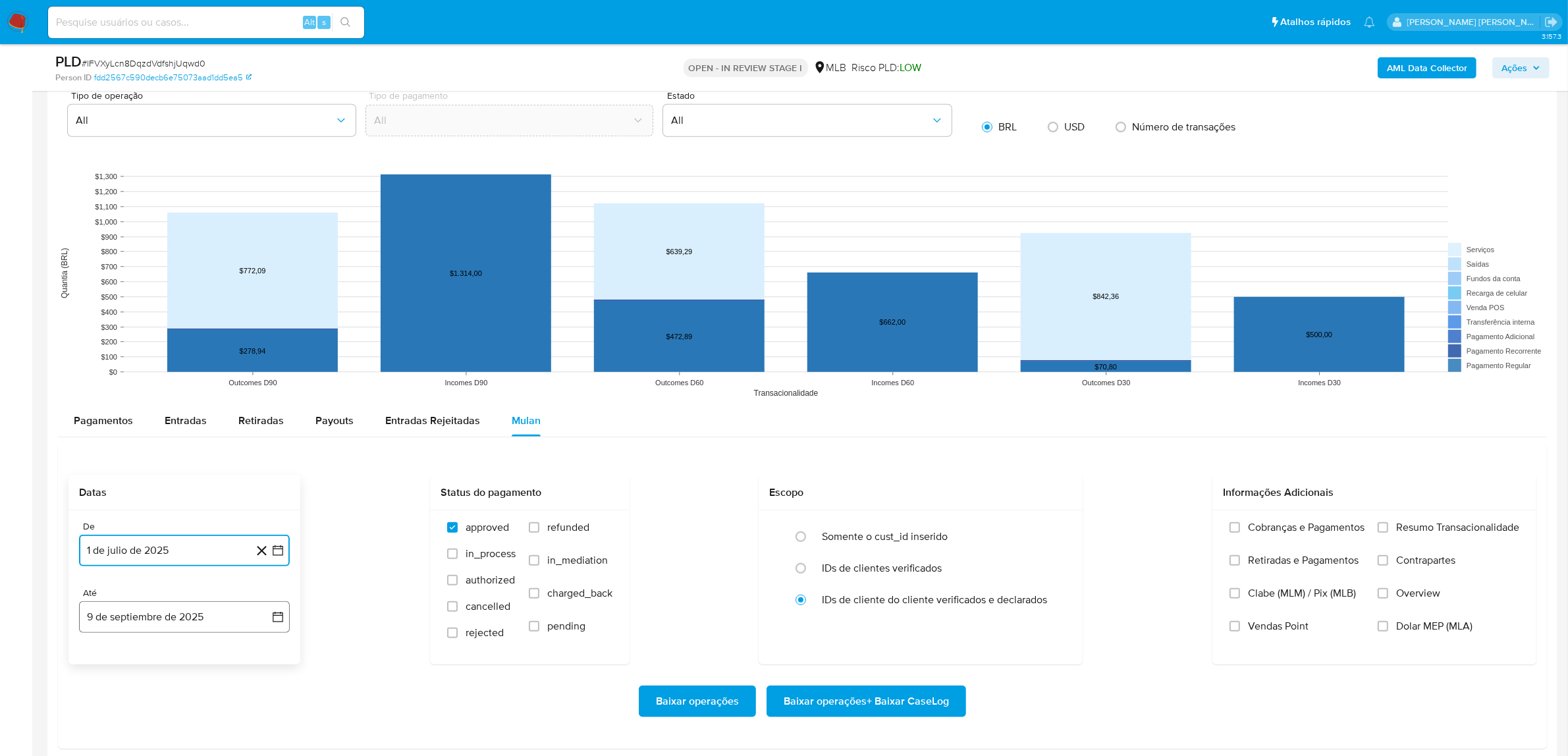
click at [172, 620] on button "9 de septiembre de 2025" at bounding box center [184, 617] width 211 height 31
click at [263, 466] on button "7" at bounding box center [263, 466] width 21 height 21
click at [1449, 525] on span "Resumo Transacionalidade" at bounding box center [1457, 527] width 123 height 13
click at [1388, 525] on input "Resumo Transacionalidade" at bounding box center [1382, 527] width 10 height 10
click at [1266, 633] on span "Vendas Point" at bounding box center [1278, 626] width 61 height 13
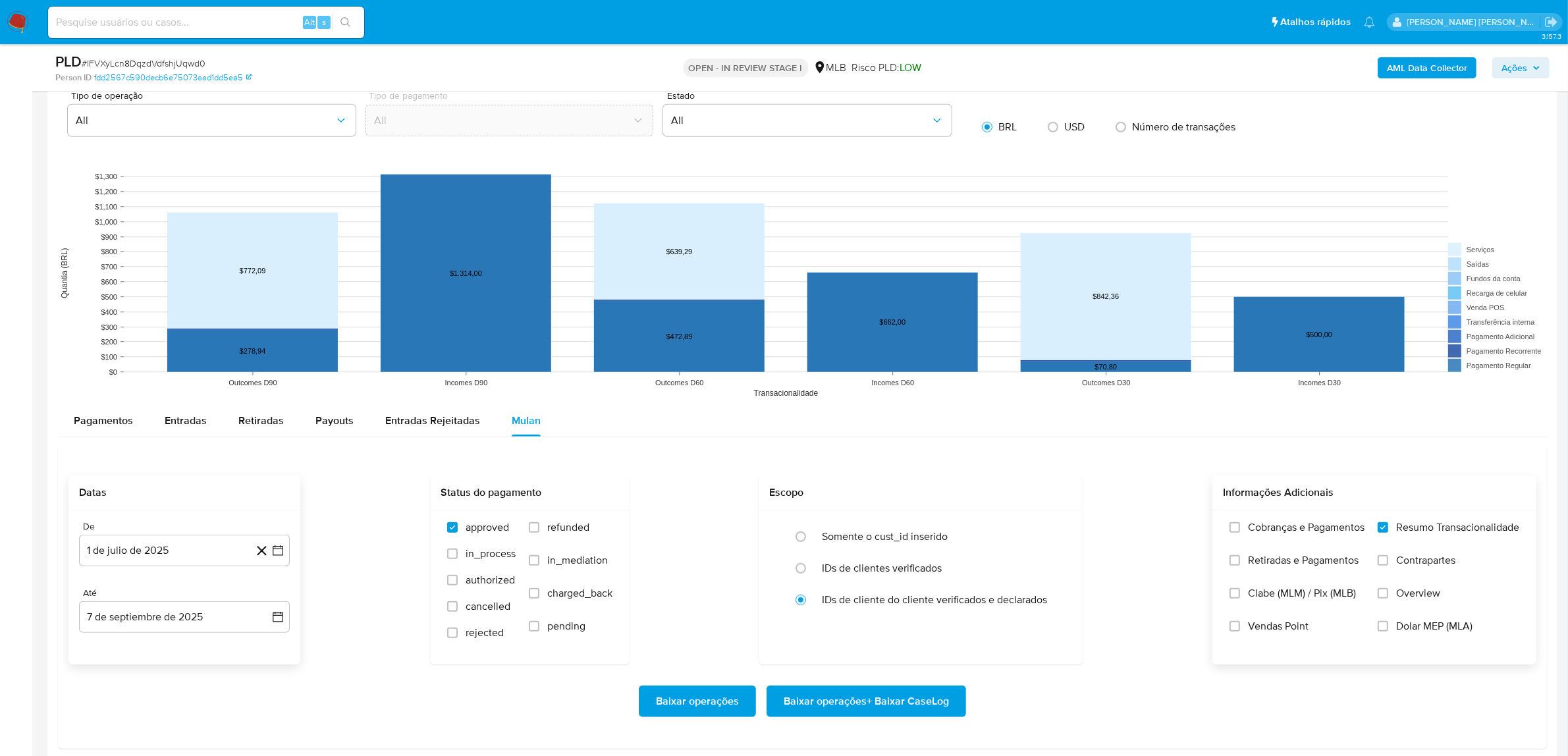
click at [1240, 632] on input "Vendas Point" at bounding box center [1234, 626] width 10 height 10
click at [827, 701] on span "Baixar operações + Baixar CaseLog" at bounding box center [866, 701] width 165 height 29
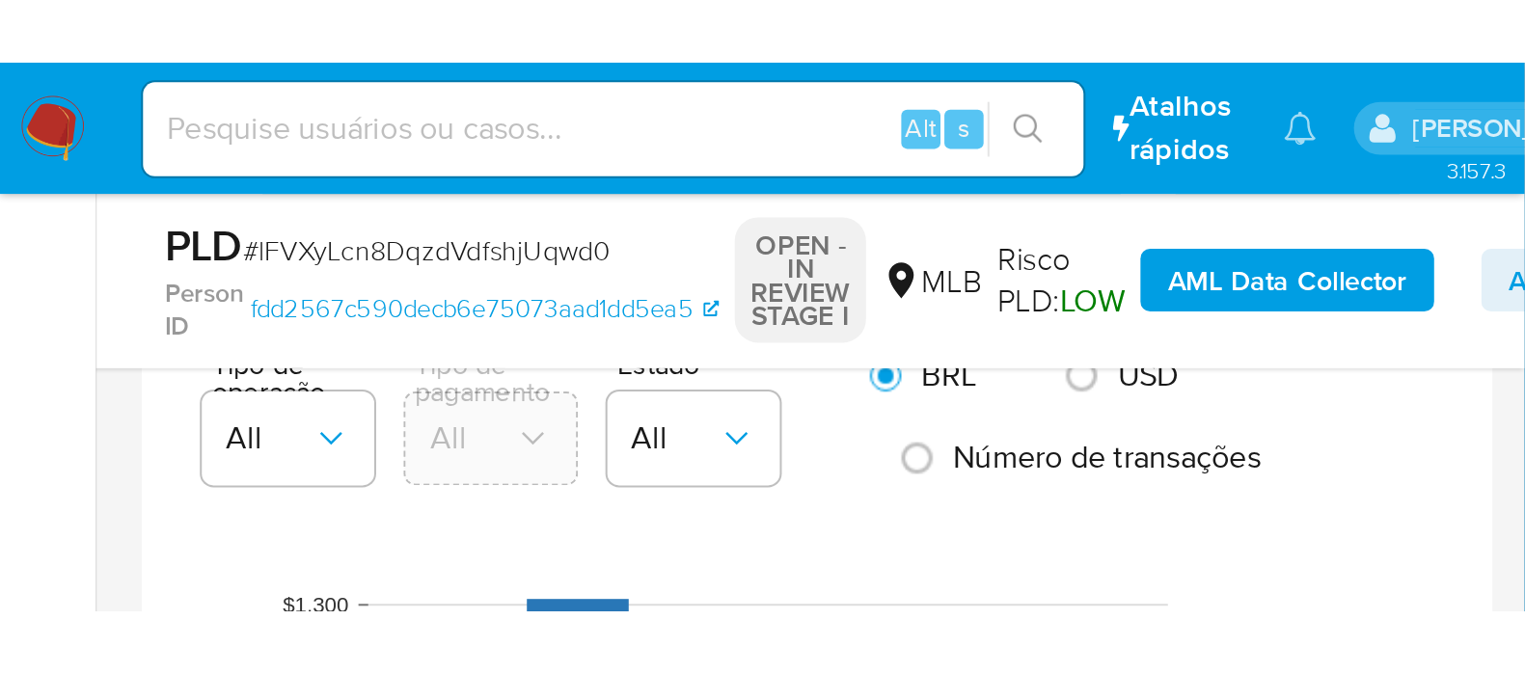
scroll to position [0, 0]
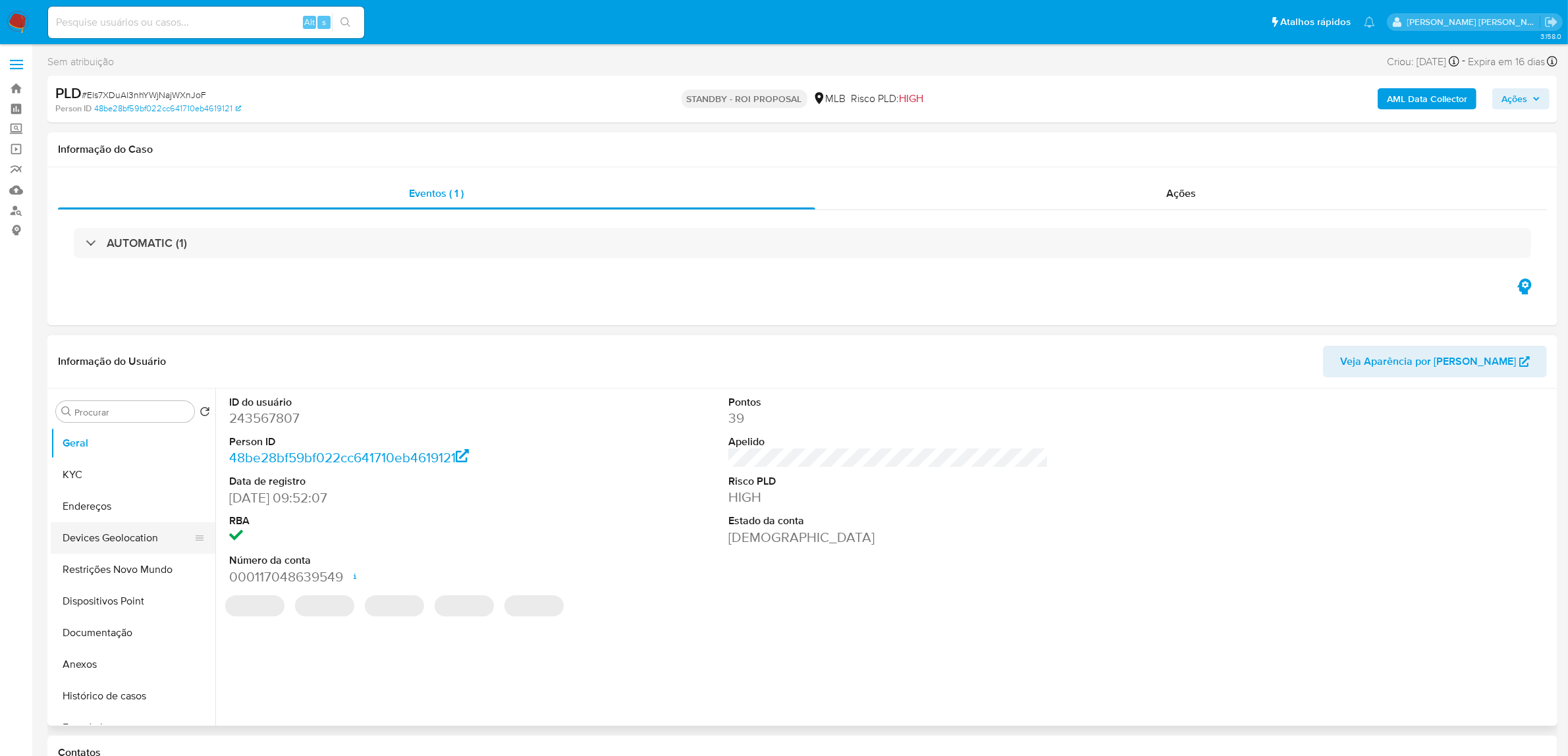
select select "10"
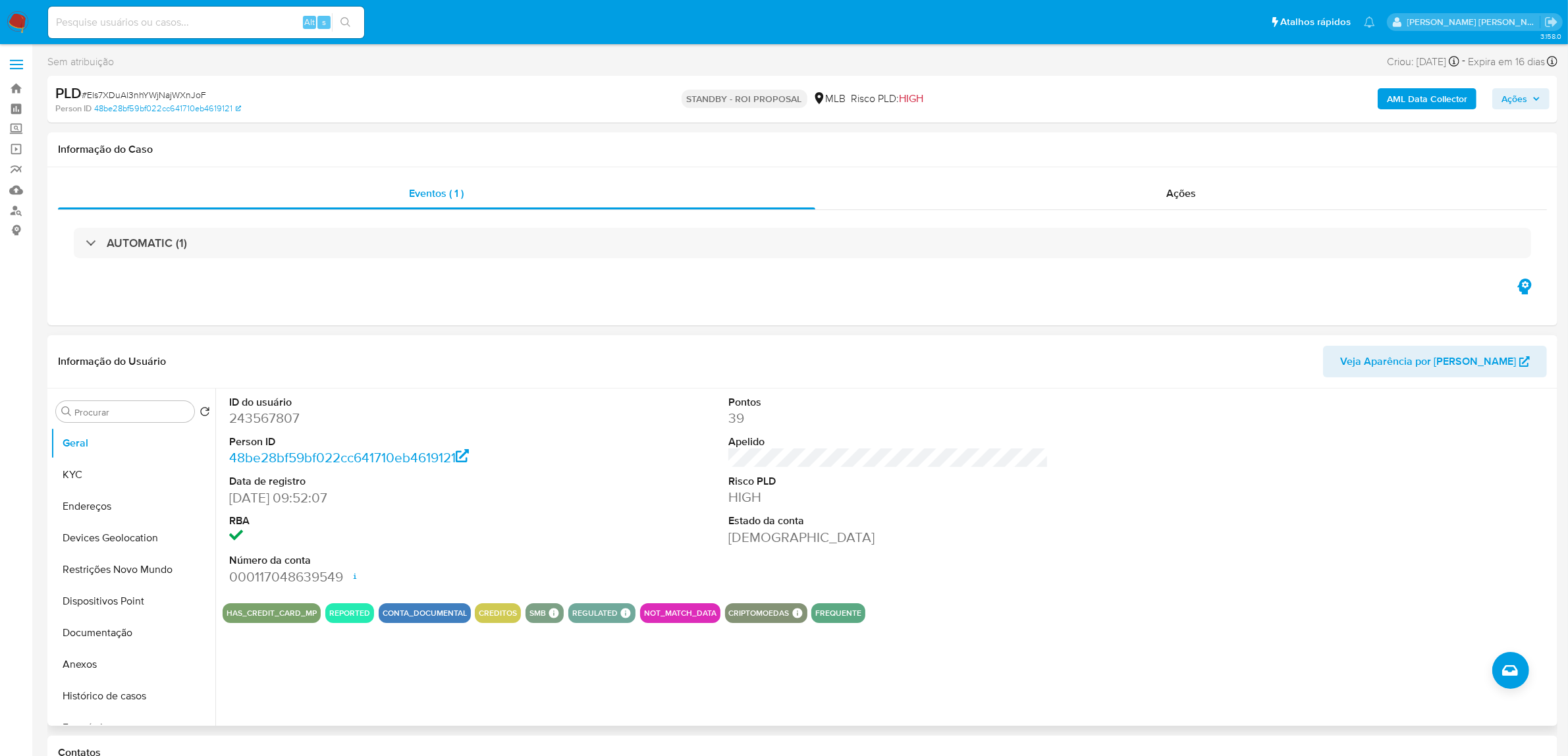
drag, startPoint x: 866, startPoint y: 598, endPoint x: 248, endPoint y: 639, distance: 619.4
click at [248, 639] on div "ID do usuário 243567807 Person ID 48be28bf59bf022cc641710eb4619121 Data de regi…" at bounding box center [884, 557] width 1339 height 337
drag, startPoint x: 453, startPoint y: 550, endPoint x: 461, endPoint y: 551, distance: 8.1
click at [457, 551] on dl "ID do usuário 243567807 Person ID 48be28bf59bf022cc641710eb4619121 Data de regi…" at bounding box center [389, 491] width 320 height 191
click at [110, 663] on button "Anexos" at bounding box center [128, 664] width 154 height 31
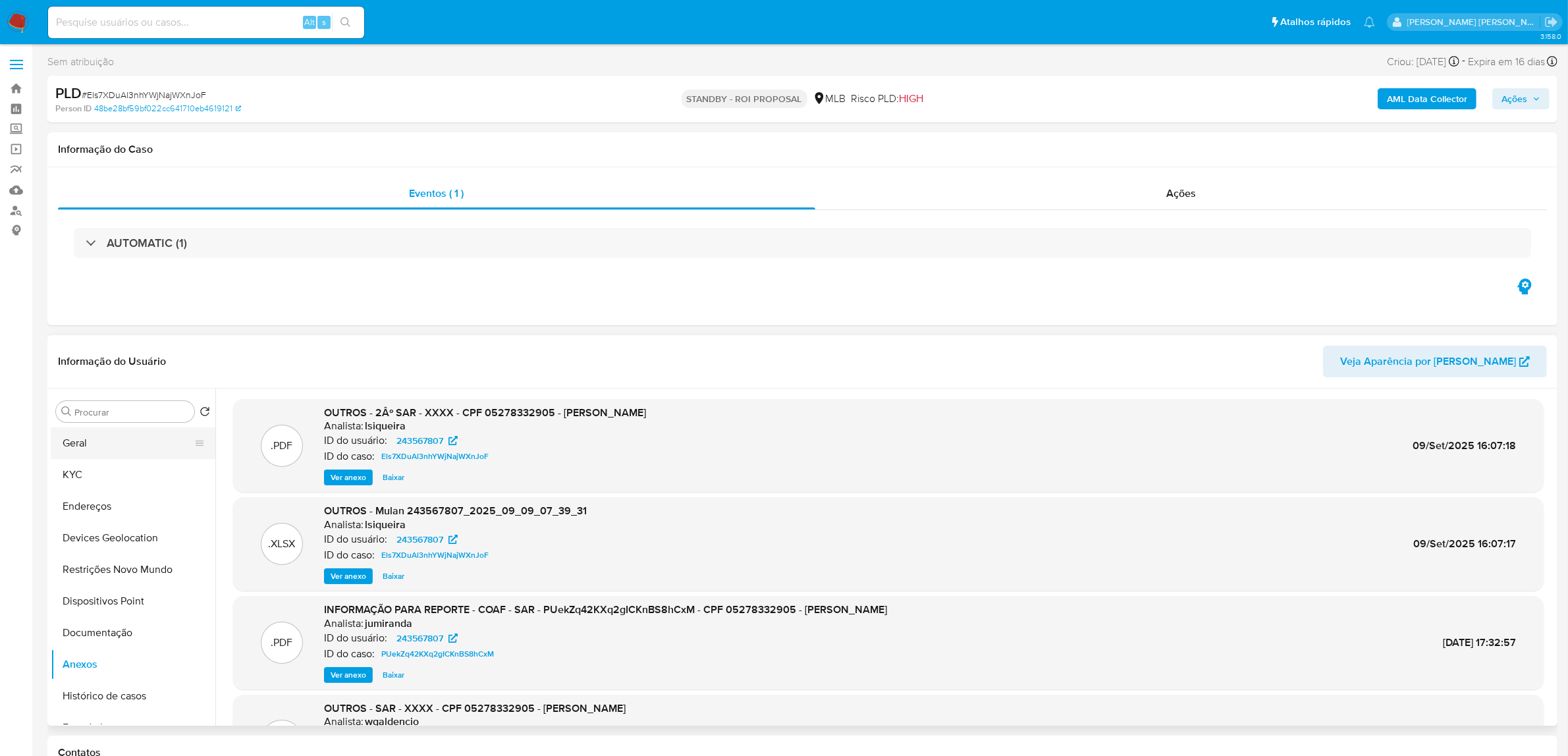
click at [105, 448] on button "Geral" at bounding box center [128, 443] width 154 height 31
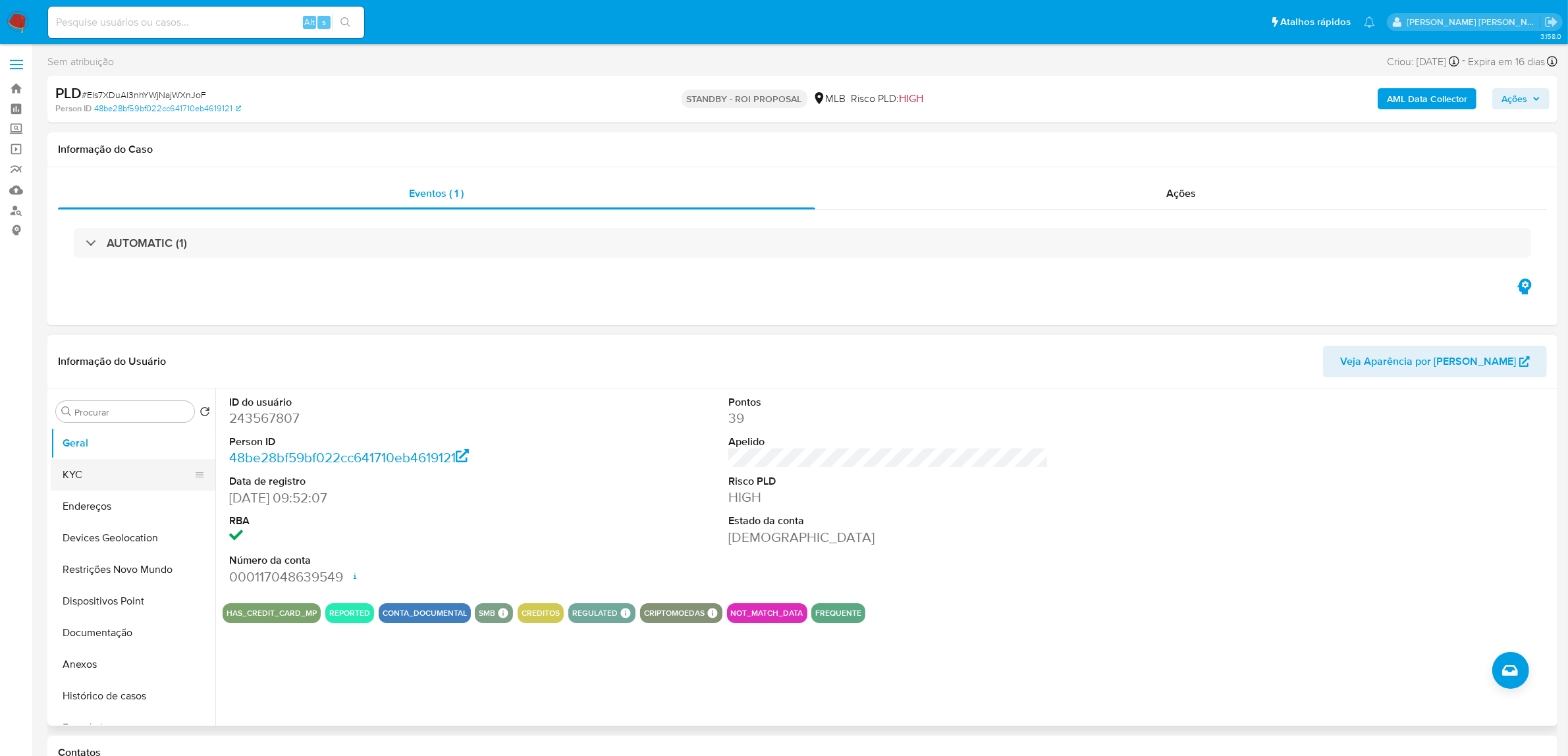
click at [74, 473] on button "KYC" at bounding box center [128, 475] width 154 height 31
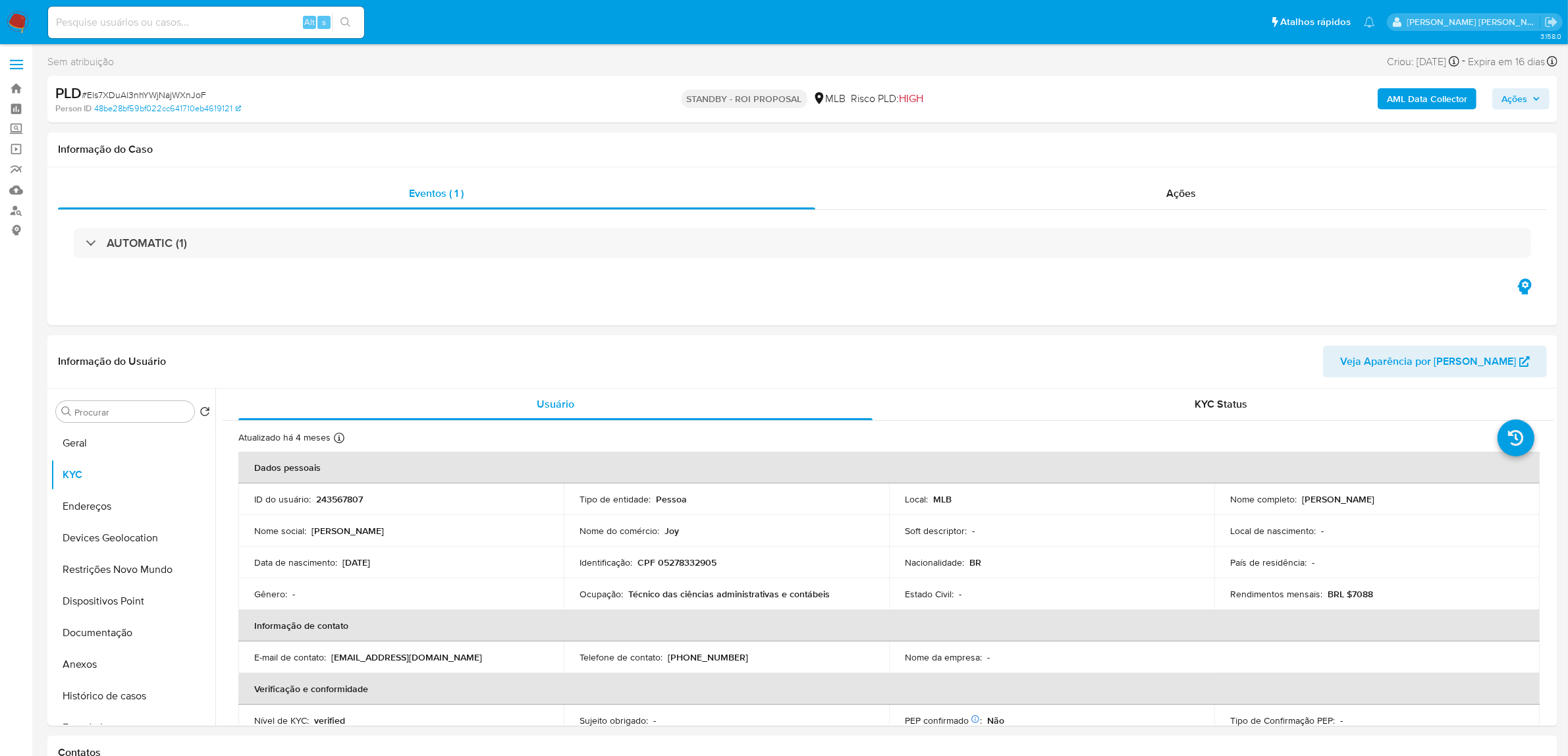
click at [1532, 110] on div "AML Data Collector Ações" at bounding box center [1302, 99] width 494 height 31
click at [1532, 98] on span "Ações" at bounding box center [1520, 98] width 39 height 18
click at [657, 307] on div "Eventos ( 1 ) Ações AUTOMATIC (1)" at bounding box center [802, 247] width 1510 height 158
click at [1159, 196] on div "Ações" at bounding box center [1181, 193] width 732 height 31
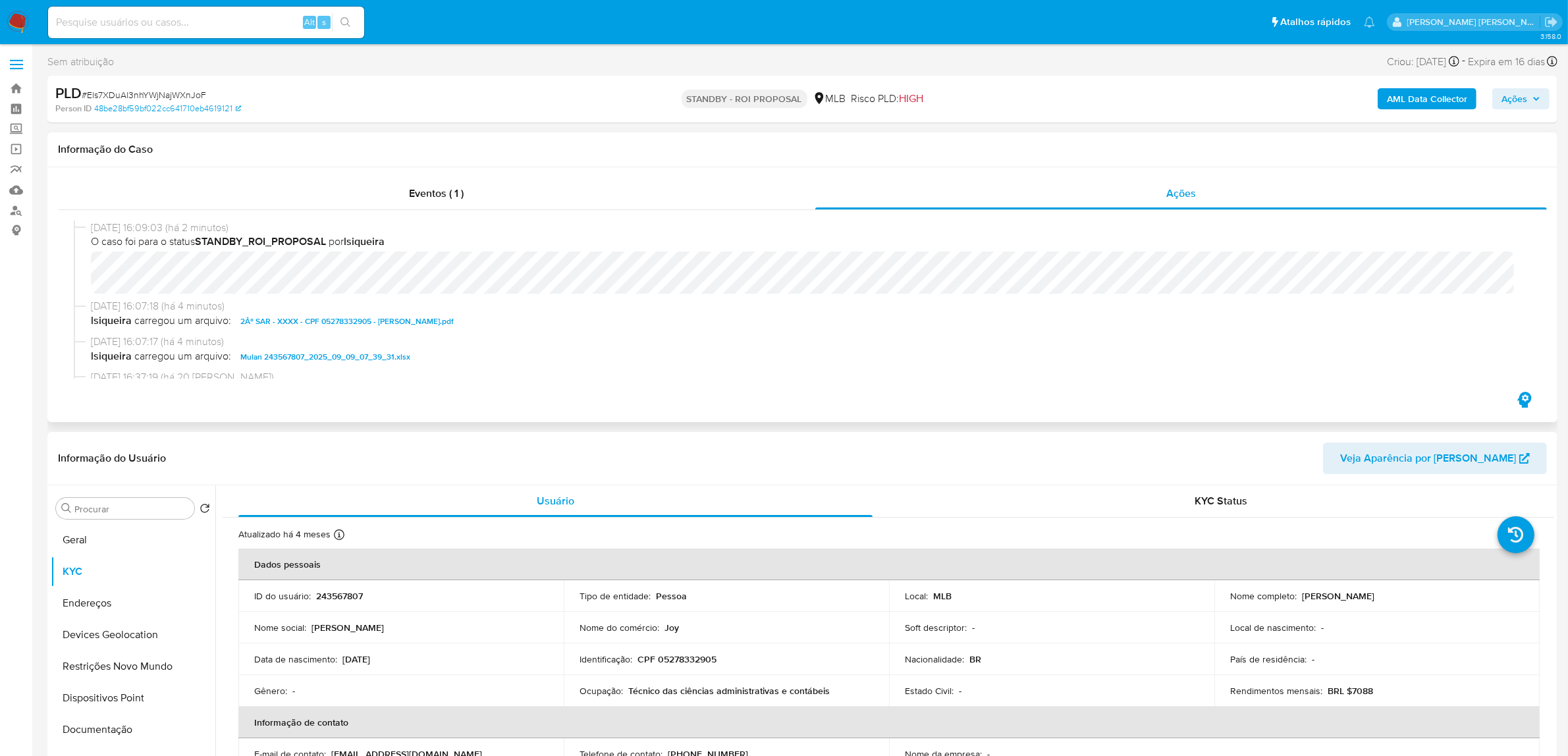
click at [633, 358] on span "lsiqueira carregou um arquivo: Mulan 243567807_2025_09_09_07_39_31.xlsx" at bounding box center [808, 356] width 1435 height 16
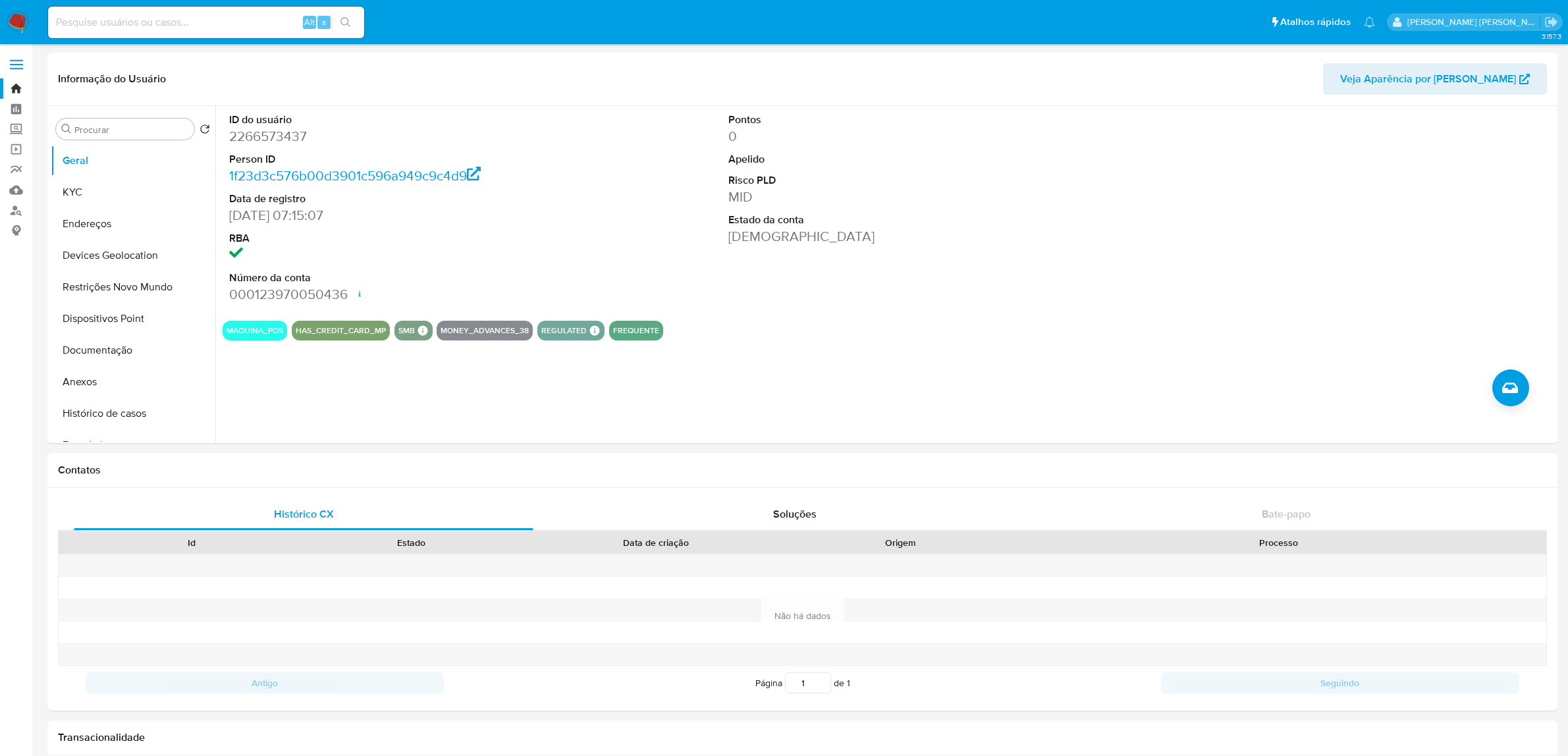
select select "10"
click at [10, 25] on img at bounding box center [18, 22] width 23 height 23
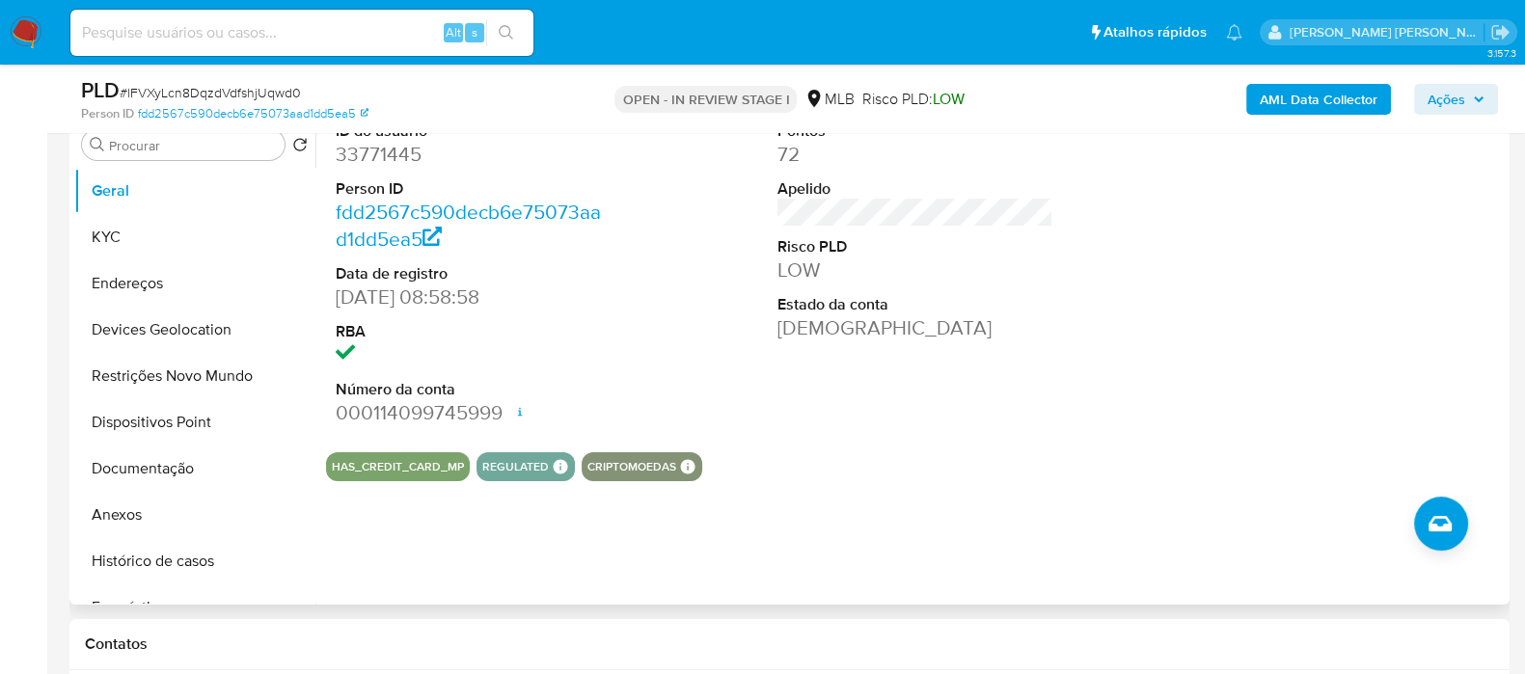
scroll to position [240, 0]
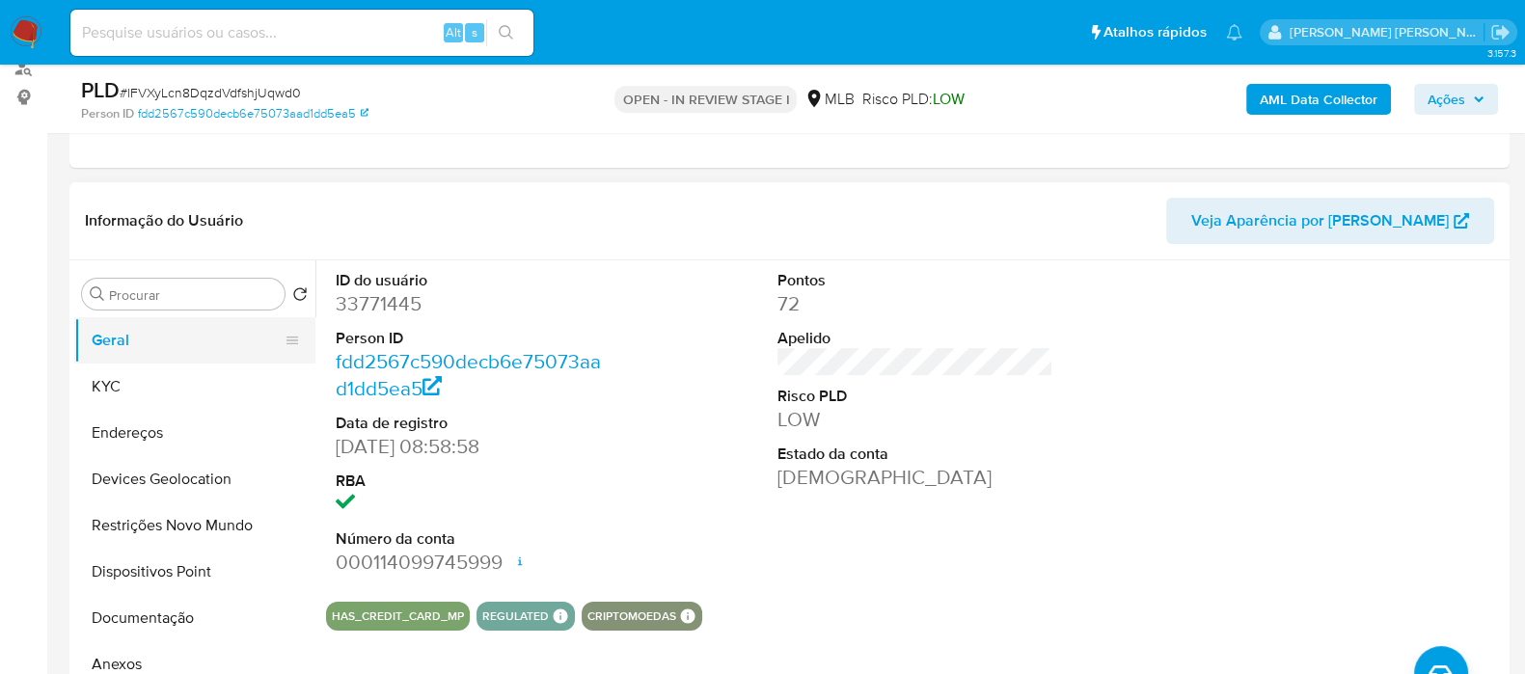
click at [166, 351] on button "Geral" at bounding box center [187, 340] width 226 height 46
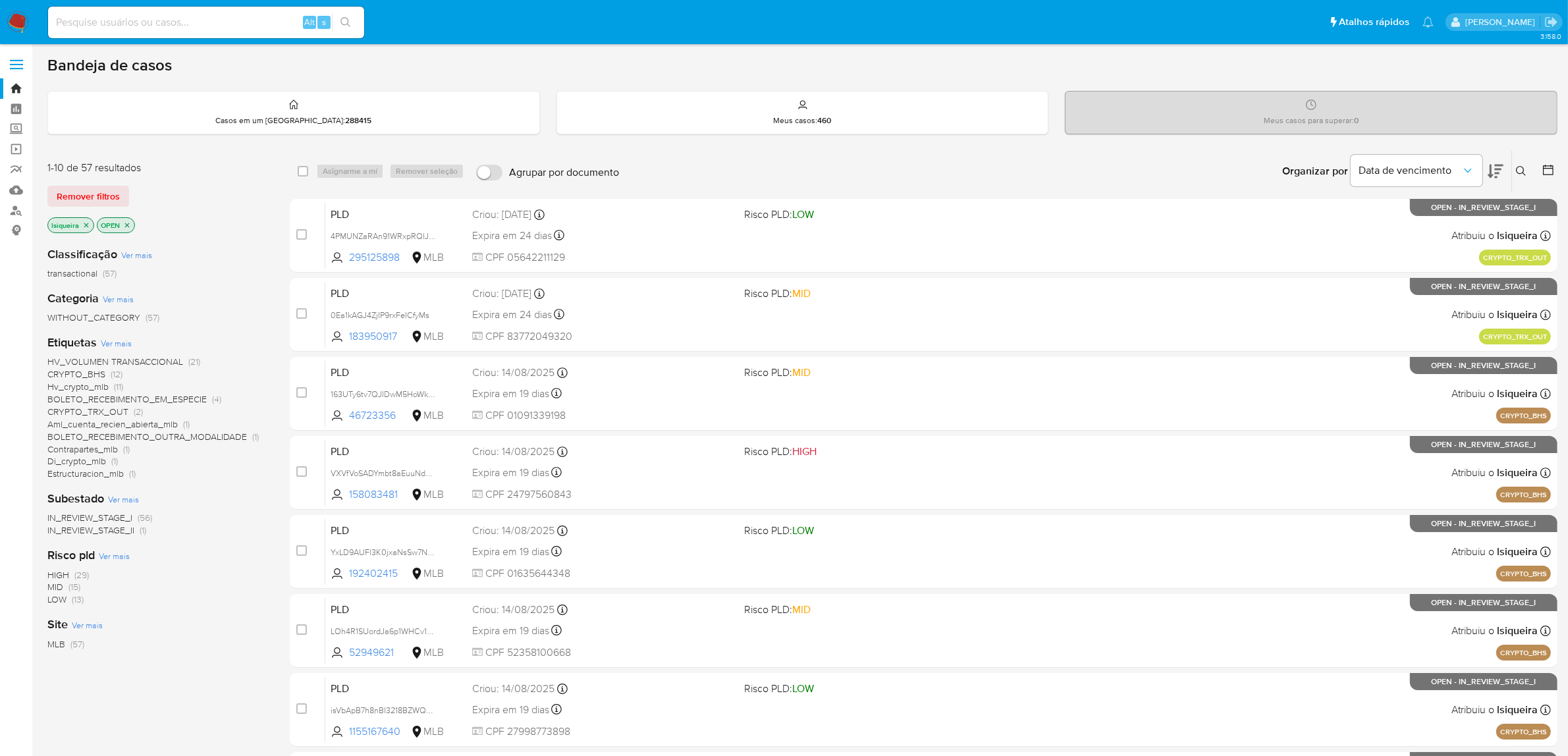
click at [102, 423] on span "Aml_cuenta_recien_abierta_mlb" at bounding box center [112, 424] width 130 height 13
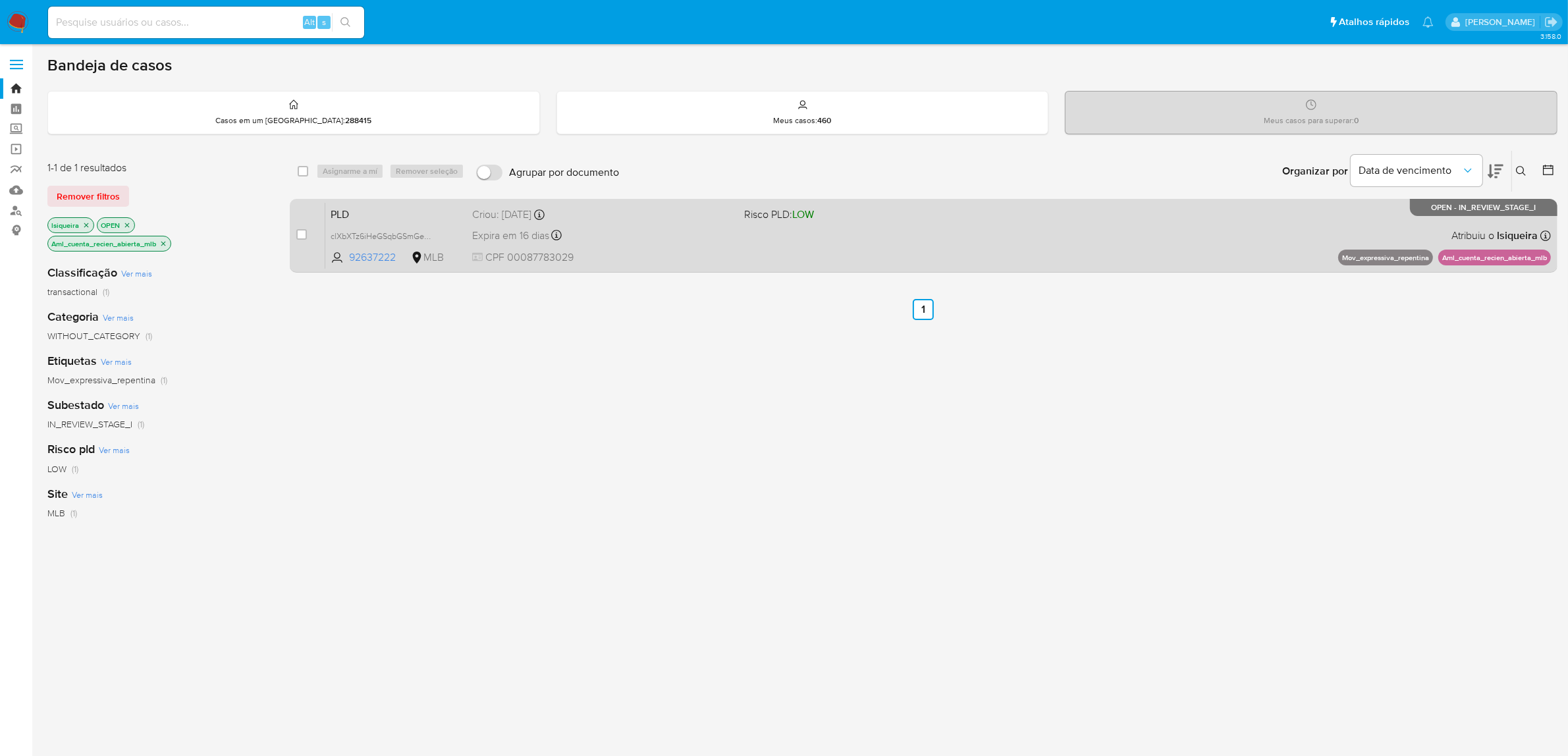
click at [953, 262] on div "PLD clXbXTz6iHeGSqbGSmGeMaHw 92637222 MLB Risco PLD: LOW Criou: 12/08/2025 Crio…" at bounding box center [938, 235] width 1225 height 66
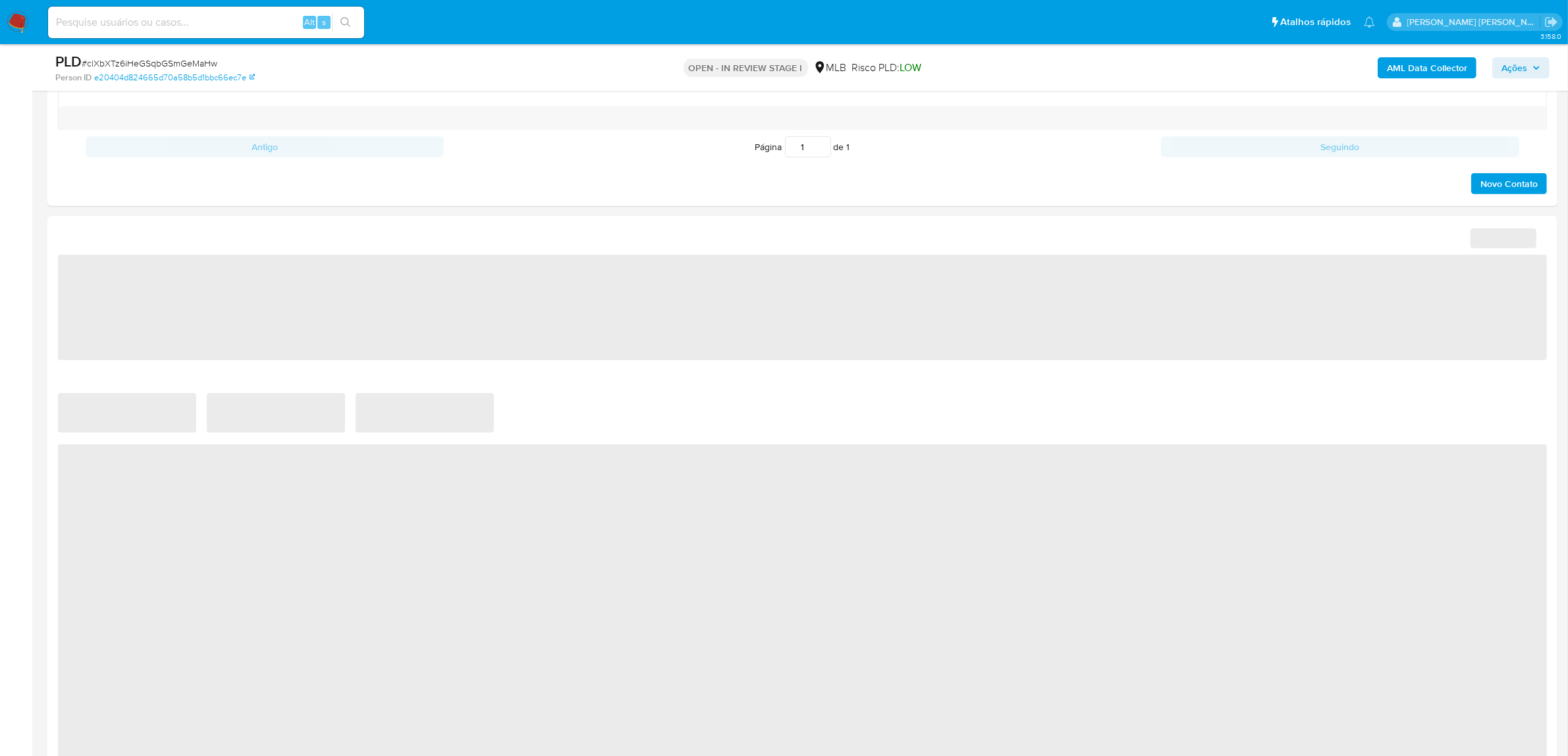
select select "10"
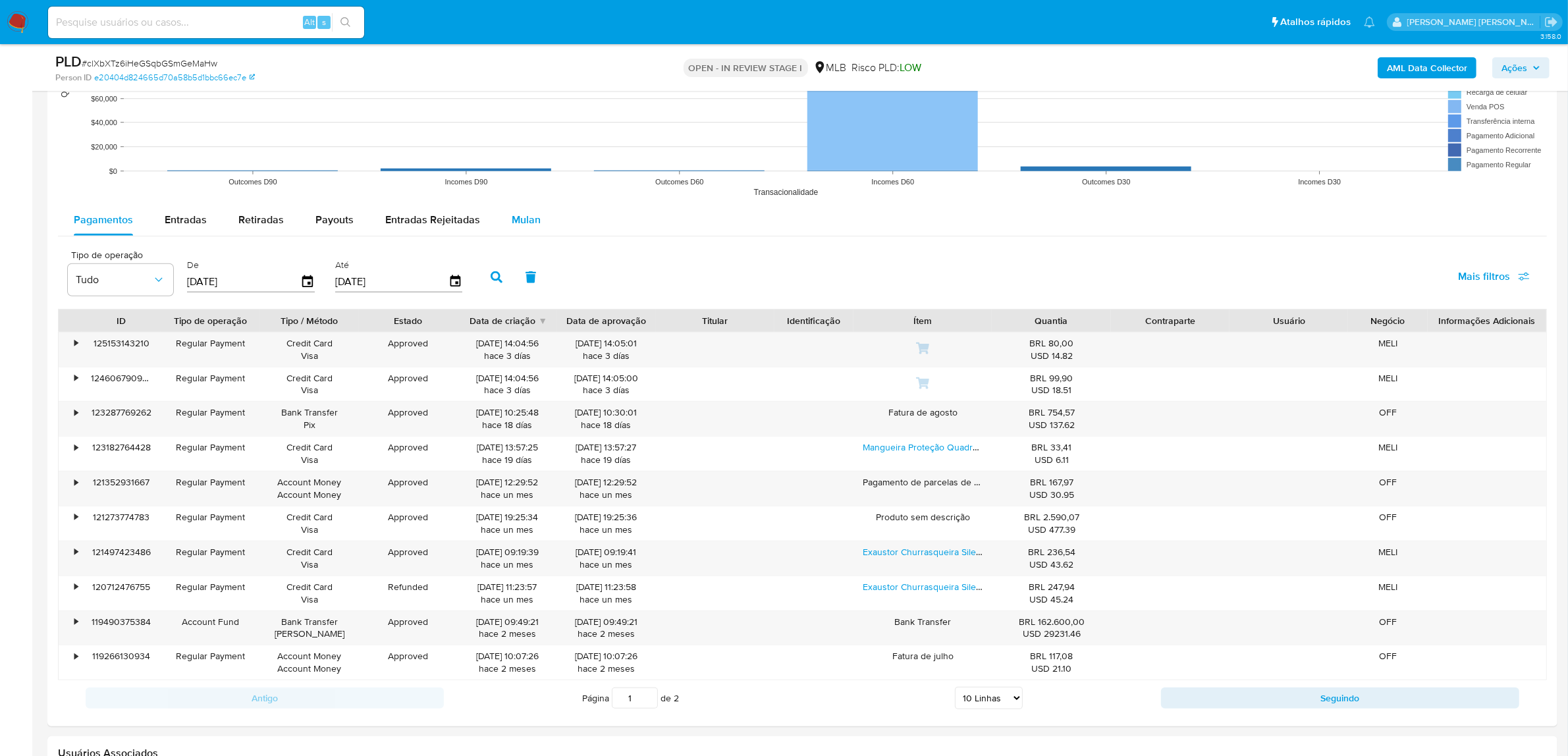
scroll to position [1317, 0]
click at [524, 221] on span "Mulan" at bounding box center [526, 221] width 29 height 15
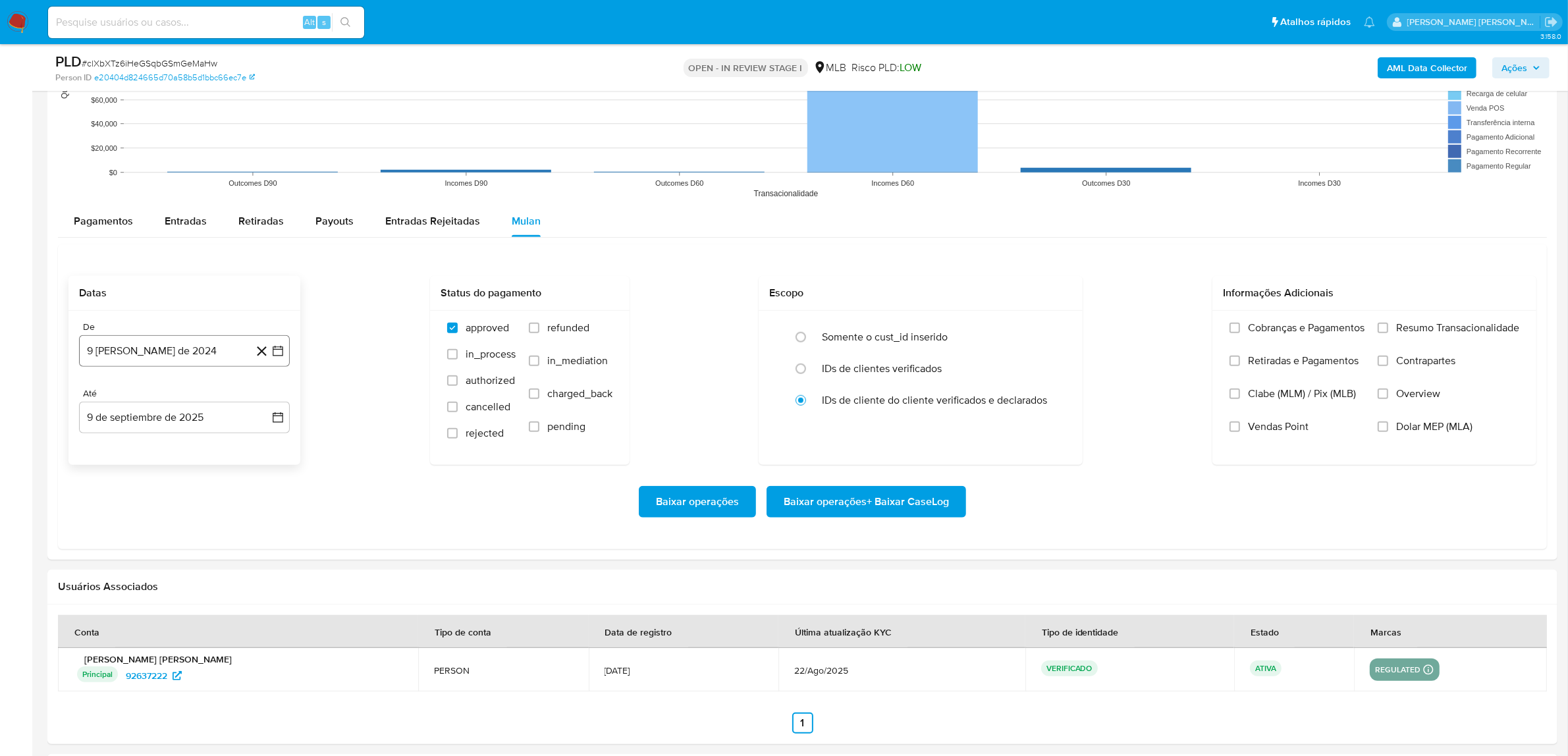
click at [128, 343] on button "9 [PERSON_NAME] de 2024" at bounding box center [184, 351] width 211 height 31
click at [162, 396] on span "agosto 2024" at bounding box center [178, 397] width 60 height 13
click at [277, 400] on div "2024 2024 ene feb mar abr may jun [DATE] ago sep oct nov dic" at bounding box center [183, 481] width 208 height 223
click at [261, 395] on icon "Año siguiente" at bounding box center [263, 397] width 16 height 16
click at [122, 519] on span "[DATE]" at bounding box center [126, 519] width 29 height 10
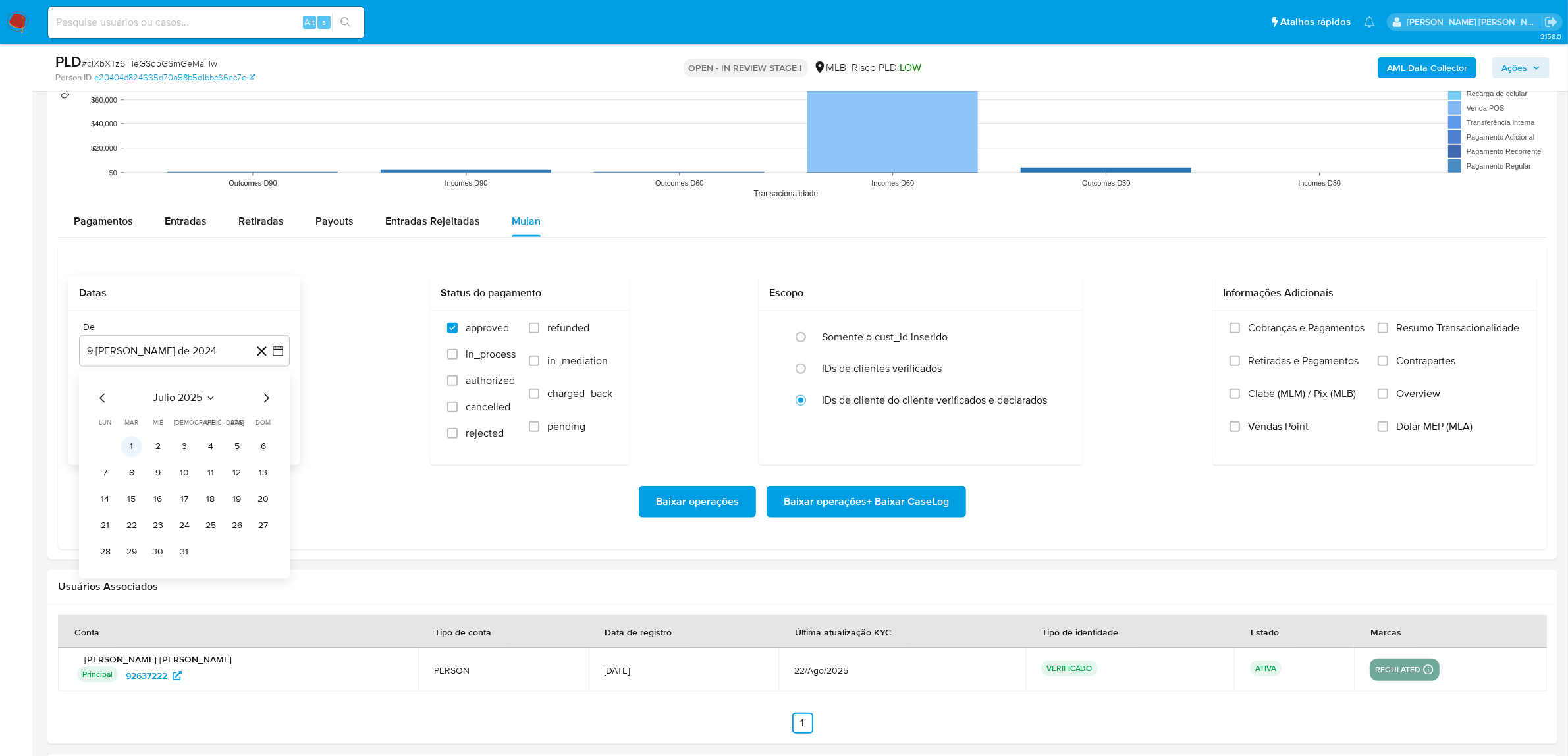
click at [132, 441] on button "1" at bounding box center [131, 447] width 21 height 21
click at [219, 419] on button "9 de septiembre de 2025" at bounding box center [184, 417] width 211 height 31
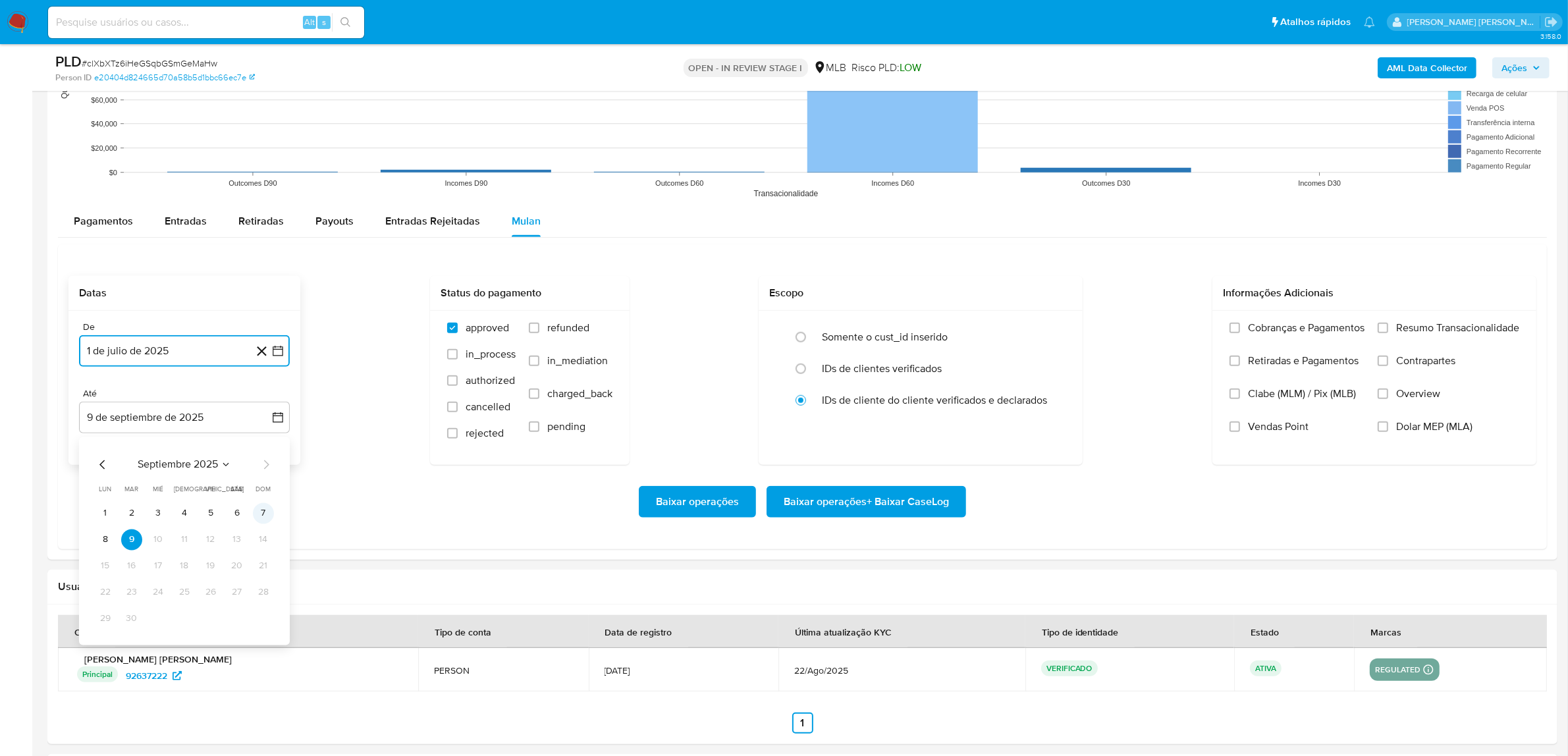
click at [261, 515] on button "7" at bounding box center [263, 513] width 21 height 21
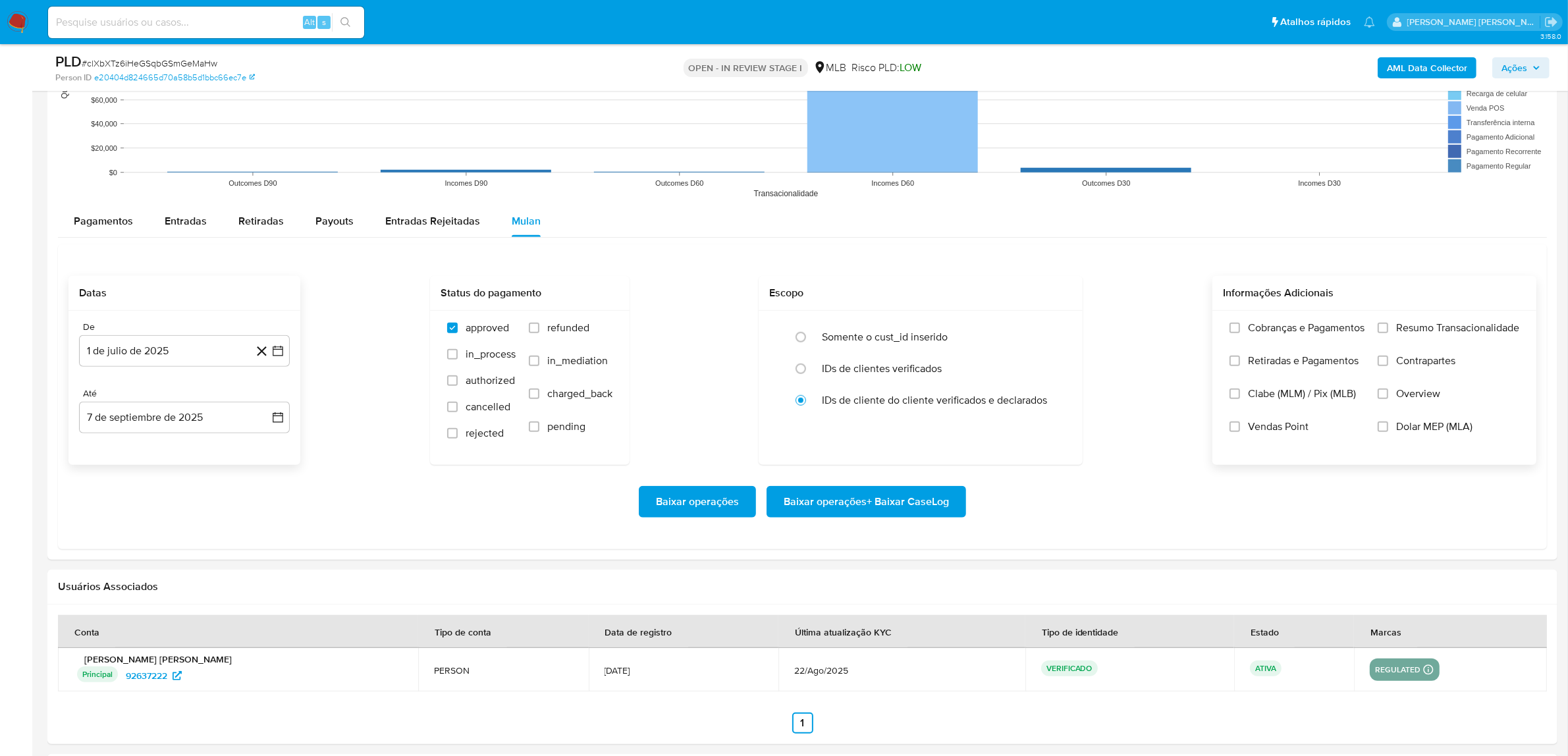
click at [1417, 335] on span "Resumo Transacionalidade" at bounding box center [1457, 328] width 123 height 13
click at [1388, 333] on input "Resumo Transacionalidade" at bounding box center [1382, 328] width 10 height 10
click at [1283, 425] on span "Vendas Point" at bounding box center [1278, 426] width 61 height 13
click at [1240, 425] on input "Vendas Point" at bounding box center [1234, 426] width 10 height 10
click at [887, 494] on span "Baixar operações + Baixar CaseLog" at bounding box center [866, 502] width 165 height 29
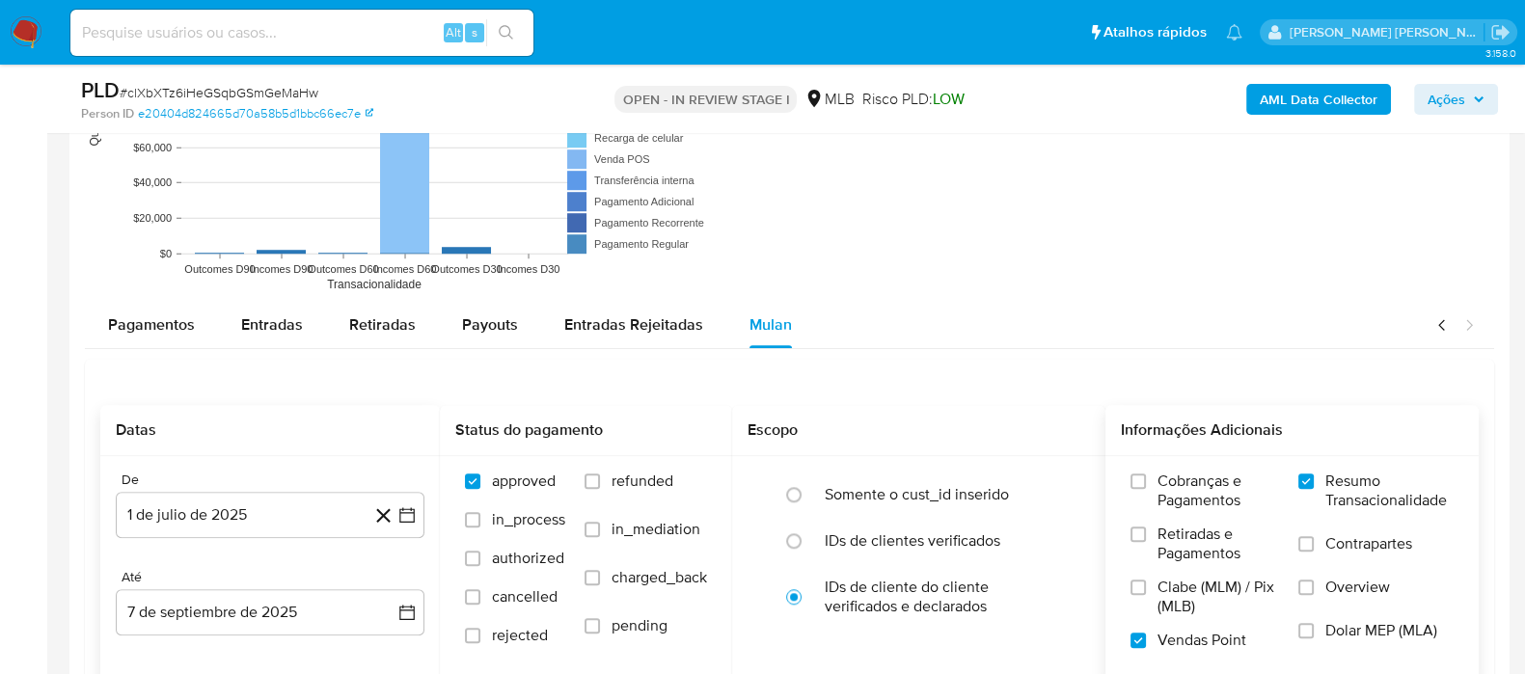
scroll to position [0, 0]
